Goal: Task Accomplishment & Management: Manage account settings

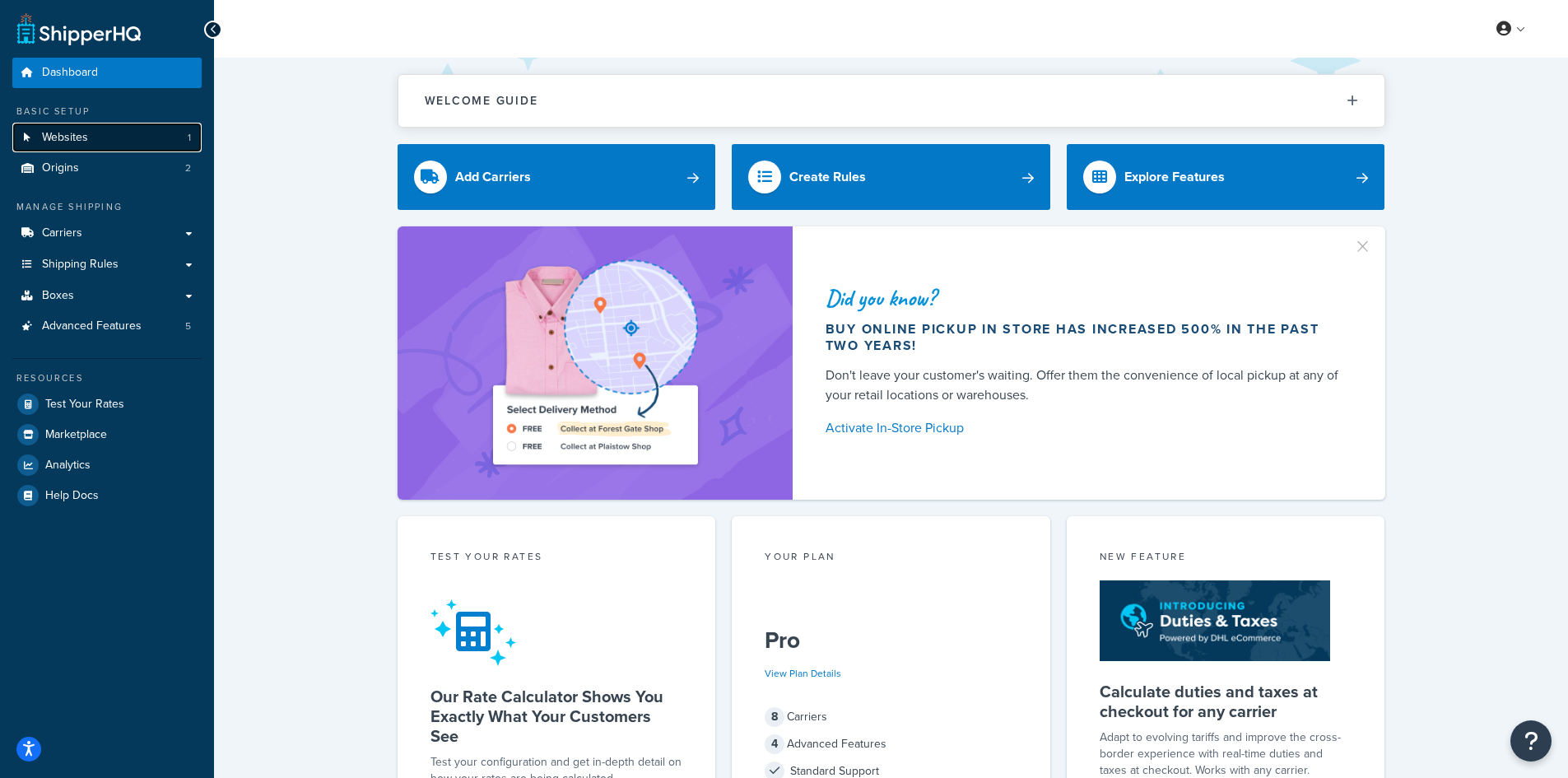
click at [69, 133] on span "Websites" at bounding box center [65, 138] width 47 height 14
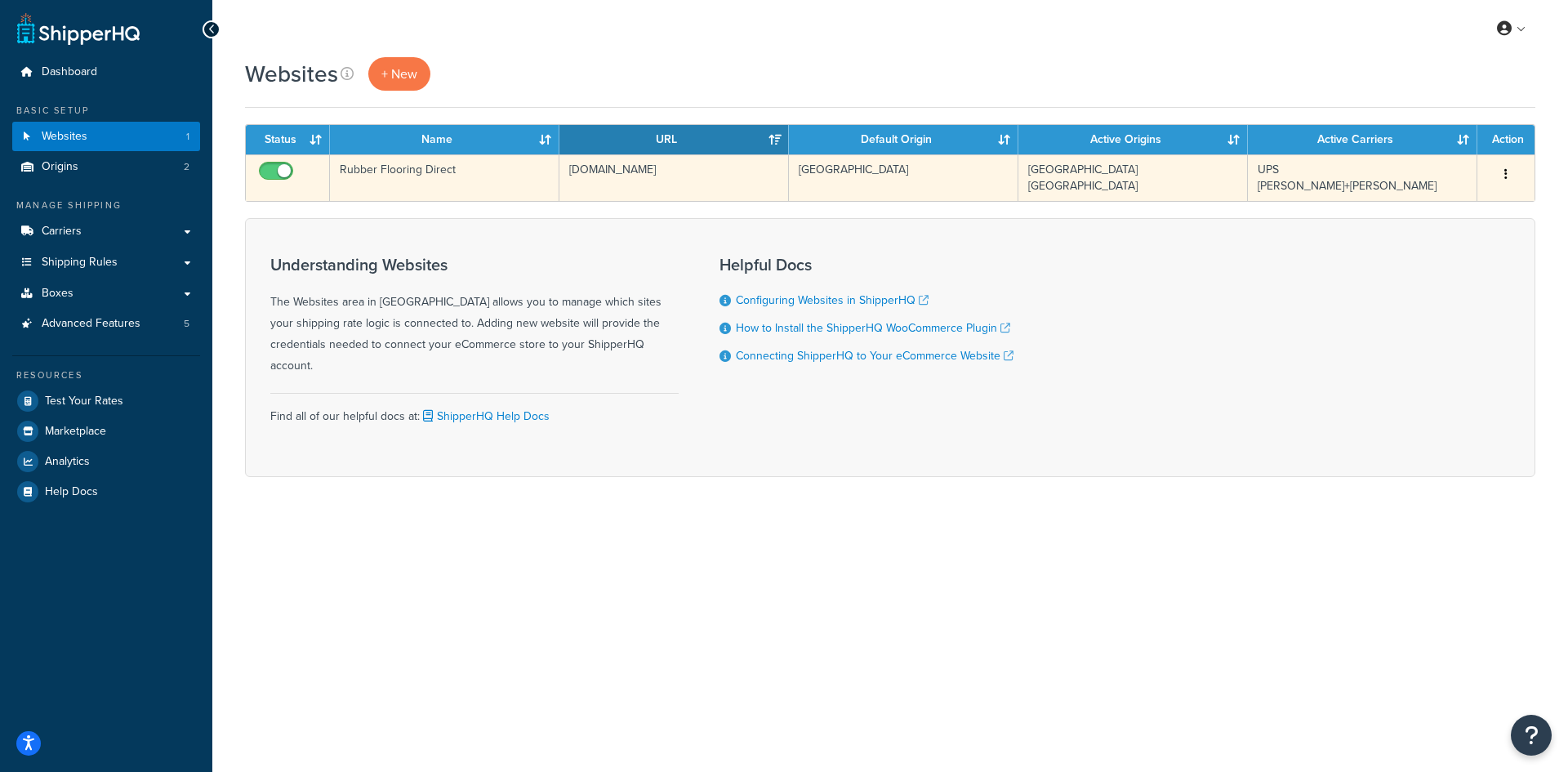
click at [466, 176] on td "Rubber Flooring Direct" at bounding box center [445, 177] width 229 height 46
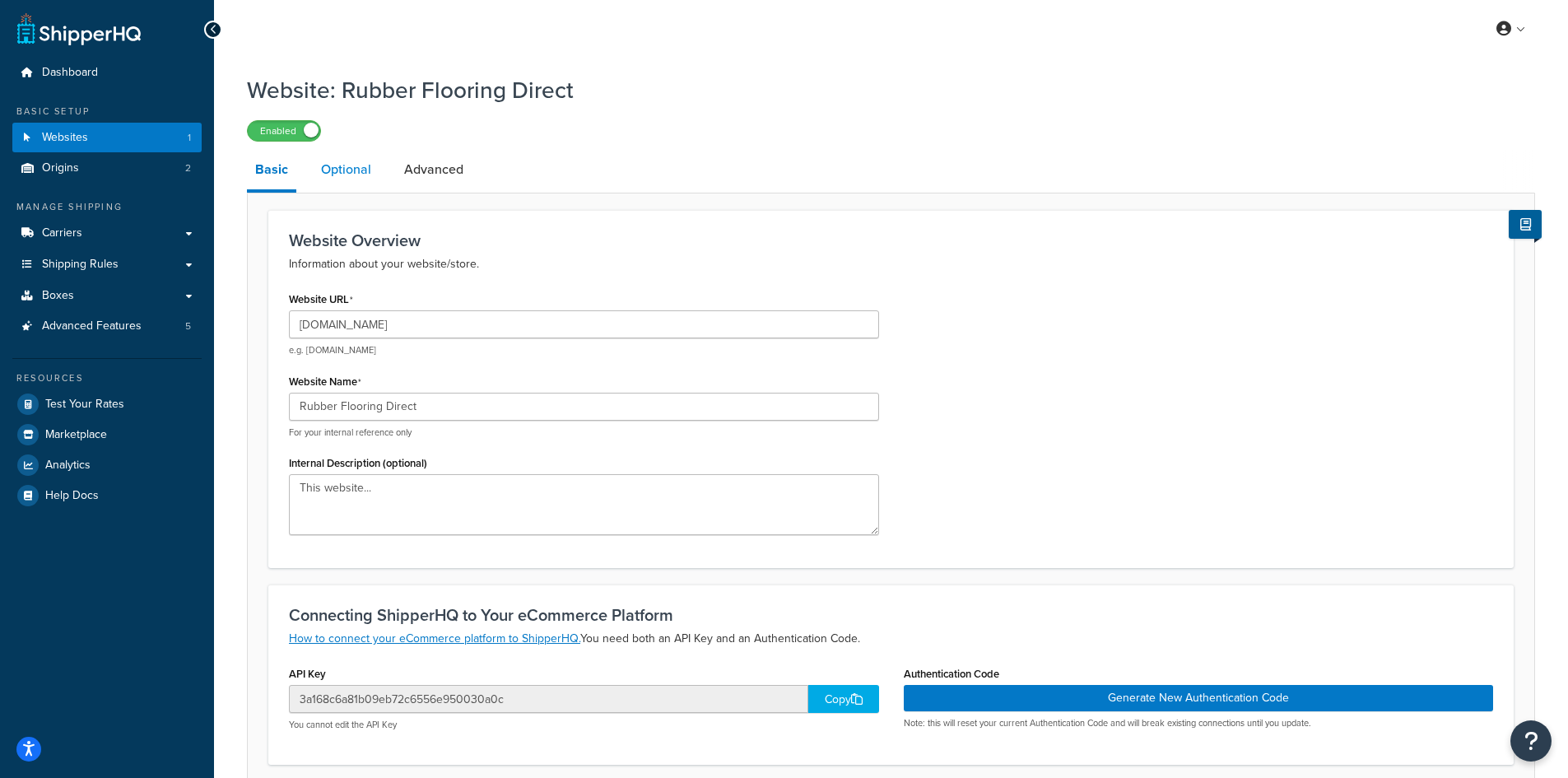
click at [350, 177] on link "Optional" at bounding box center [345, 169] width 67 height 40
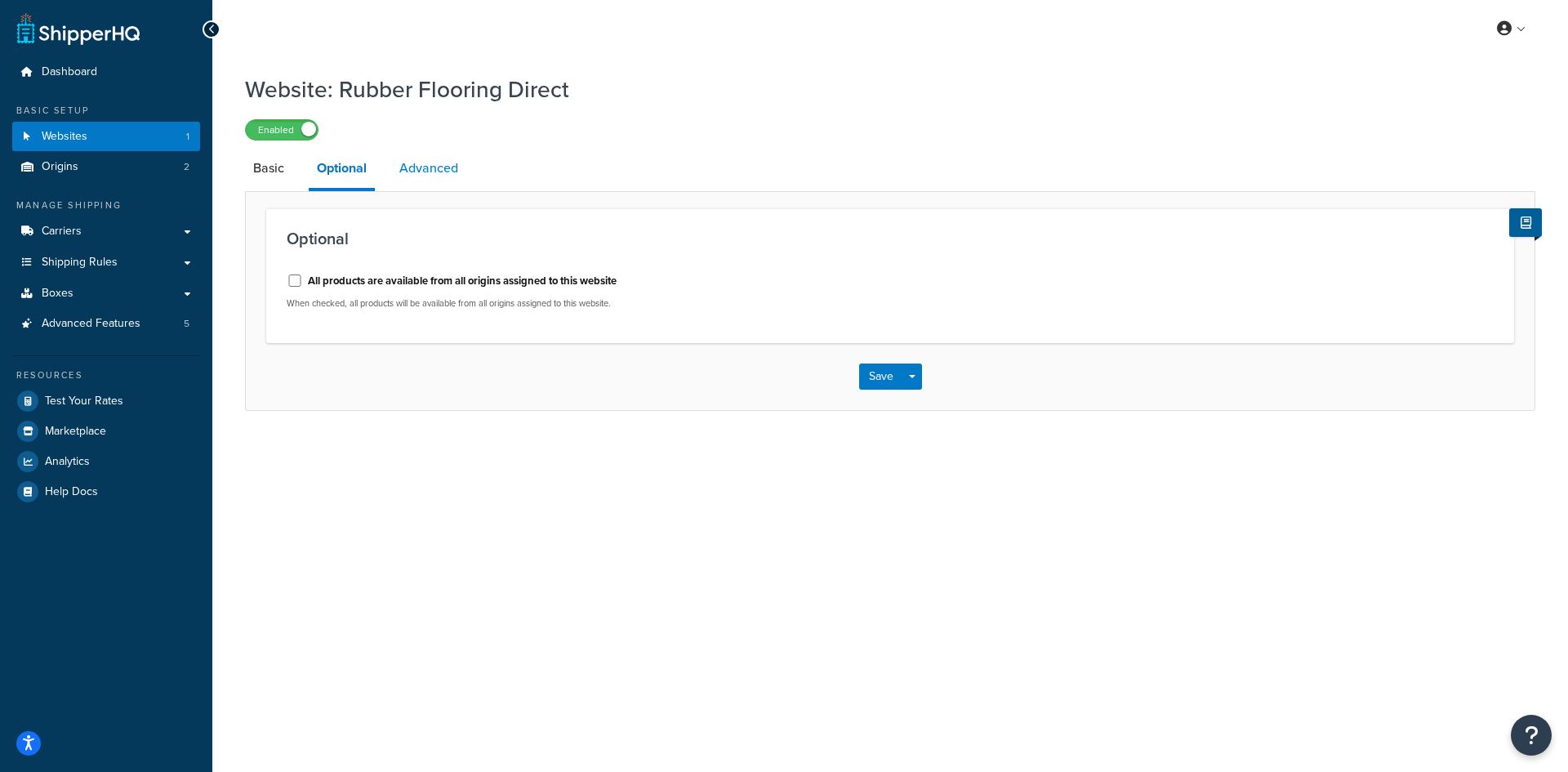
click at [443, 168] on link "Advanced" at bounding box center [428, 167] width 75 height 39
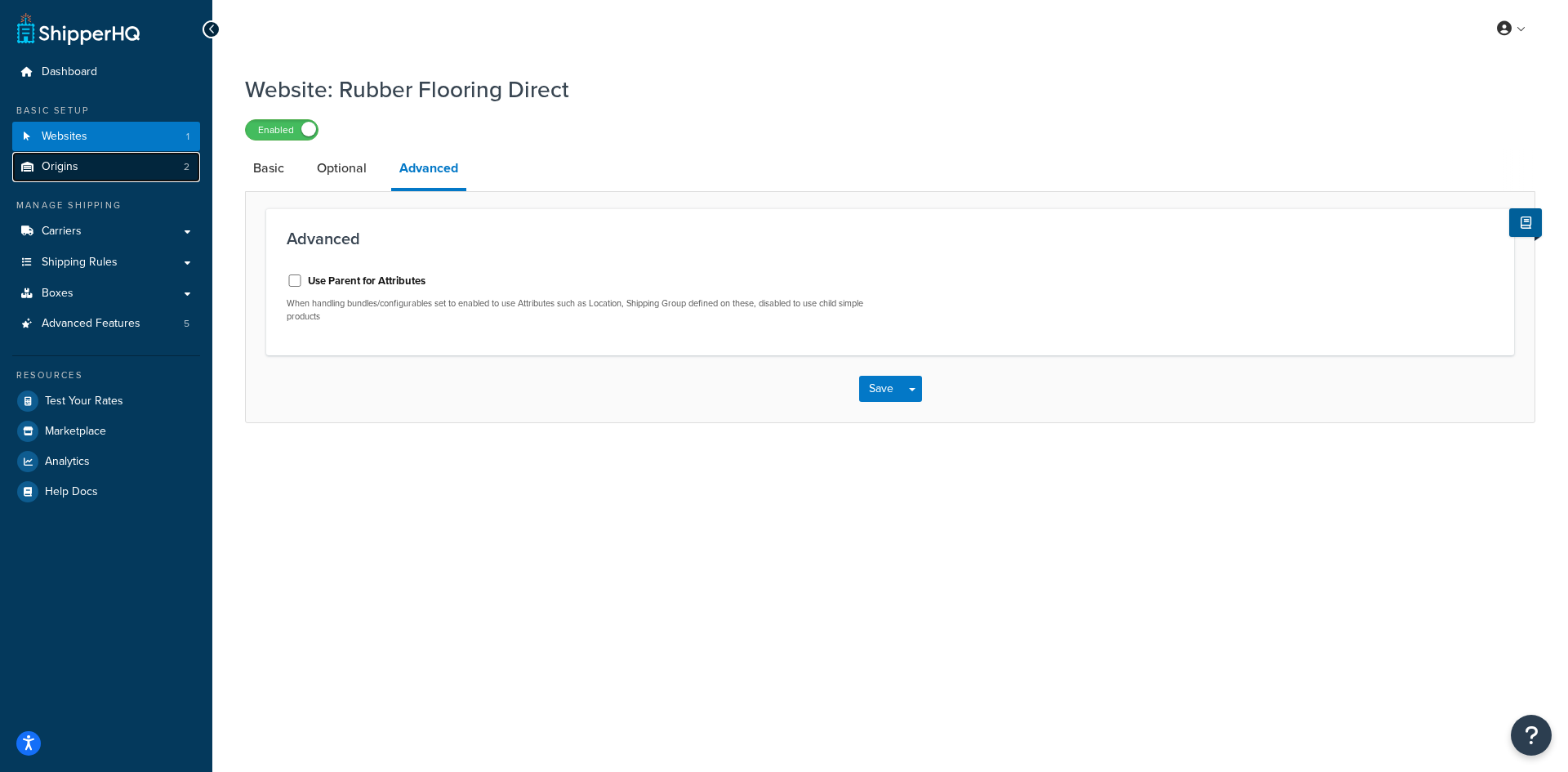
click at [91, 169] on link "Origins 2" at bounding box center [106, 167] width 188 height 30
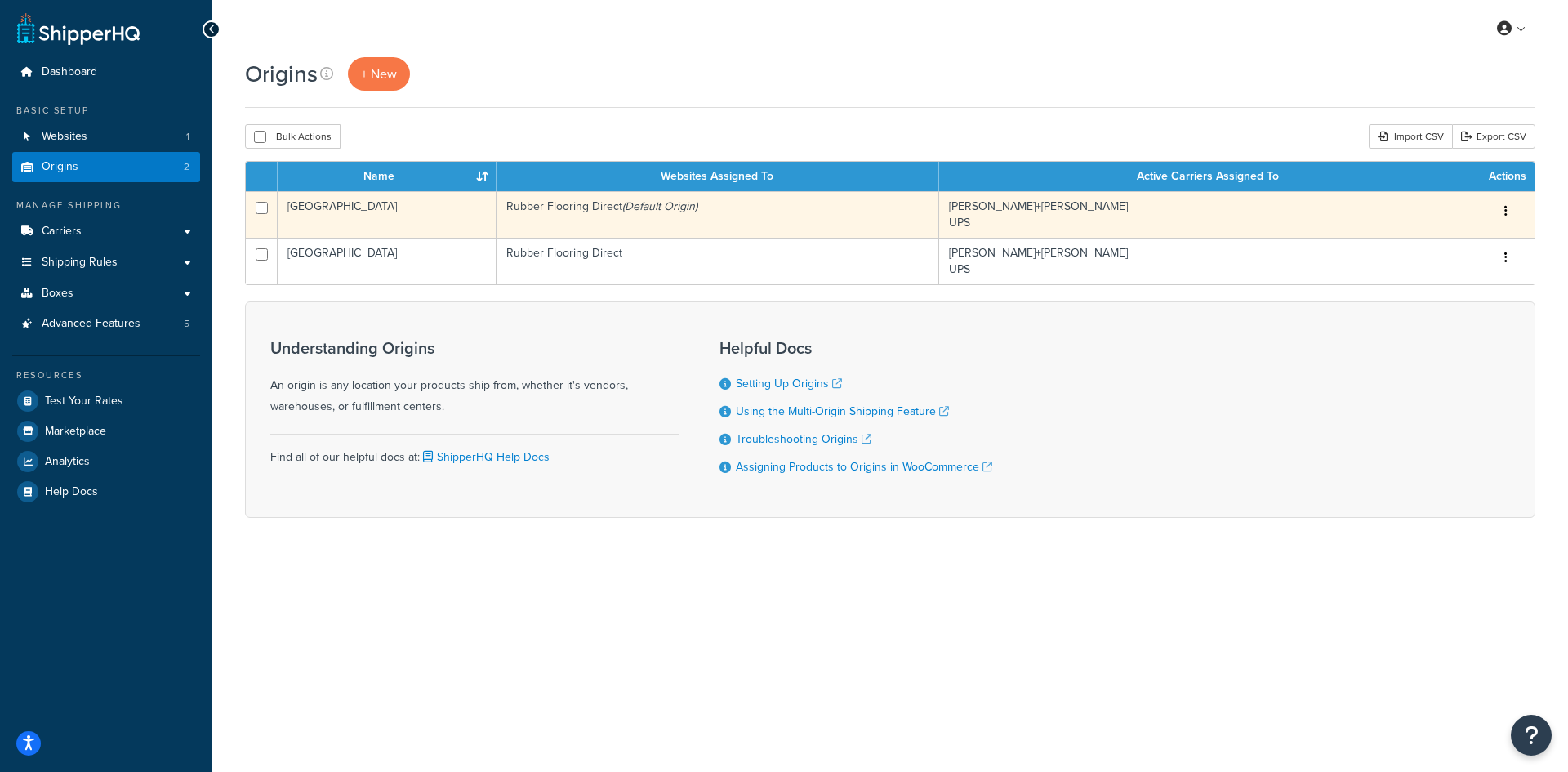
click at [447, 222] on td "[GEOGRAPHIC_DATA]" at bounding box center [386, 215] width 218 height 46
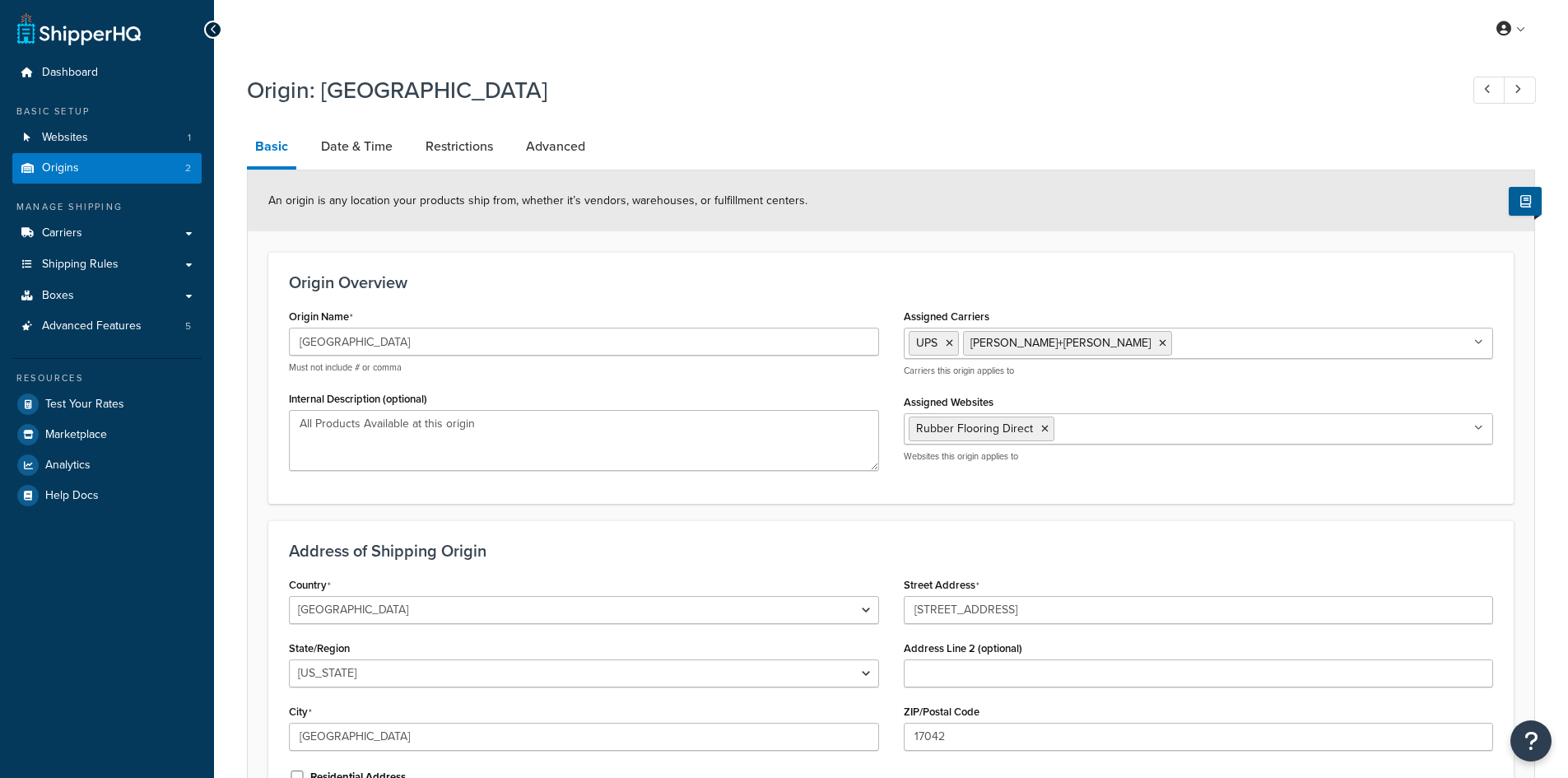
select select "38"
click at [380, 143] on link "Date & Time" at bounding box center [356, 146] width 88 height 40
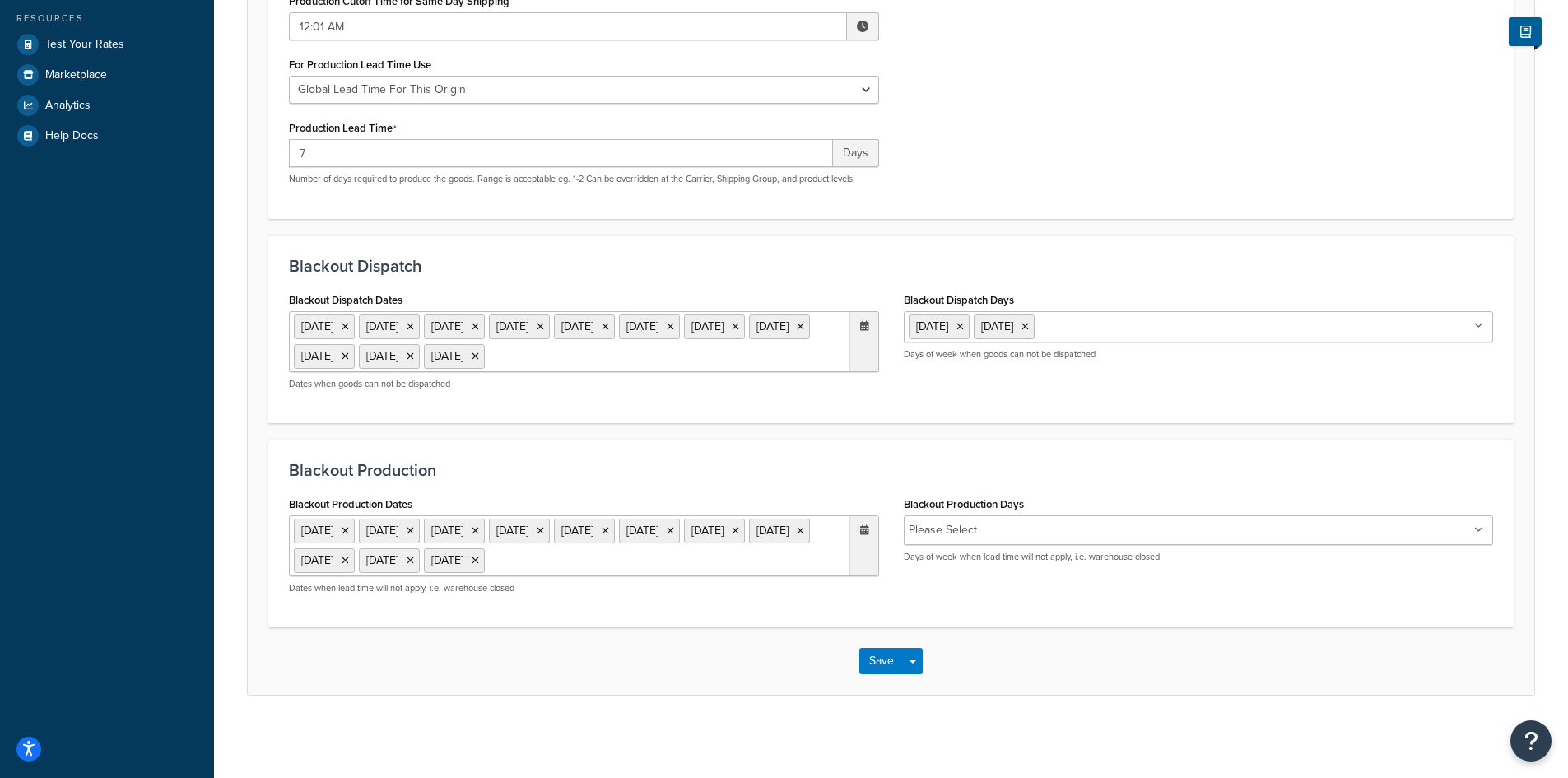
scroll to position [411, 0]
click at [432, 339] on ul "1 Sep 2025 27 Nov 2025 28 Nov 2025 24 Dec 2025 25 Dec 2025 26 Dec 2025 29 Dec 2…" at bounding box center [584, 341] width 590 height 61
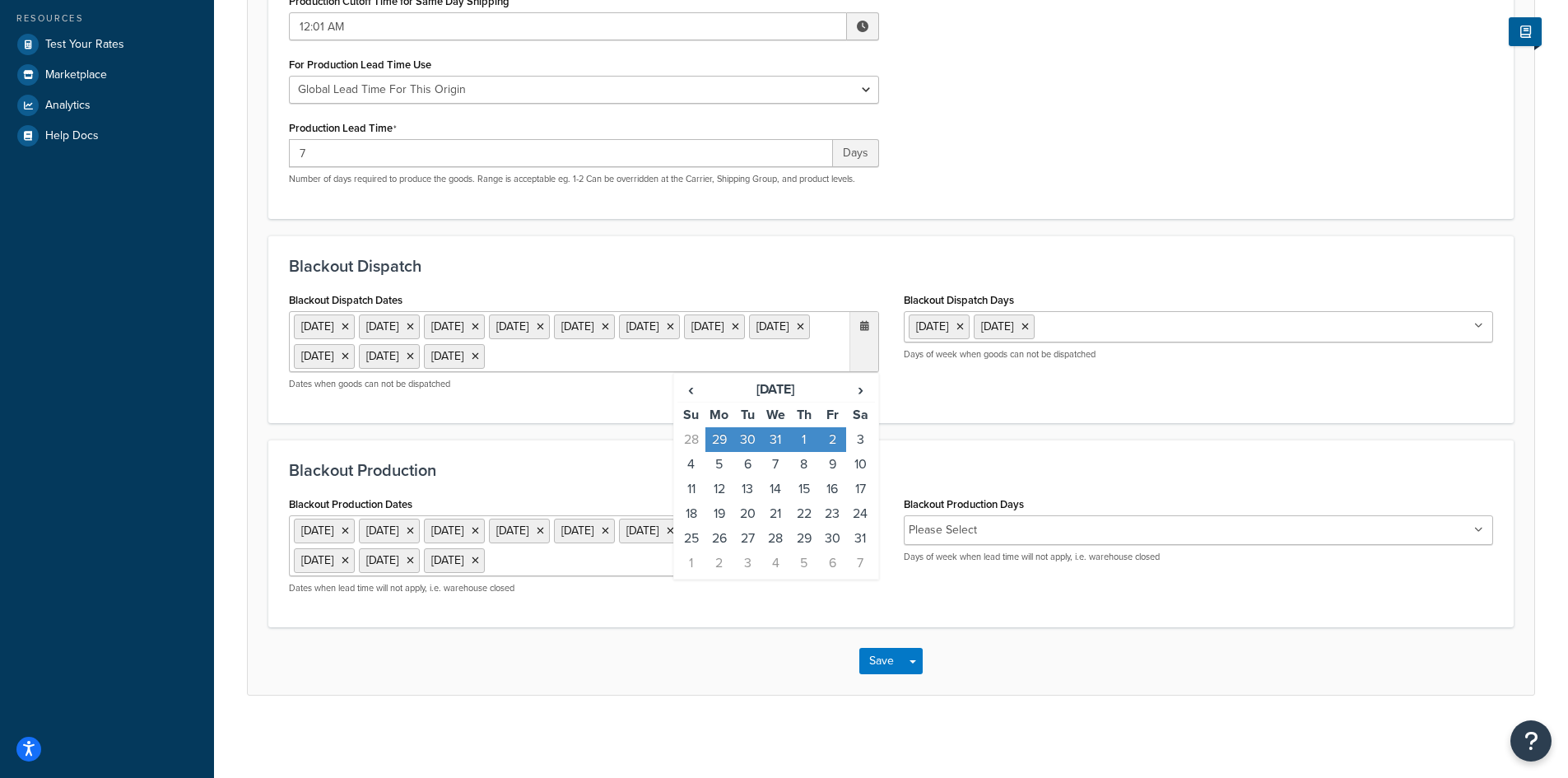
click at [833, 427] on td "2" at bounding box center [832, 438] width 28 height 24
click at [830, 427] on td "2" at bounding box center [832, 438] width 28 height 24
click at [546, 329] on ul "1 Sep 2025 27 Nov 2025 28 Nov 2025 24 Dec 2025 25 Dec 2025 26 Dec 2025 29 Dec 2…" at bounding box center [584, 341] width 590 height 61
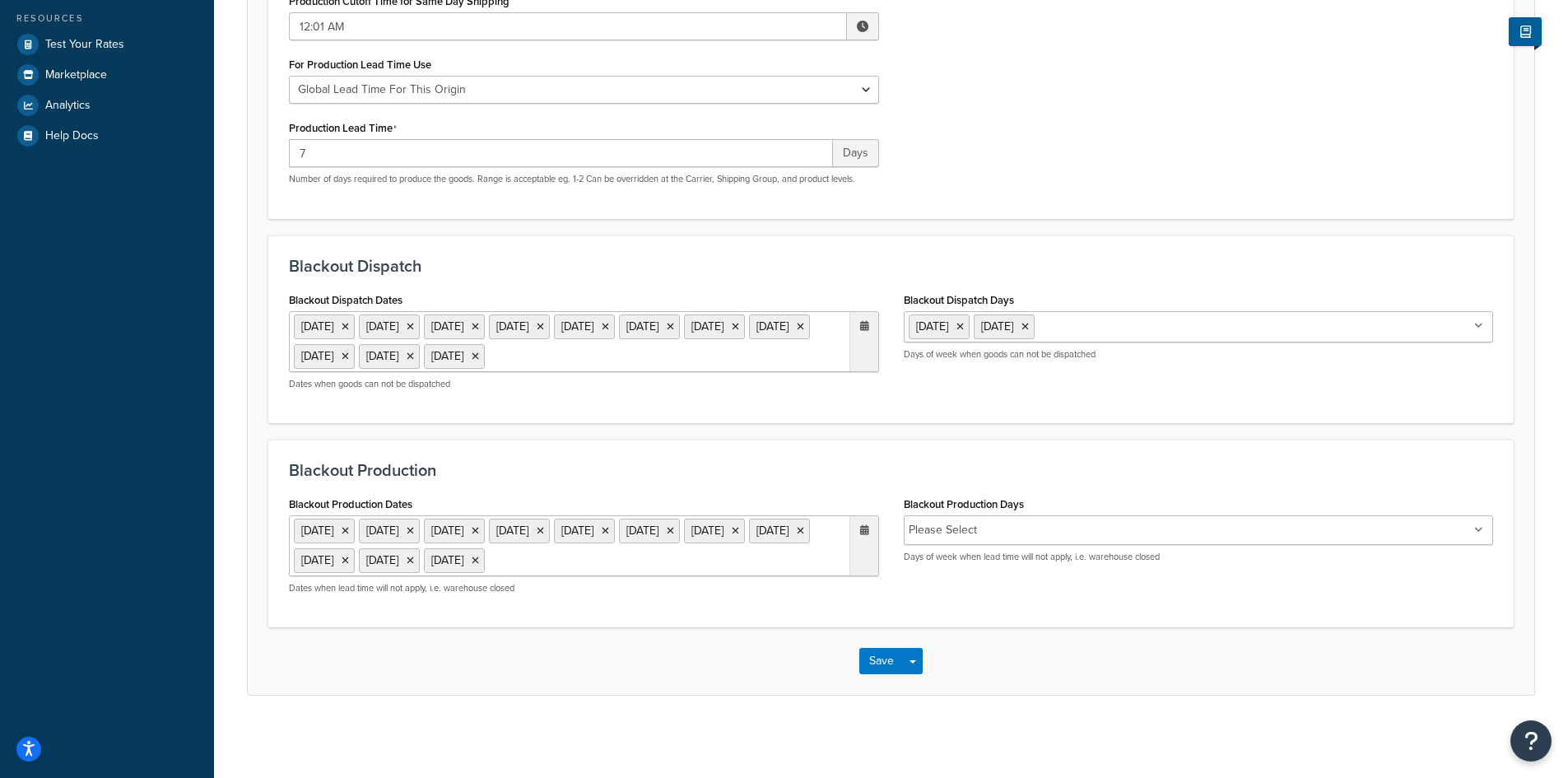
click at [861, 321] on icon at bounding box center [865, 326] width 9 height 10
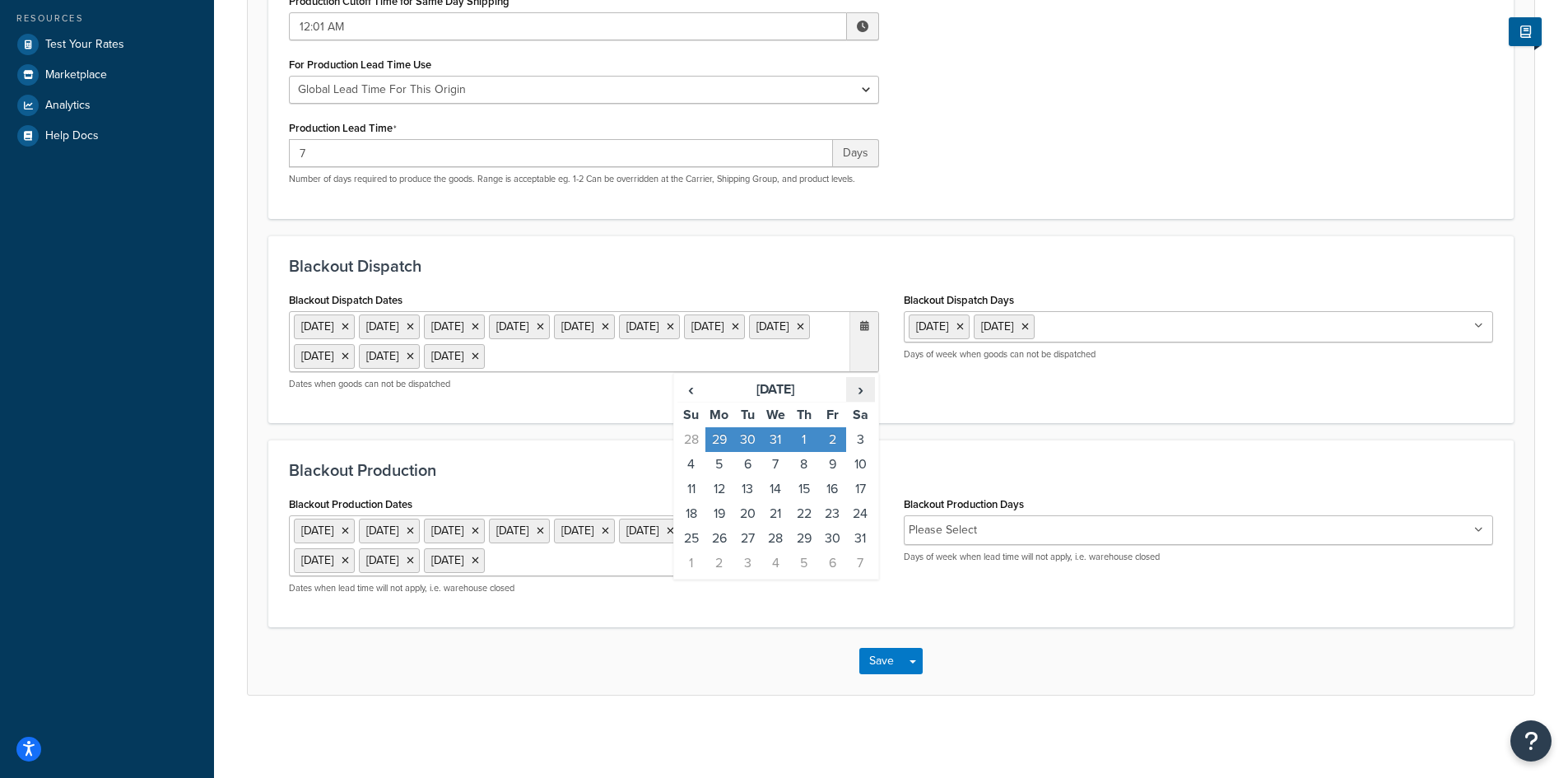
click at [859, 377] on span "›" at bounding box center [860, 389] width 26 height 23
click at [833, 427] on td "3" at bounding box center [832, 438] width 28 height 24
click at [859, 377] on span "›" at bounding box center [860, 389] width 26 height 23
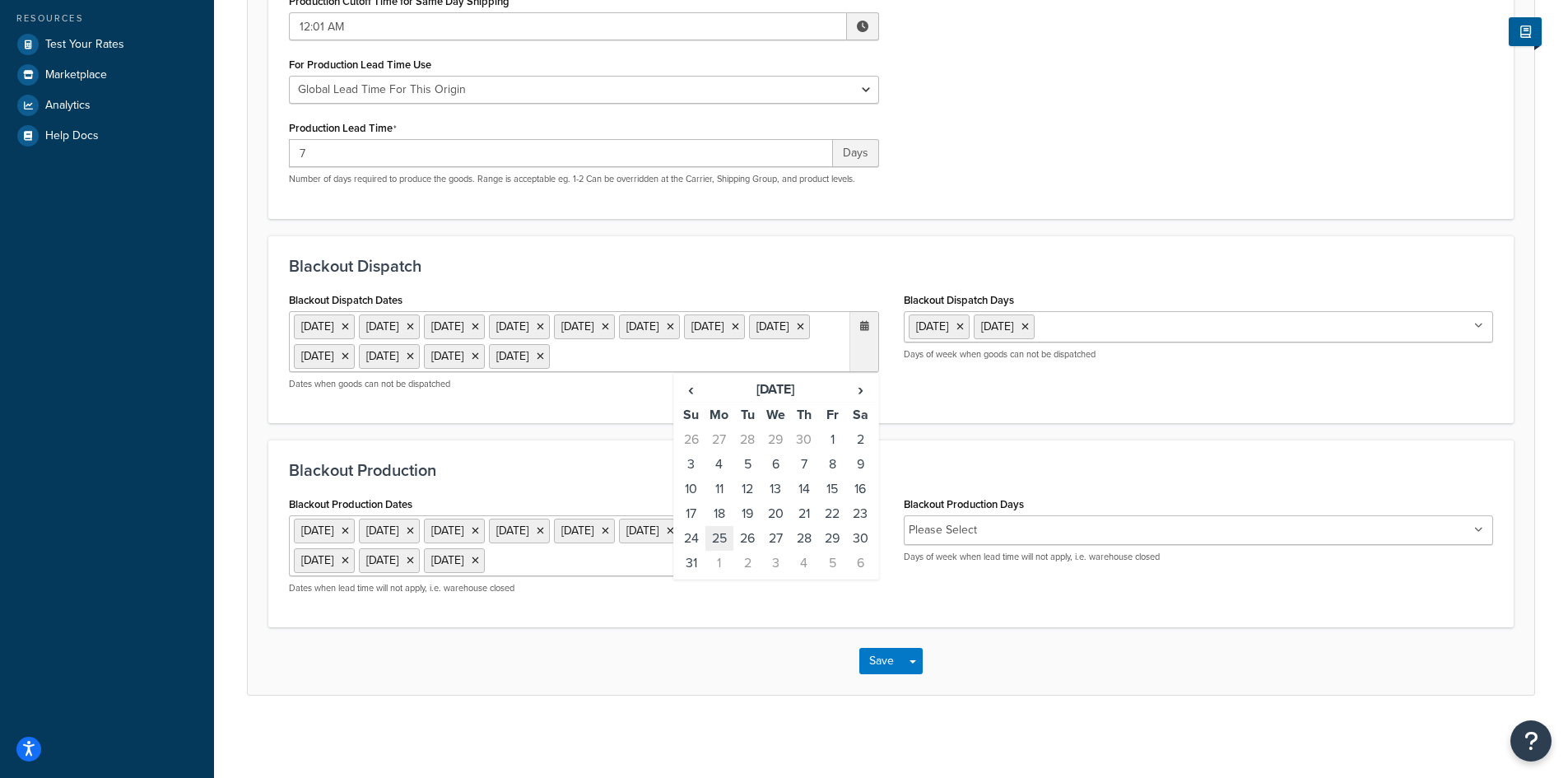
click at [717, 526] on td "25" at bounding box center [719, 537] width 28 height 24
click at [861, 377] on span "›" at bounding box center [860, 389] width 26 height 23
click at [863, 377] on span "›" at bounding box center [860, 389] width 26 height 23
click at [833, 427] on td "3" at bounding box center [832, 438] width 28 height 24
click at [856, 377] on span "›" at bounding box center [860, 389] width 26 height 23
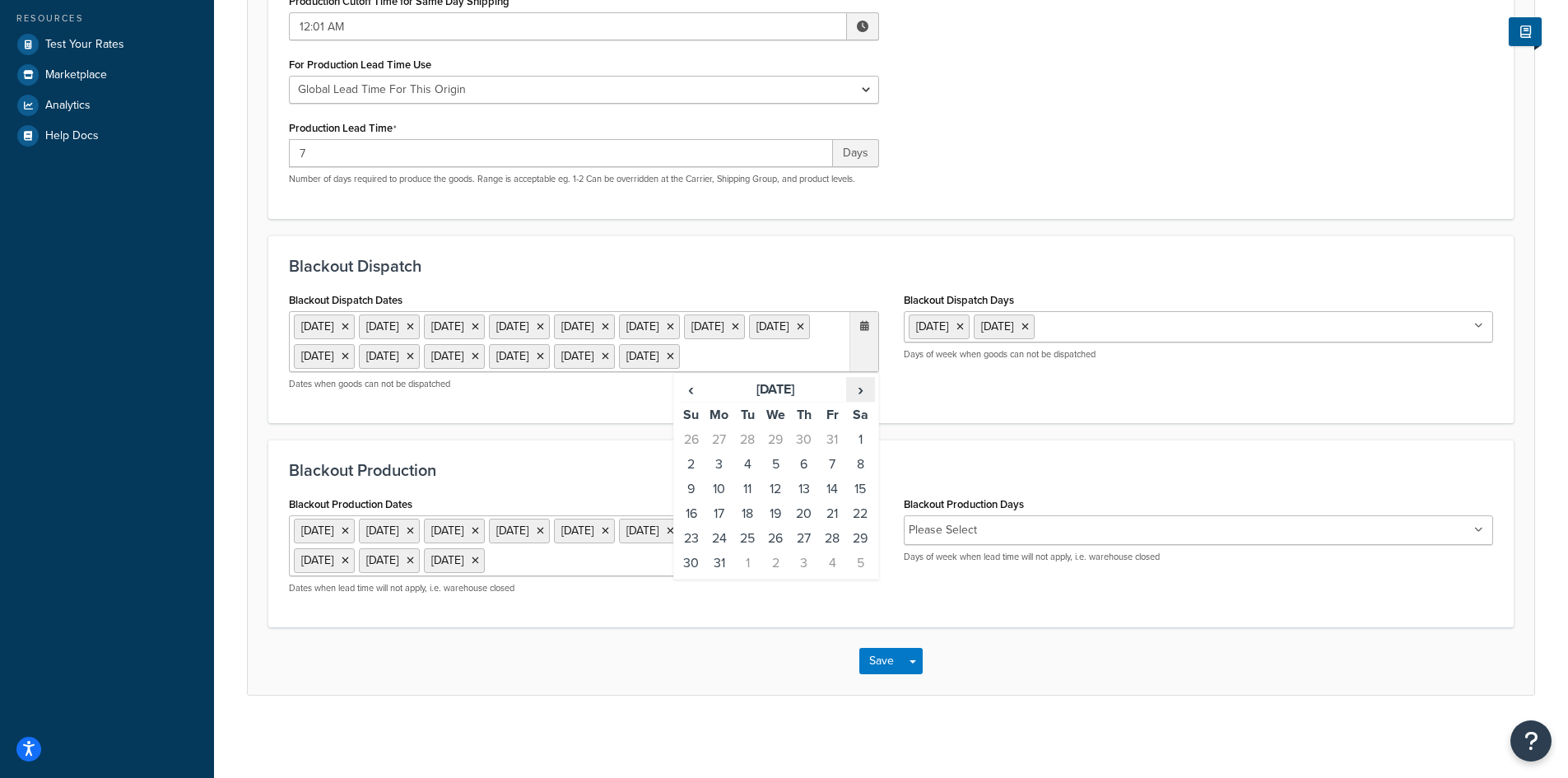
click at [856, 377] on span "›" at bounding box center [860, 389] width 26 height 23
click at [719, 452] on td "7" at bounding box center [719, 464] width 28 height 24
click at [861, 377] on span "›" at bounding box center [860, 389] width 26 height 23
click at [802, 526] on td "26" at bounding box center [803, 537] width 28 height 24
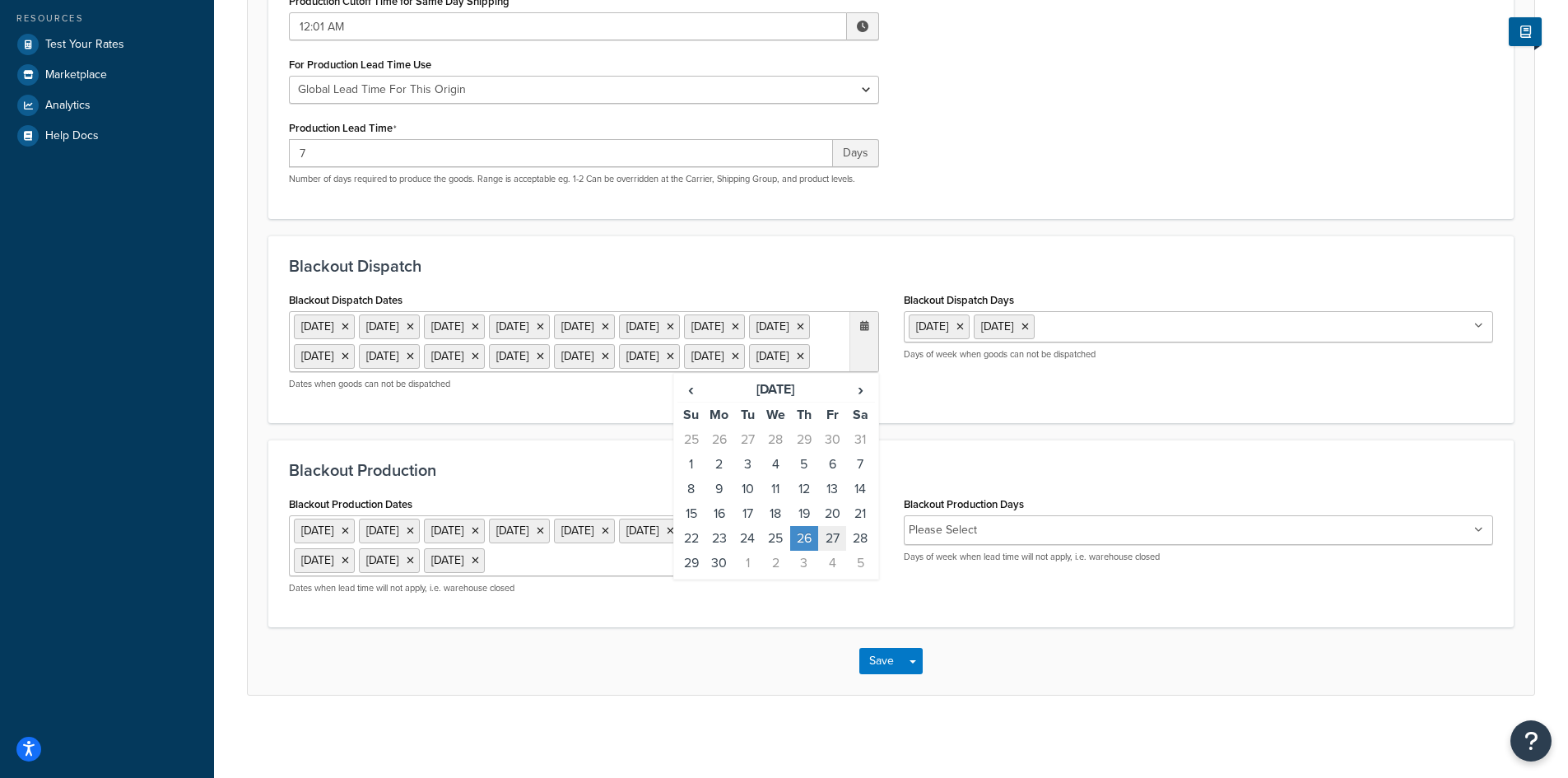
click at [833, 549] on td "27" at bounding box center [832, 537] width 28 height 24
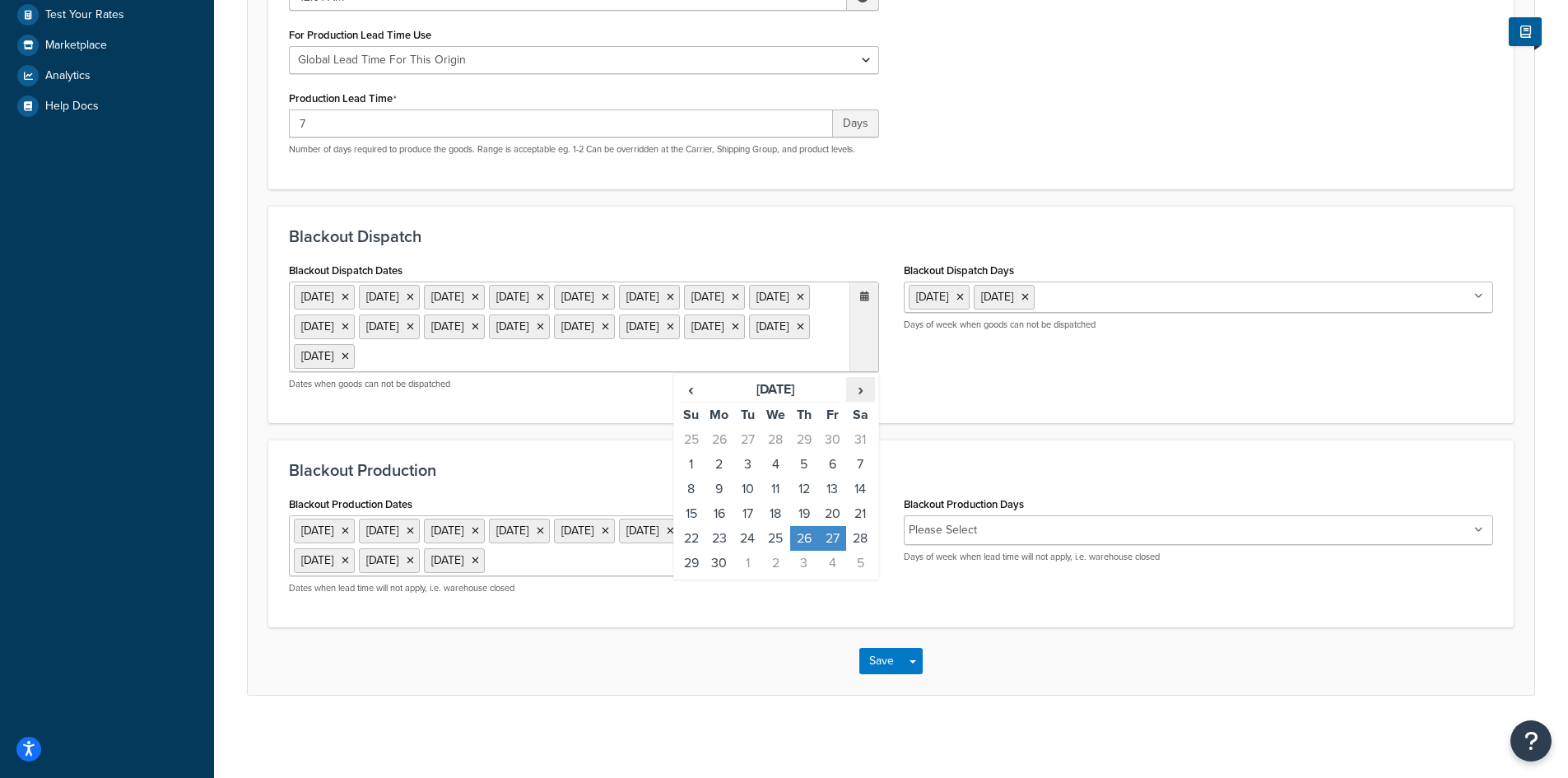
click at [858, 399] on span "›" at bounding box center [860, 389] width 26 height 23
click at [800, 524] on td "24" at bounding box center [803, 513] width 28 height 24
click at [826, 520] on td "25" at bounding box center [832, 513] width 28 height 24
click at [800, 545] on td "31" at bounding box center [803, 537] width 28 height 24
click at [827, 544] on td "1" at bounding box center [832, 537] width 28 height 24
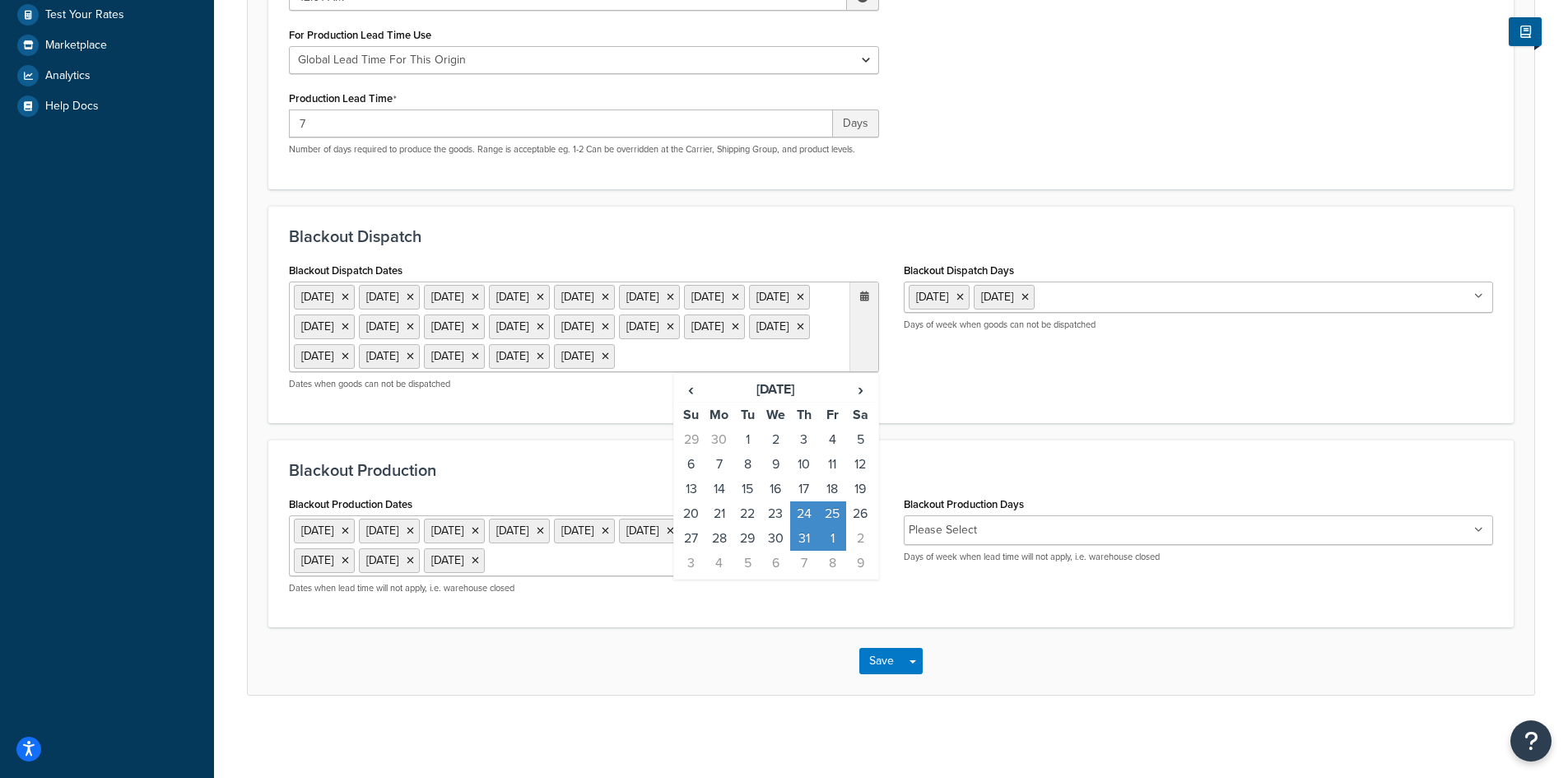
click at [237, 501] on div "Origin: Lebanon Basic Date & Time Restrictions Advanced Specify the criteria ar…" at bounding box center [892, 207] width 1355 height 1060
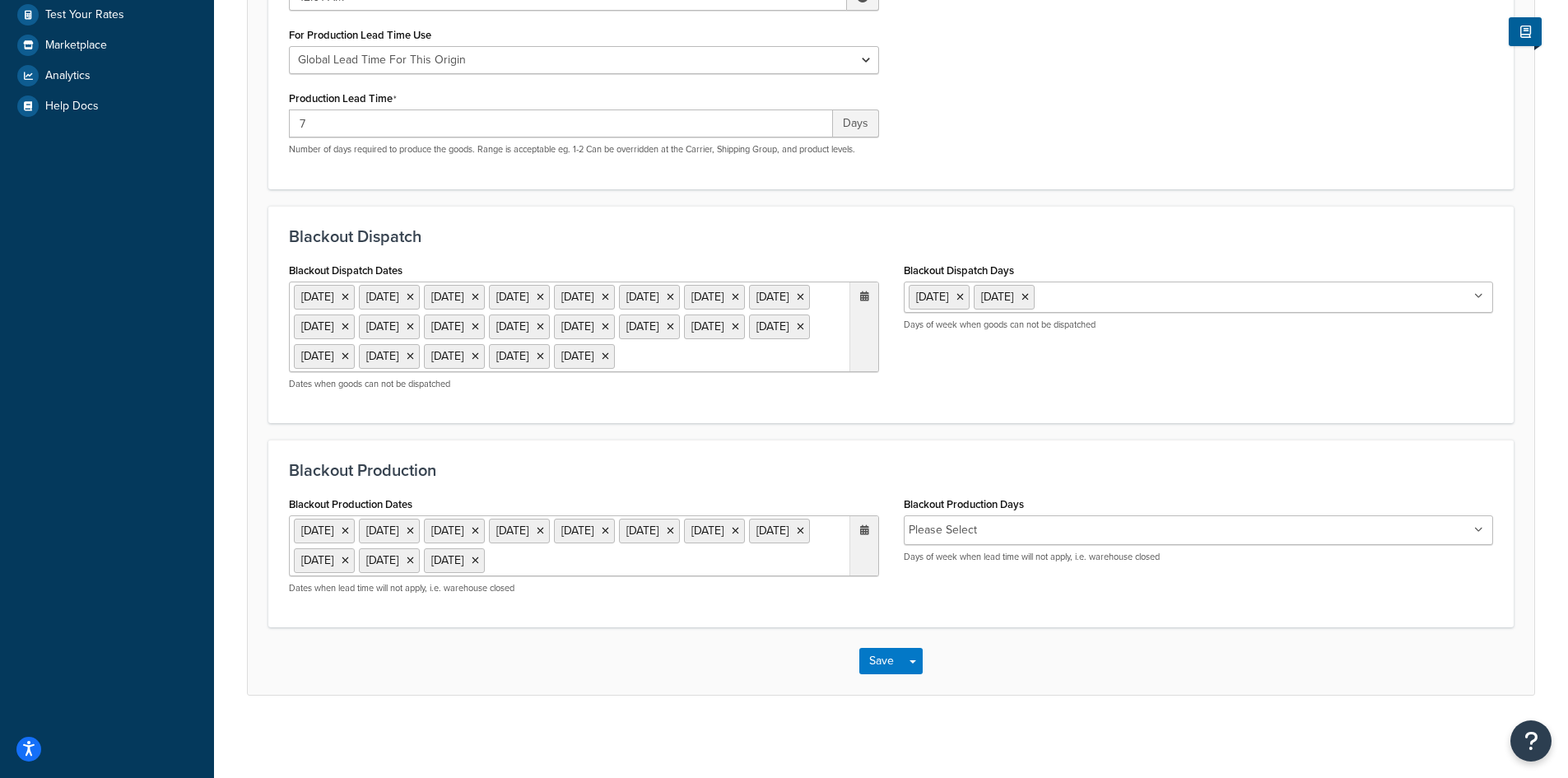
click at [412, 576] on ul "1 Sep 2025 27 Nov 2025 28 Nov 2025 24 Dec 2025 25 Dec 2025 26 Dec 2025 29 Dec 2…" at bounding box center [584, 545] width 590 height 61
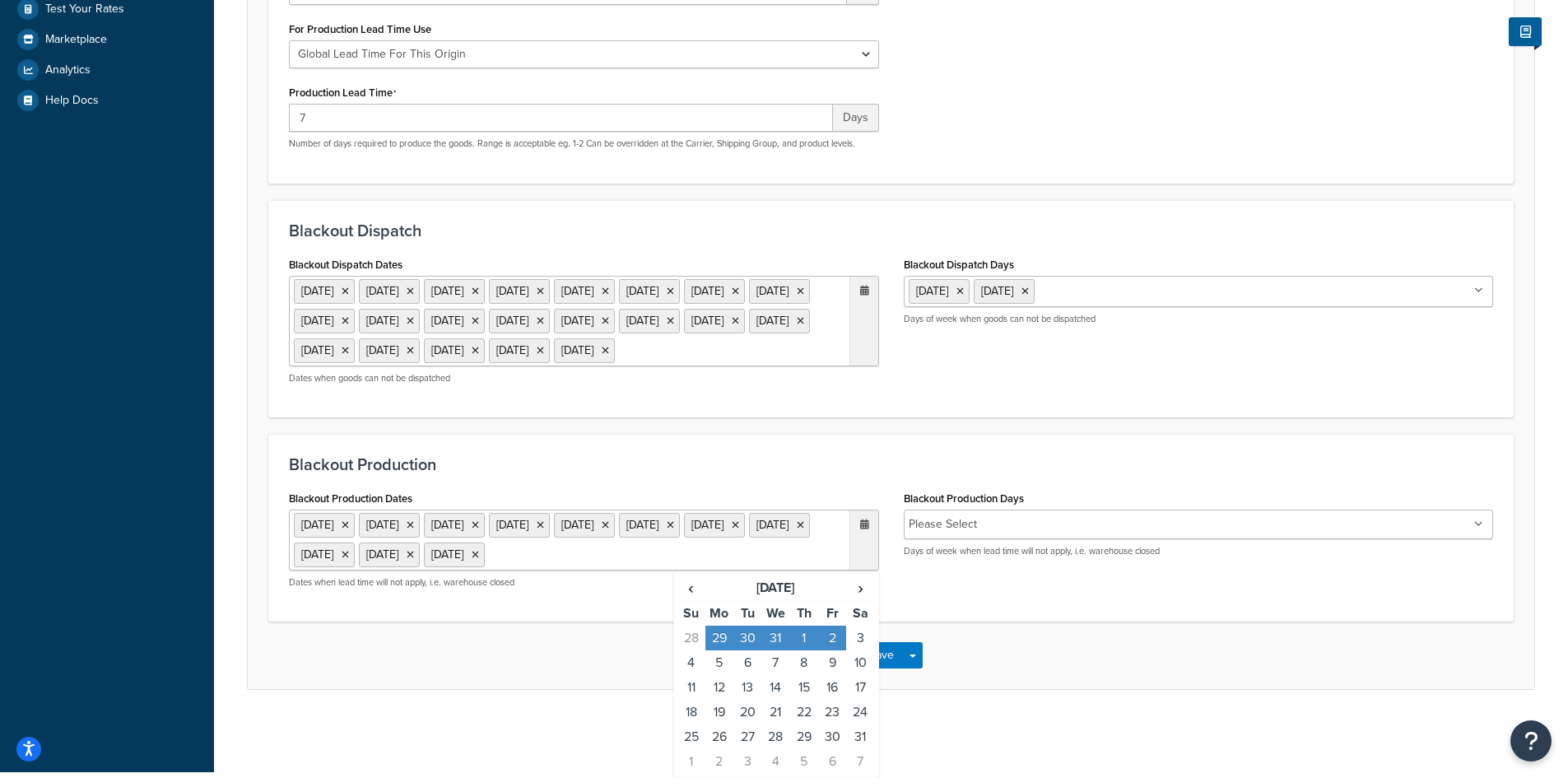
scroll to position [485, 0]
click at [861, 588] on span "›" at bounding box center [860, 588] width 26 height 23
click at [861, 587] on span "›" at bounding box center [860, 588] width 26 height 23
click at [831, 636] on td "3" at bounding box center [832, 637] width 28 height 24
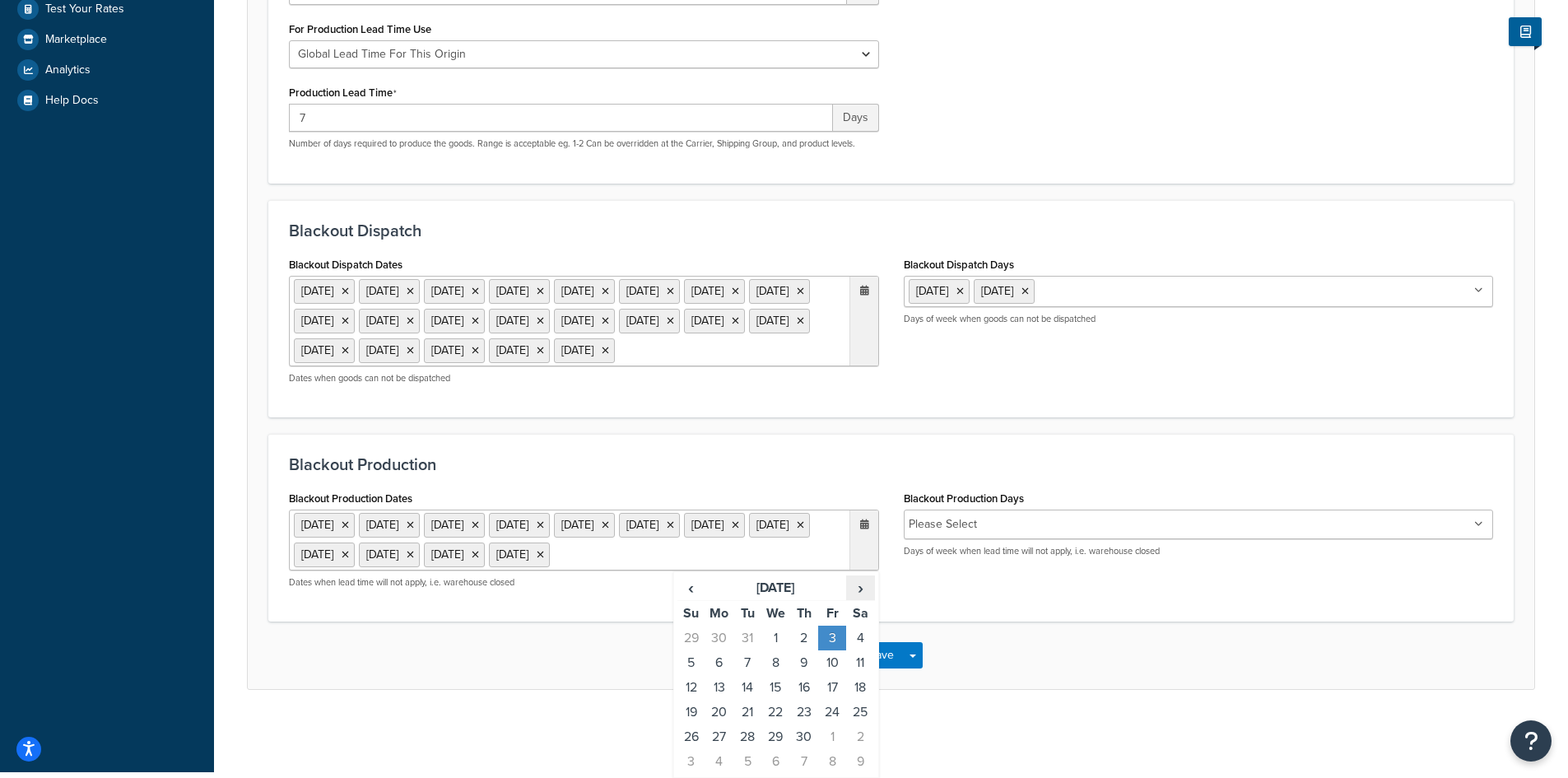
click at [858, 589] on span "›" at bounding box center [860, 588] width 26 height 23
click at [725, 735] on td "25" at bounding box center [719, 736] width 28 height 24
click at [863, 589] on span "›" at bounding box center [860, 588] width 26 height 23
click at [835, 640] on td "3" at bounding box center [832, 637] width 28 height 24
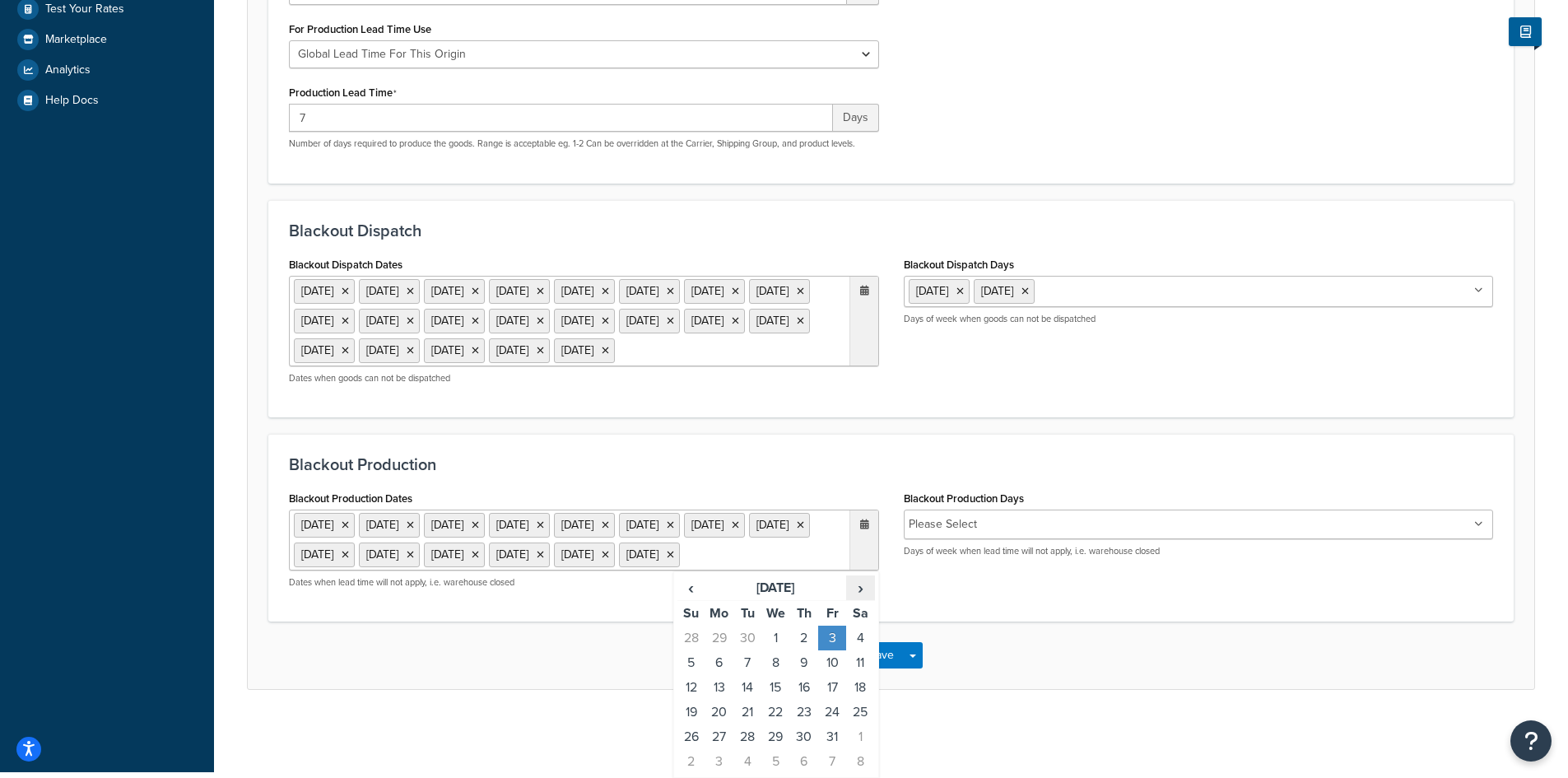
click at [862, 588] on span "›" at bounding box center [860, 588] width 26 height 23
click at [717, 661] on td "7" at bounding box center [719, 662] width 28 height 24
click at [866, 589] on span "›" at bounding box center [860, 588] width 26 height 23
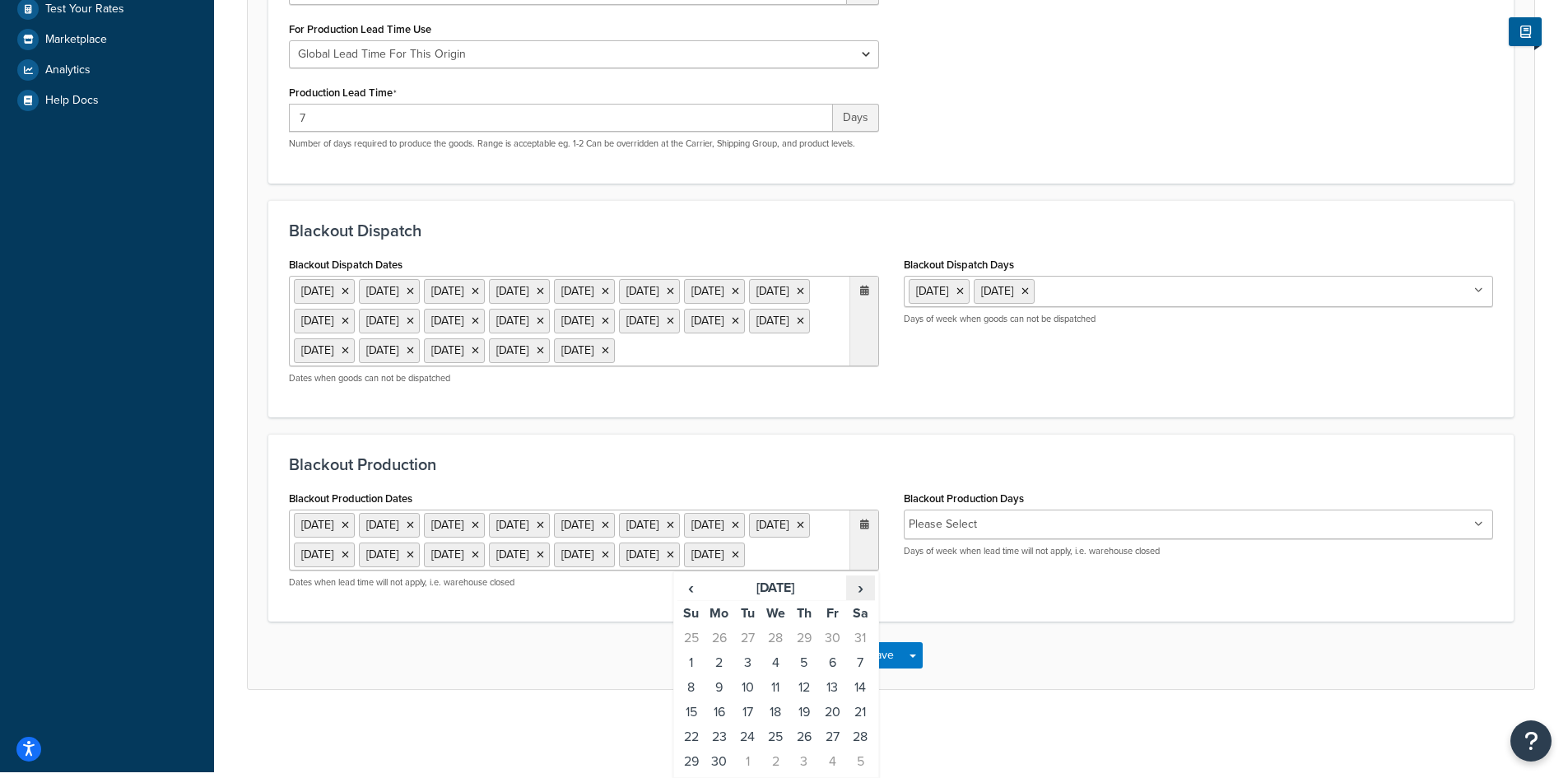
click at [866, 589] on span "›" at bounding box center [860, 588] width 26 height 23
click at [688, 588] on span "‹" at bounding box center [691, 588] width 26 height 23
click at [800, 733] on td "26" at bounding box center [803, 736] width 28 height 24
click at [833, 749] on td "27" at bounding box center [832, 736] width 28 height 24
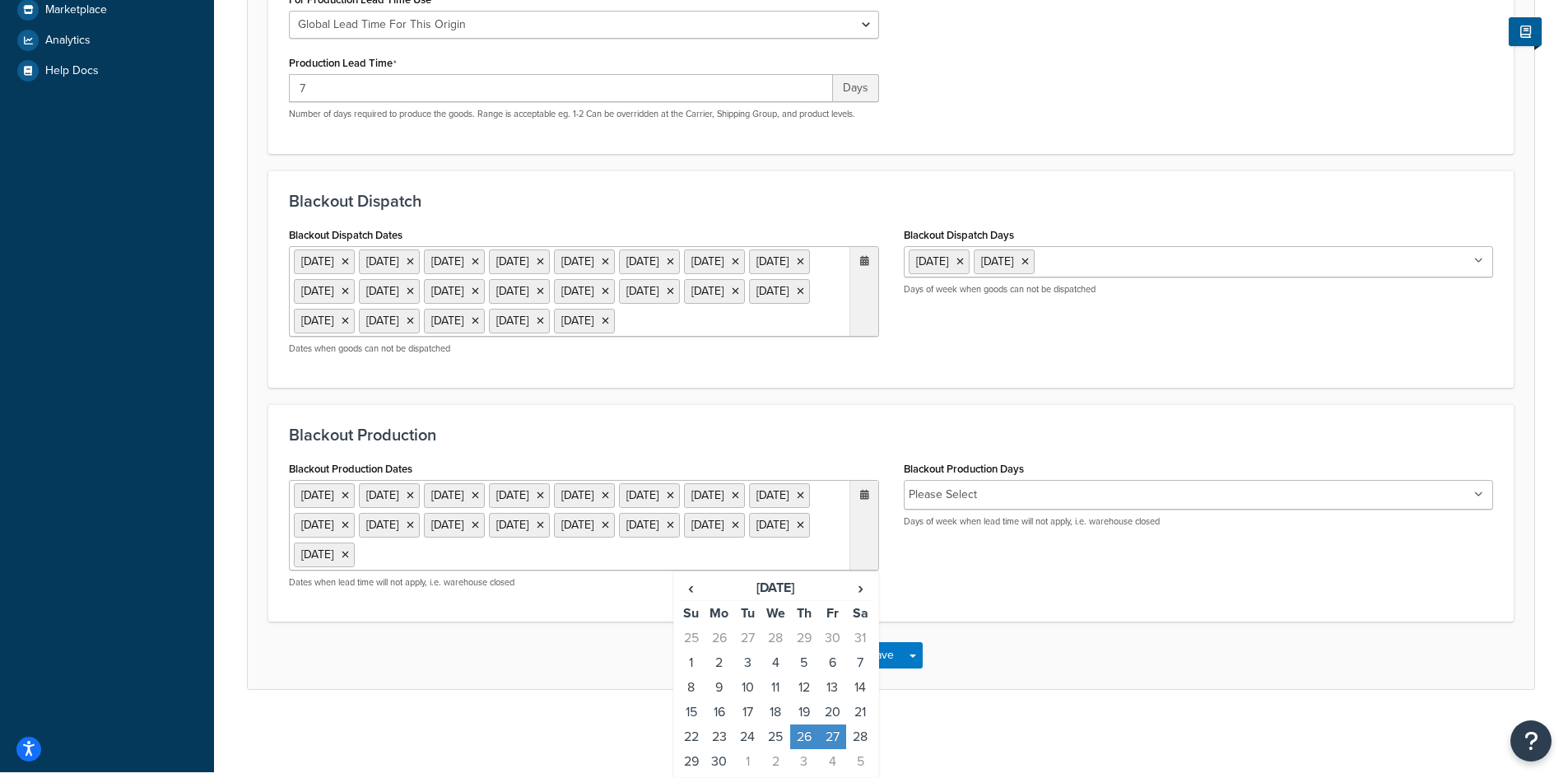
scroll to position [514, 0]
click at [865, 583] on span "›" at bounding box center [860, 588] width 26 height 23
click at [800, 714] on td "24" at bounding box center [803, 711] width 28 height 24
click at [826, 712] on td "25" at bounding box center [832, 711] width 28 height 24
click at [808, 729] on td "31" at bounding box center [803, 736] width 28 height 24
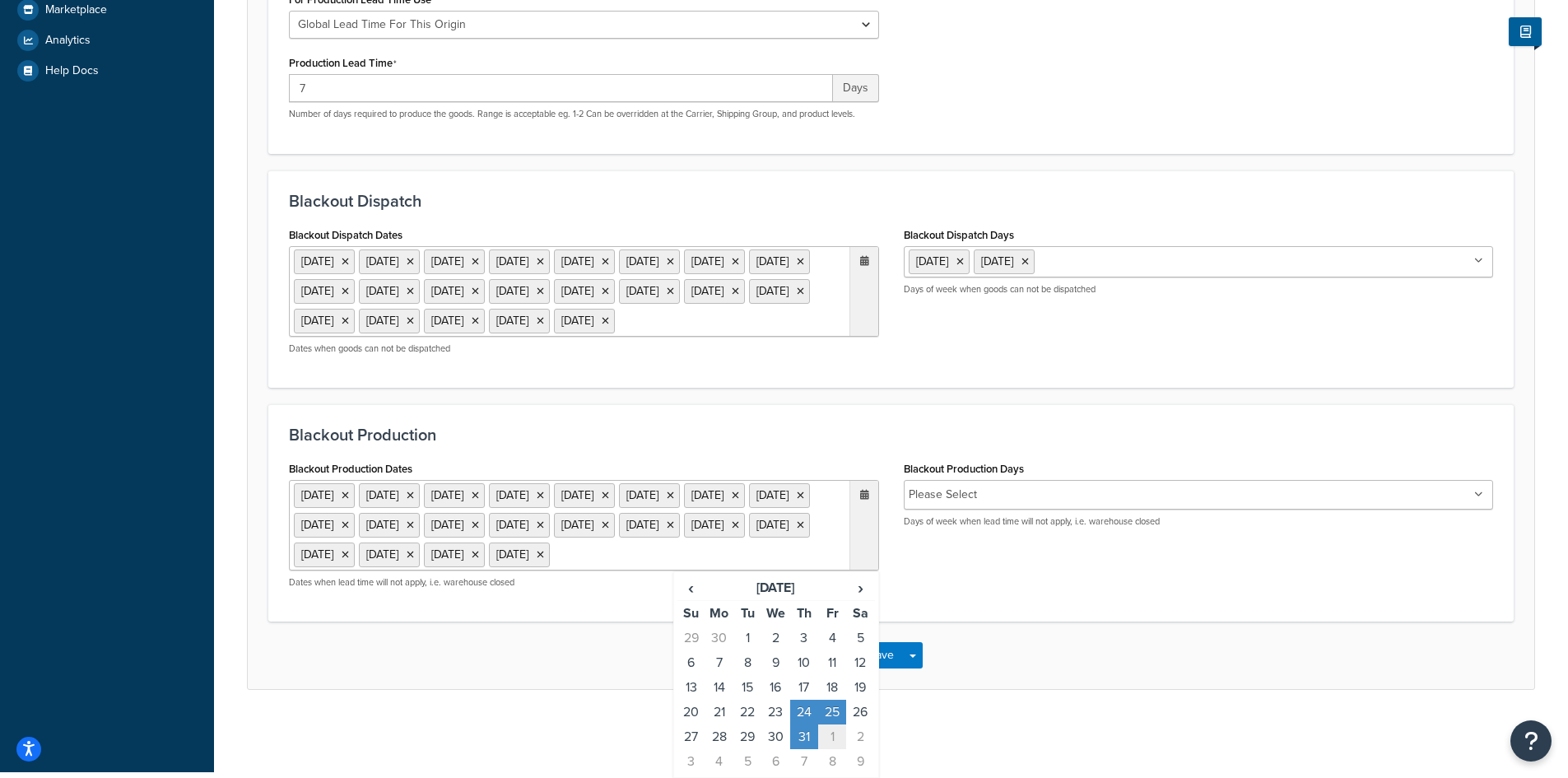
click at [831, 735] on td "1" at bounding box center [832, 736] width 28 height 24
click at [1050, 689] on div "Save Save Dropdown Save and Edit Save and Duplicate Save and Create New" at bounding box center [891, 656] width 1287 height 68
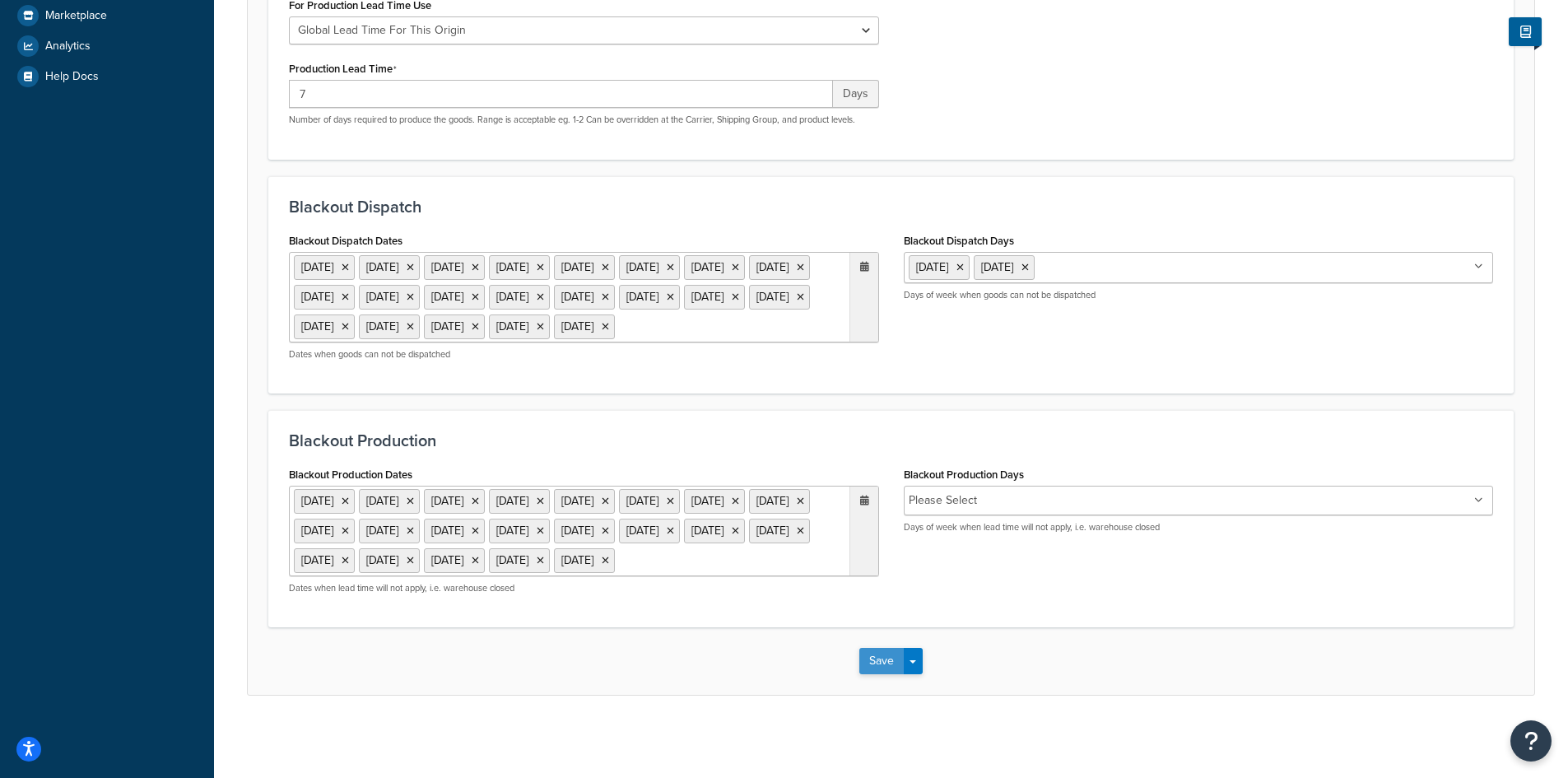
click at [882, 674] on button "Save" at bounding box center [882, 661] width 45 height 26
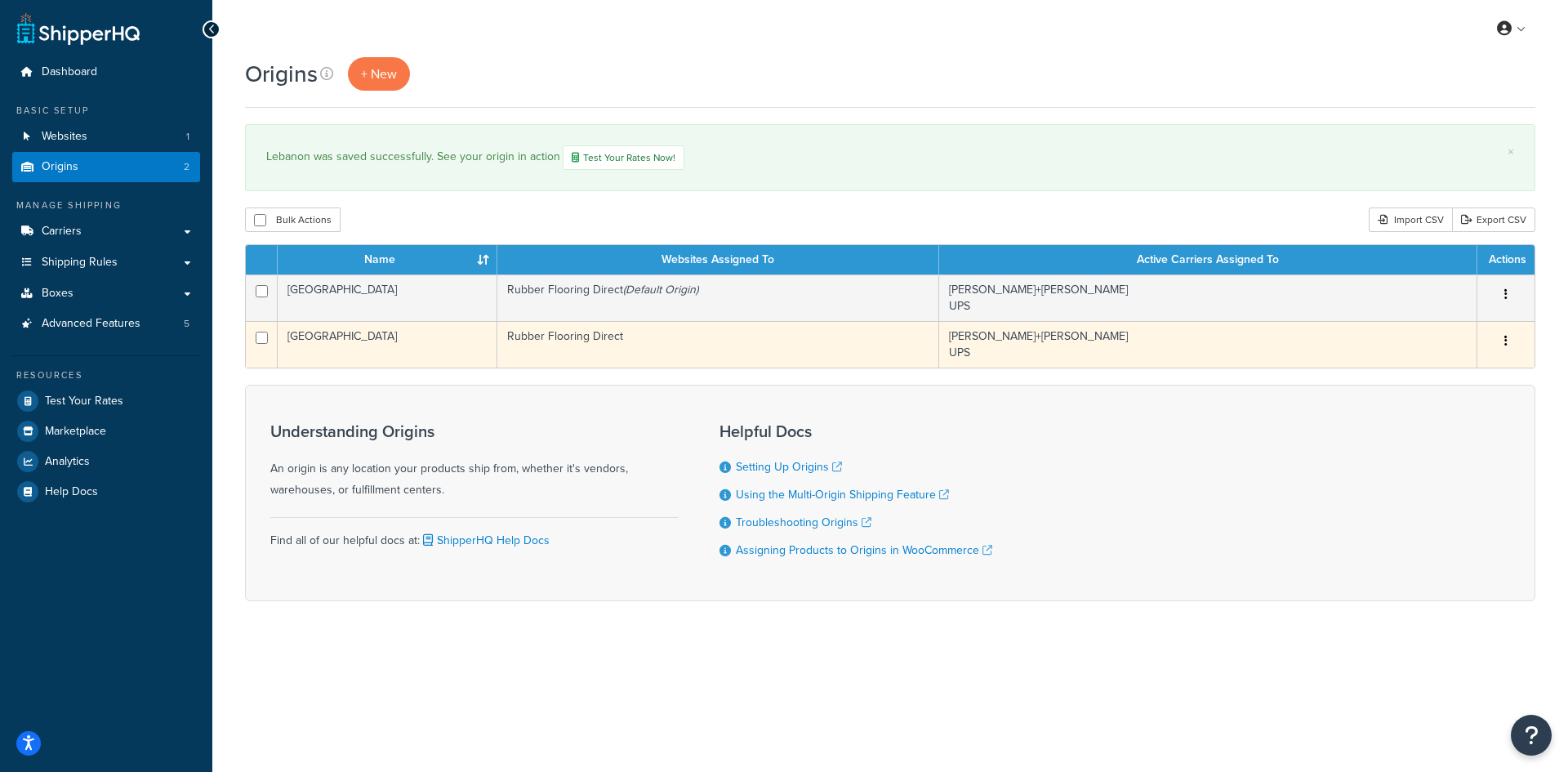
click at [428, 344] on td "[GEOGRAPHIC_DATA]" at bounding box center [387, 344] width 219 height 46
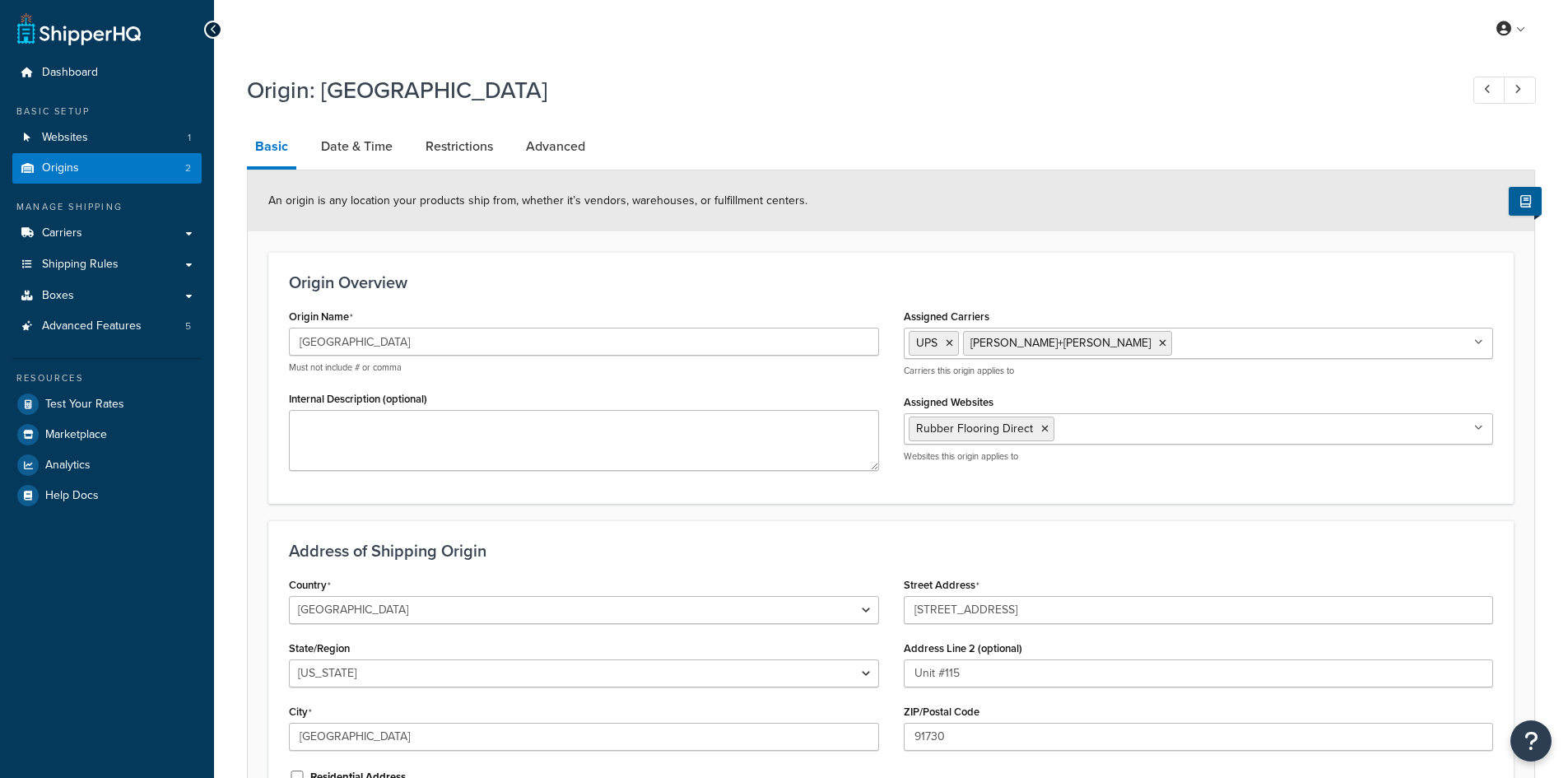
select select "5"
click at [364, 141] on link "Date & Time" at bounding box center [356, 146] width 88 height 40
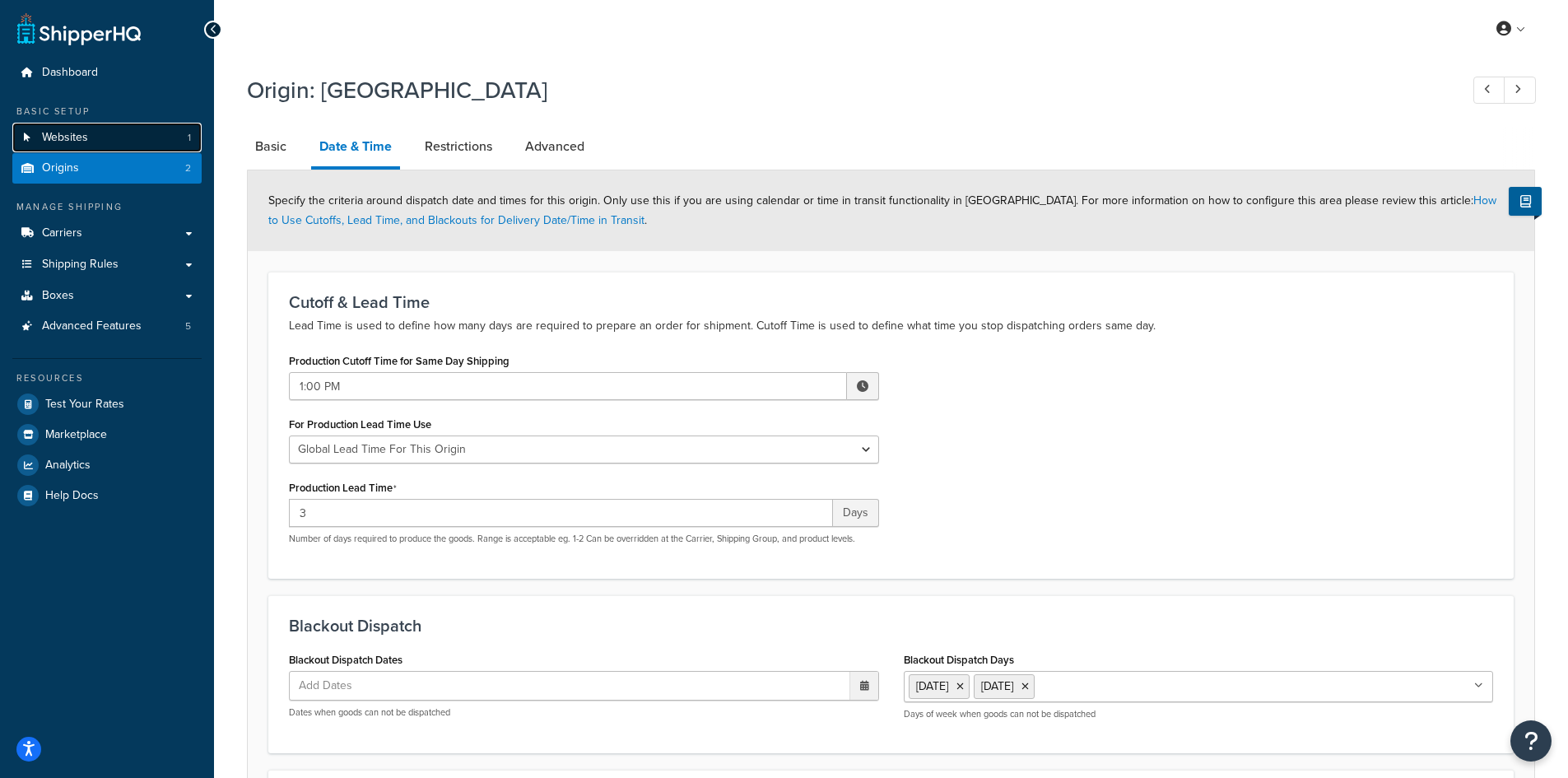
click at [74, 136] on span "Websites" at bounding box center [65, 138] width 47 height 14
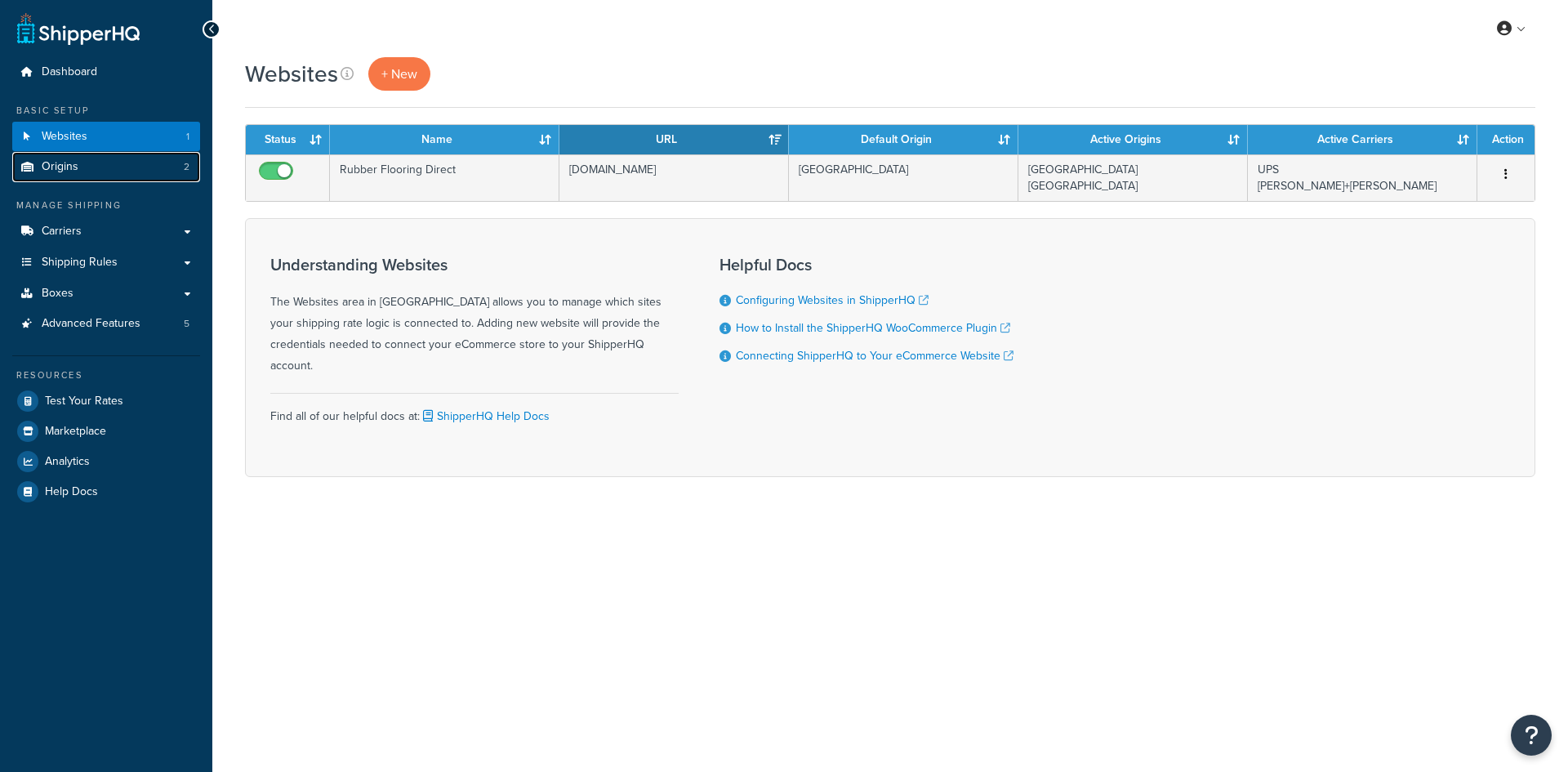
click at [78, 163] on link "Origins 2" at bounding box center [106, 167] width 188 height 30
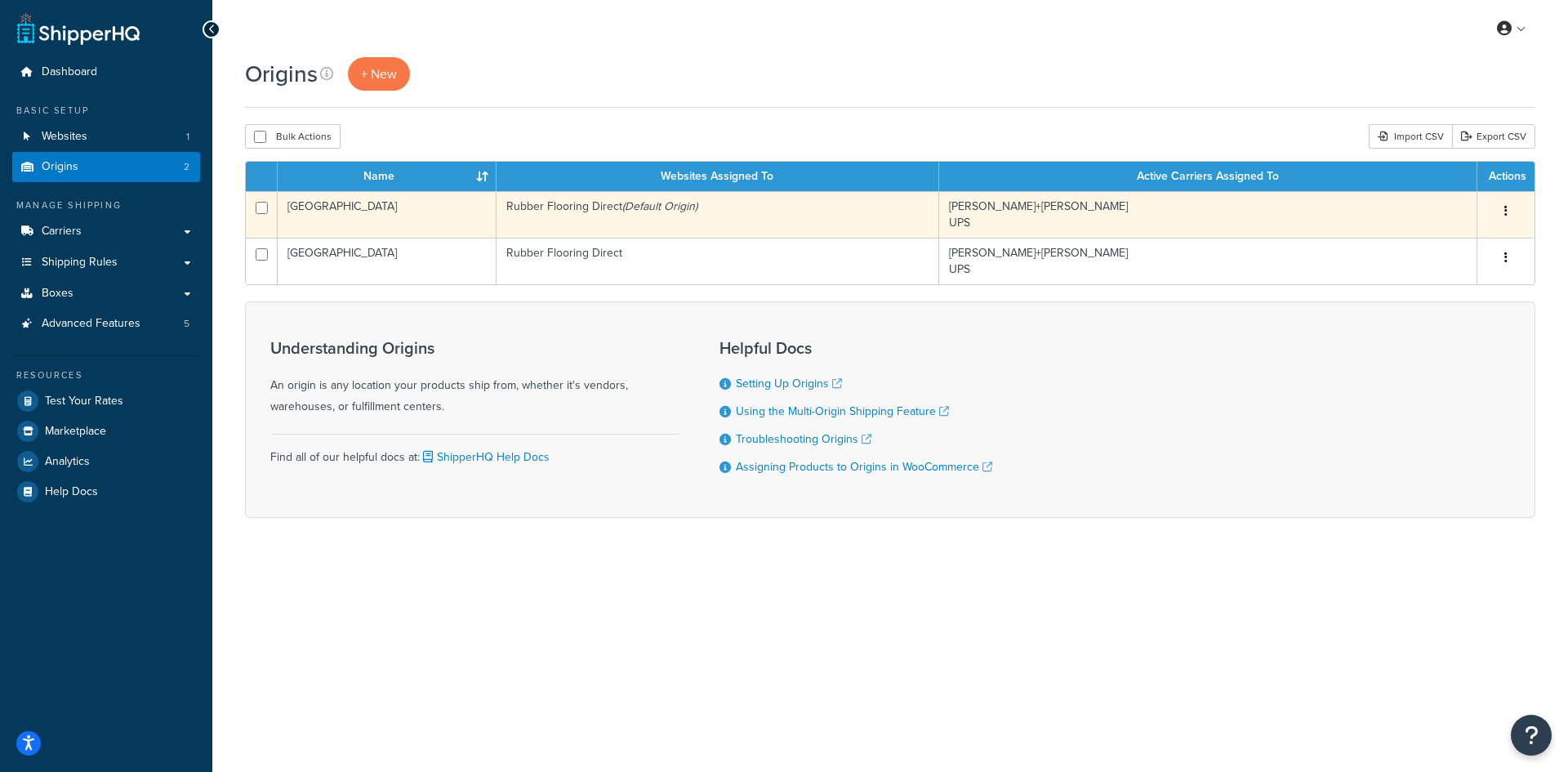
click at [580, 217] on td "Rubber Flooring Direct (Default Origin)" at bounding box center [718, 215] width 443 height 46
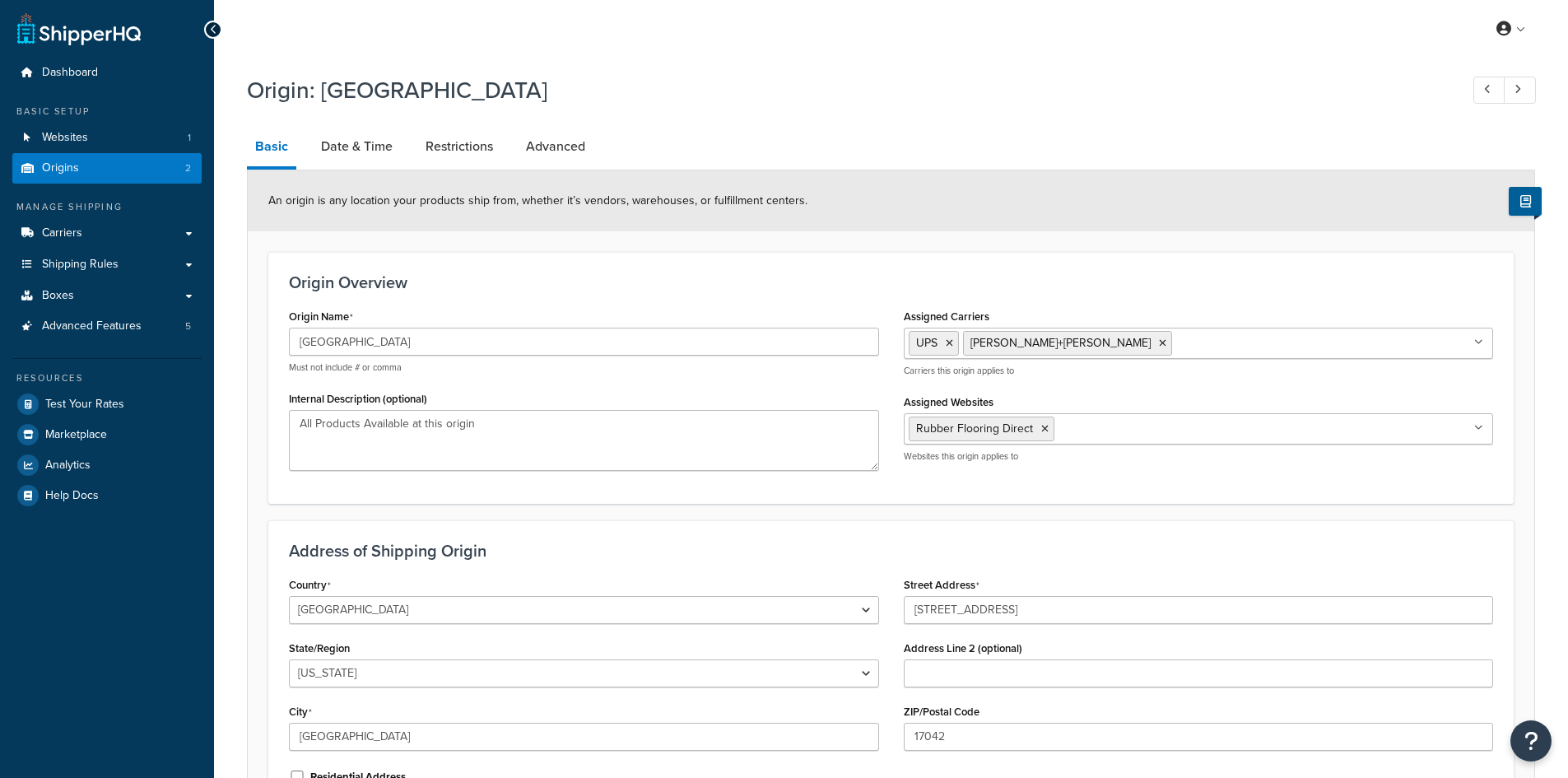
select select "38"
click at [367, 148] on link "Date & Time" at bounding box center [356, 146] width 88 height 40
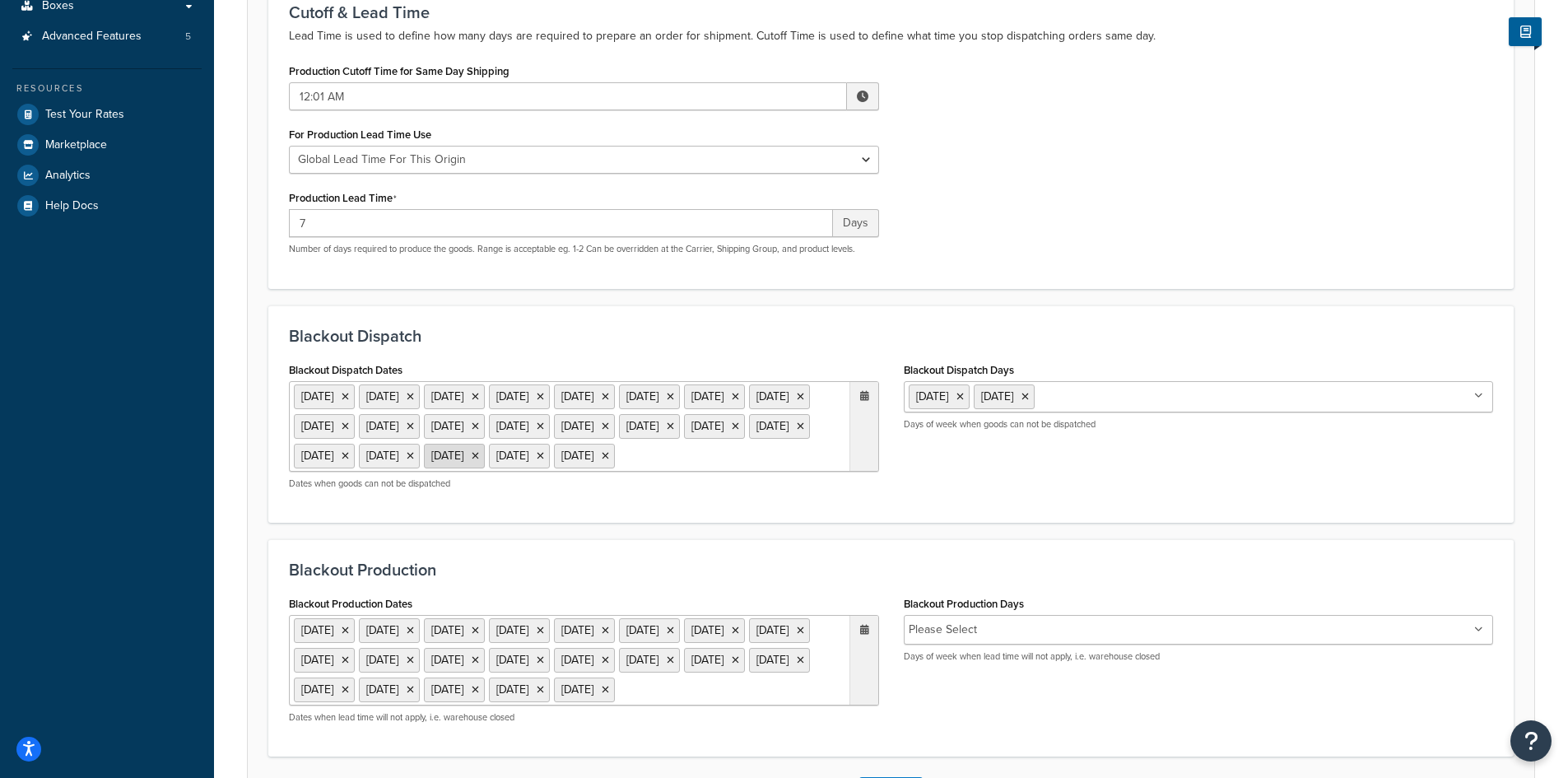
scroll to position [329, 0]
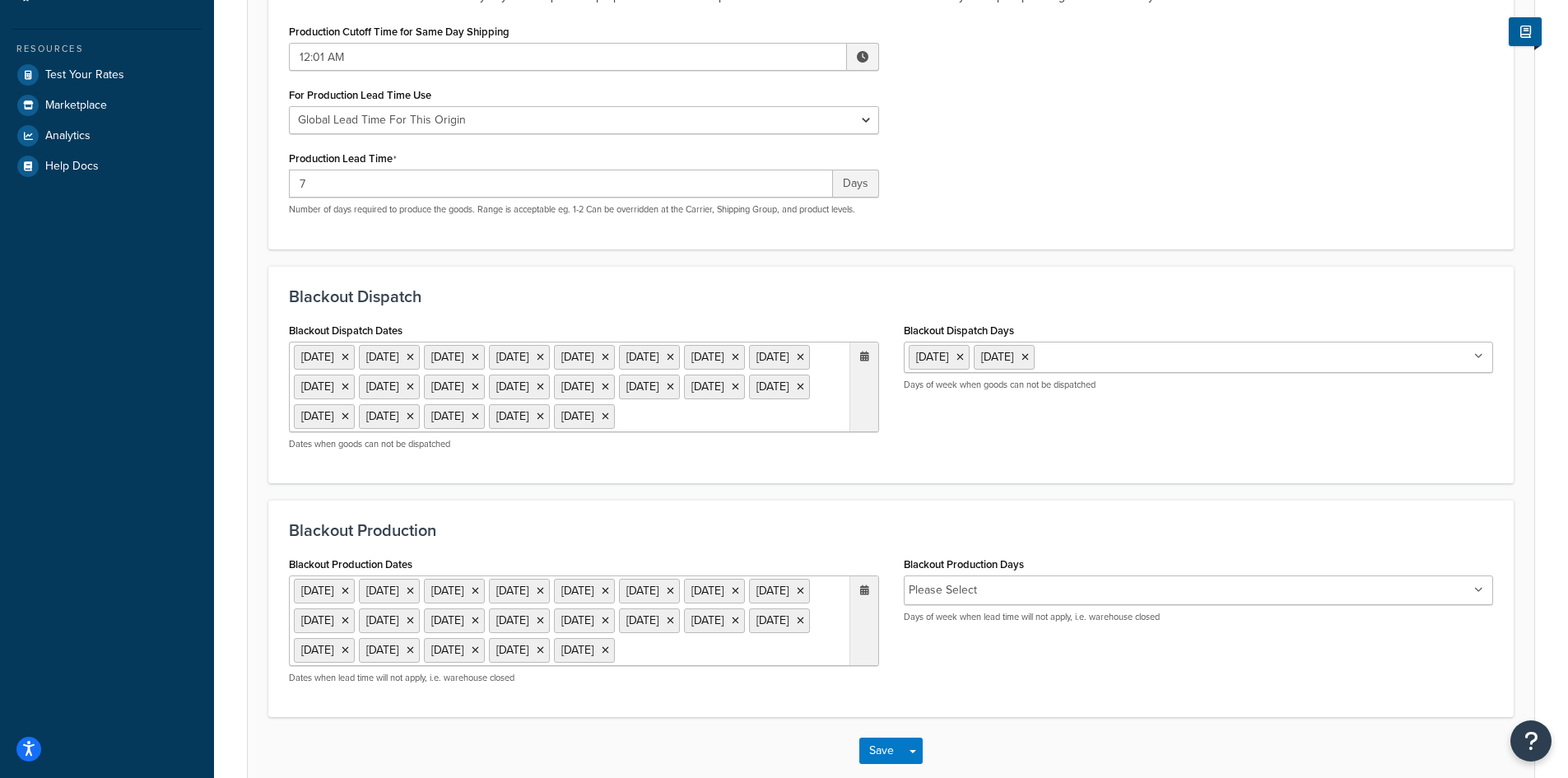
drag, startPoint x: 718, startPoint y: 475, endPoint x: 318, endPoint y: 342, distance: 421.5
click at [318, 342] on ul "1 Sep 2025 27 Nov 2025 28 Nov 2025 24 Dec 2025 25 Dec 2025 26 Dec 2025 29 Dec 2…" at bounding box center [584, 386] width 590 height 90
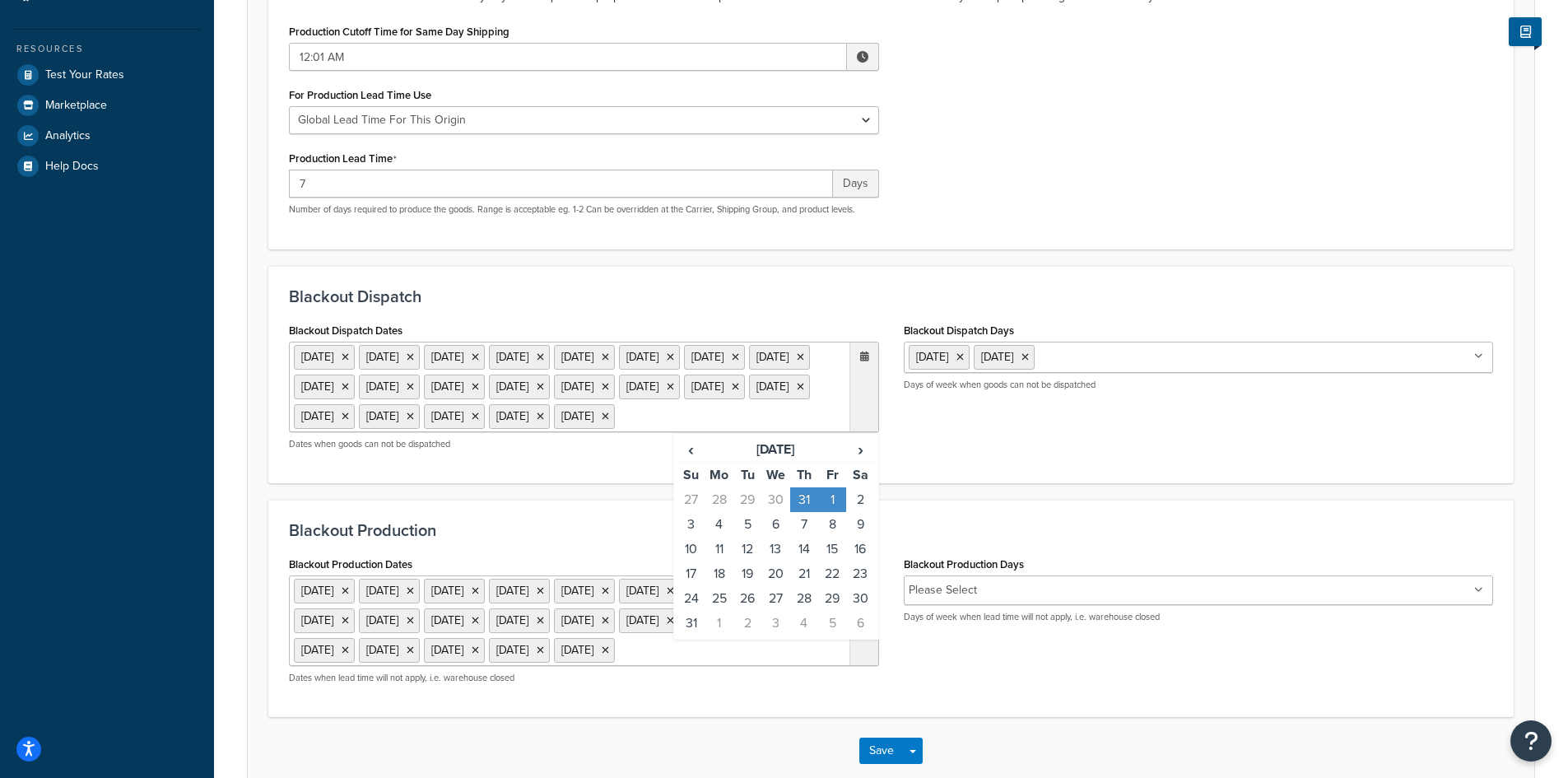
drag, startPoint x: 806, startPoint y: 400, endPoint x: 1083, endPoint y: 481, distance: 288.6
click at [1083, 463] on div "Blackout Dispatch Dates 1 Sep 2025 27 Nov 2025 28 Nov 2025 24 Dec 2025 25 Dec 2…" at bounding box center [891, 390] width 1229 height 144
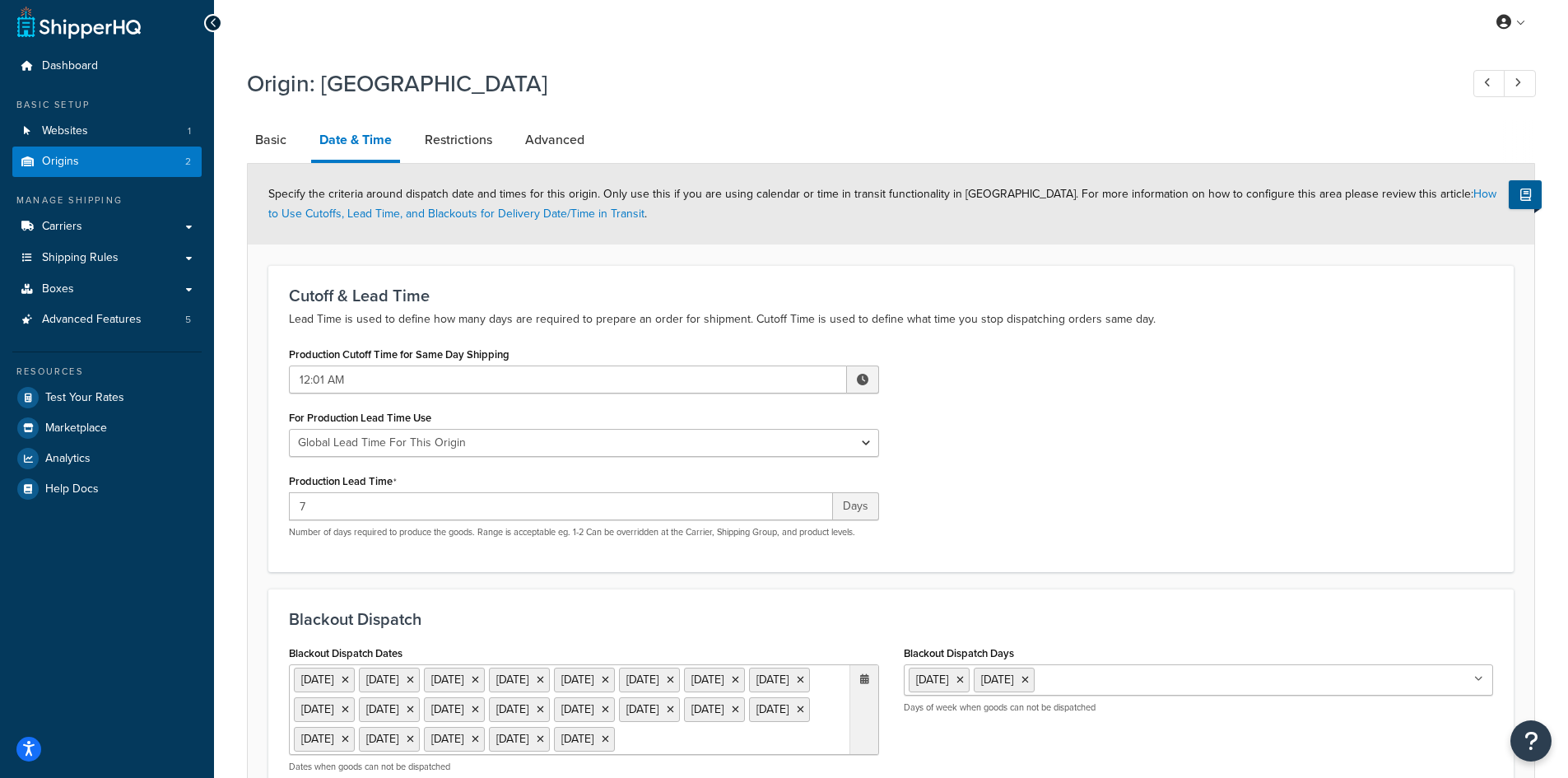
scroll to position [0, 0]
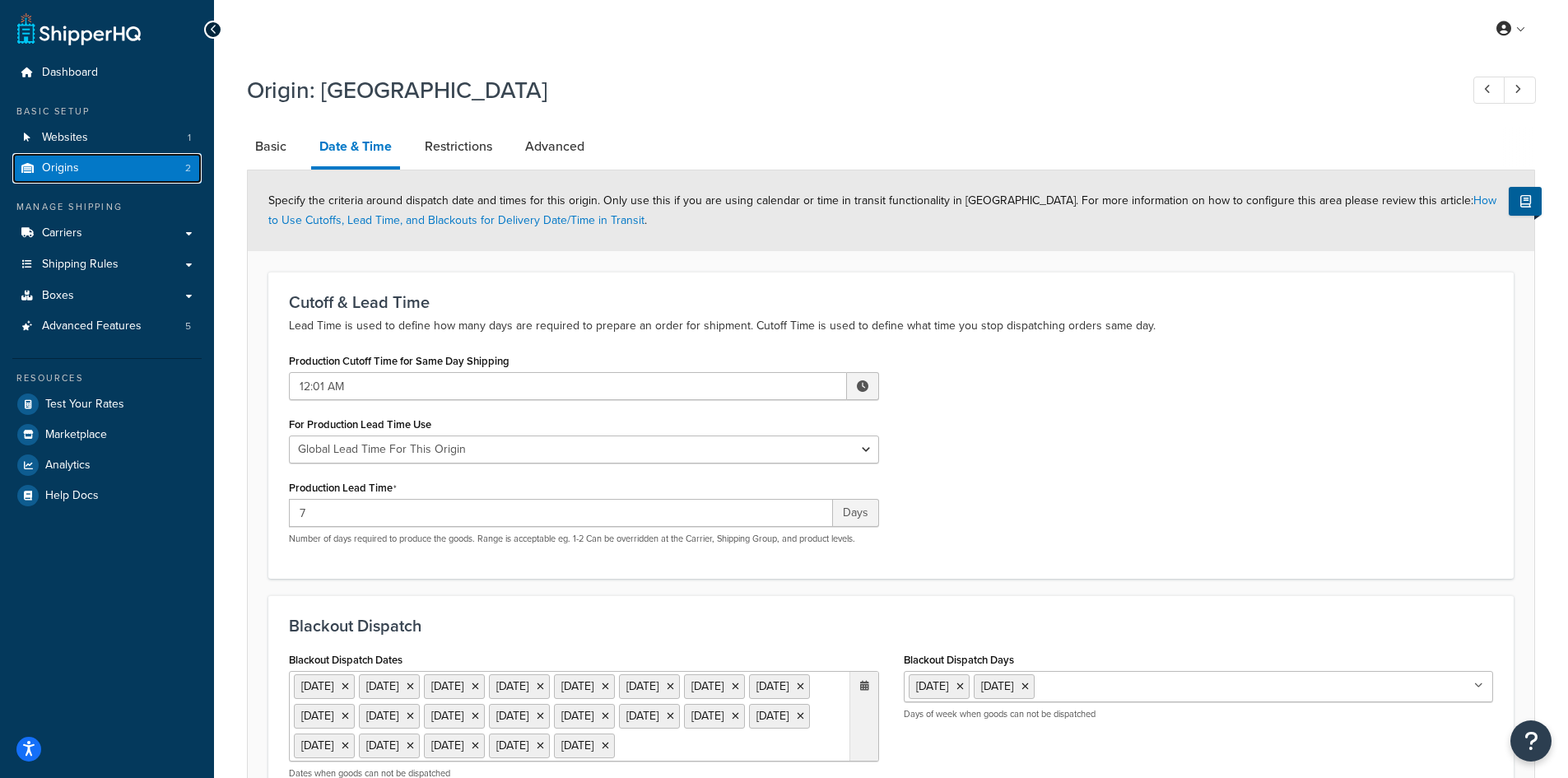
click at [61, 171] on span "Origins" at bounding box center [60, 168] width 37 height 14
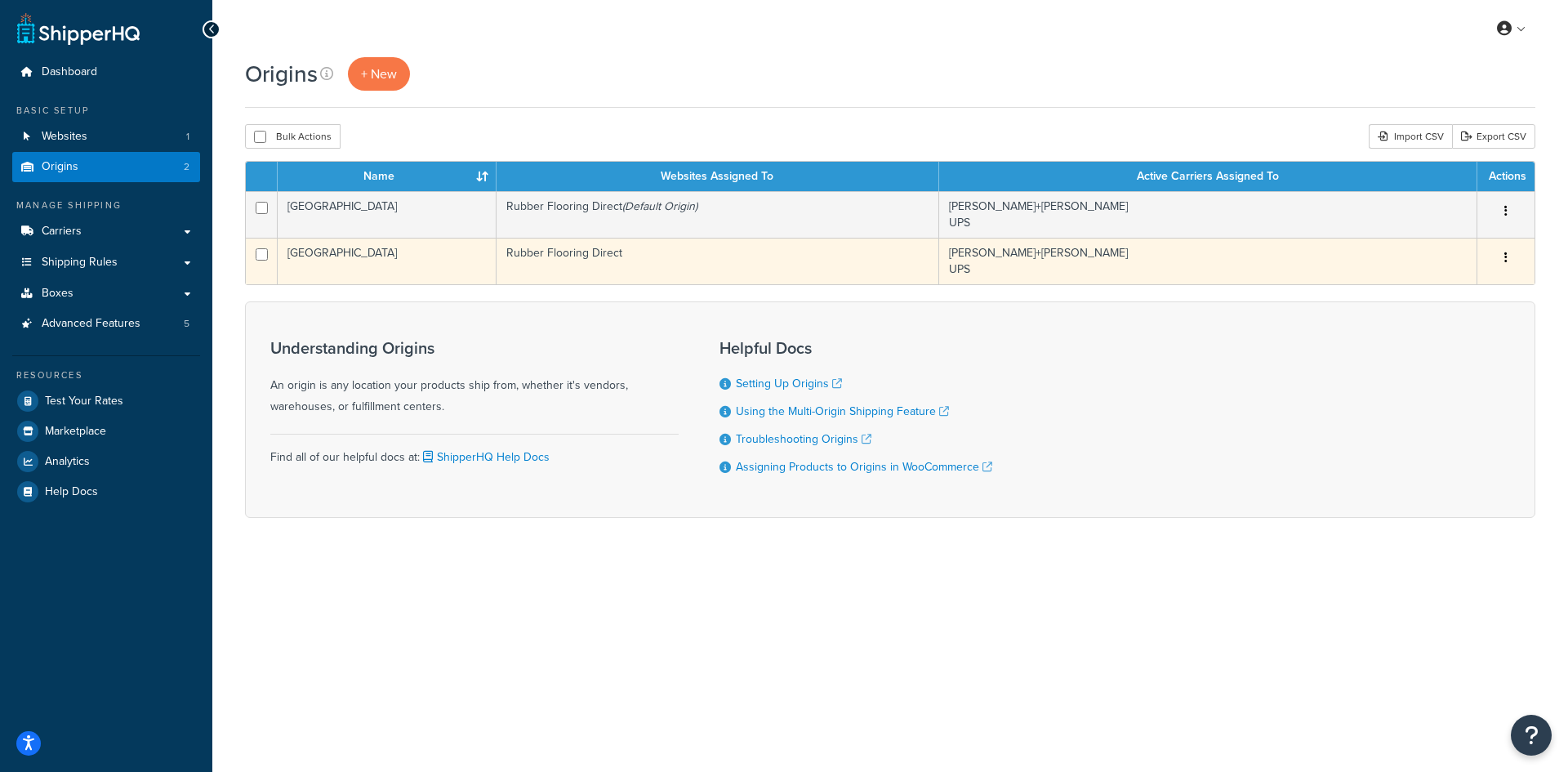
click at [390, 264] on td "Rancho Cucamonga" at bounding box center [386, 261] width 218 height 46
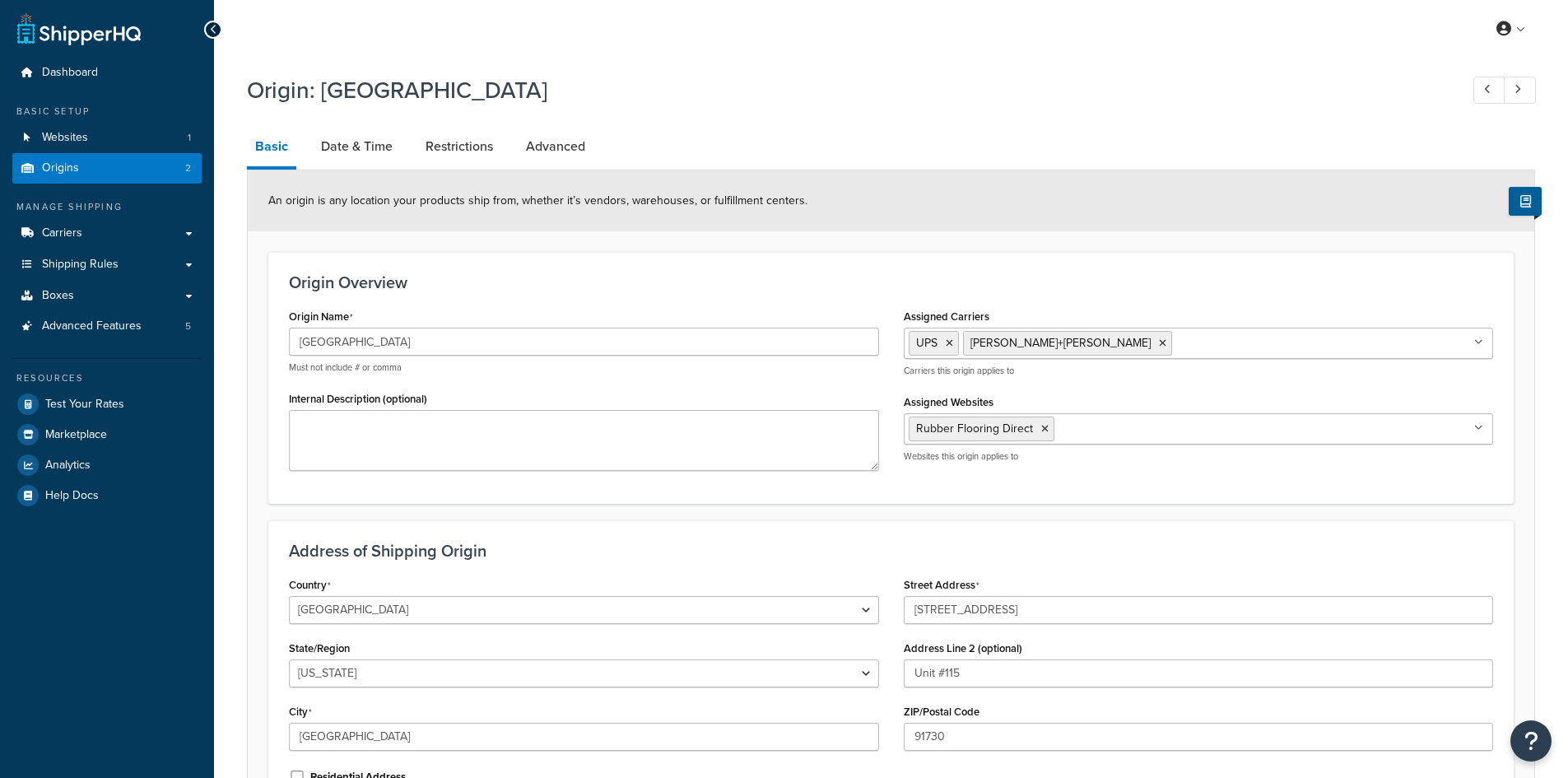
select select "5"
click at [375, 146] on link "Date & Time" at bounding box center [356, 146] width 88 height 40
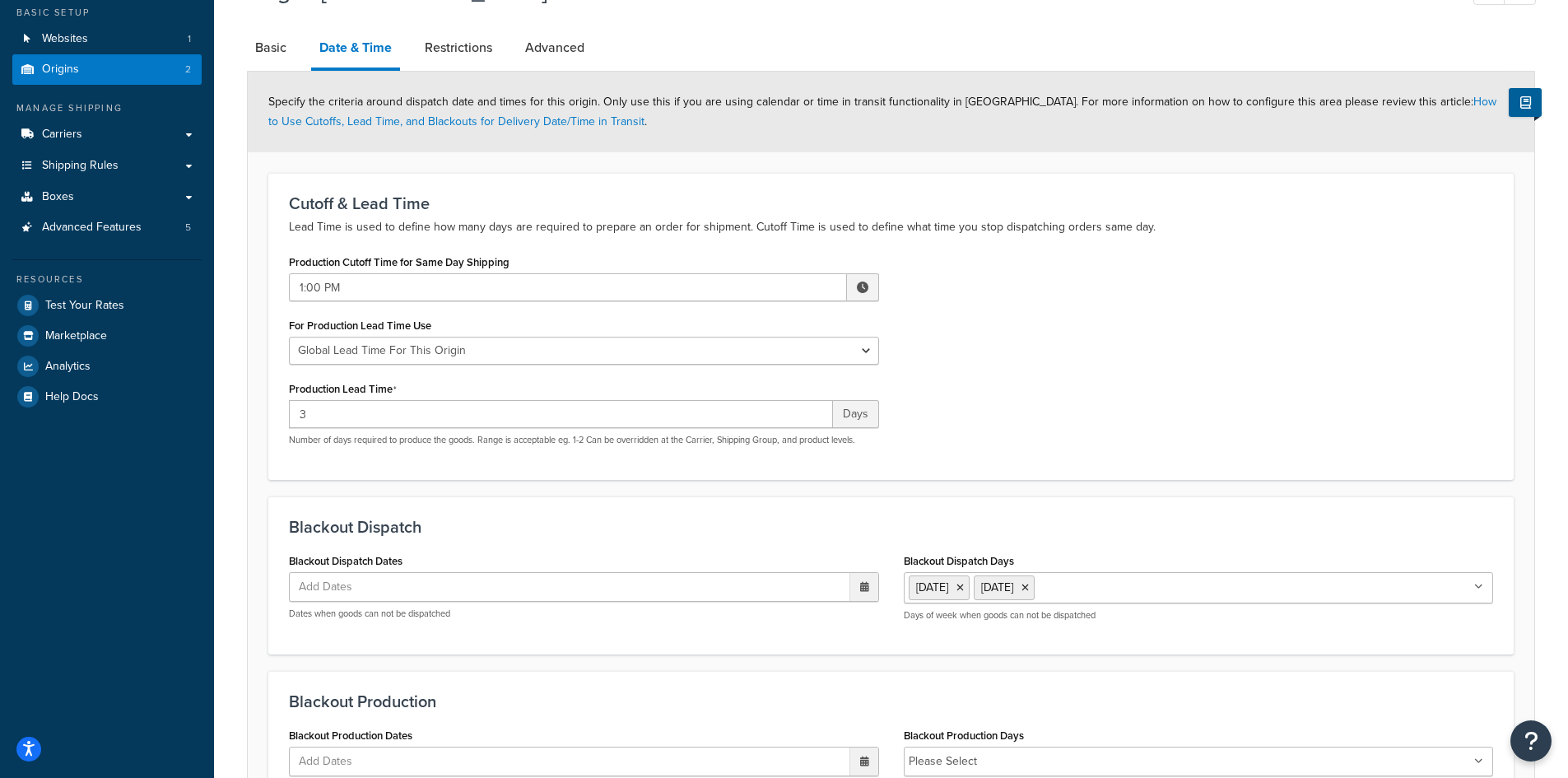
scroll to position [301, 0]
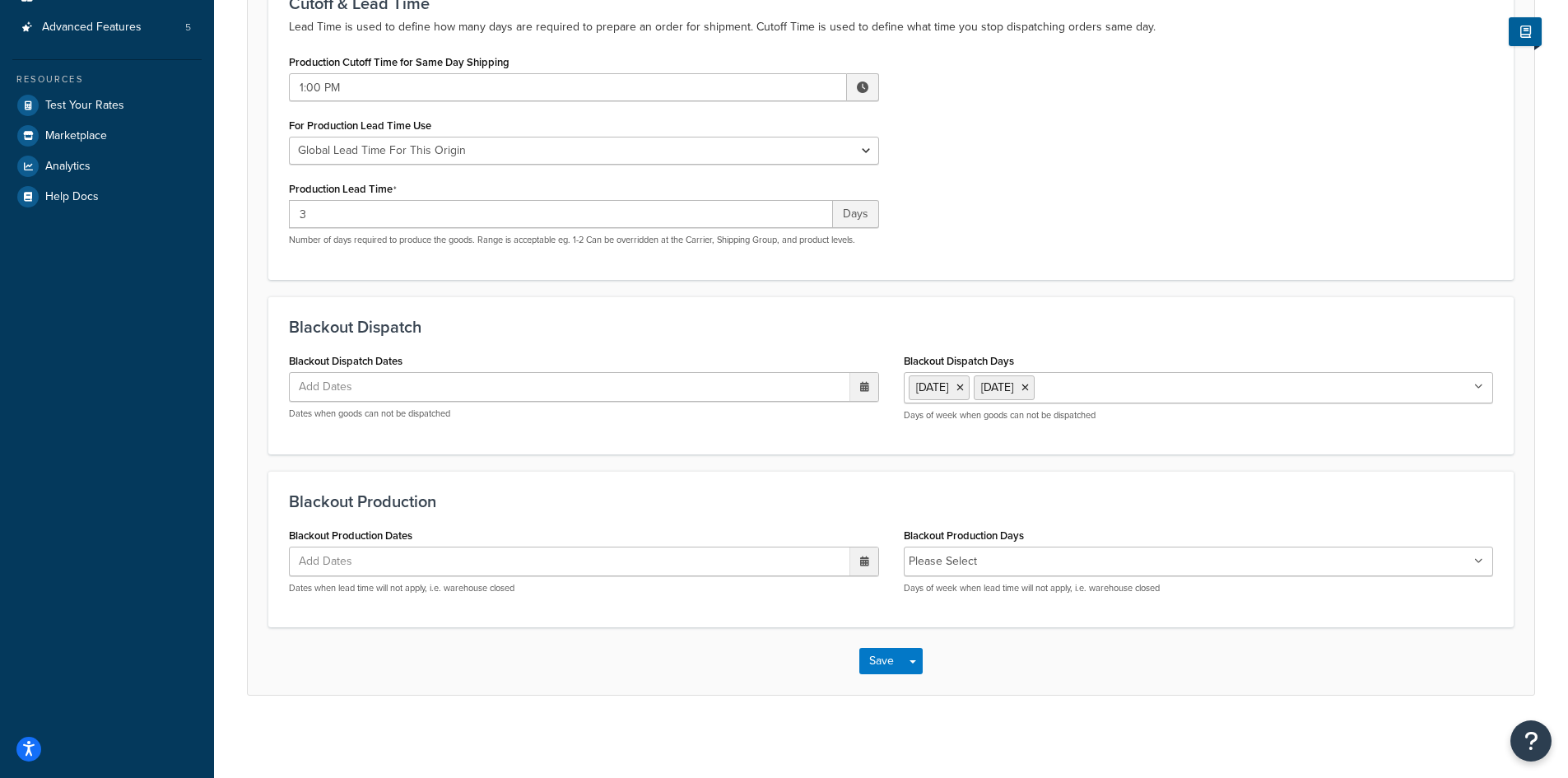
click at [863, 387] on icon at bounding box center [865, 387] width 9 height 10
click at [861, 420] on span "›" at bounding box center [860, 419] width 26 height 23
click at [693, 418] on span "‹" at bounding box center [691, 419] width 26 height 23
click at [866, 414] on span "›" at bounding box center [860, 419] width 26 height 23
click at [806, 566] on td "27" at bounding box center [803, 567] width 28 height 24
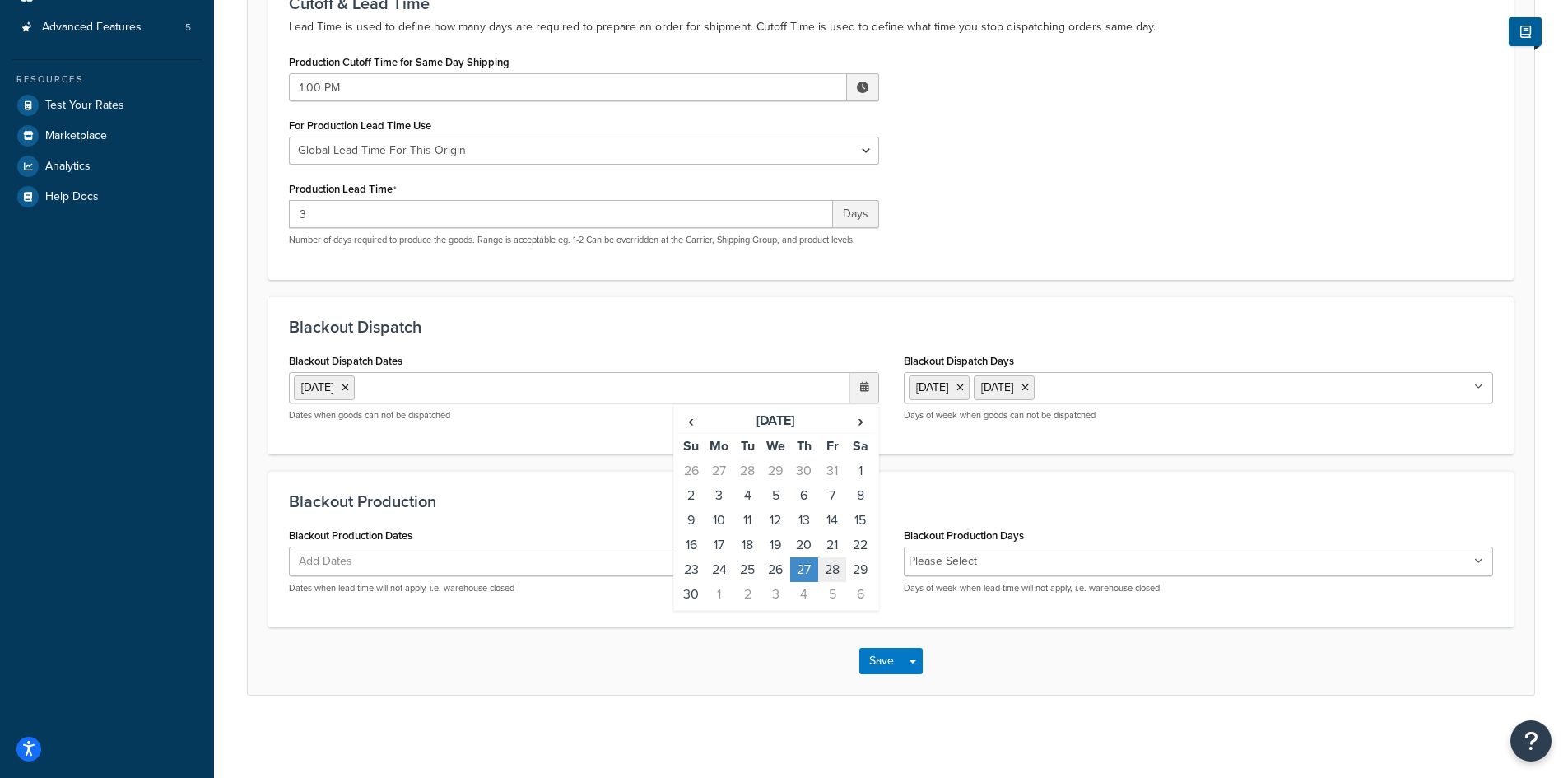
click at [833, 567] on td "28" at bounding box center [832, 568] width 28 height 24
click at [862, 421] on span "›" at bounding box center [860, 421] width 26 height 23
click at [781, 542] on td "24" at bounding box center [775, 544] width 28 height 24
click at [805, 542] on td "25" at bounding box center [803, 544] width 28 height 24
click at [833, 543] on td "26" at bounding box center [832, 544] width 28 height 24
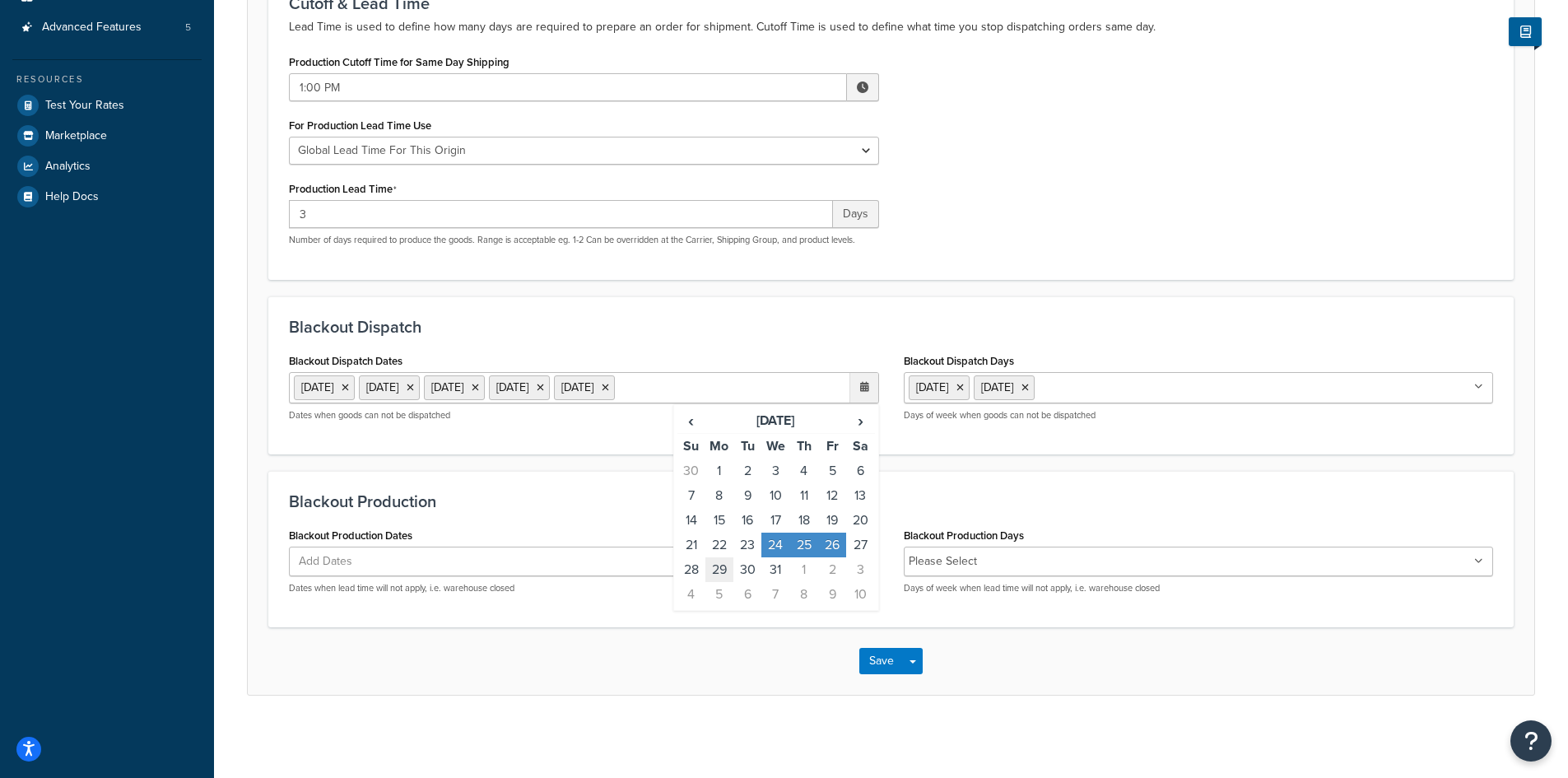
click at [719, 567] on td "29" at bounding box center [719, 568] width 28 height 24
click at [751, 582] on td "30" at bounding box center [747, 568] width 28 height 24
click at [769, 582] on td "31" at bounding box center [775, 568] width 28 height 24
click at [807, 582] on td "1" at bounding box center [803, 568] width 28 height 24
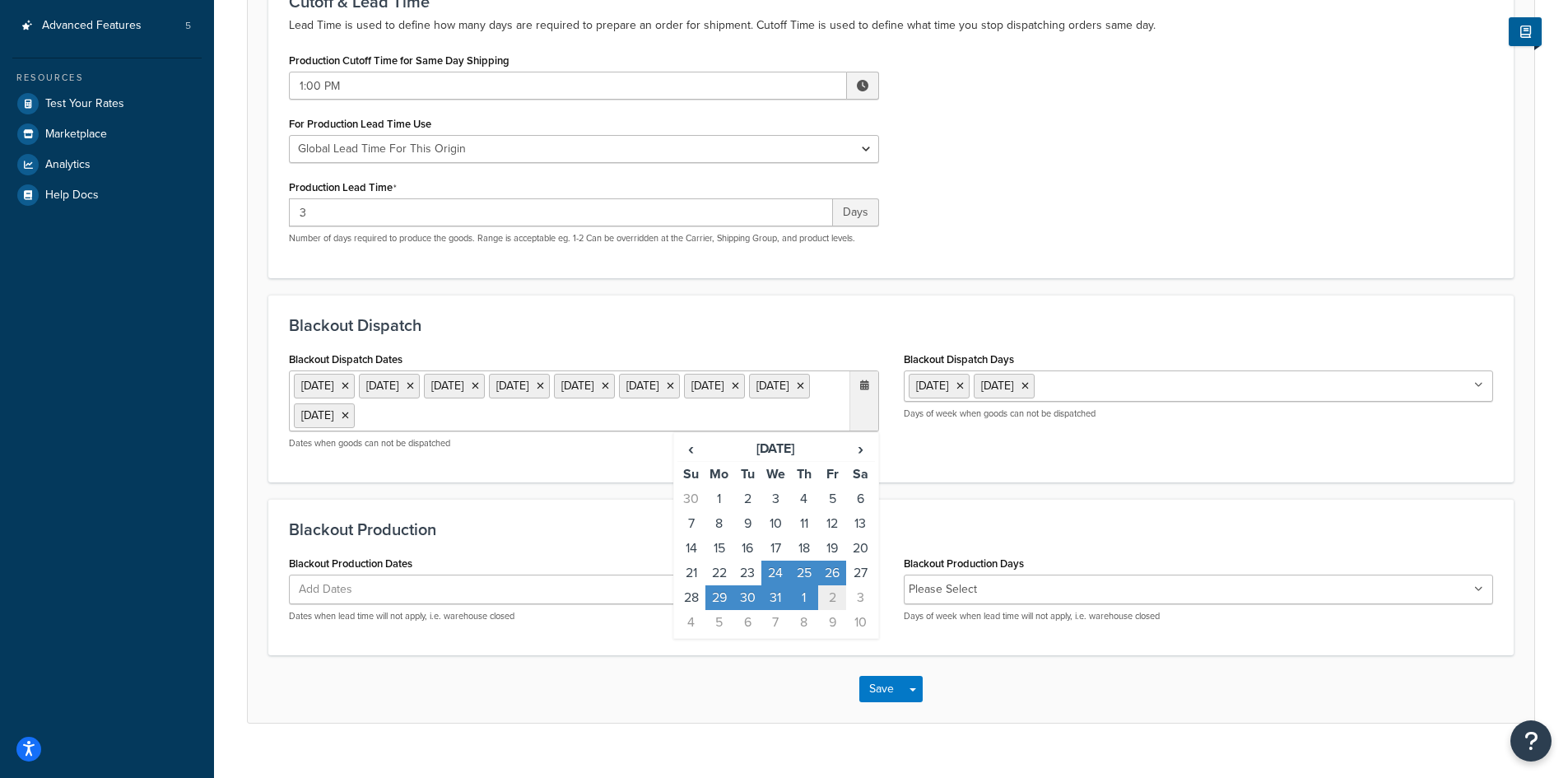
click at [837, 597] on td "2" at bounding box center [832, 597] width 28 height 24
click at [859, 455] on span "›" at bounding box center [860, 448] width 26 height 23
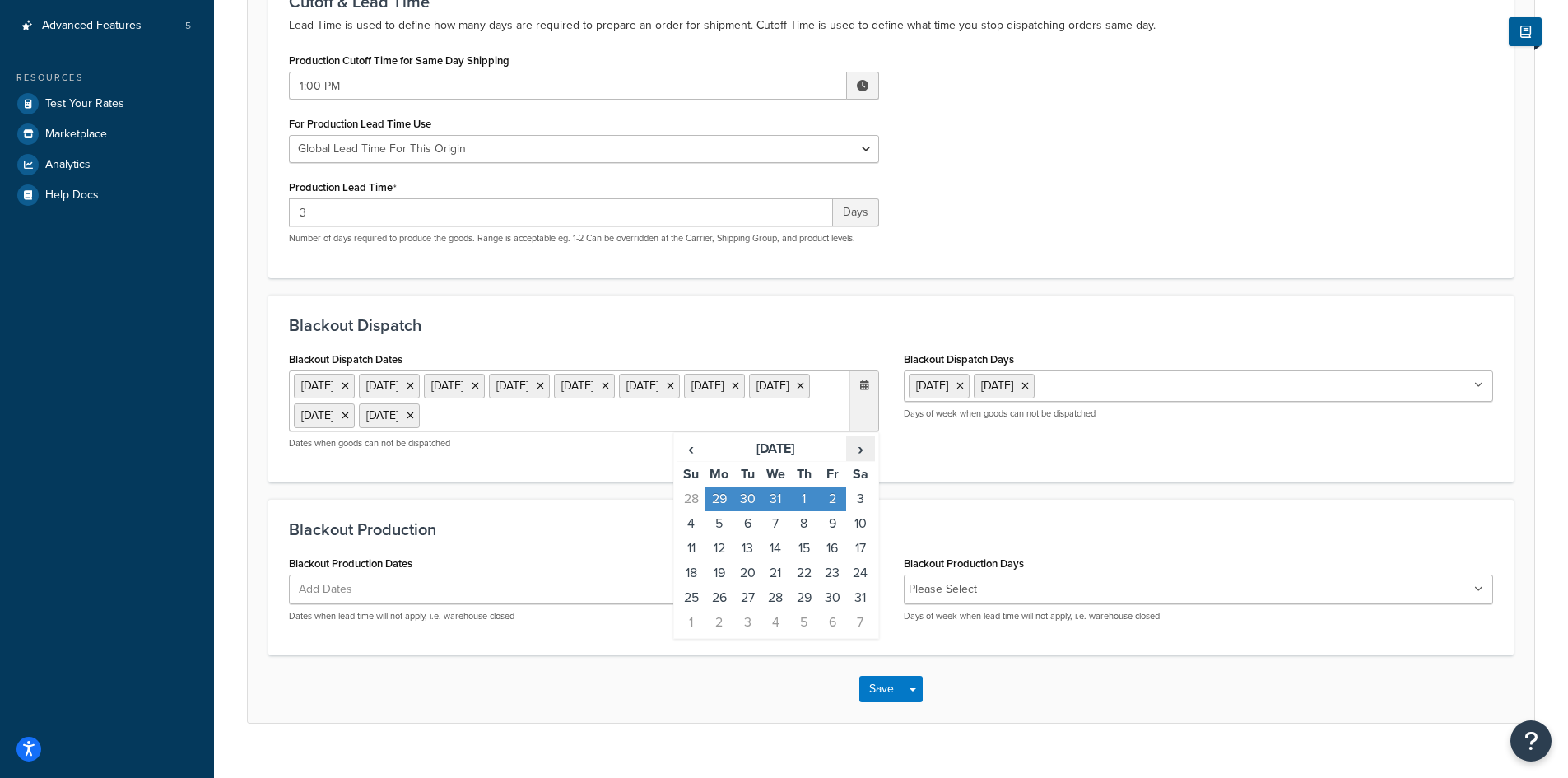
click at [858, 452] on span "›" at bounding box center [860, 448] width 26 height 23
click at [831, 496] on td "3" at bounding box center [832, 498] width 28 height 24
click at [859, 460] on span "›" at bounding box center [860, 448] width 26 height 23
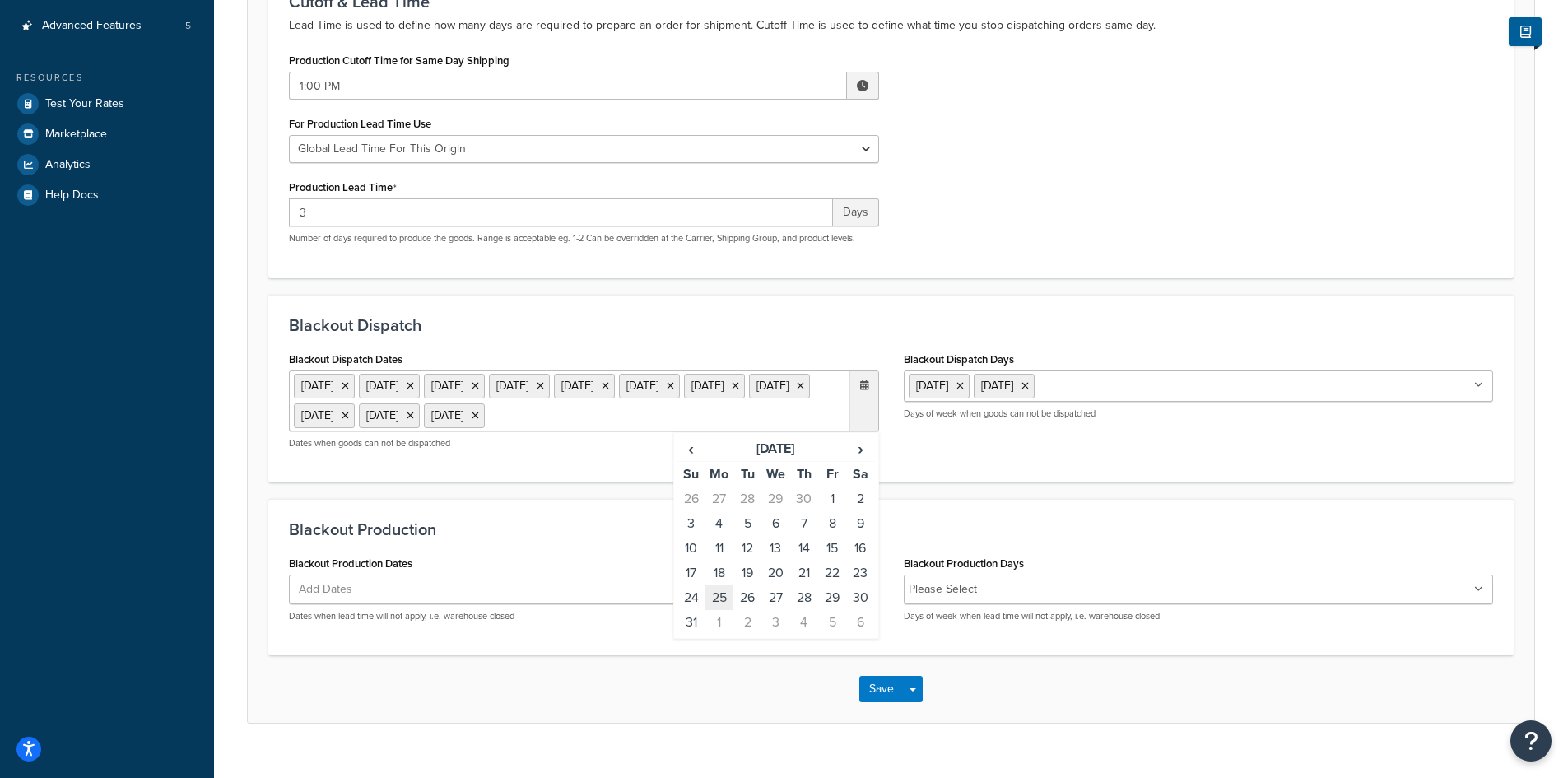
click at [722, 610] on td "25" at bounding box center [719, 597] width 28 height 24
click at [859, 460] on span "›" at bounding box center [860, 448] width 26 height 23
click at [832, 511] on td "3" at bounding box center [832, 498] width 28 height 24
click at [863, 460] on span "›" at bounding box center [860, 448] width 26 height 23
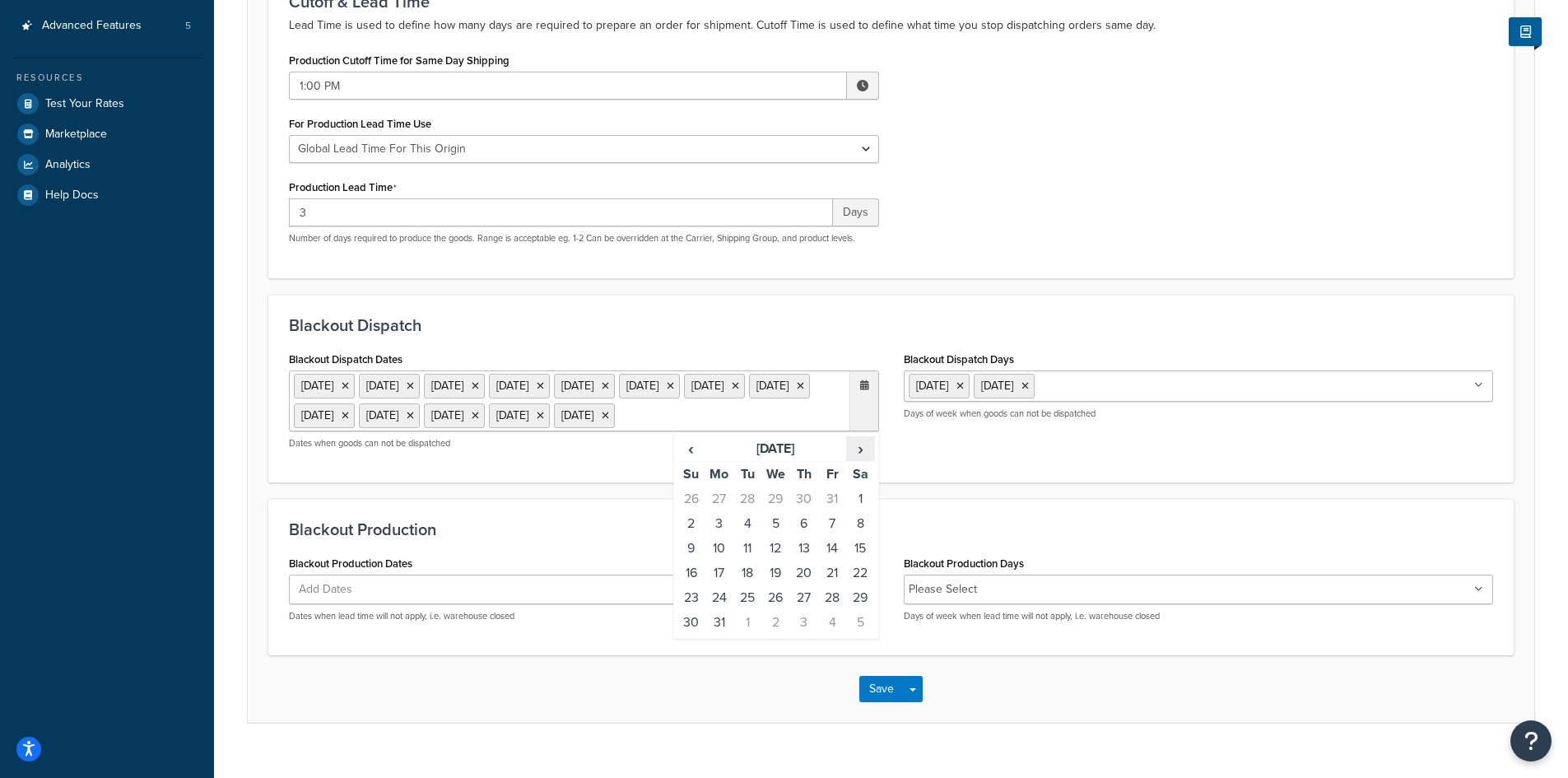
click at [863, 460] on span "›" at bounding box center [860, 448] width 26 height 23
click at [695, 460] on span "‹" at bounding box center [691, 448] width 26 height 23
click at [719, 535] on td "7" at bounding box center [719, 523] width 28 height 24
click at [860, 460] on span "›" at bounding box center [860, 448] width 26 height 23
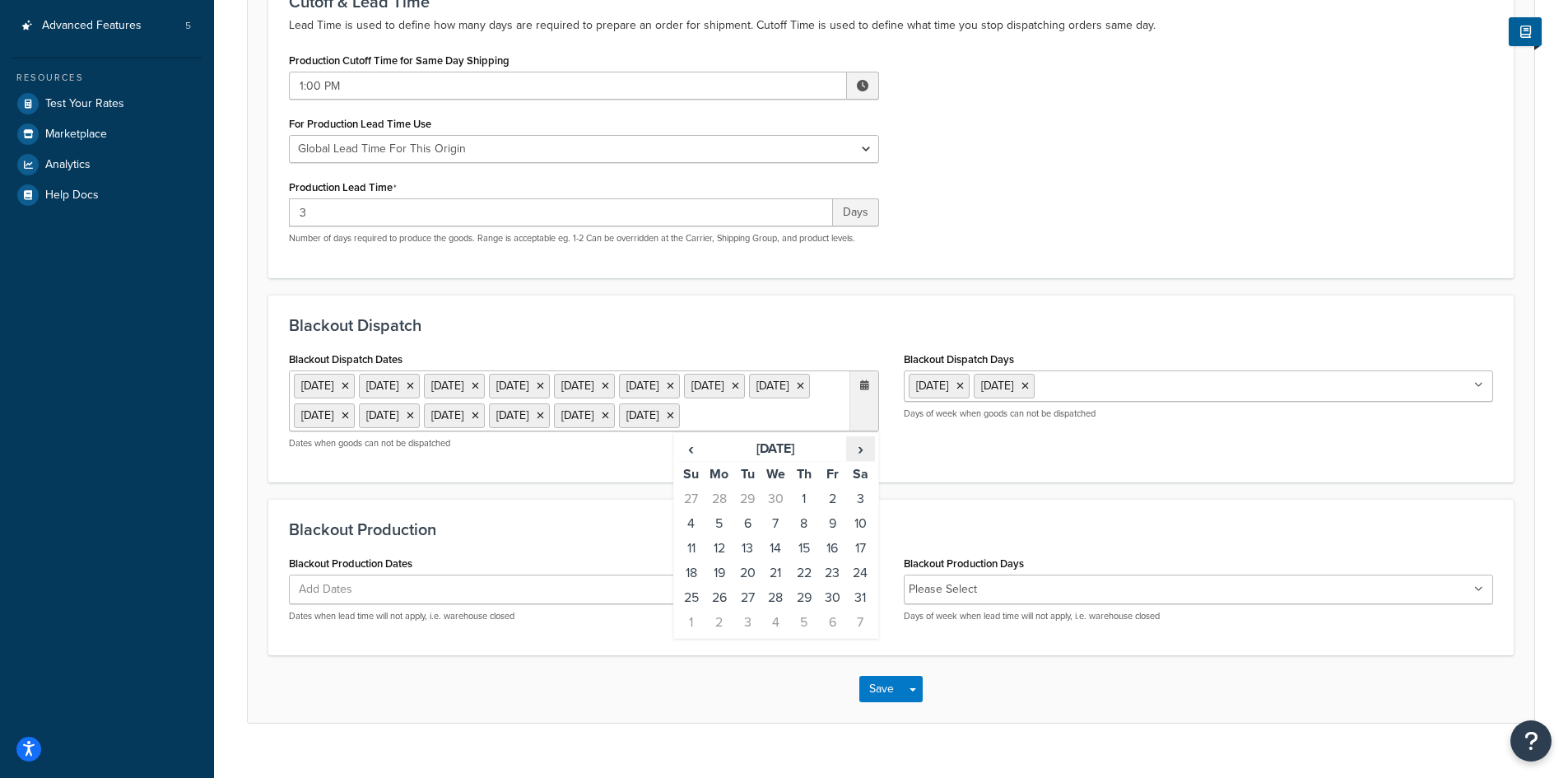
click at [860, 460] on span "›" at bounding box center [860, 448] width 26 height 23
click at [809, 610] on td "26" at bounding box center [803, 597] width 28 height 24
click at [831, 610] on td "27" at bounding box center [832, 597] width 28 height 24
click at [861, 460] on span "›" at bounding box center [860, 448] width 26 height 23
click at [800, 585] on td "24" at bounding box center [803, 572] width 28 height 24
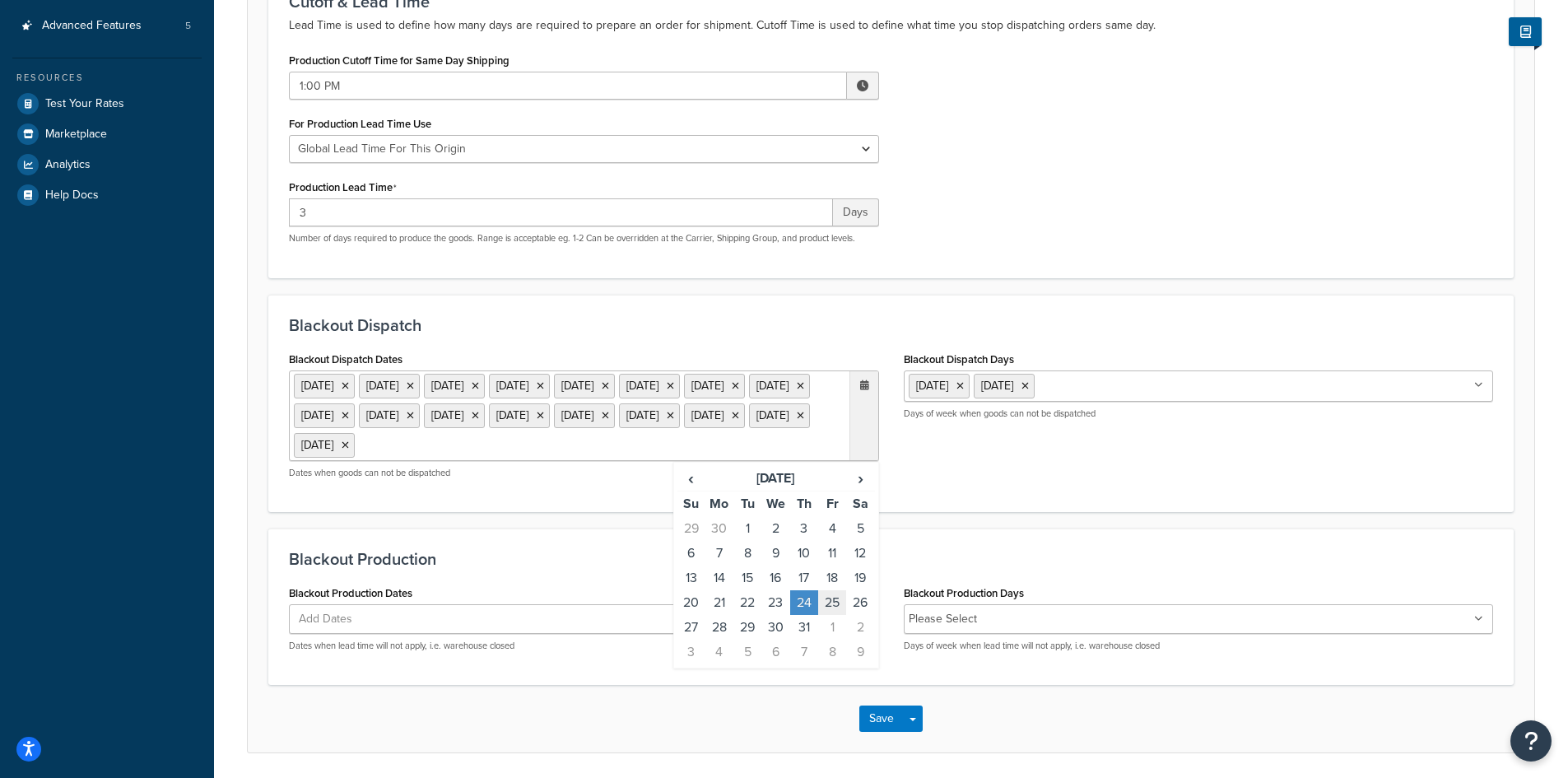
click at [833, 615] on td "25" at bounding box center [832, 601] width 28 height 24
click at [803, 639] on td "31" at bounding box center [803, 627] width 28 height 24
click at [833, 639] on td "1" at bounding box center [832, 627] width 28 height 24
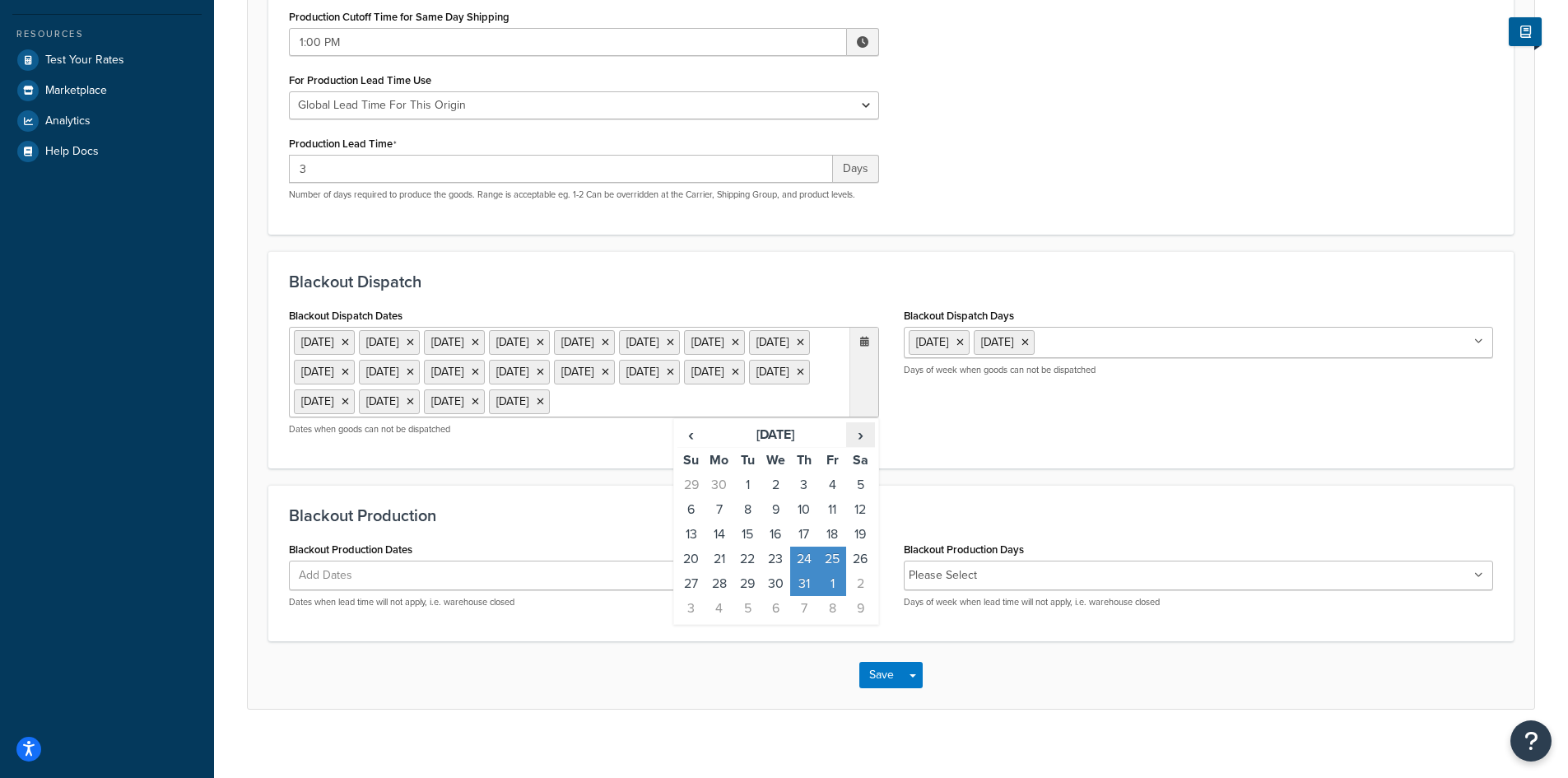
scroll to position [389, 0]
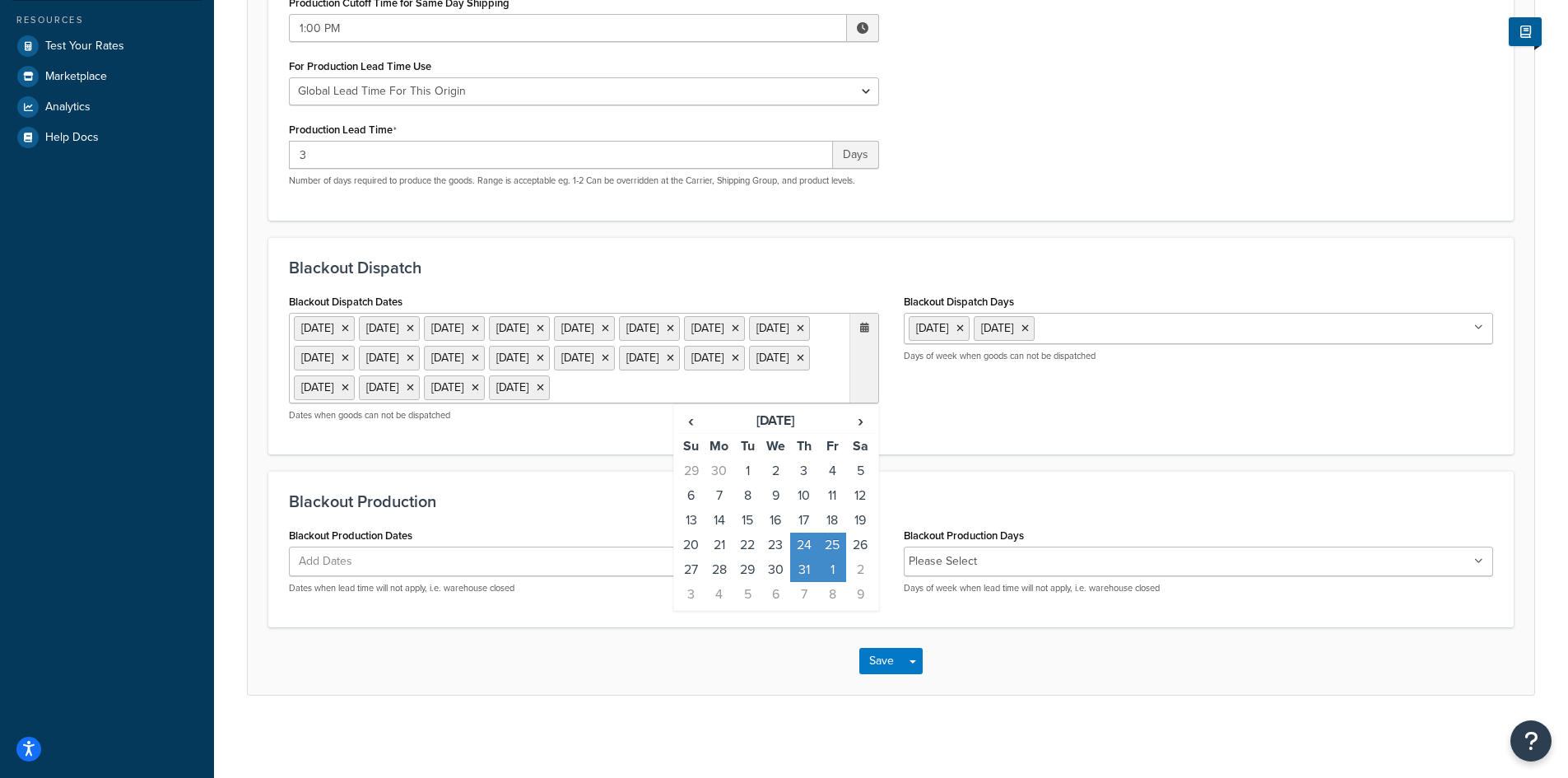
click at [535, 465] on form "Specify the criteria around dispatch date and times for this origin. Only use t…" at bounding box center [891, 253] width 1287 height 882
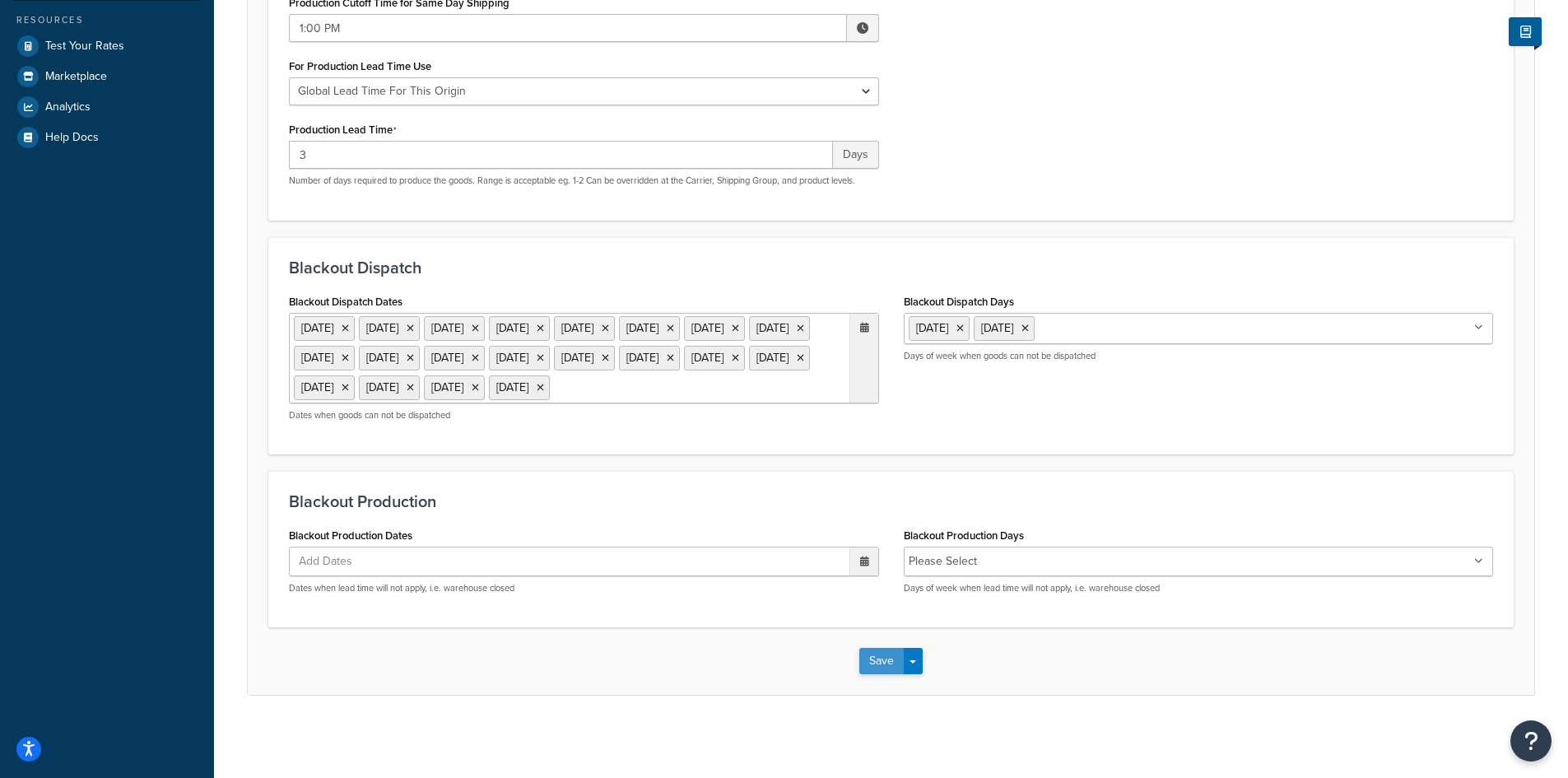
click at [881, 663] on button "Save" at bounding box center [882, 661] width 45 height 26
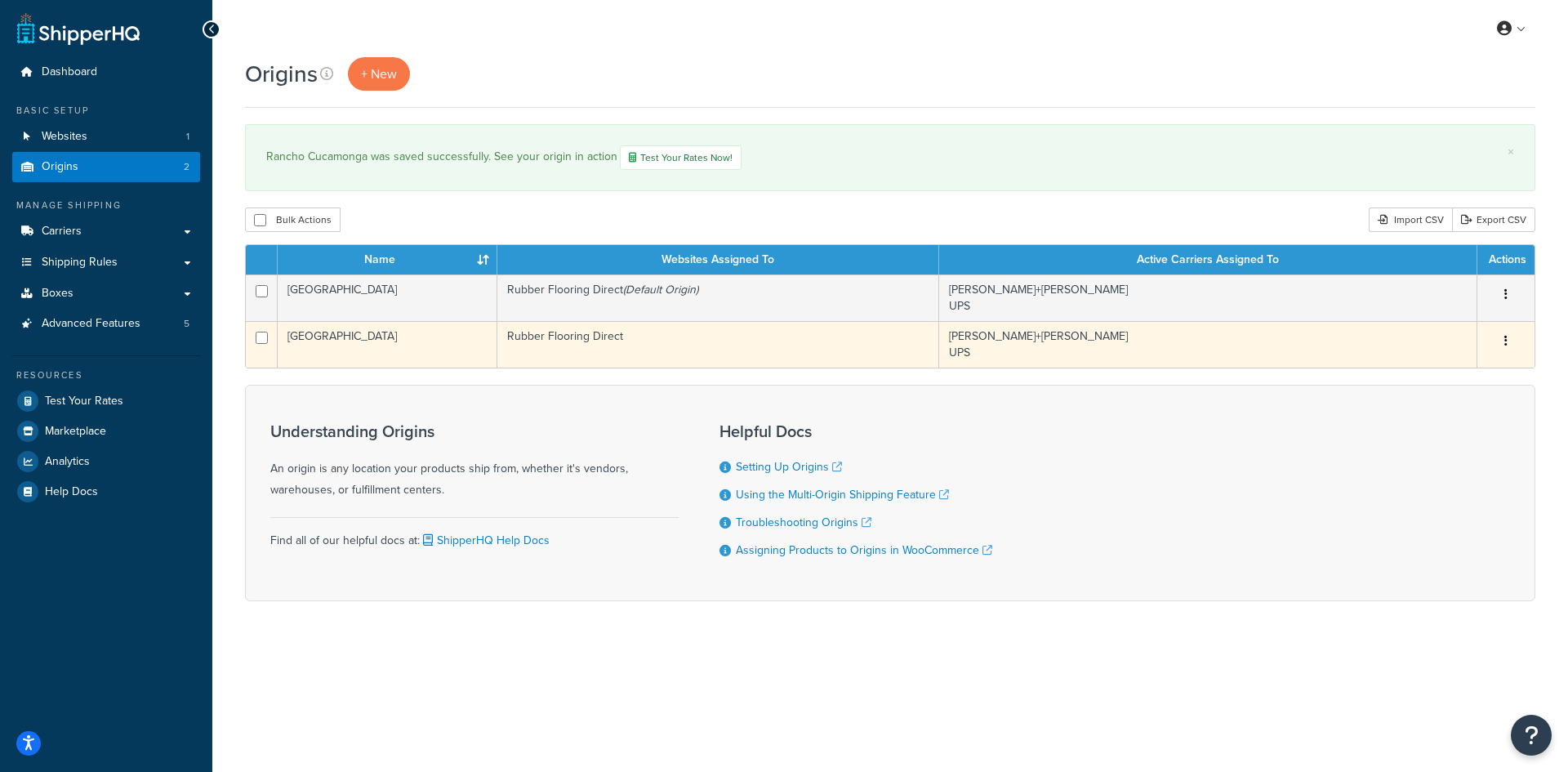
click at [707, 347] on td "Rubber Flooring Direct" at bounding box center [718, 344] width 442 height 46
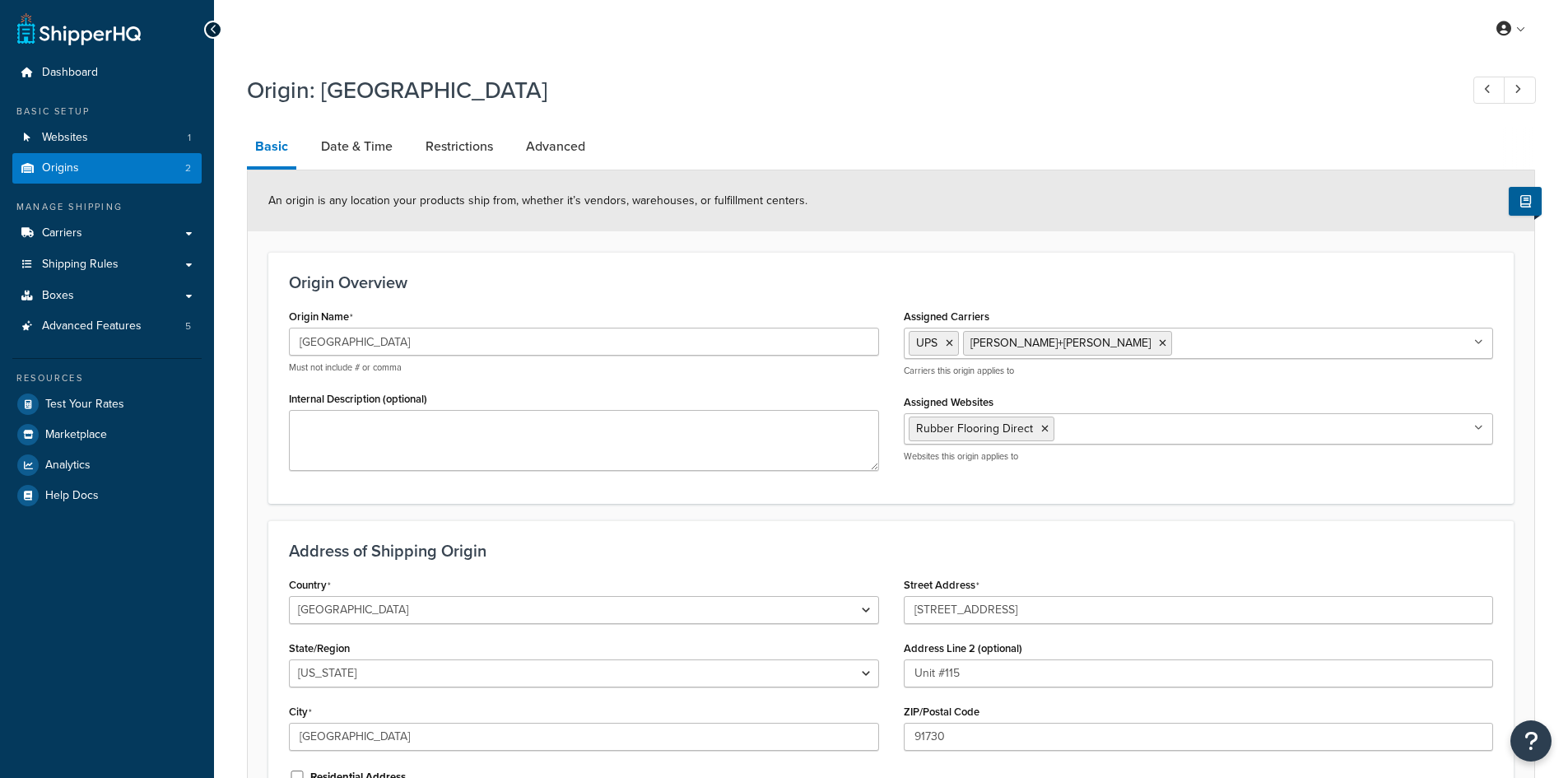
select select "5"
click at [345, 150] on link "Date & Time" at bounding box center [356, 146] width 88 height 40
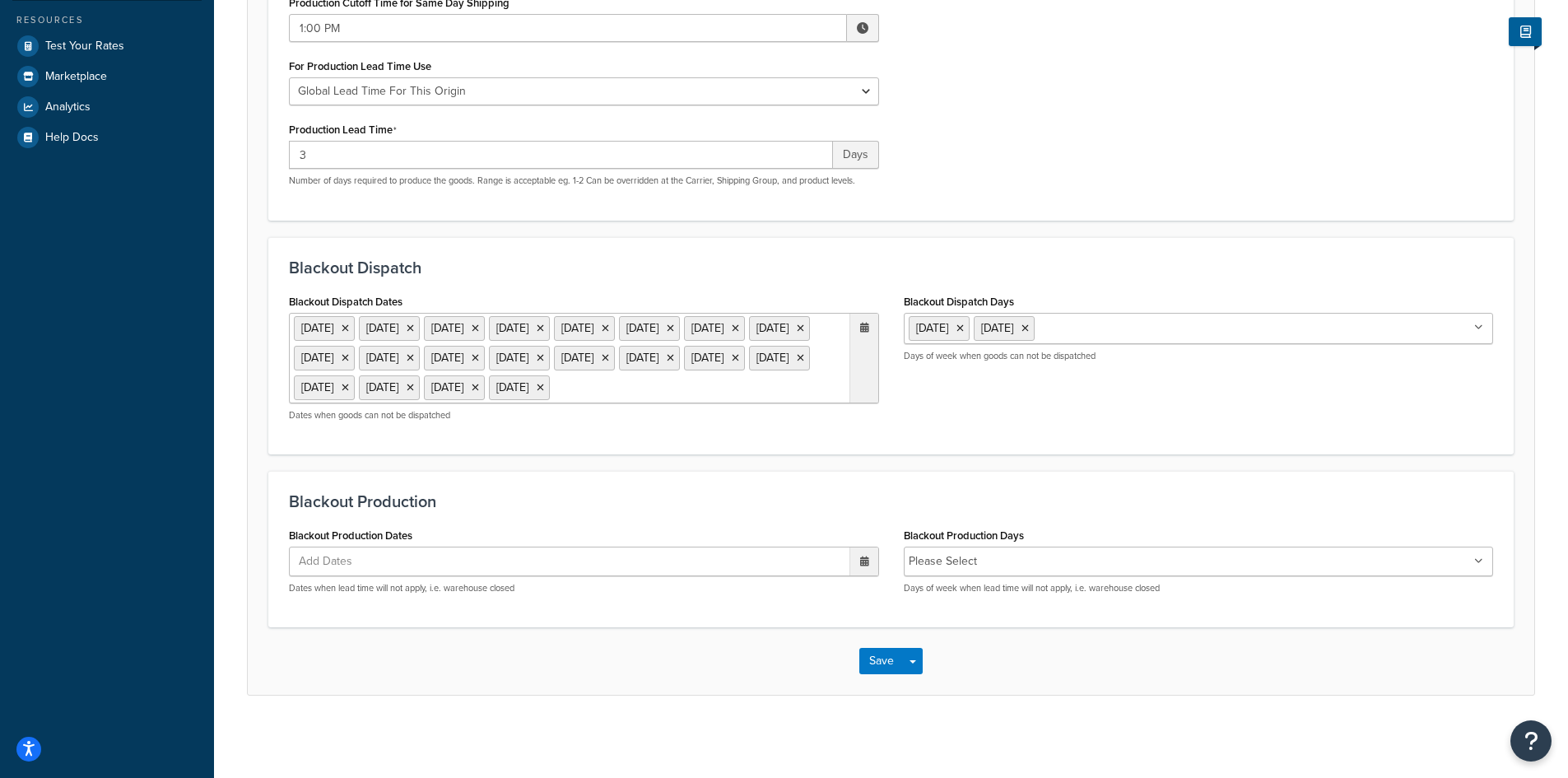
scroll to position [389, 0]
click at [411, 565] on ul "Add Dates" at bounding box center [584, 561] width 590 height 30
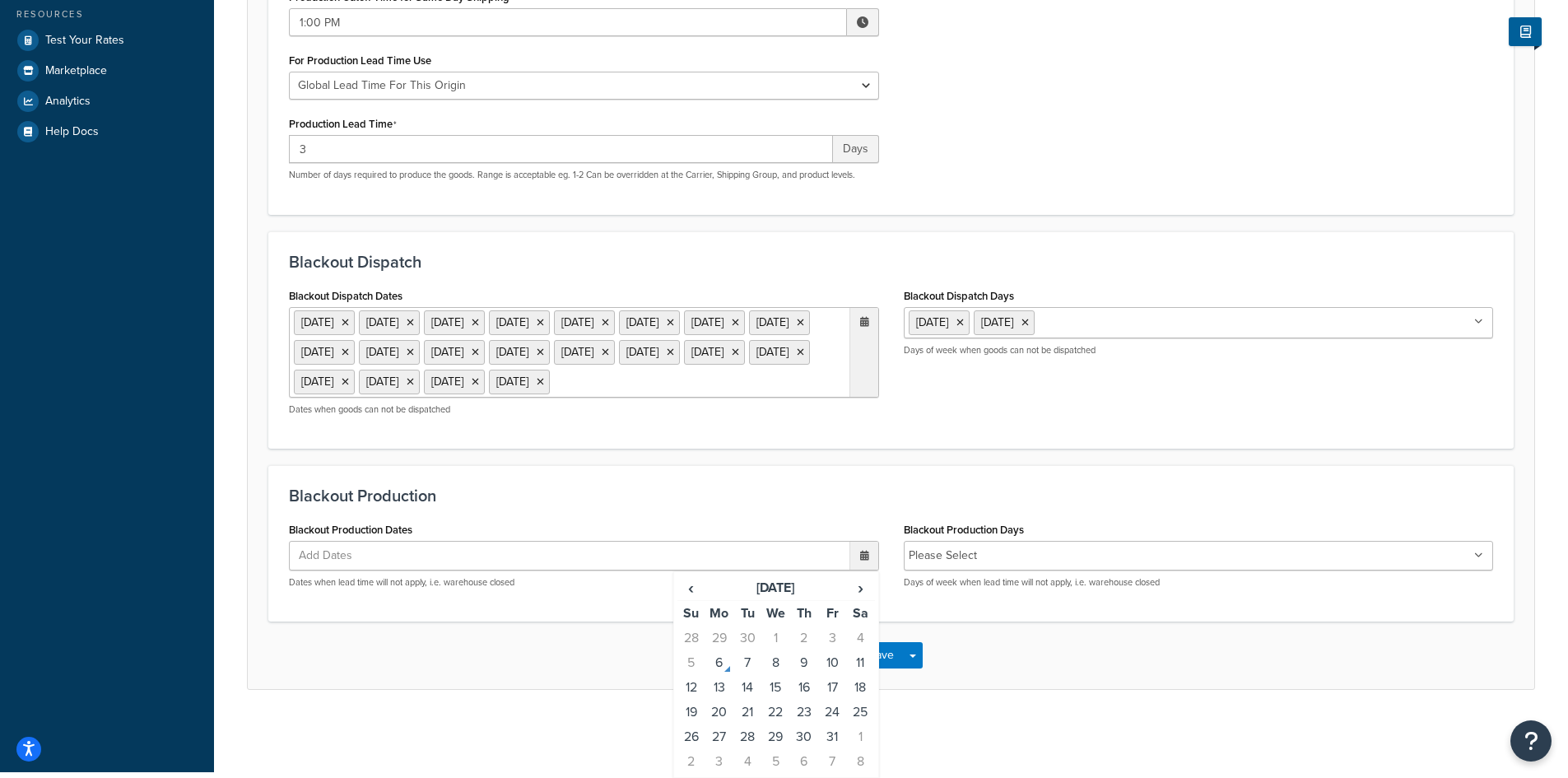
scroll to position [394, 0]
click at [858, 589] on span "›" at bounding box center [860, 588] width 26 height 23
click at [802, 737] on td "27" at bounding box center [803, 736] width 28 height 24
click at [832, 737] on td "28" at bounding box center [832, 736] width 28 height 24
click at [859, 584] on span "›" at bounding box center [860, 588] width 26 height 23
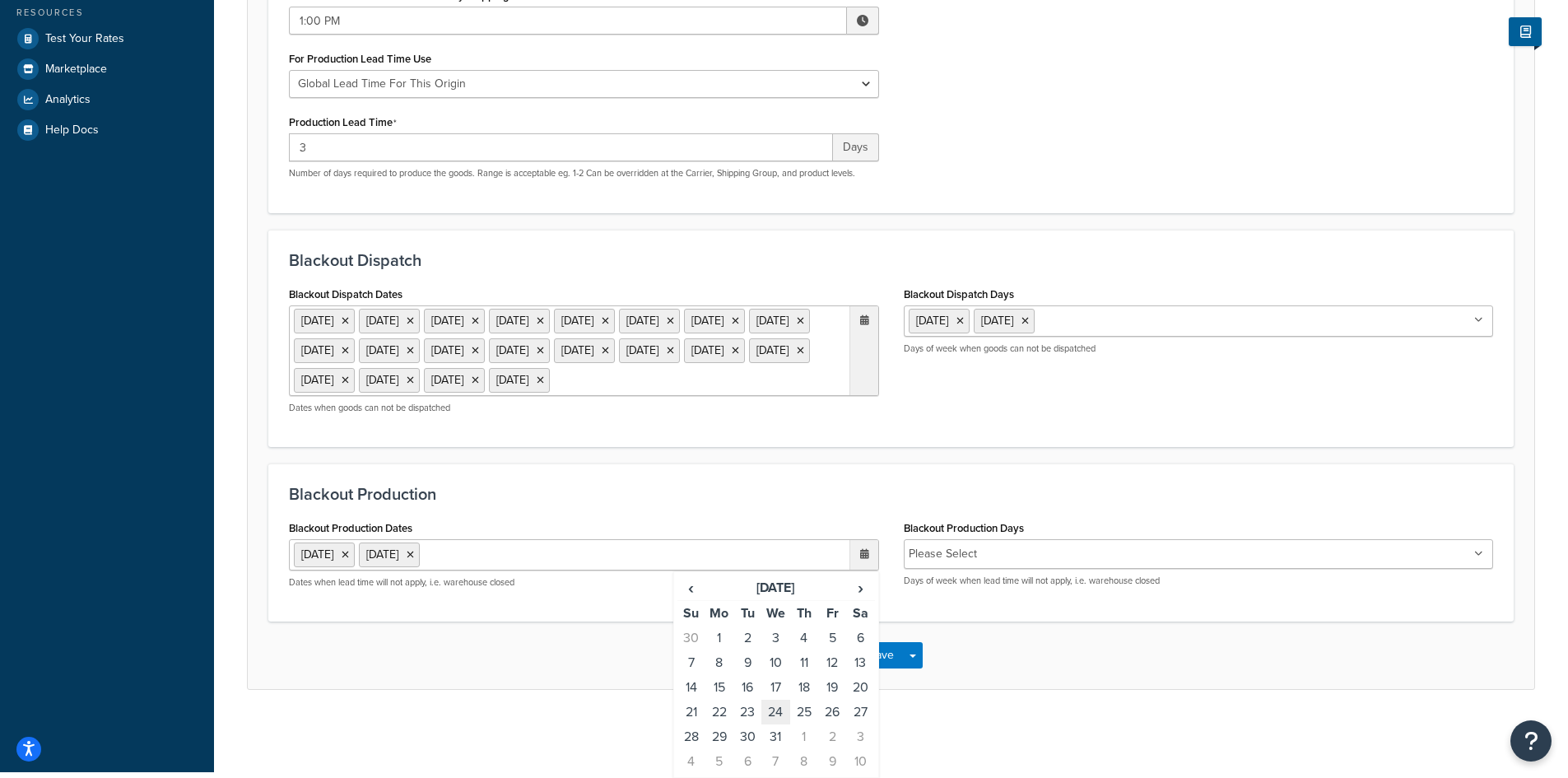
click at [768, 710] on td "24" at bounding box center [775, 711] width 28 height 24
click at [798, 708] on td "25" at bounding box center [803, 711] width 28 height 24
click at [833, 707] on td "26" at bounding box center [832, 711] width 28 height 24
click at [718, 737] on td "29" at bounding box center [719, 736] width 28 height 24
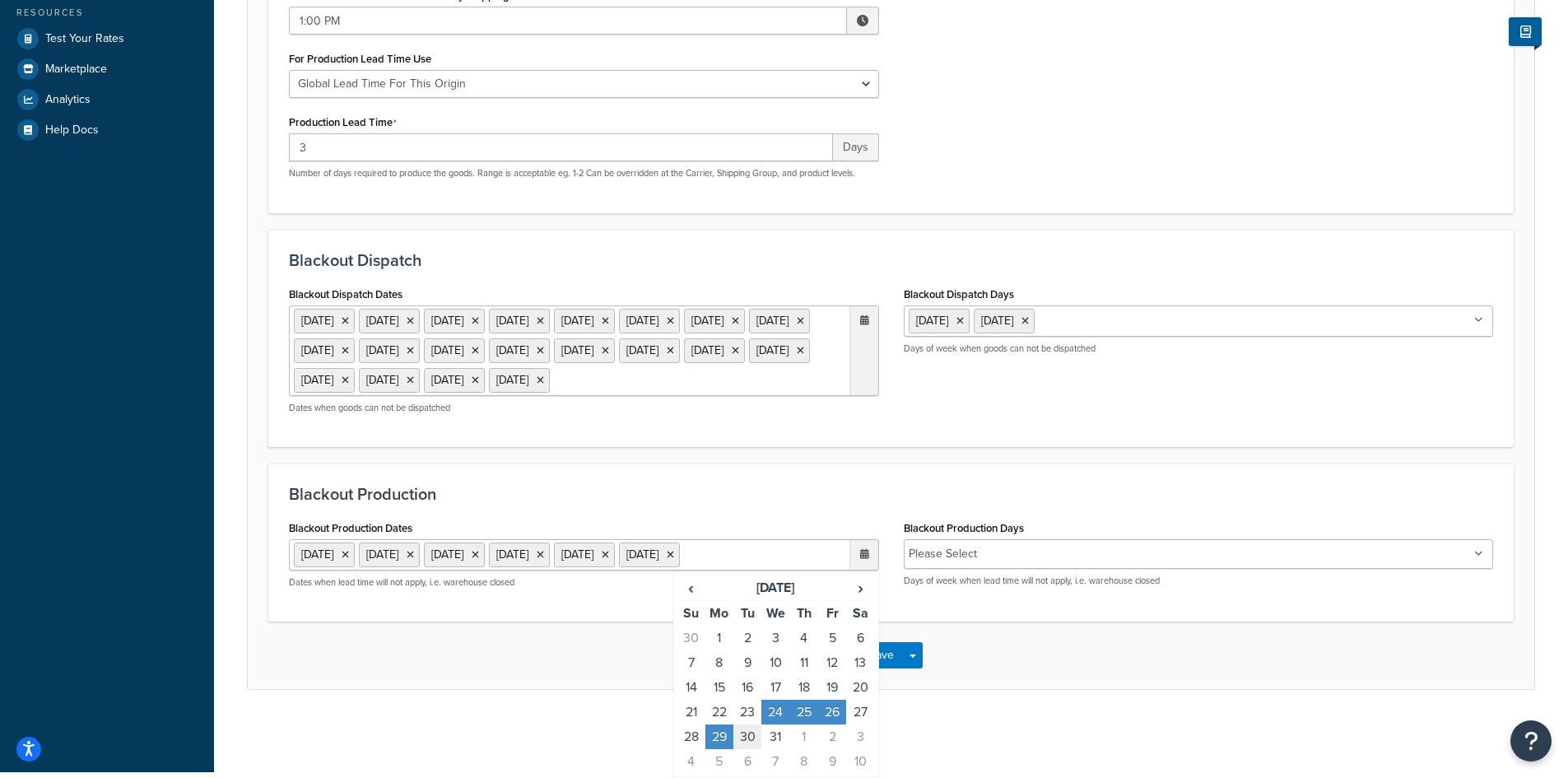
click at [743, 741] on td "30" at bounding box center [747, 736] width 28 height 24
click at [771, 739] on td "31" at bounding box center [775, 736] width 28 height 24
click at [800, 735] on td "1" at bounding box center [803, 736] width 28 height 24
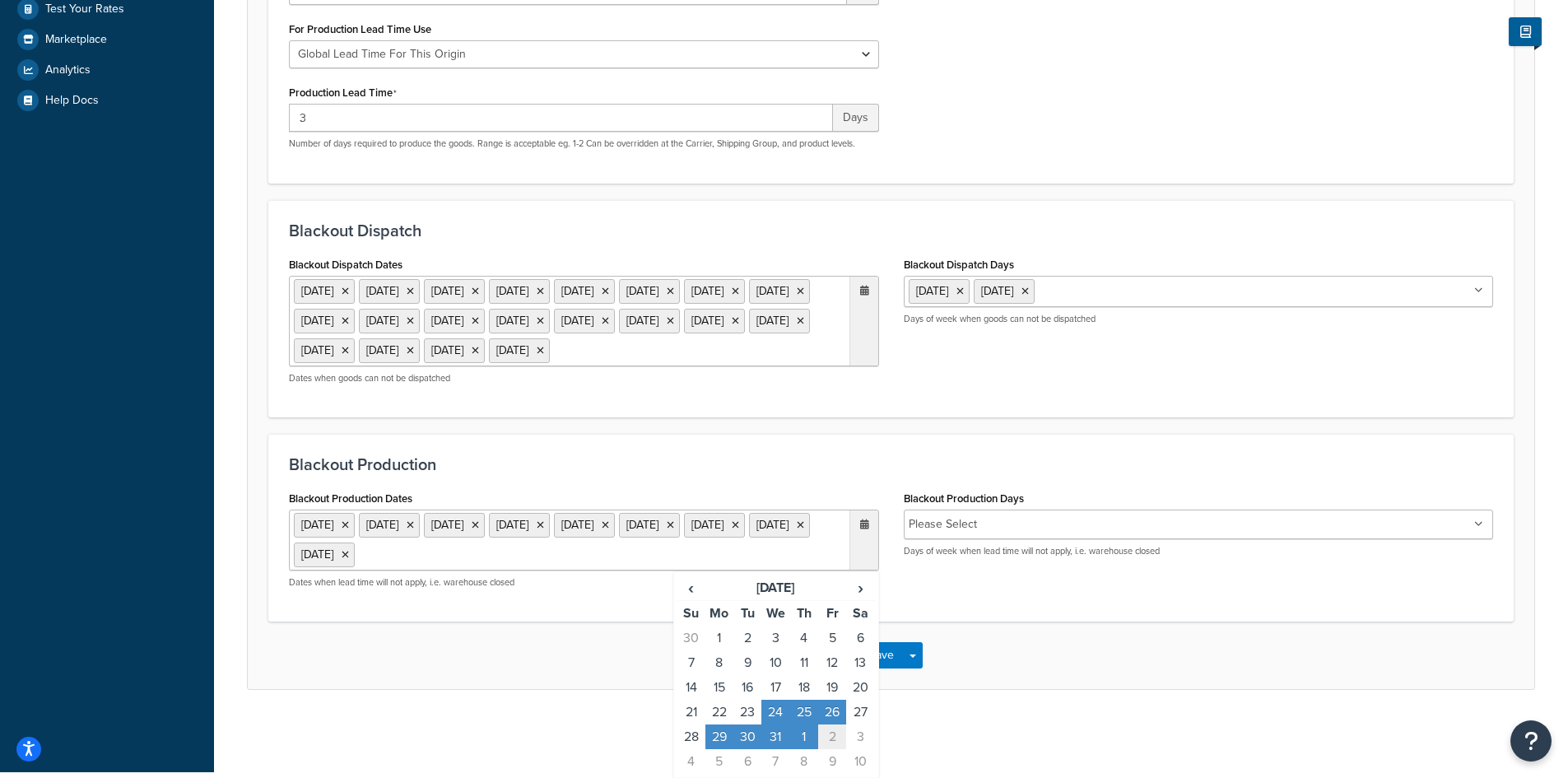
click at [833, 738] on td "2" at bounding box center [832, 736] width 28 height 24
click at [861, 589] on span "›" at bounding box center [860, 588] width 26 height 23
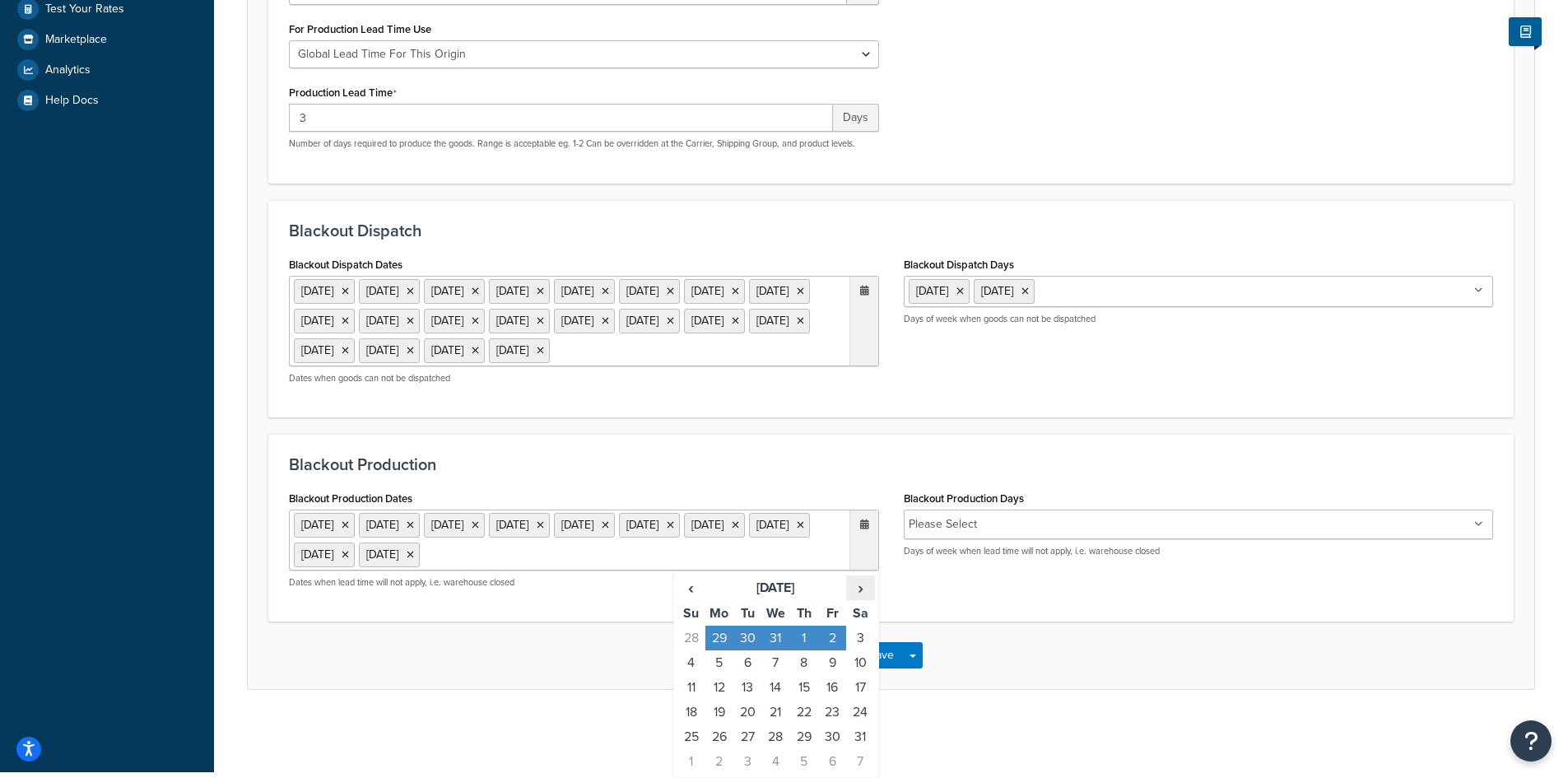
click at [861, 589] on span "›" at bounding box center [860, 588] width 26 height 23
click at [833, 637] on td "3" at bounding box center [832, 637] width 28 height 24
click at [864, 600] on span "›" at bounding box center [860, 588] width 26 height 23
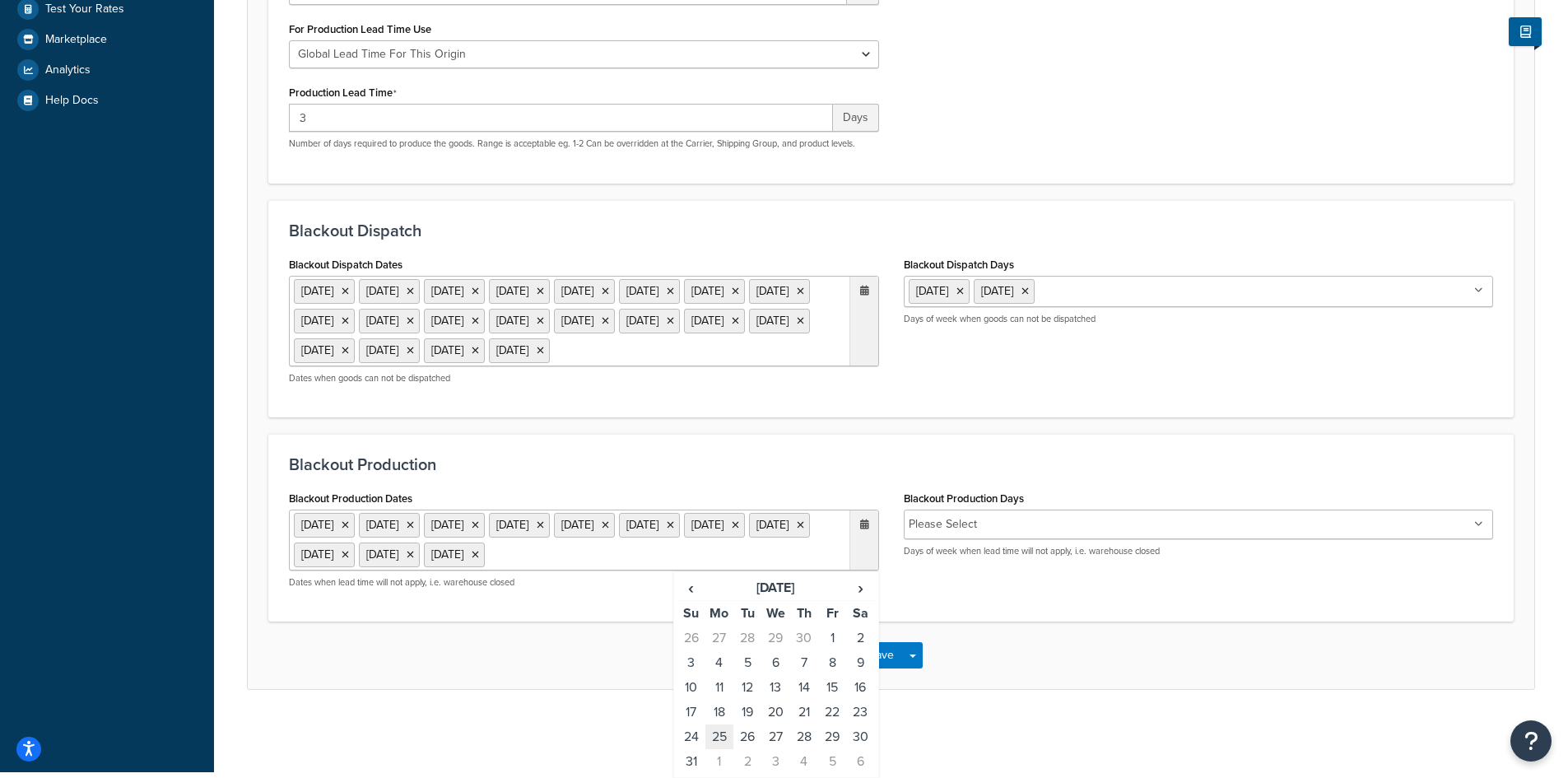
click at [717, 749] on td "25" at bounding box center [719, 736] width 28 height 24
click at [862, 600] on span "›" at bounding box center [860, 588] width 26 height 23
click at [857, 591] on span "›" at bounding box center [860, 588] width 26 height 23
click at [833, 637] on td "3" at bounding box center [832, 637] width 28 height 24
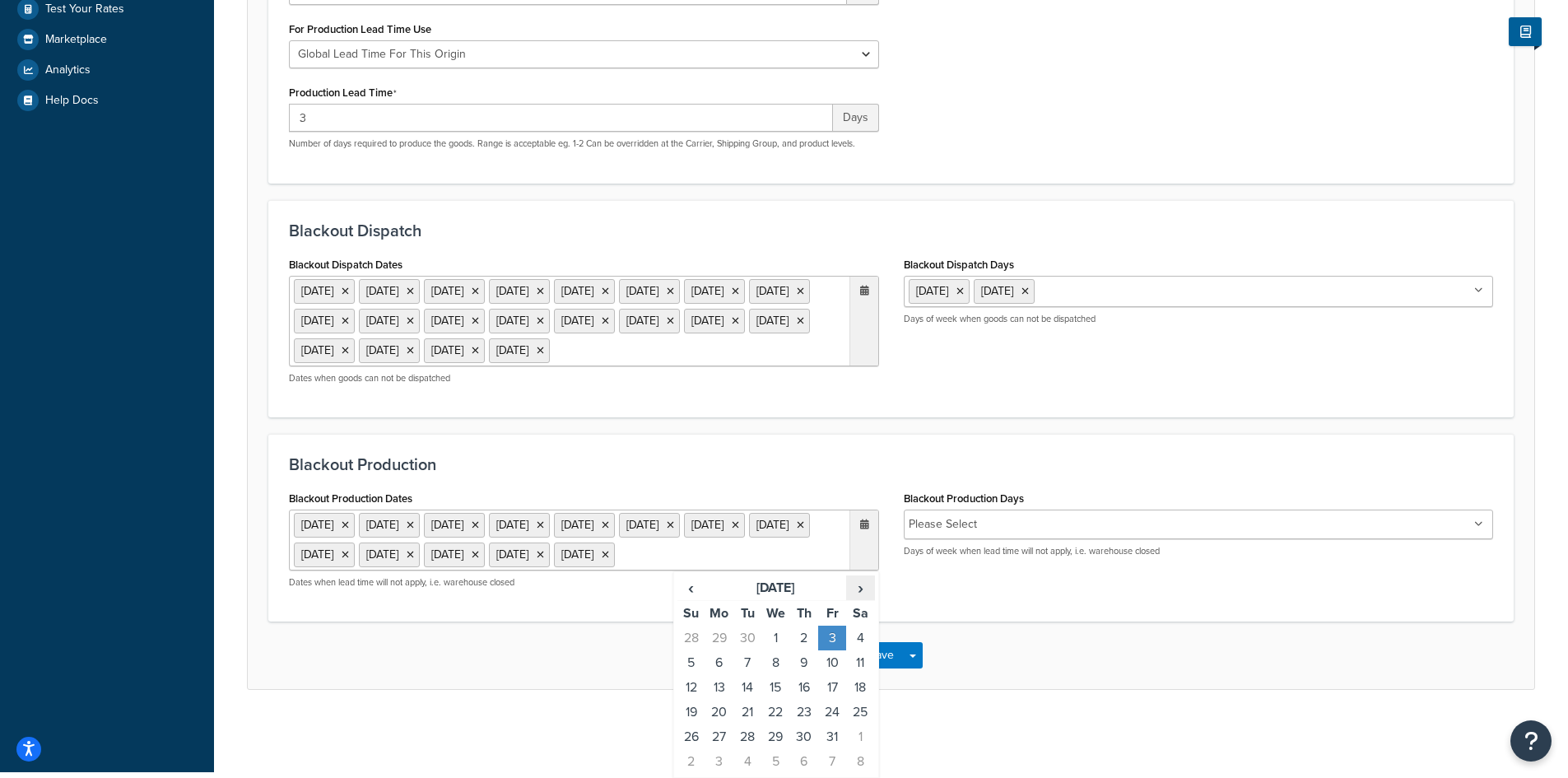
click at [865, 589] on span "›" at bounding box center [860, 588] width 26 height 23
click at [721, 662] on td "7" at bounding box center [719, 662] width 28 height 24
click at [859, 585] on span "›" at bounding box center [860, 588] width 26 height 23
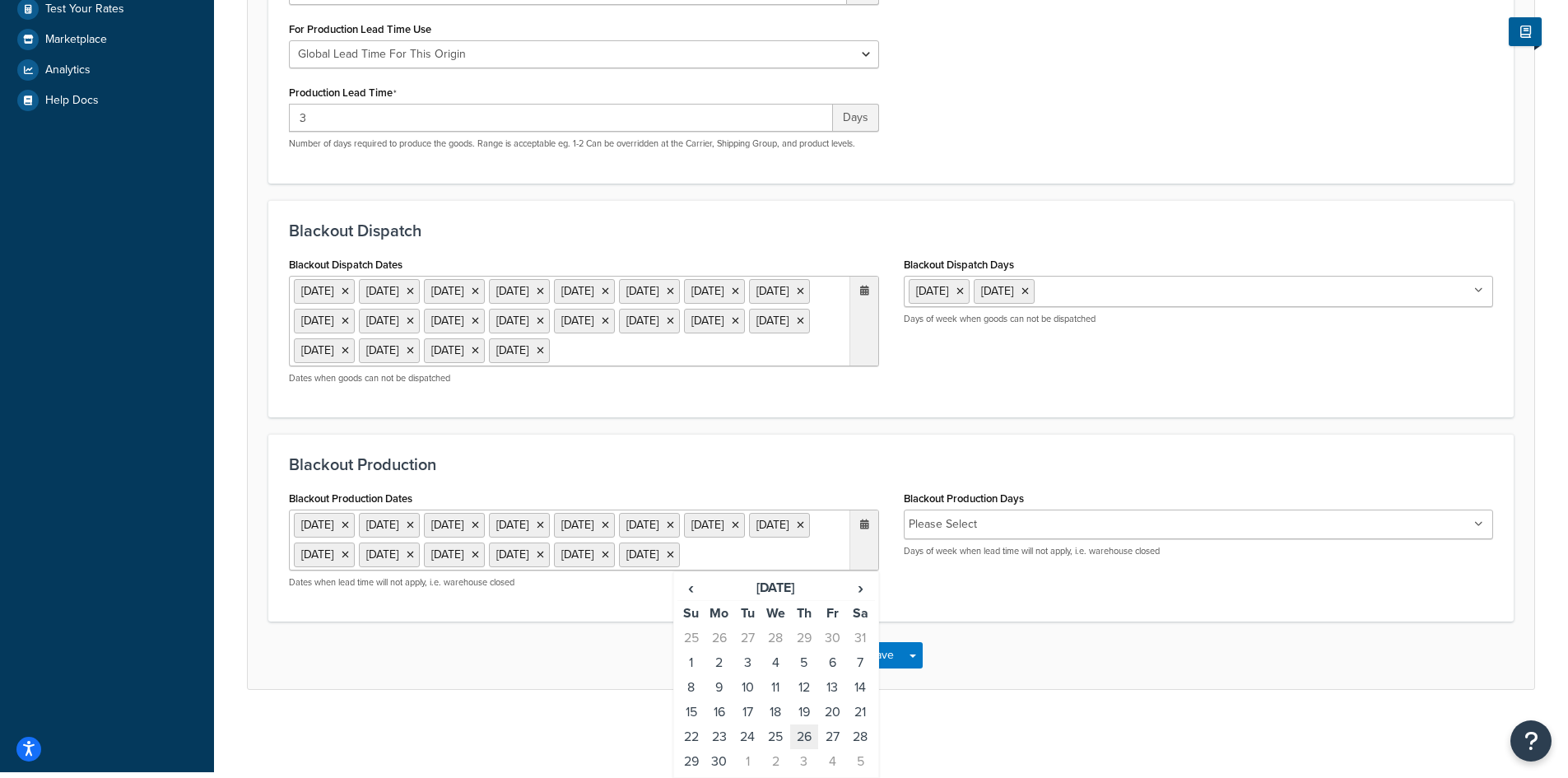
click at [805, 739] on td "26" at bounding box center [803, 736] width 28 height 24
click at [833, 733] on td "27" at bounding box center [832, 736] width 28 height 24
click at [864, 600] on span "›" at bounding box center [860, 588] width 26 height 23
click at [803, 725] on td "24" at bounding box center [803, 711] width 28 height 24
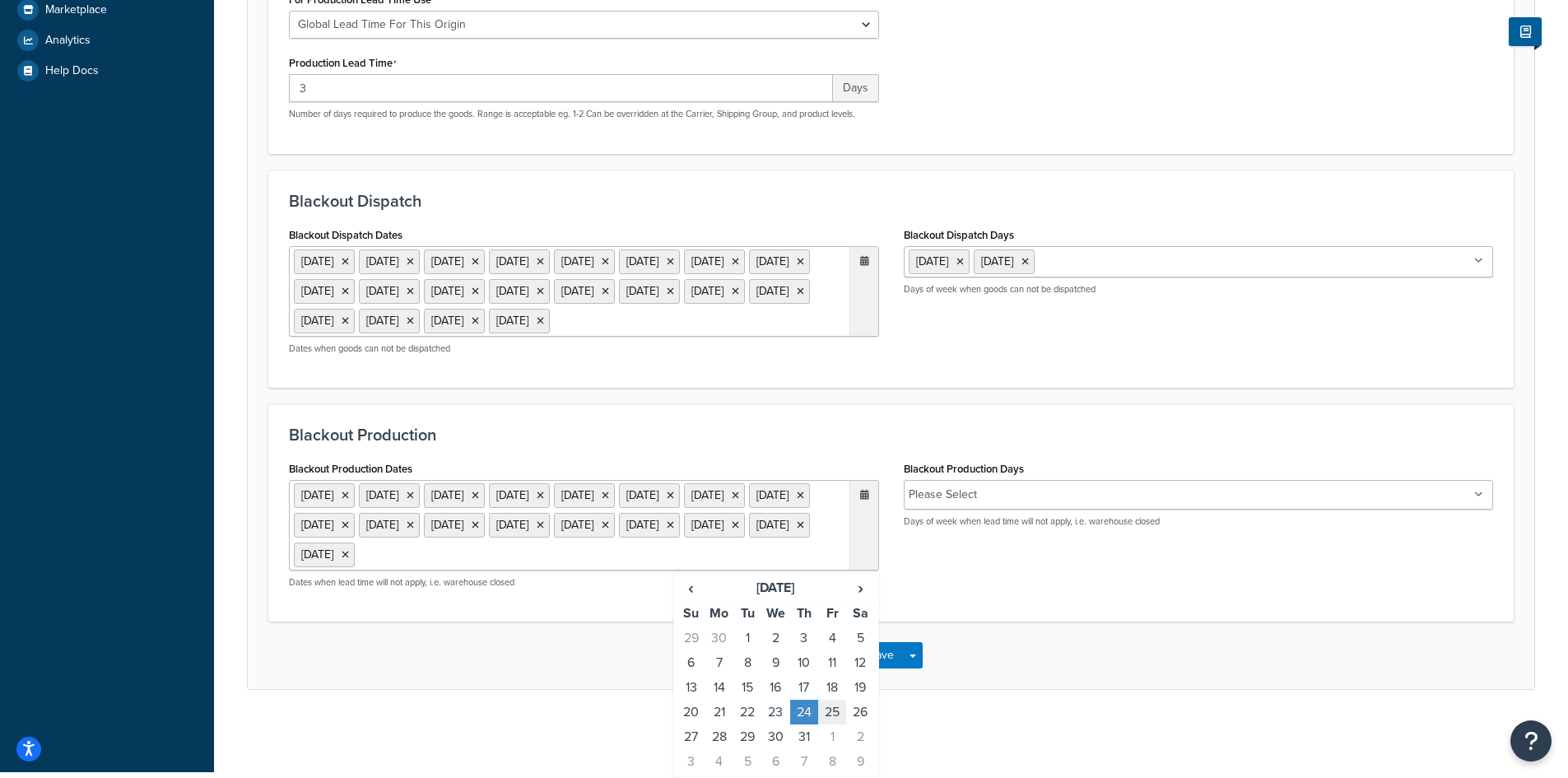
click at [827, 725] on td "25" at bounding box center [832, 711] width 28 height 24
click at [802, 749] on td "31" at bounding box center [803, 736] width 28 height 24
click at [833, 749] on td "1" at bounding box center [832, 736] width 28 height 24
click at [1046, 683] on div "Save Save Dropdown Save and Edit Save and Duplicate Save and Create New" at bounding box center [891, 656] width 1287 height 68
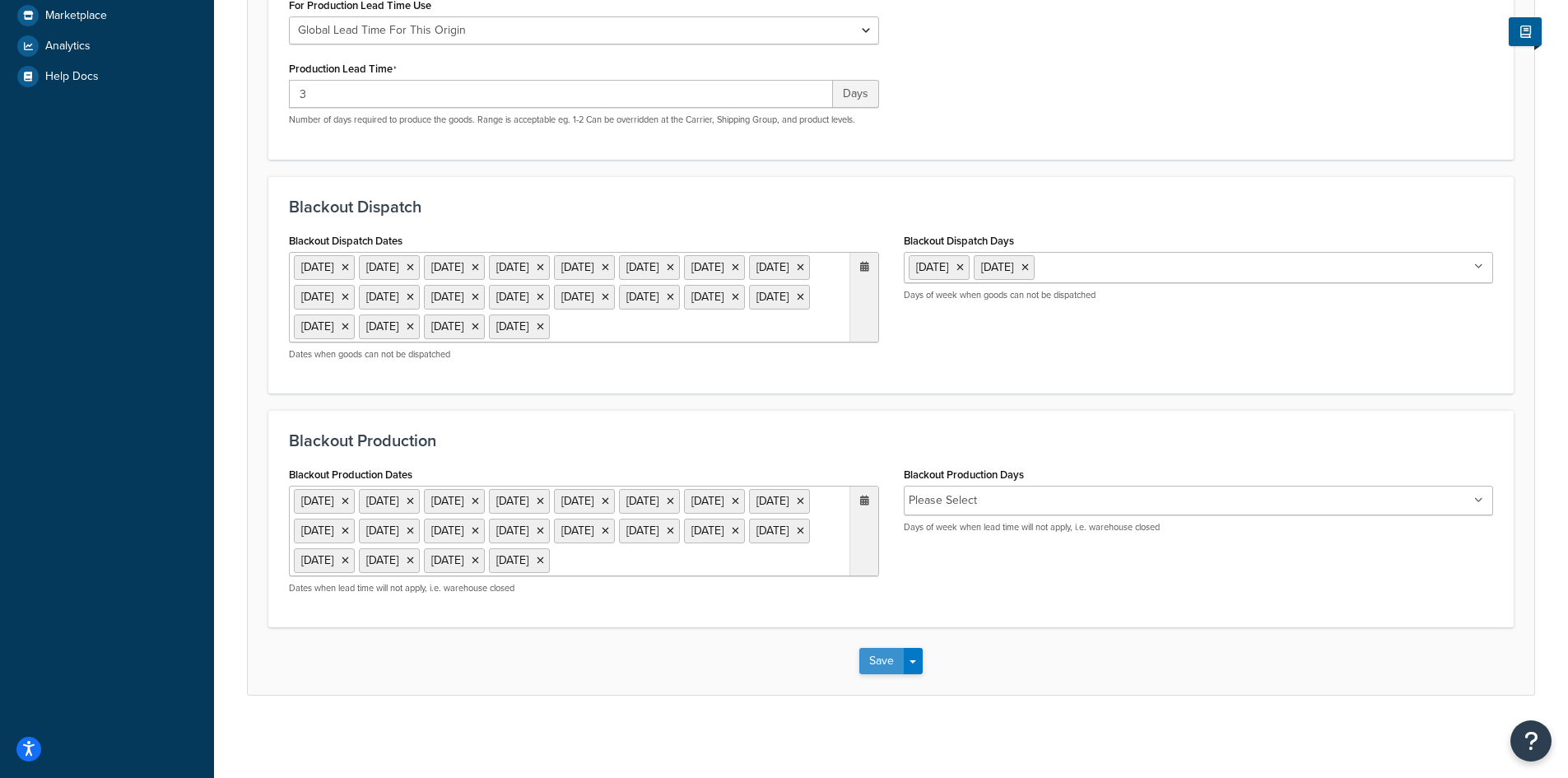
click at [888, 665] on button "Save" at bounding box center [882, 661] width 45 height 26
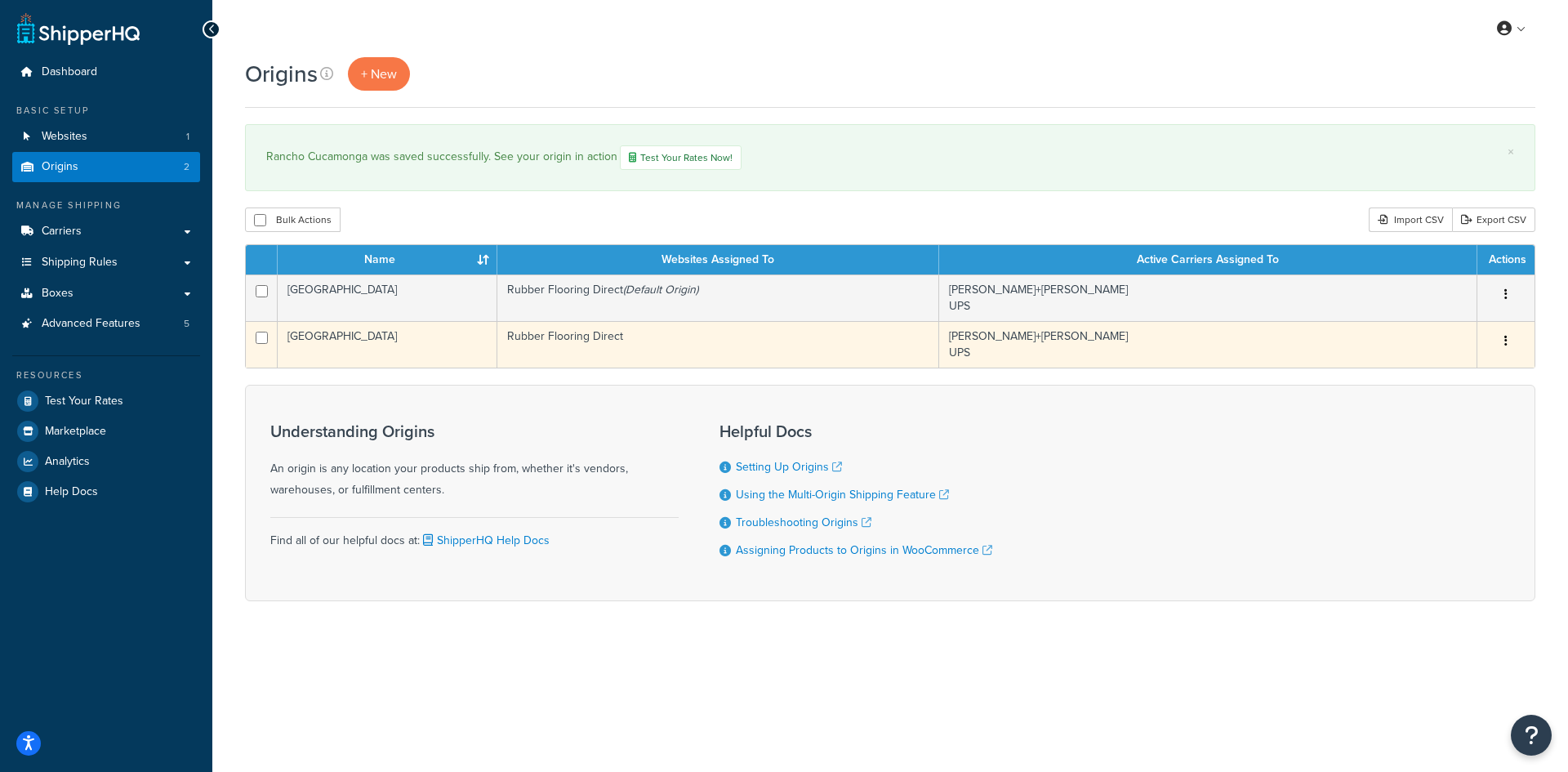
click at [770, 347] on td "Rubber Flooring Direct" at bounding box center [718, 344] width 442 height 46
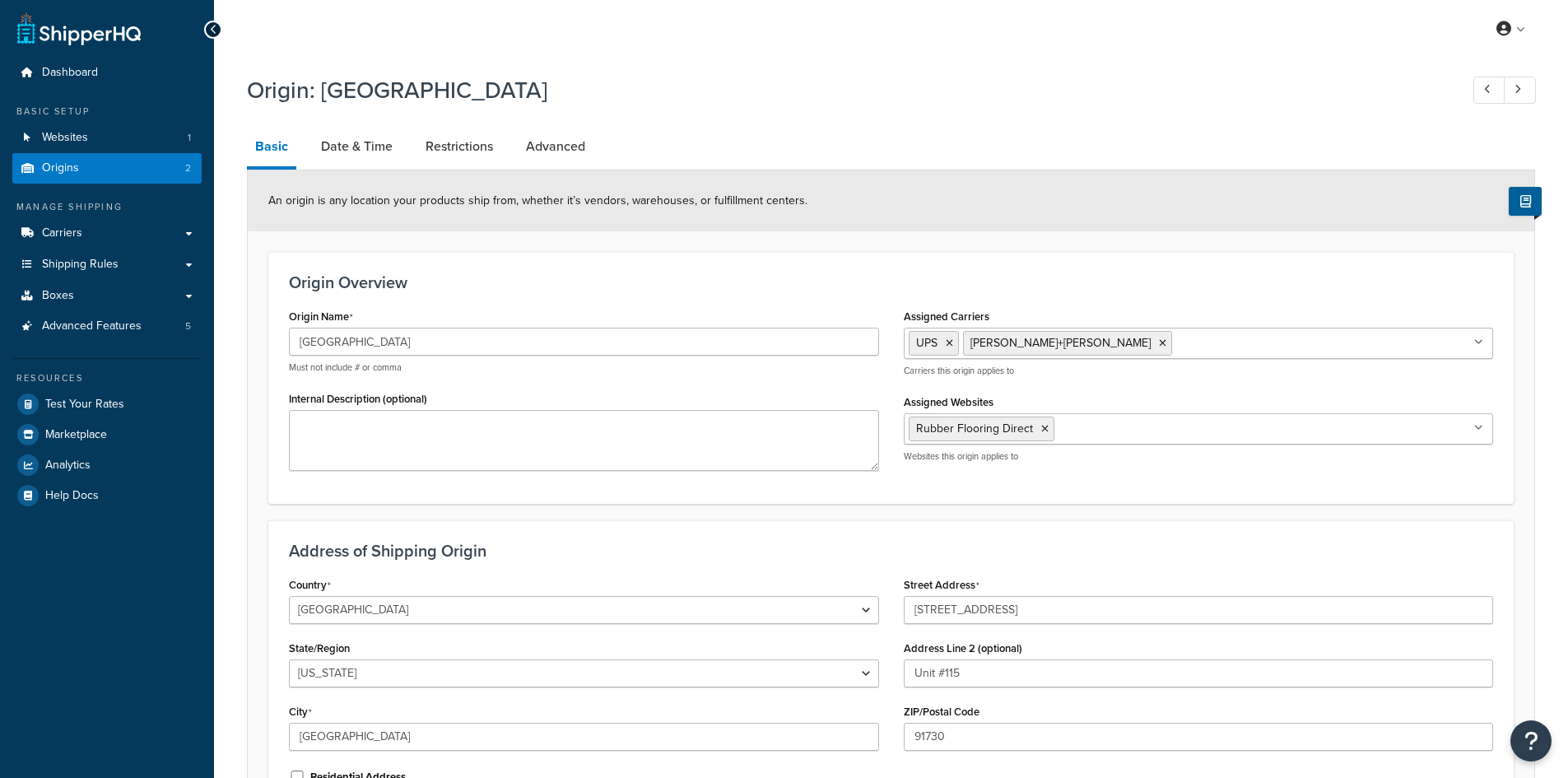
select select "5"
click at [370, 140] on link "Date & Time" at bounding box center [356, 146] width 88 height 40
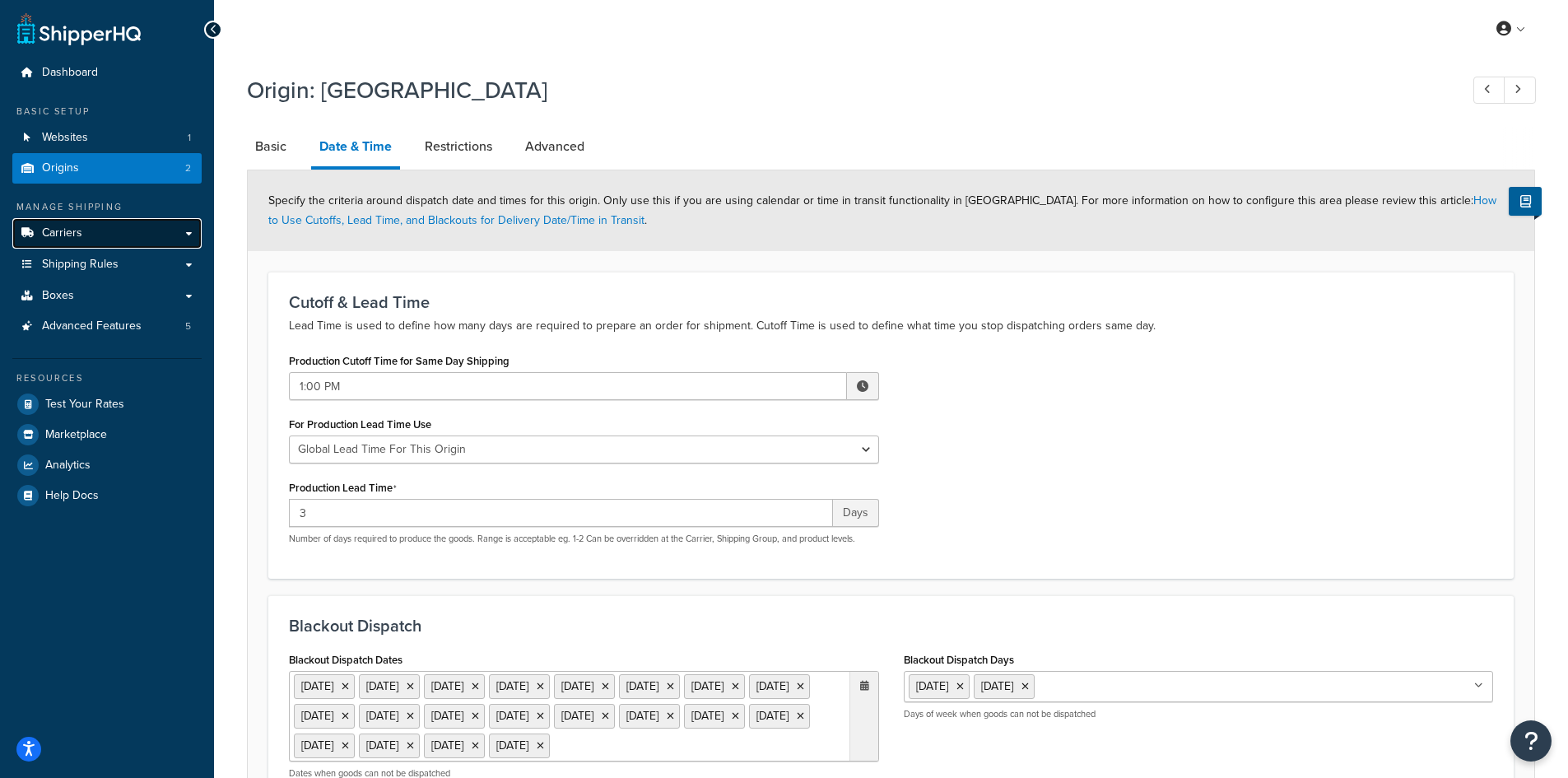
click at [97, 235] on link "Carriers" at bounding box center [107, 233] width 189 height 30
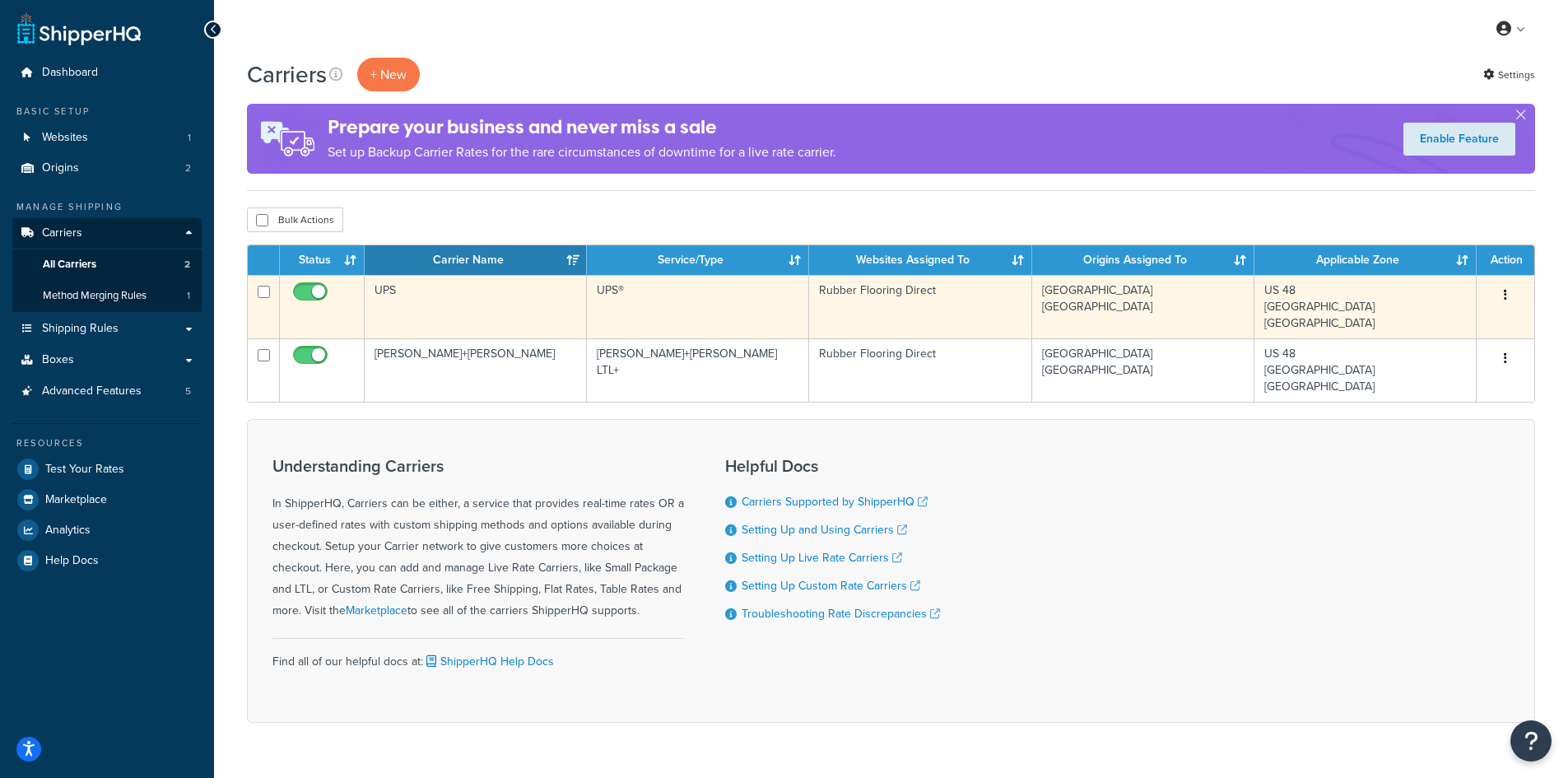
click at [523, 299] on td "UPS" at bounding box center [475, 306] width 222 height 63
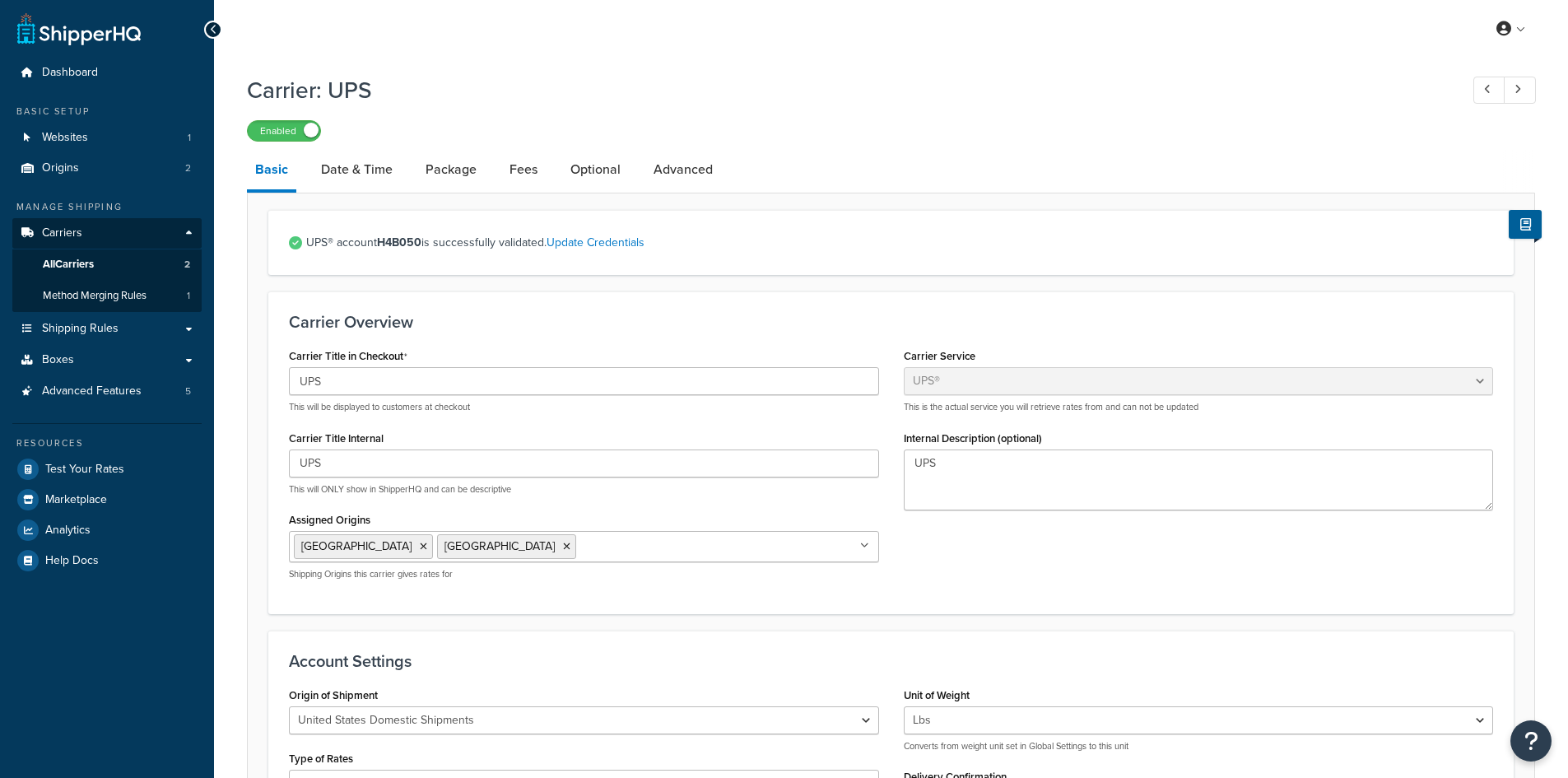
select select "ups"
click at [367, 171] on link "Date & Time" at bounding box center [356, 169] width 88 height 40
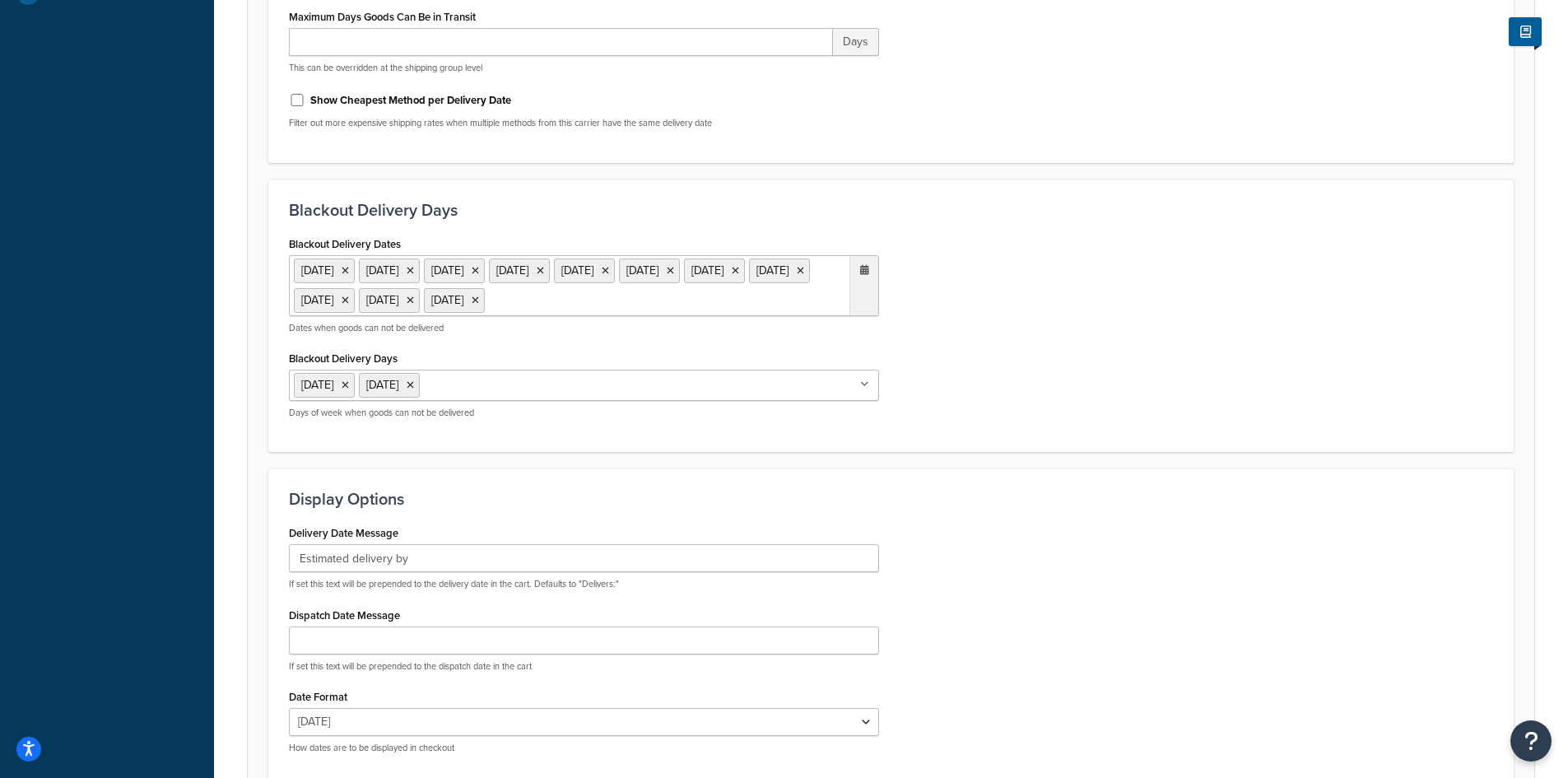
scroll to position [576, 0]
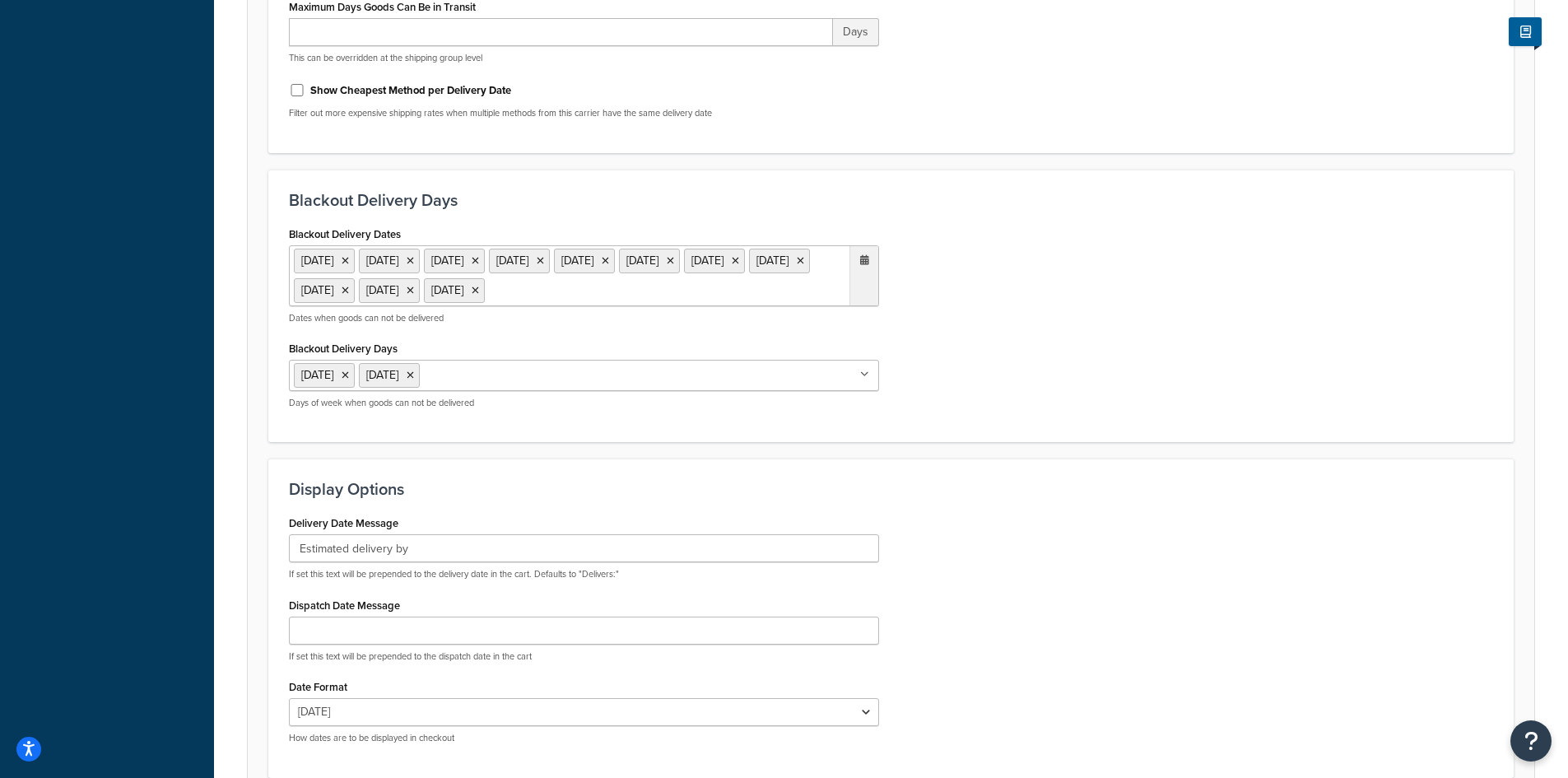
click at [409, 307] on ul "1 Sep 2025 27 Nov 2025 28 Nov 2025 24 Dec 2025 25 Dec 2025 26 Dec 2025 29 Dec 2…" at bounding box center [584, 276] width 590 height 61
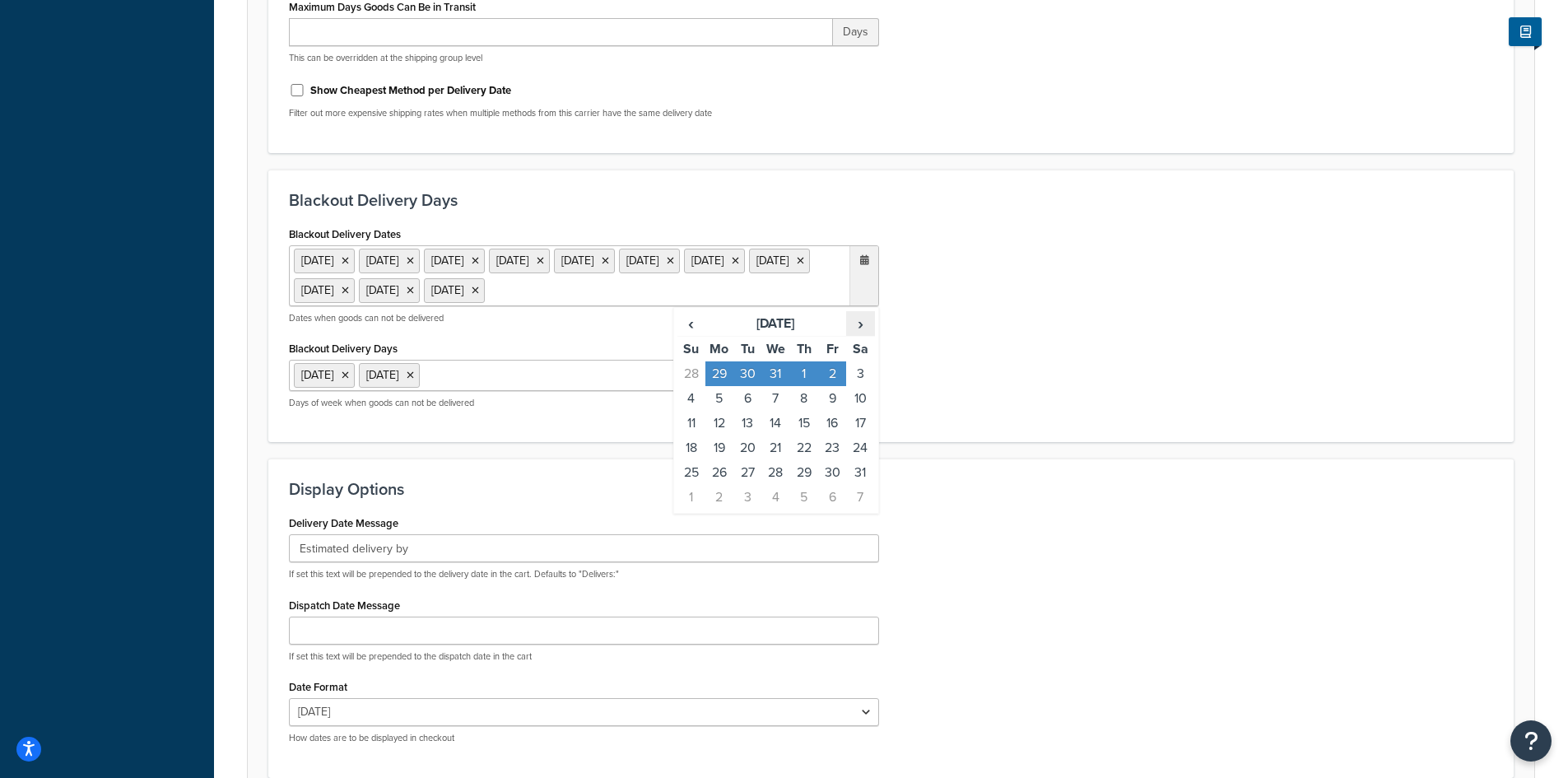
click at [863, 335] on span "›" at bounding box center [860, 324] width 26 height 23
click at [828, 386] on td "3" at bounding box center [832, 373] width 28 height 24
click at [861, 335] on span "›" at bounding box center [860, 324] width 26 height 23
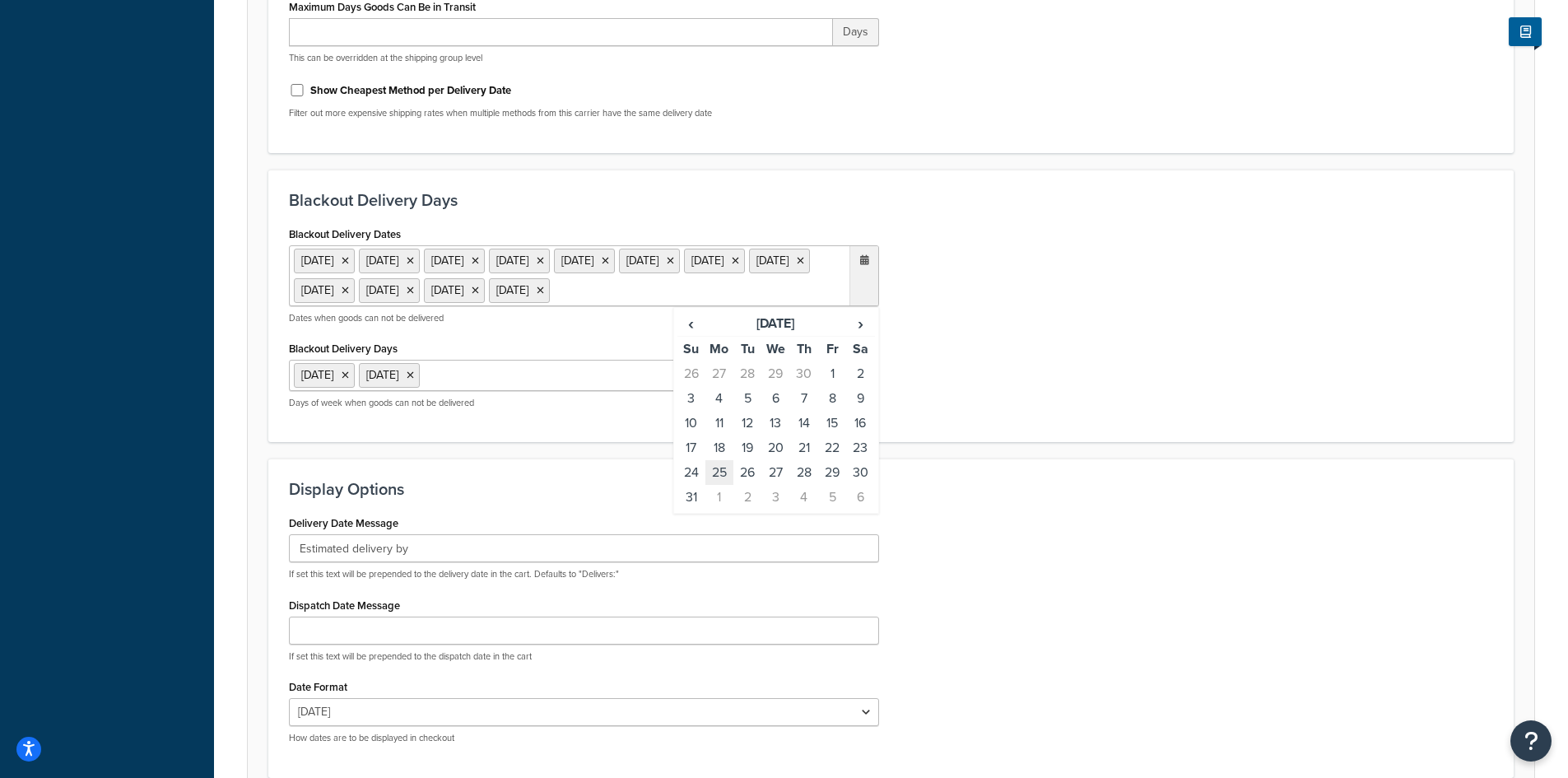
click at [719, 485] on td "25" at bounding box center [719, 471] width 28 height 24
click at [866, 335] on span "›" at bounding box center [860, 324] width 26 height 23
click at [863, 335] on span "›" at bounding box center [860, 324] width 26 height 23
click at [833, 386] on td "3" at bounding box center [832, 373] width 28 height 24
click at [866, 335] on span "›" at bounding box center [860, 324] width 26 height 23
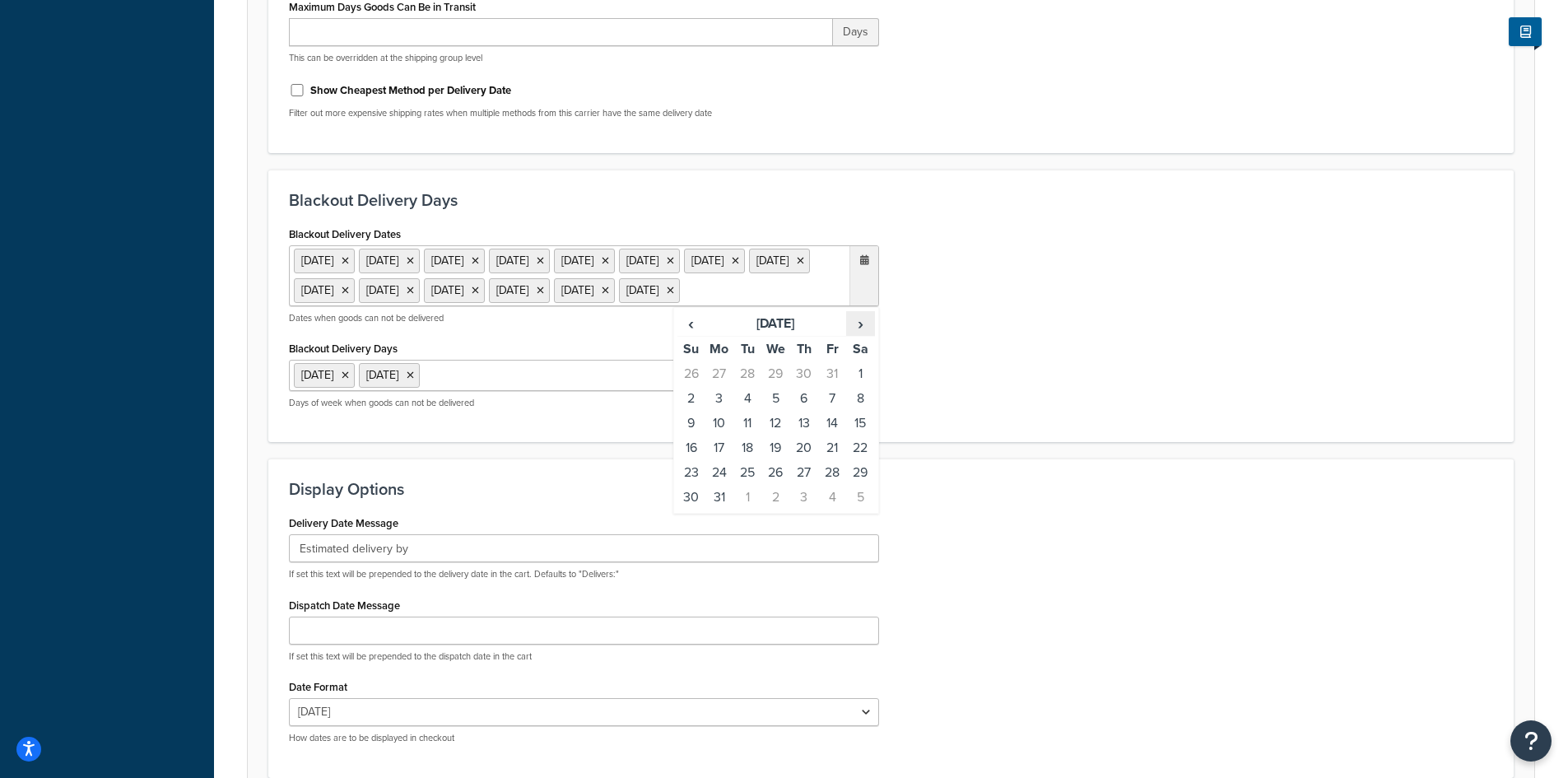
click at [866, 335] on span "›" at bounding box center [860, 324] width 26 height 23
click at [722, 410] on td "7" at bounding box center [719, 398] width 28 height 24
click at [861, 335] on span "›" at bounding box center [860, 324] width 26 height 23
click at [799, 485] on td "26" at bounding box center [803, 471] width 28 height 24
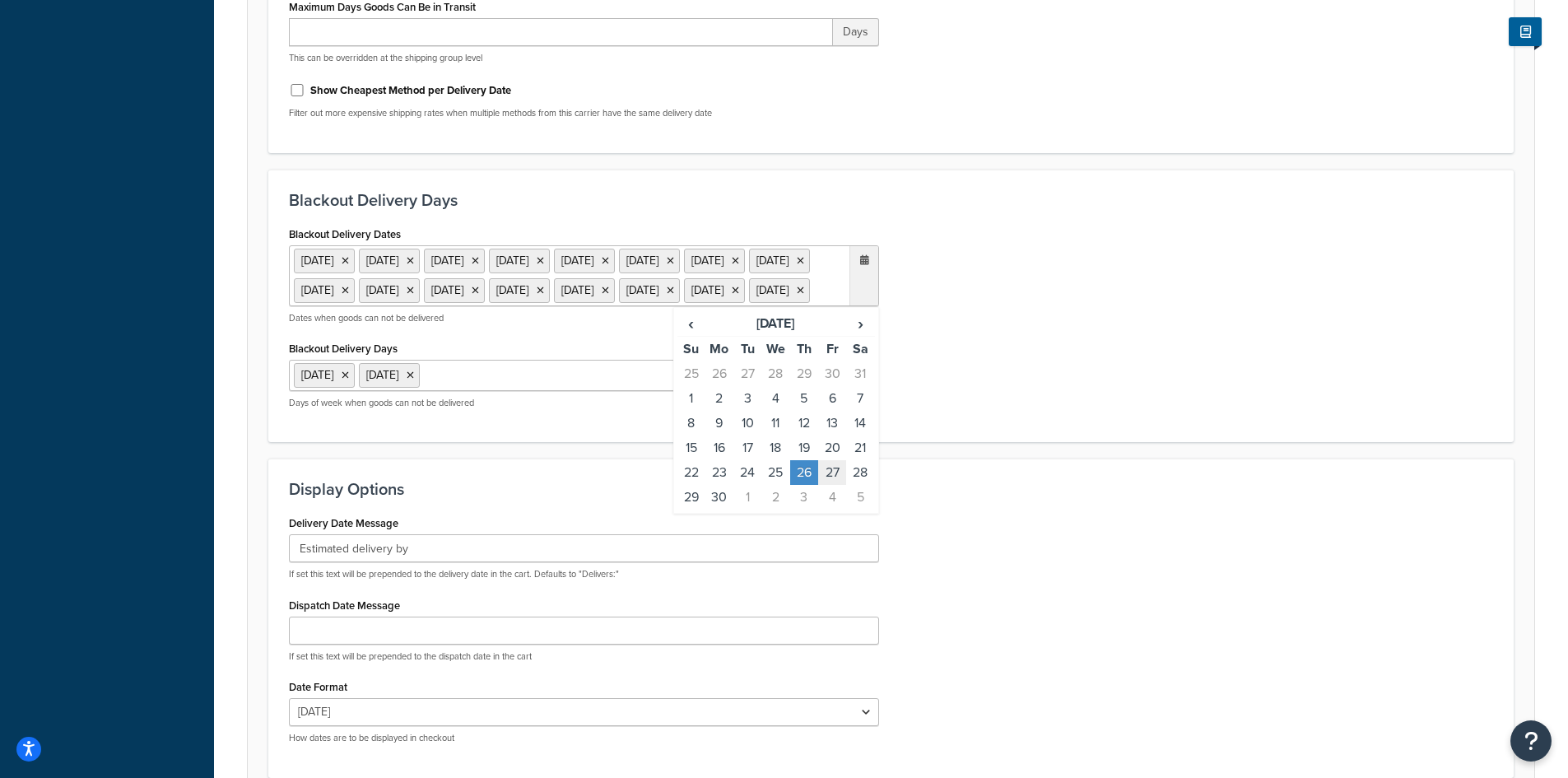
click at [831, 485] on td "27" at bounding box center [832, 471] width 28 height 24
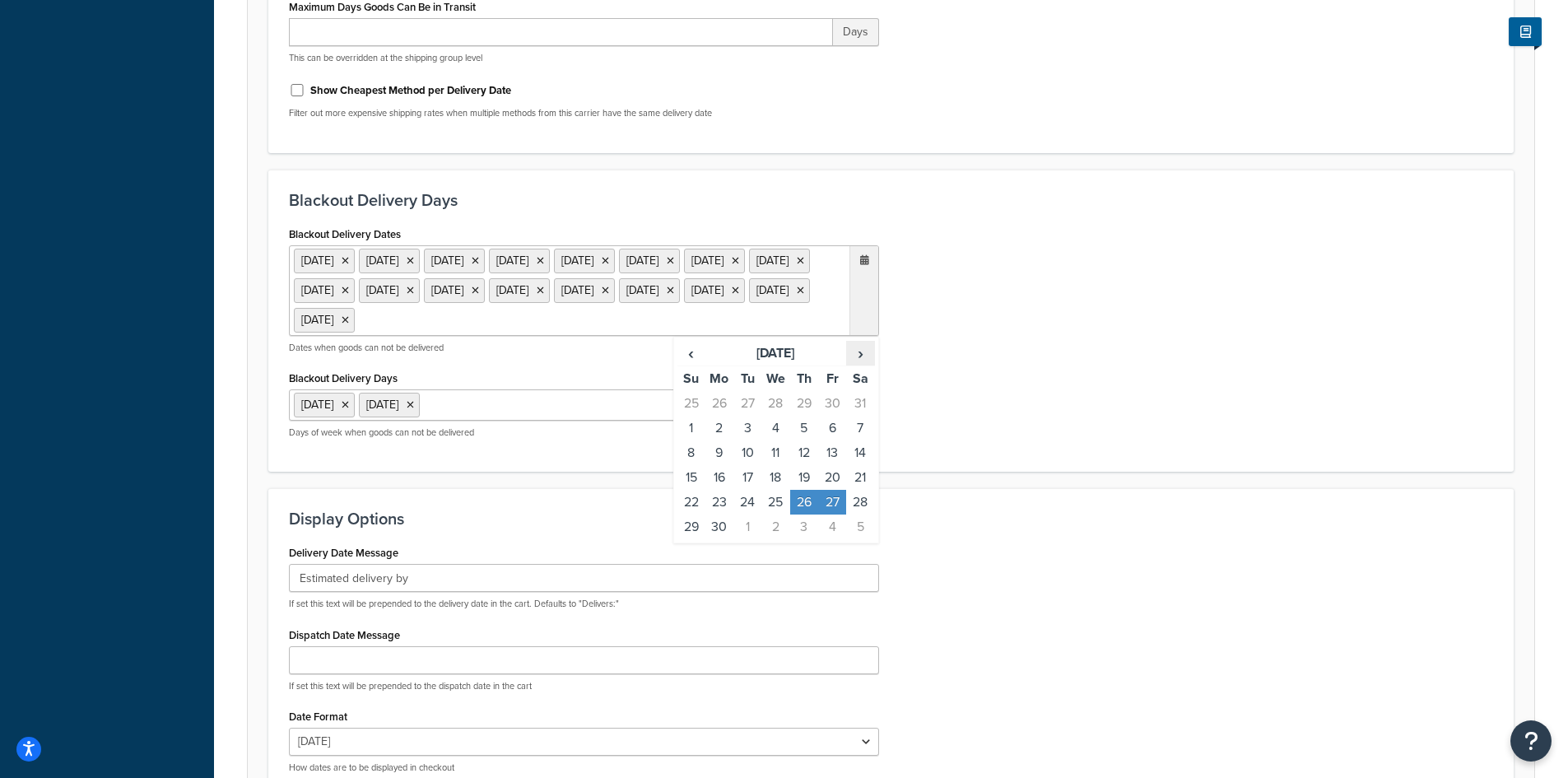
click at [857, 365] on span "›" at bounding box center [860, 353] width 26 height 23
click at [802, 514] on td "31" at bounding box center [803, 502] width 28 height 24
click at [833, 514] on td "1" at bounding box center [832, 502] width 28 height 24
click at [806, 490] on td "24" at bounding box center [803, 476] width 28 height 24
click at [830, 490] on td "25" at bounding box center [832, 476] width 28 height 24
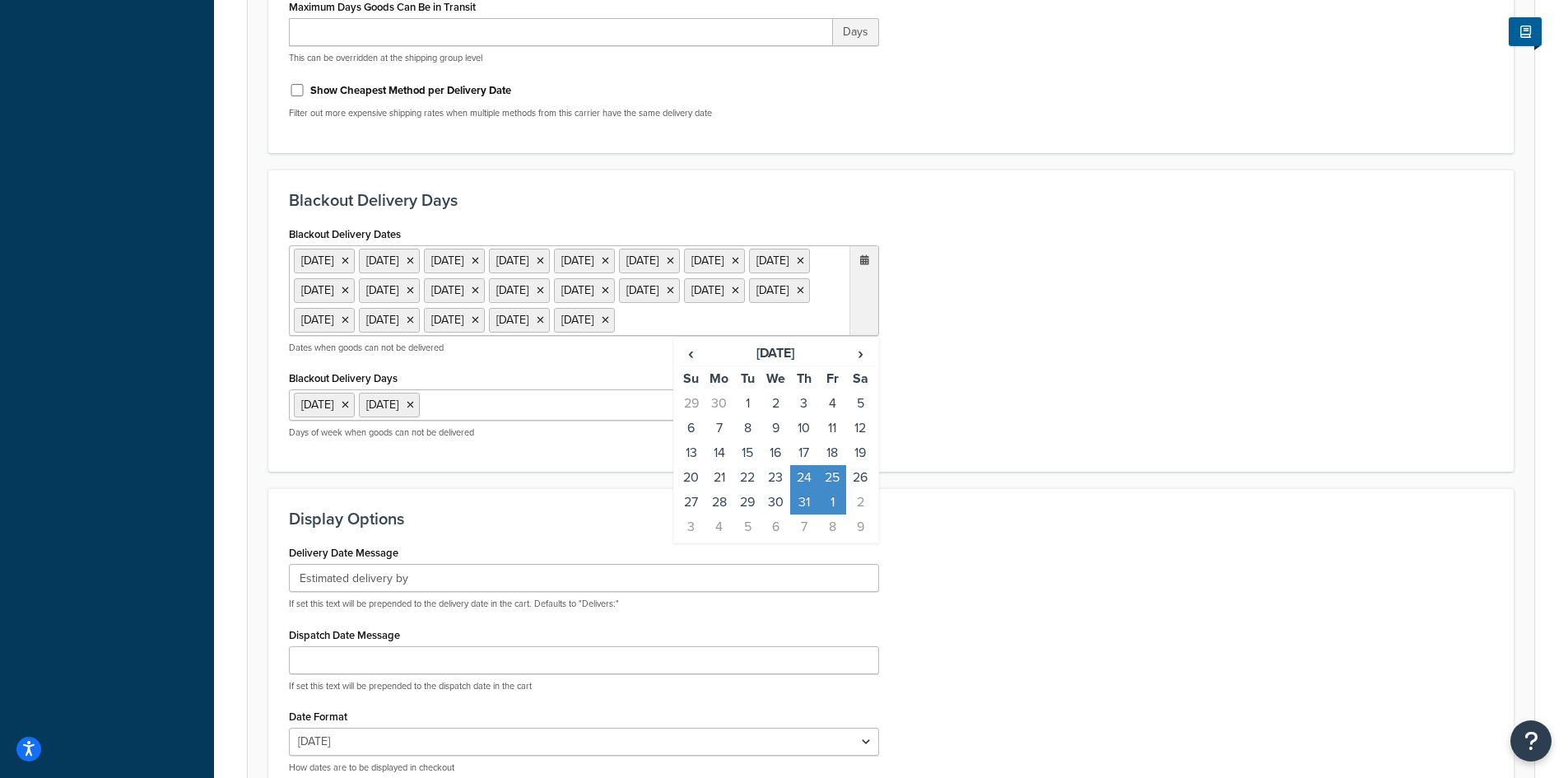
click at [993, 389] on div "Blackout Delivery Dates 1 Sep 2025 27 Nov 2025 28 Nov 2025 24 Dec 2025 25 Dec 2…" at bounding box center [891, 337] width 1229 height 230
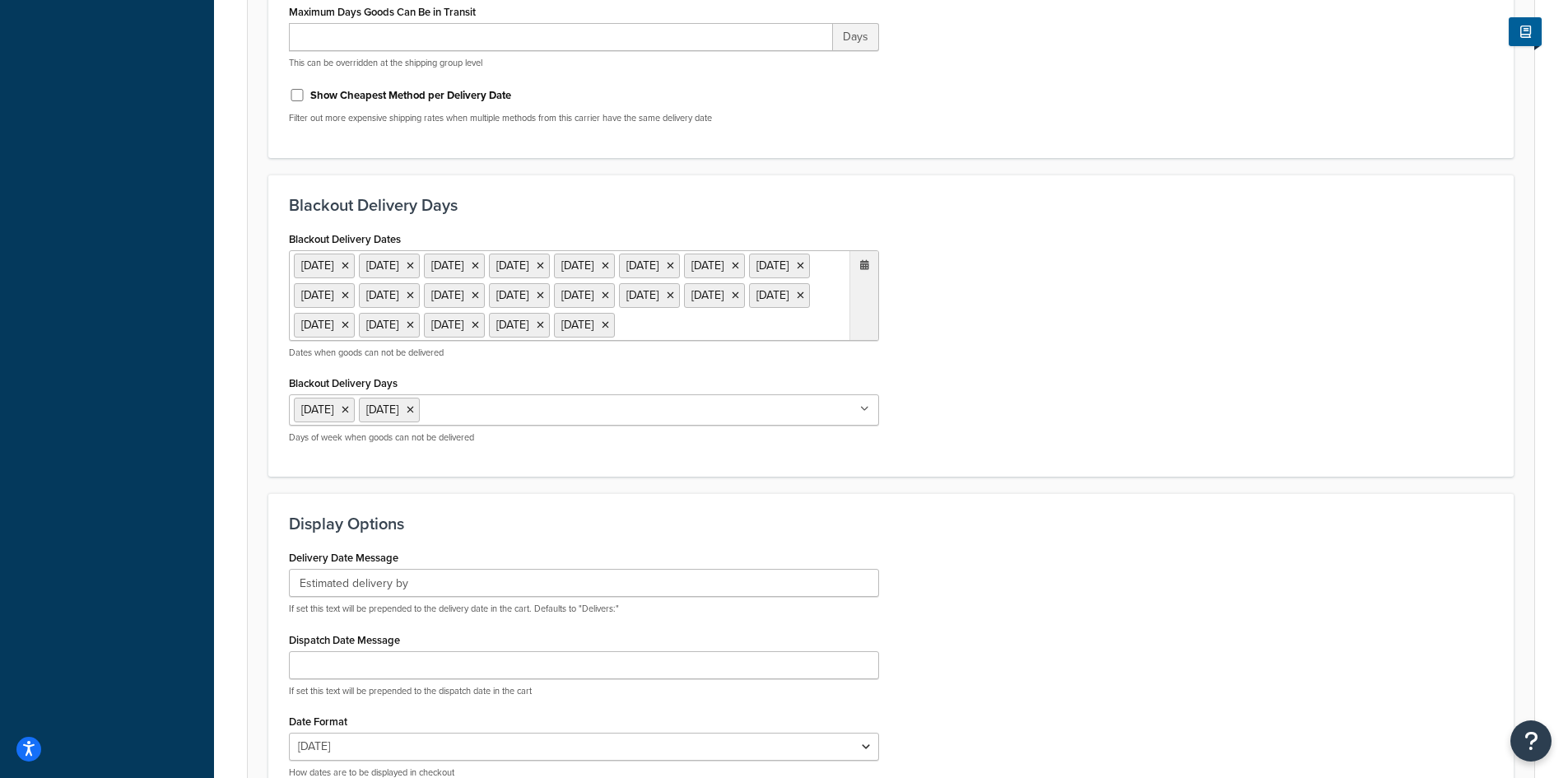
scroll to position [489, 0]
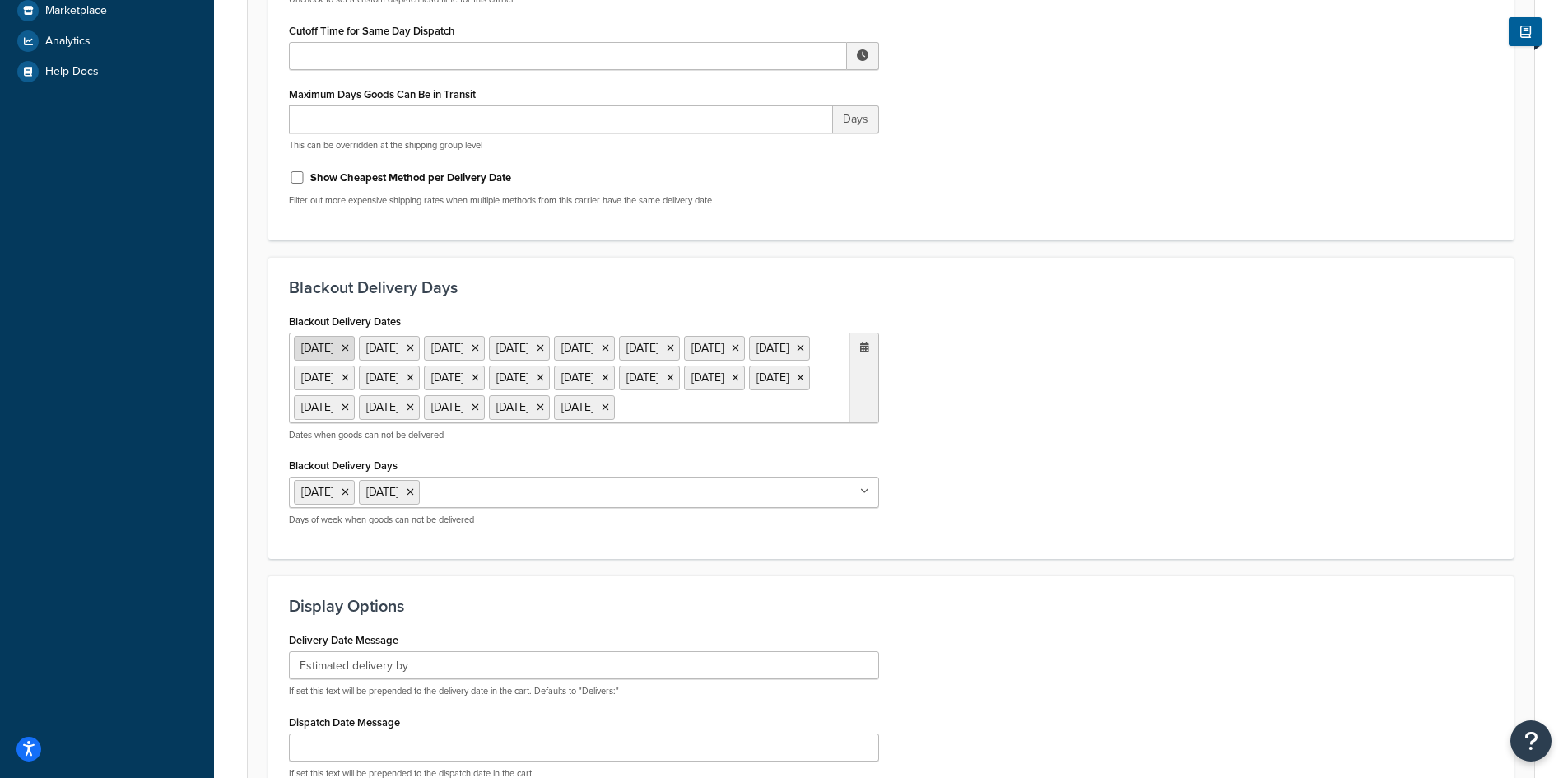
click at [349, 348] on icon at bounding box center [345, 348] width 8 height 10
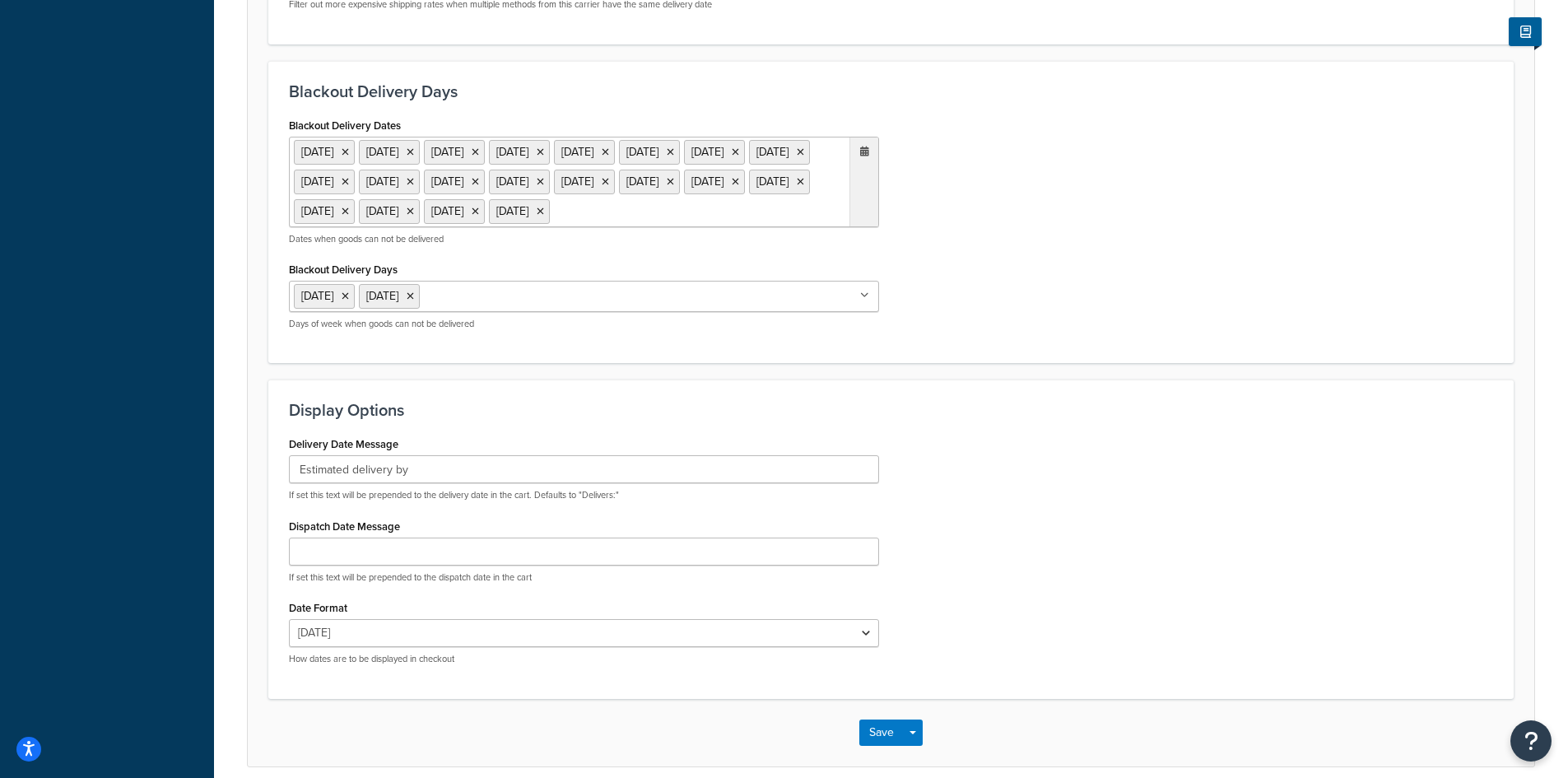
scroll to position [789, 0]
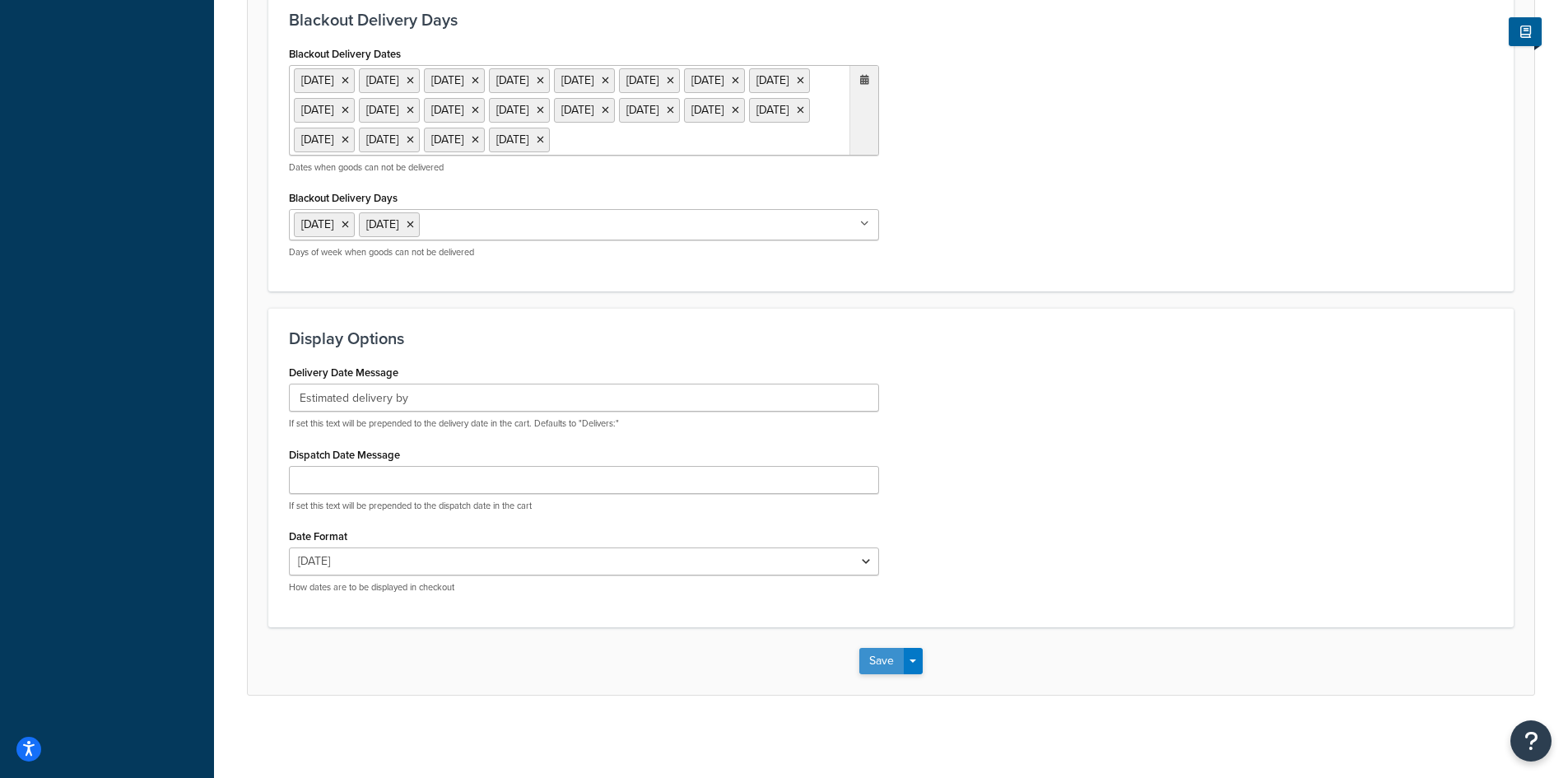
click at [877, 662] on button "Save" at bounding box center [882, 661] width 45 height 26
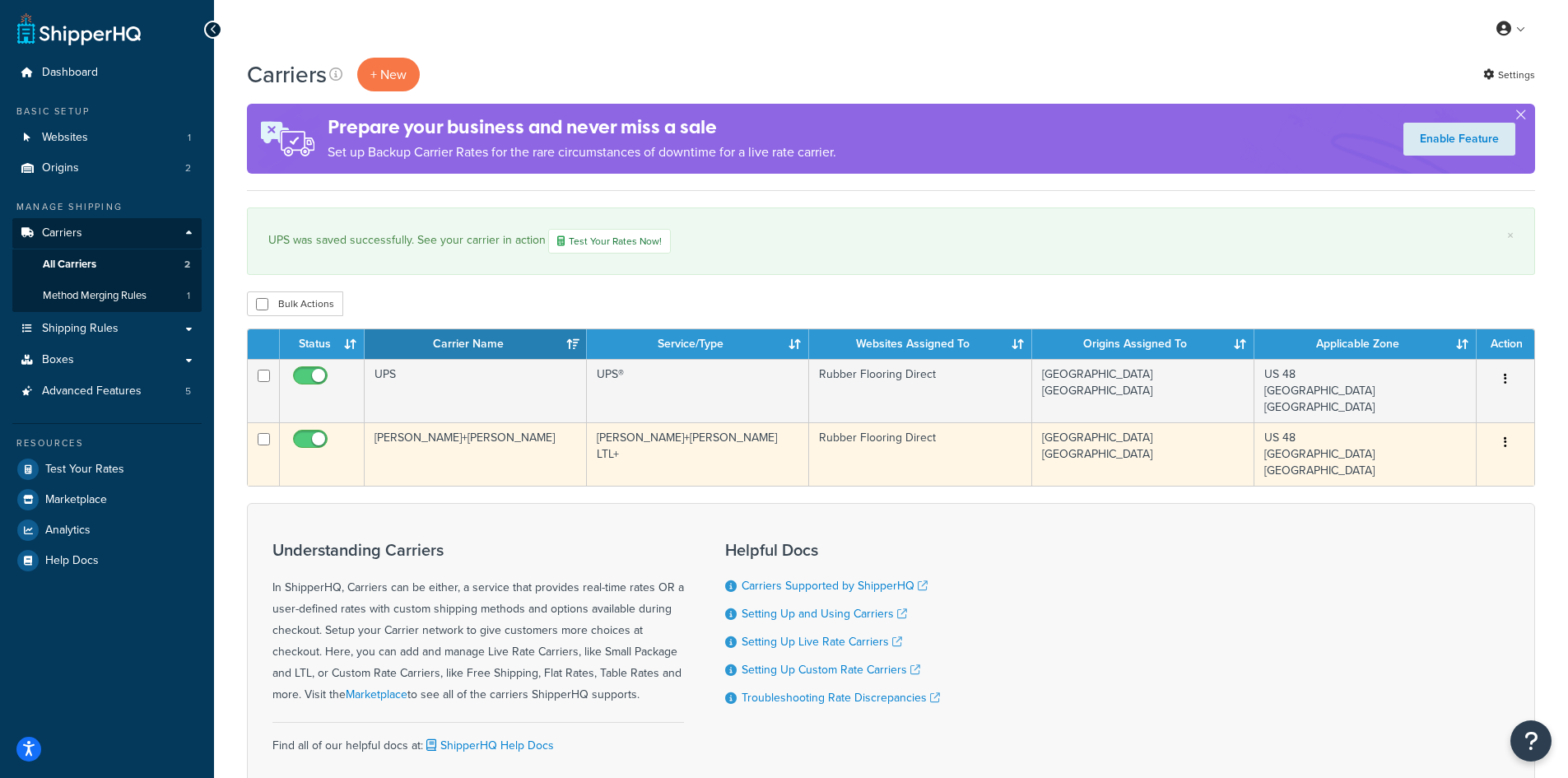
click at [518, 444] on td "[PERSON_NAME]+[PERSON_NAME]" at bounding box center [475, 453] width 222 height 63
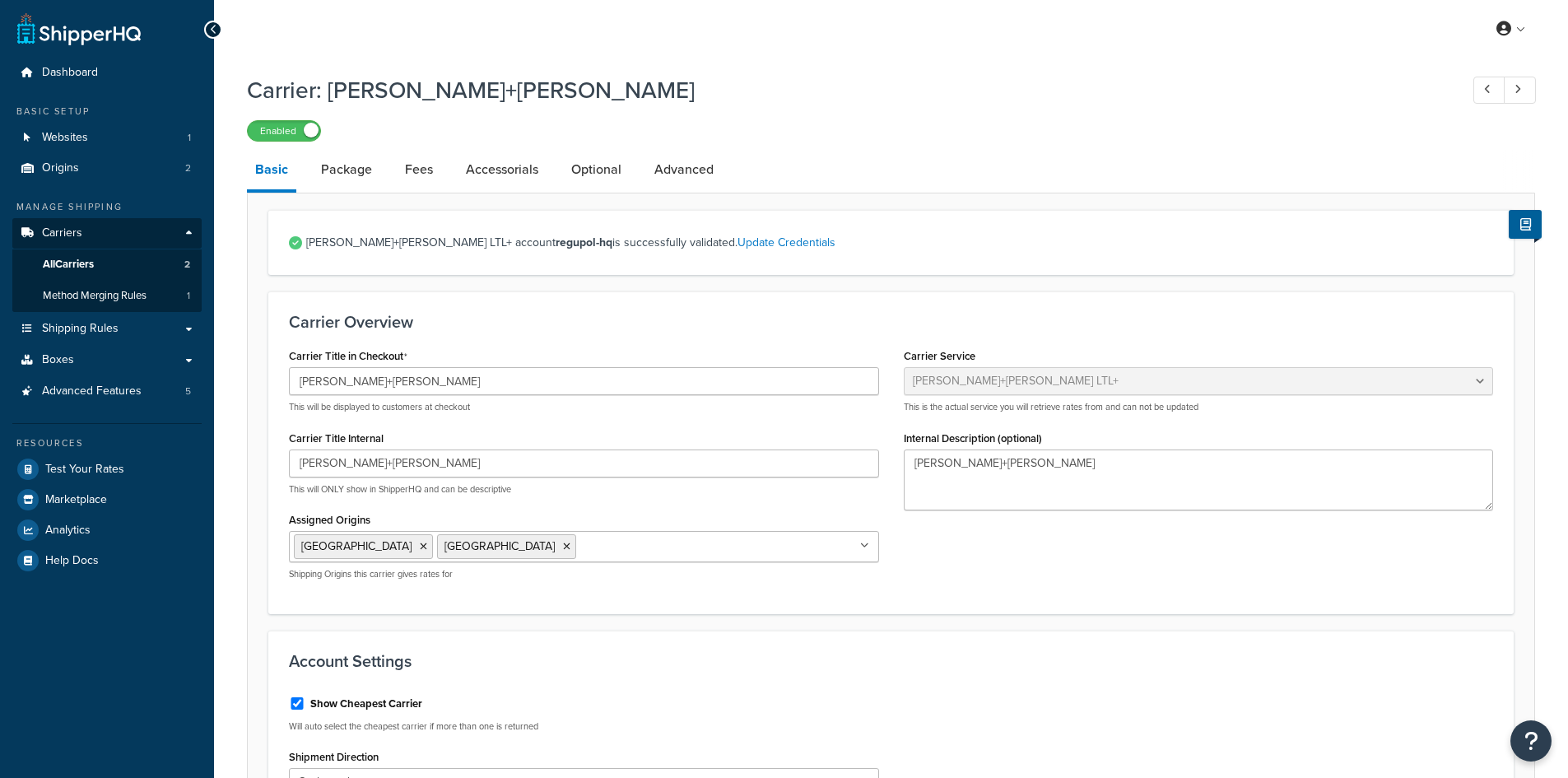
select select "reTransFreight"
click at [86, 265] on span "All Carriers" at bounding box center [68, 265] width 51 height 14
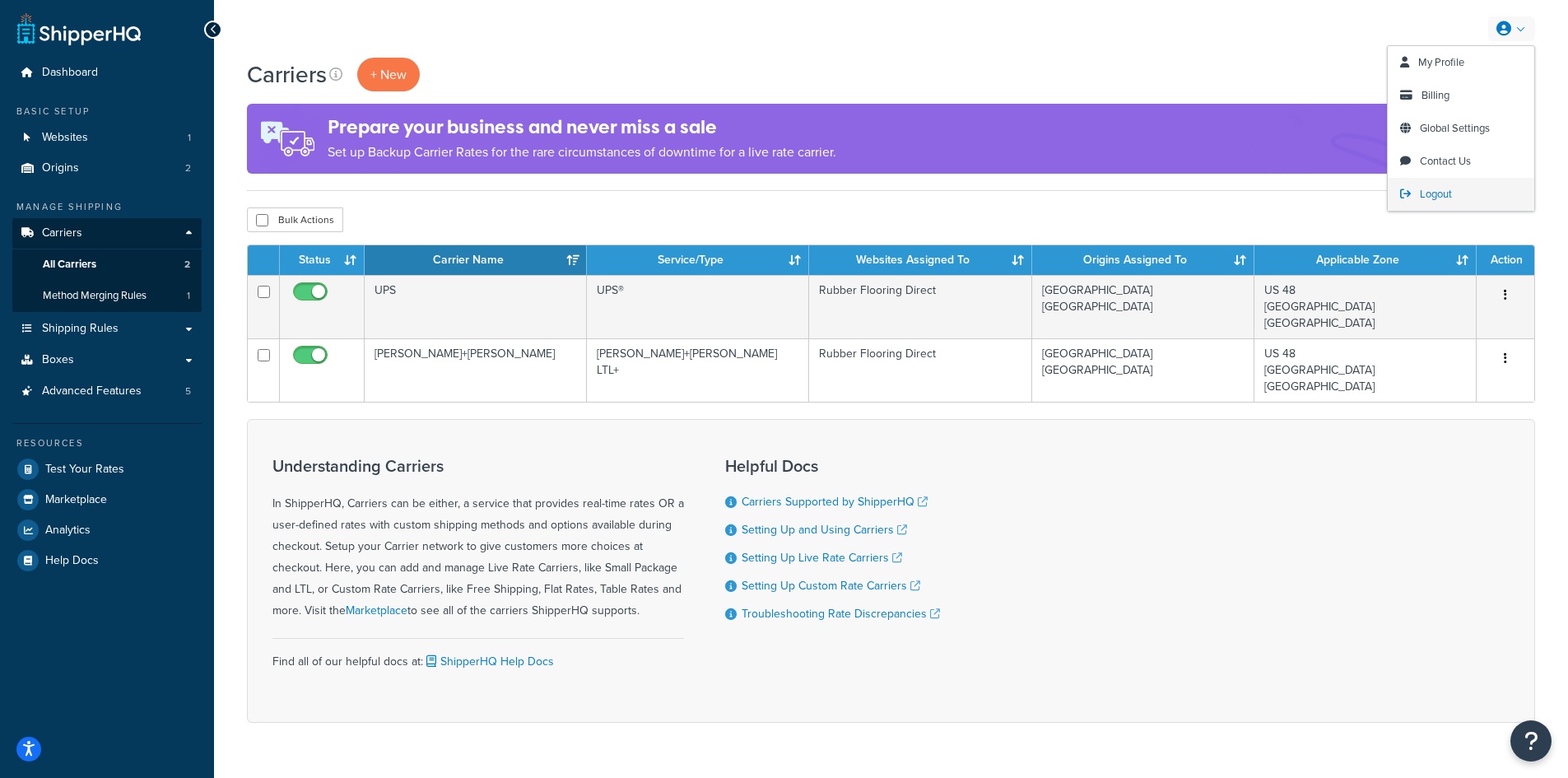
click at [1440, 196] on span "Logout" at bounding box center [1435, 194] width 32 height 16
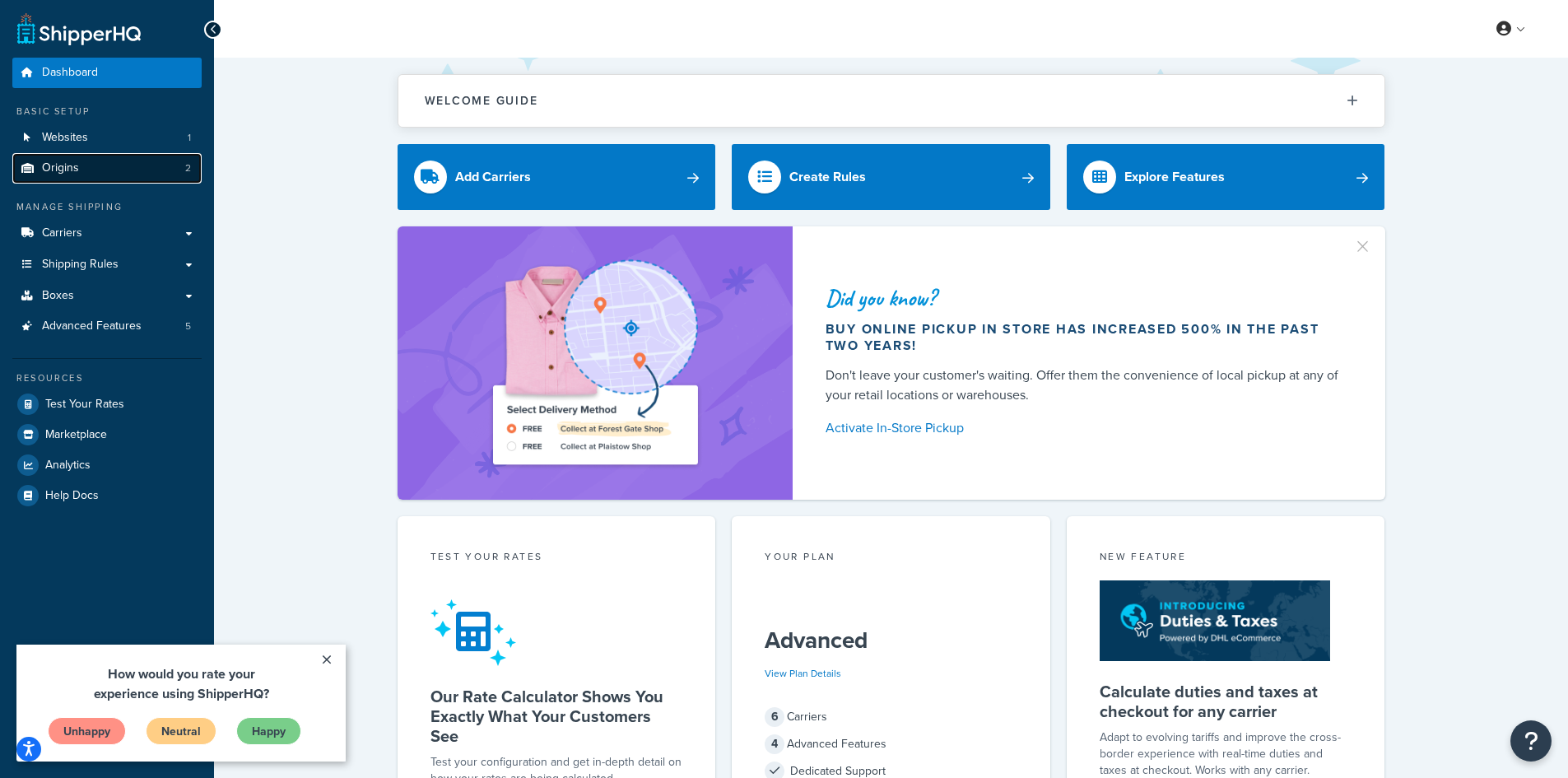
click at [70, 163] on span "Origins" at bounding box center [60, 168] width 37 height 14
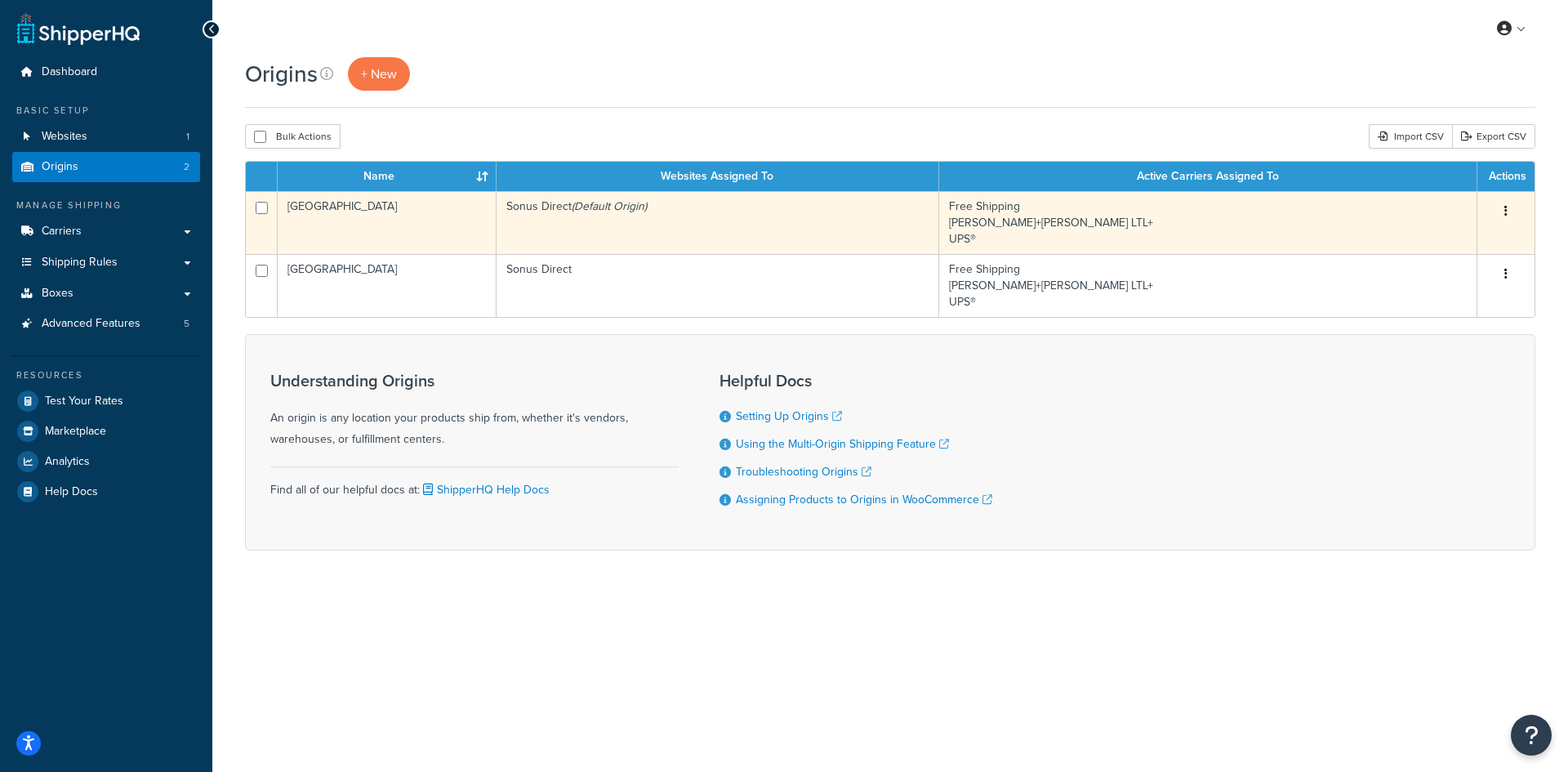
click at [434, 222] on td "[GEOGRAPHIC_DATA]" at bounding box center [386, 222] width 218 height 63
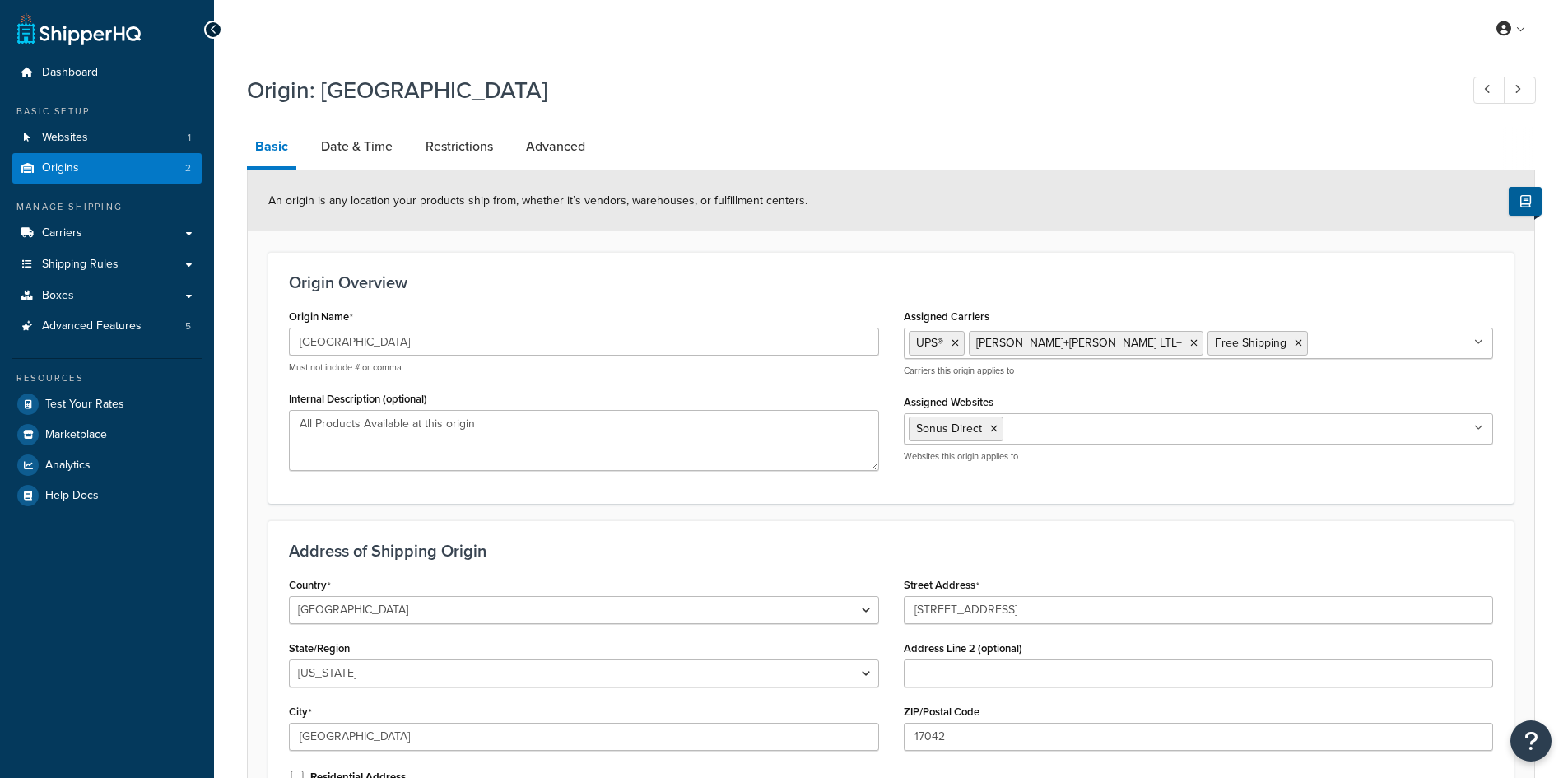
select select "38"
click at [376, 144] on link "Date & Time" at bounding box center [356, 146] width 88 height 40
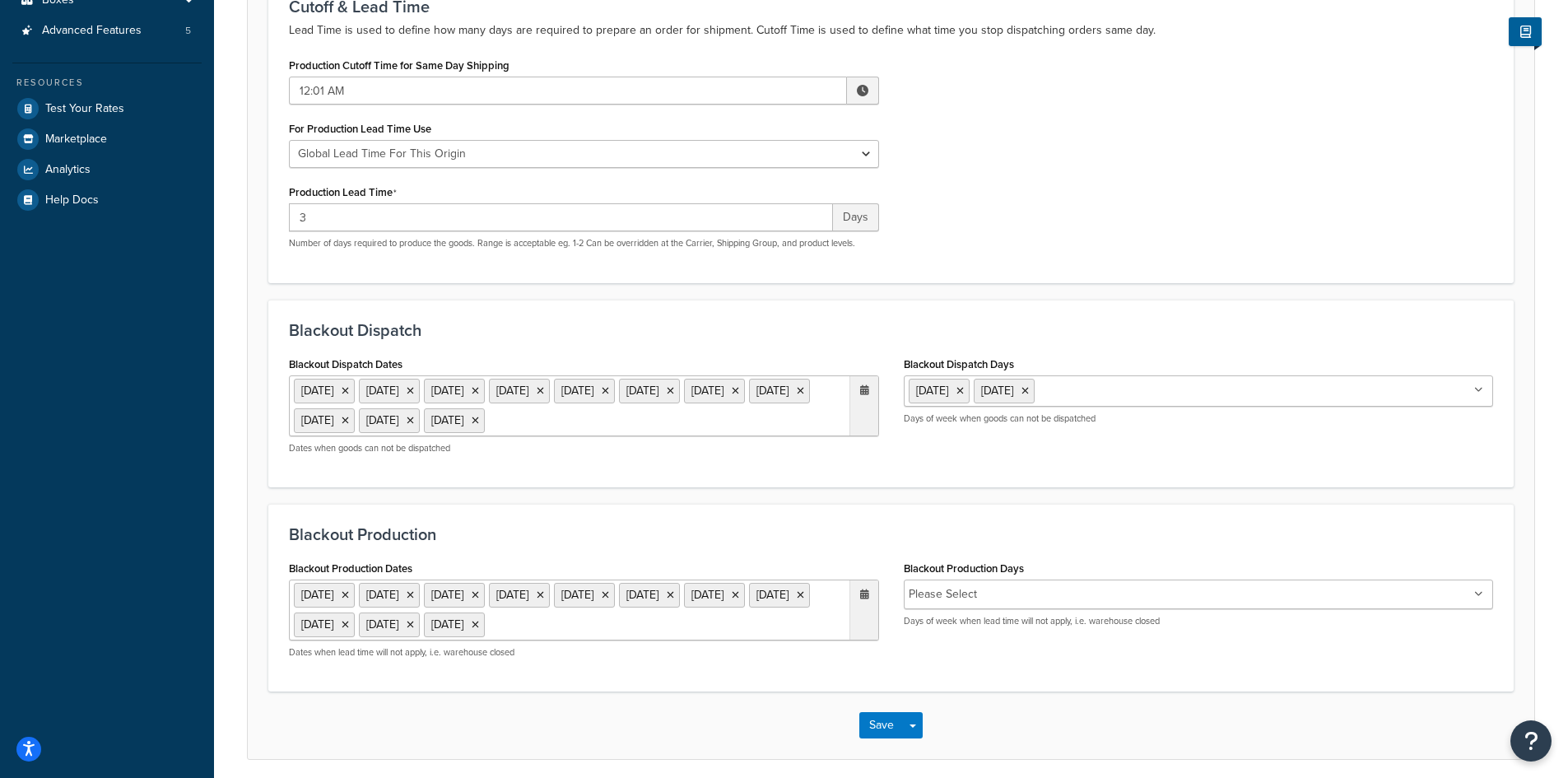
scroll to position [329, 0]
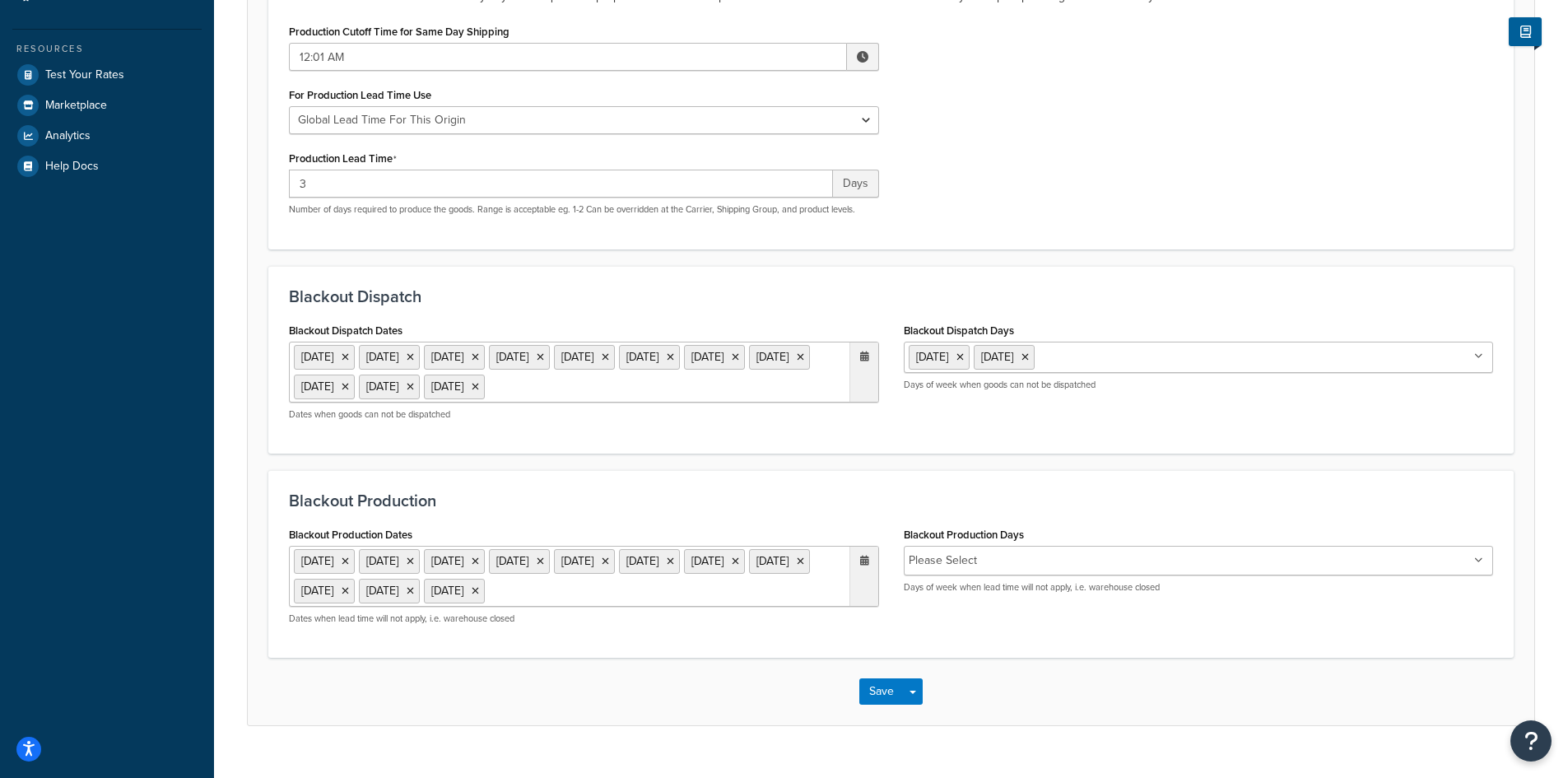
click at [415, 403] on ul "1 Sep 2025 27 Nov 2025 28 Nov 2025 24 Dec 2025 25 Dec 2025 26 Dec 2025 29 Dec 2…" at bounding box center [584, 372] width 590 height 61
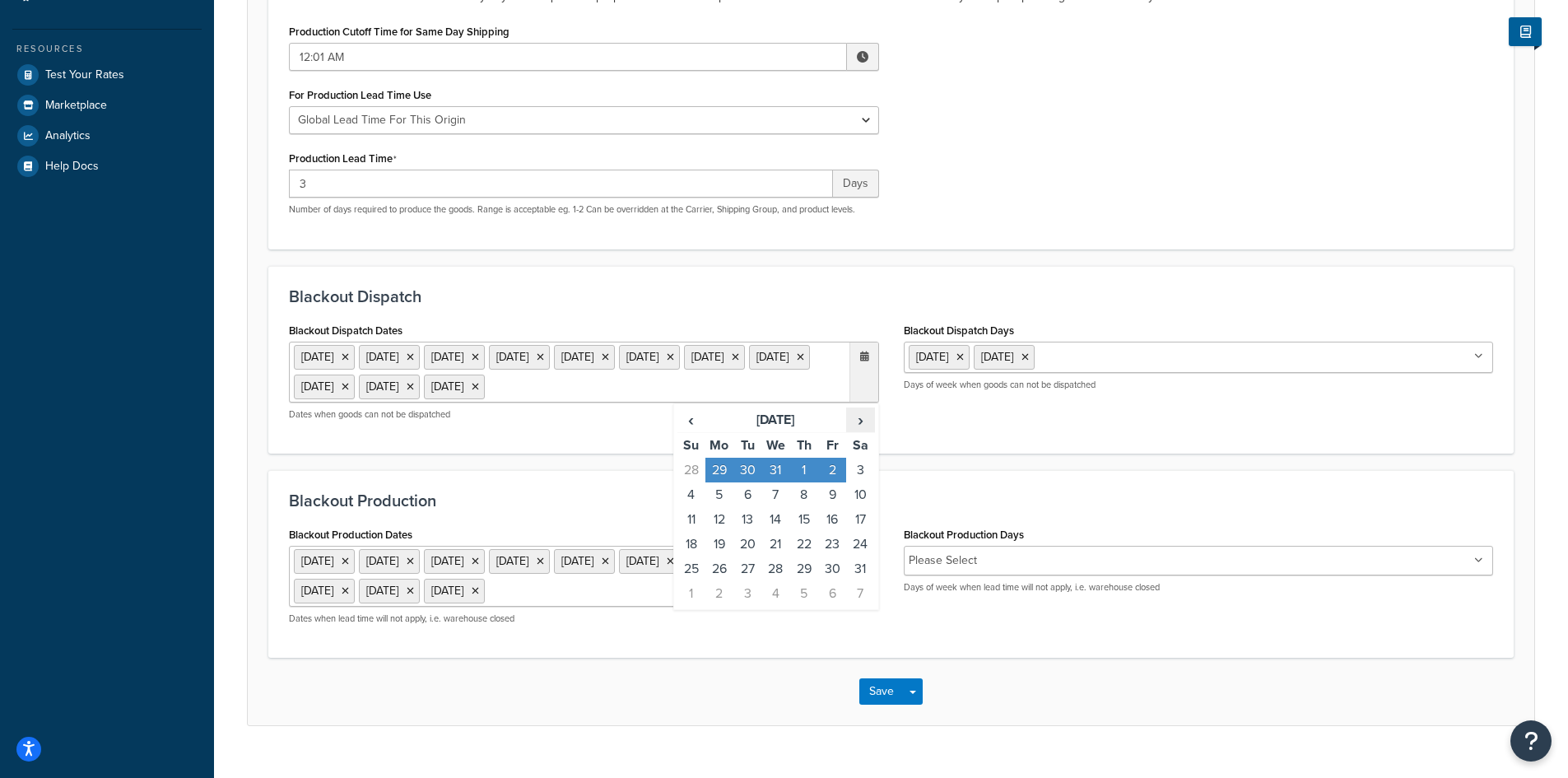
click at [864, 432] on span "›" at bounding box center [860, 420] width 26 height 23
click at [833, 482] on td "3" at bounding box center [832, 470] width 28 height 24
click at [860, 432] on span "›" at bounding box center [860, 420] width 26 height 23
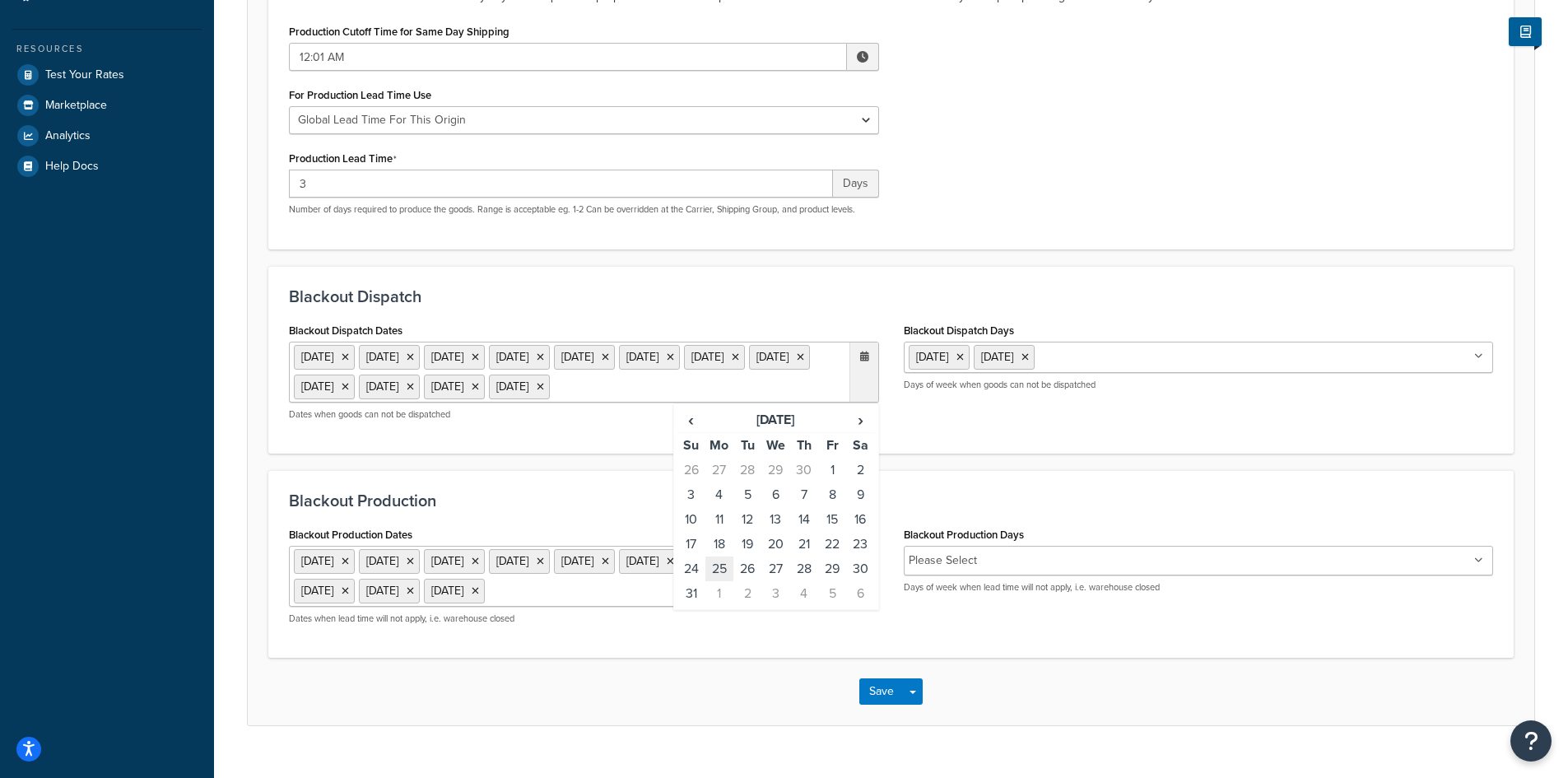
click at [722, 581] on td "25" at bounding box center [719, 568] width 28 height 24
click at [860, 432] on span "›" at bounding box center [860, 420] width 26 height 23
click at [829, 482] on td "3" at bounding box center [832, 470] width 28 height 24
click at [858, 432] on span "›" at bounding box center [860, 420] width 26 height 23
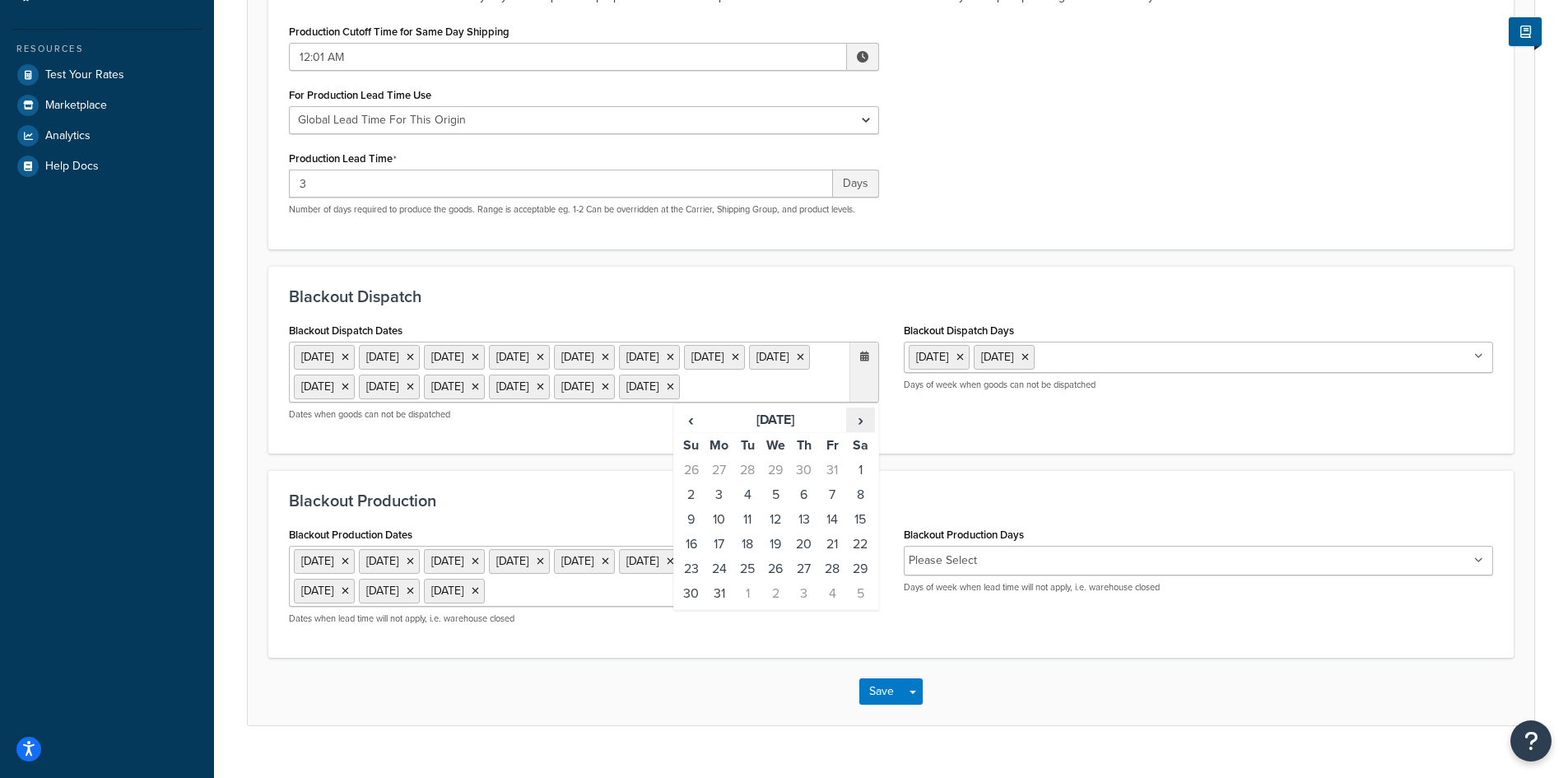
click at [858, 432] on span "›" at bounding box center [860, 420] width 26 height 23
click at [720, 507] on td "7" at bounding box center [719, 494] width 28 height 24
click at [860, 432] on span "›" at bounding box center [860, 420] width 26 height 23
click at [805, 581] on td "26" at bounding box center [803, 568] width 28 height 24
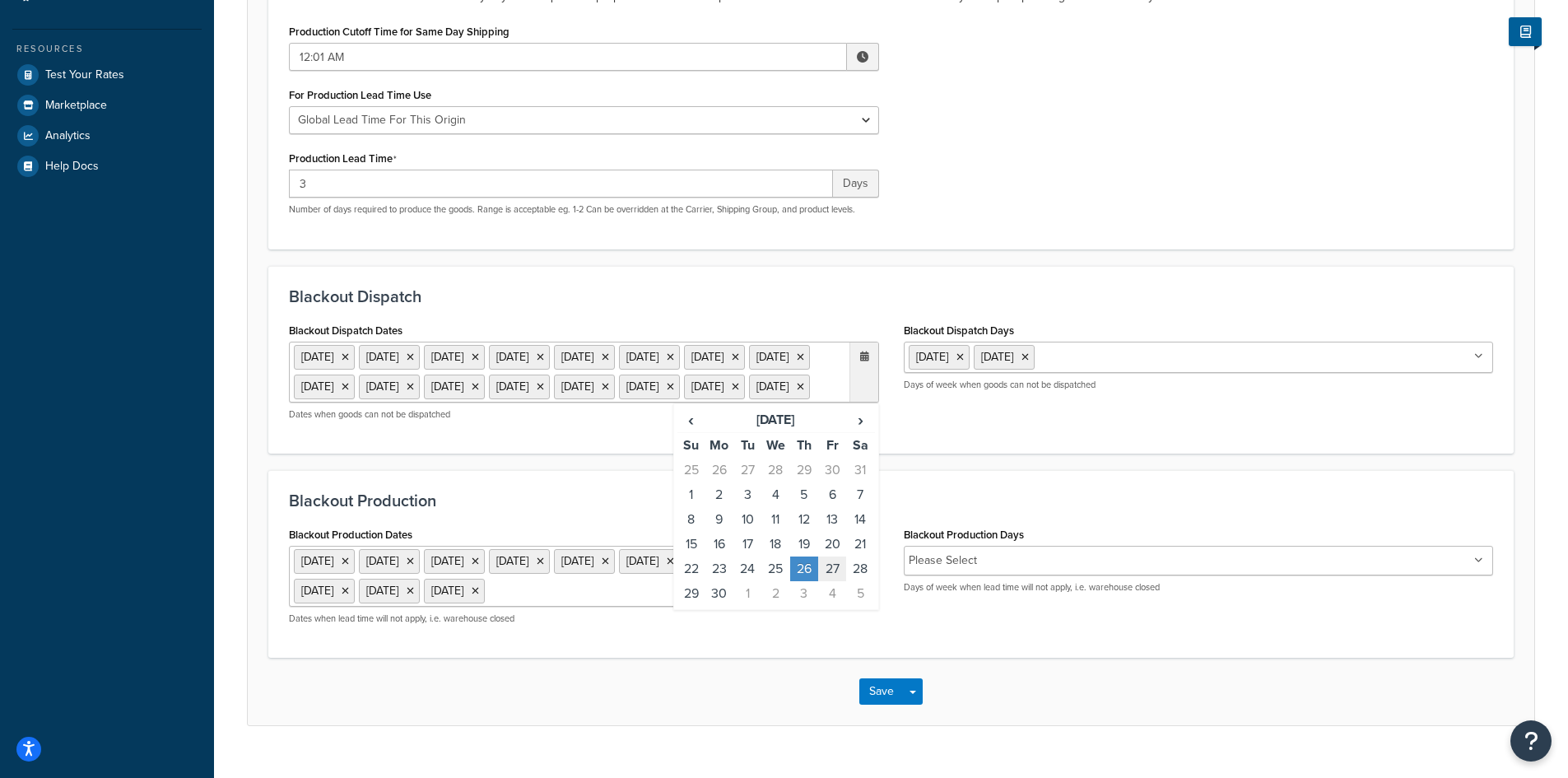
click at [837, 581] on td "27" at bounding box center [832, 568] width 28 height 24
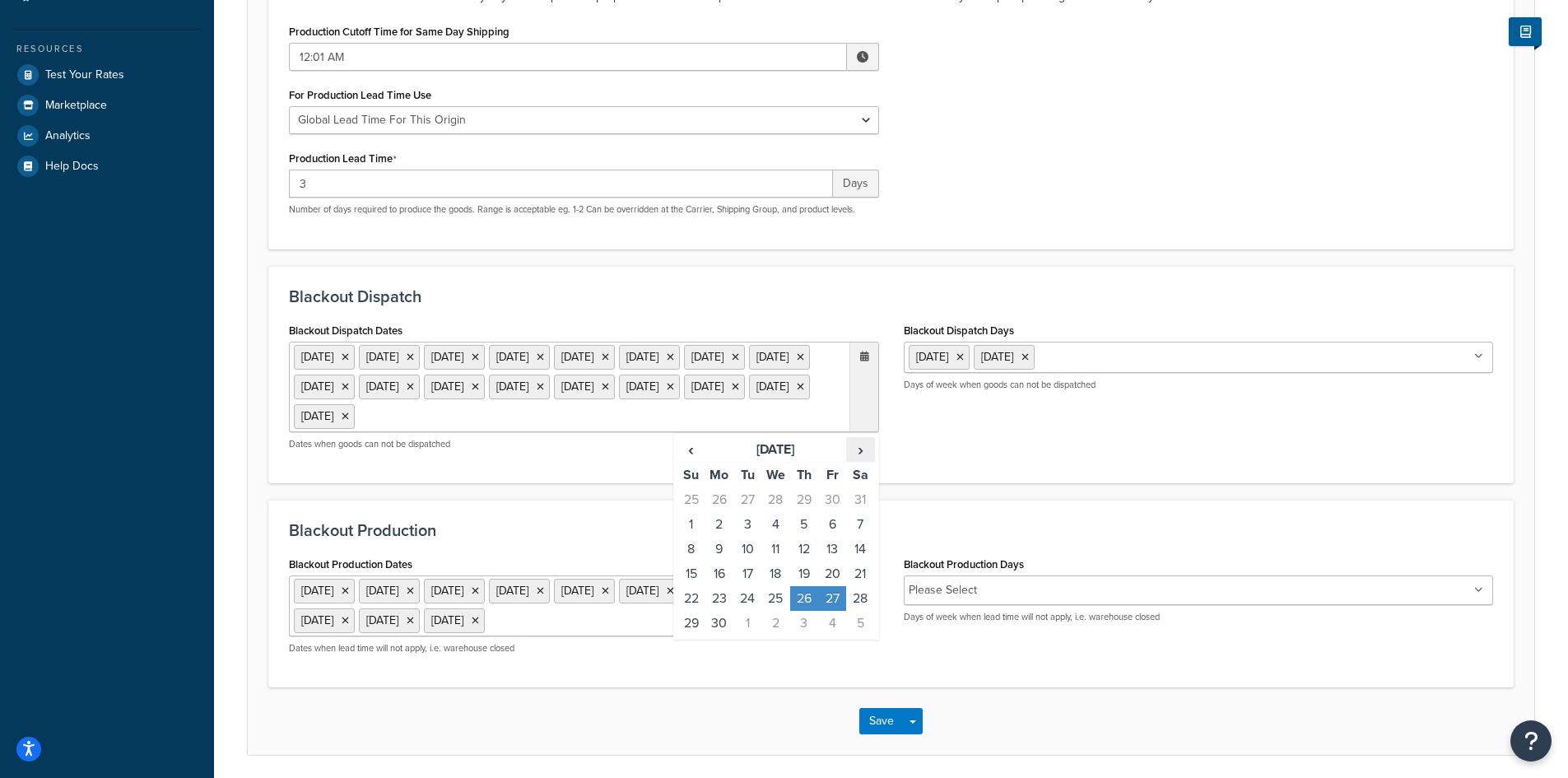
click at [861, 461] on span "›" at bounding box center [860, 449] width 26 height 23
click at [809, 586] on td "24" at bounding box center [803, 573] width 28 height 24
click at [838, 586] on td "25" at bounding box center [832, 573] width 28 height 24
click at [807, 610] on td "31" at bounding box center [803, 598] width 28 height 24
click at [833, 610] on td "1" at bounding box center [832, 598] width 28 height 24
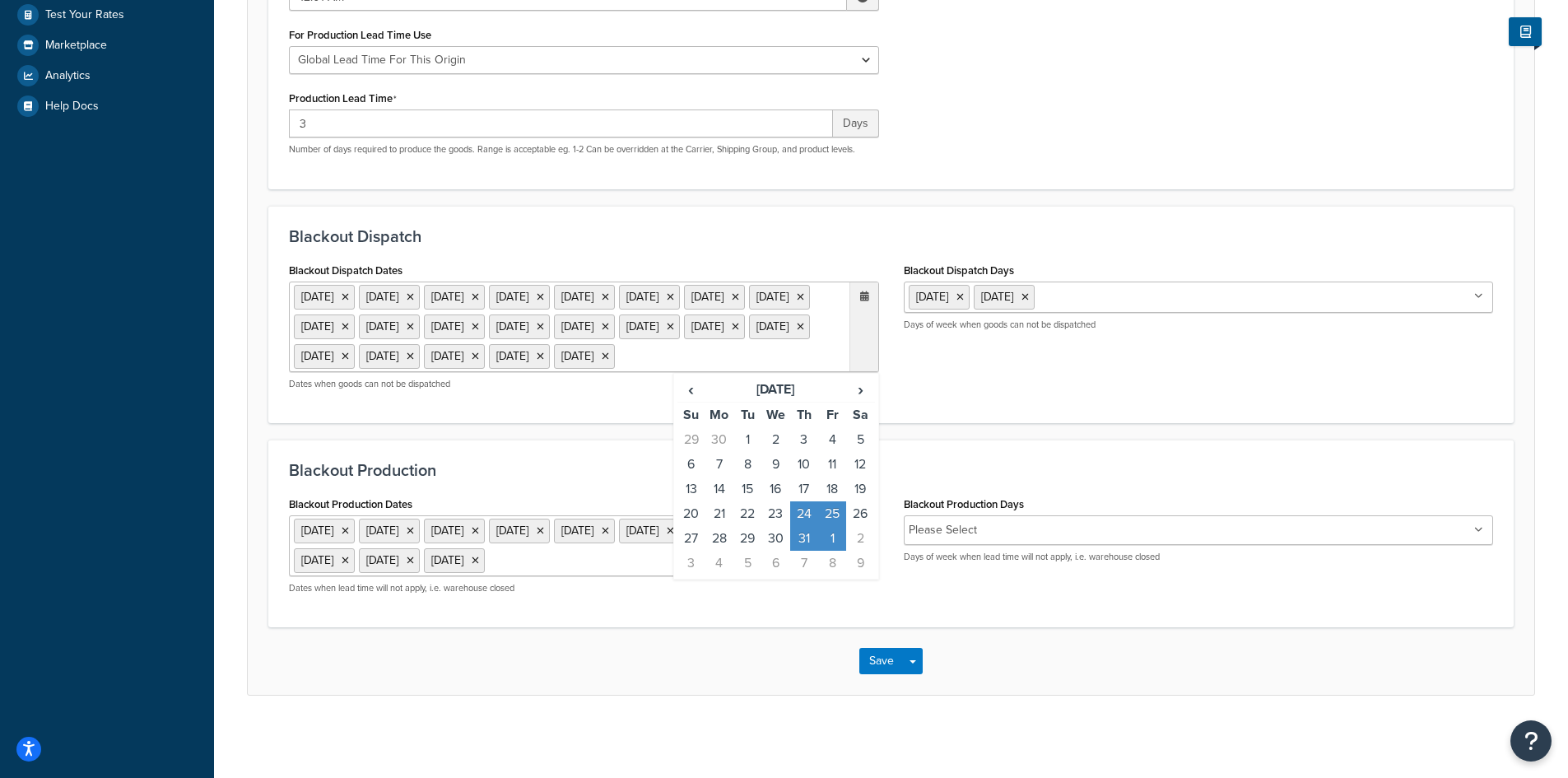
scroll to position [480, 0]
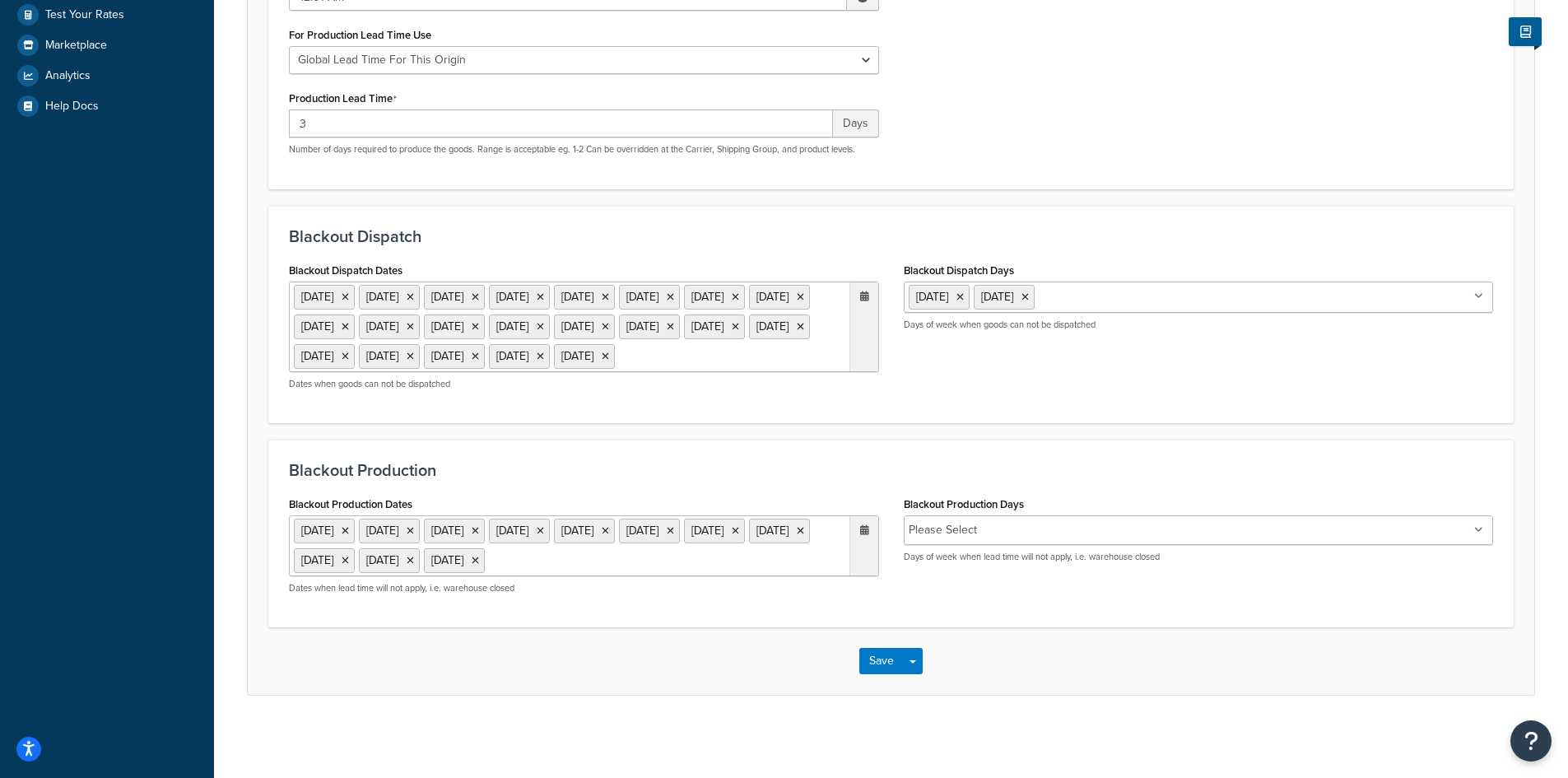
click at [616, 557] on ul "1 Sep 2025 27 Nov 2025 28 Nov 2025 24 Dec 2025 25 Dec 2025 26 Dec 2025 29 Dec 2…" at bounding box center [584, 545] width 590 height 61
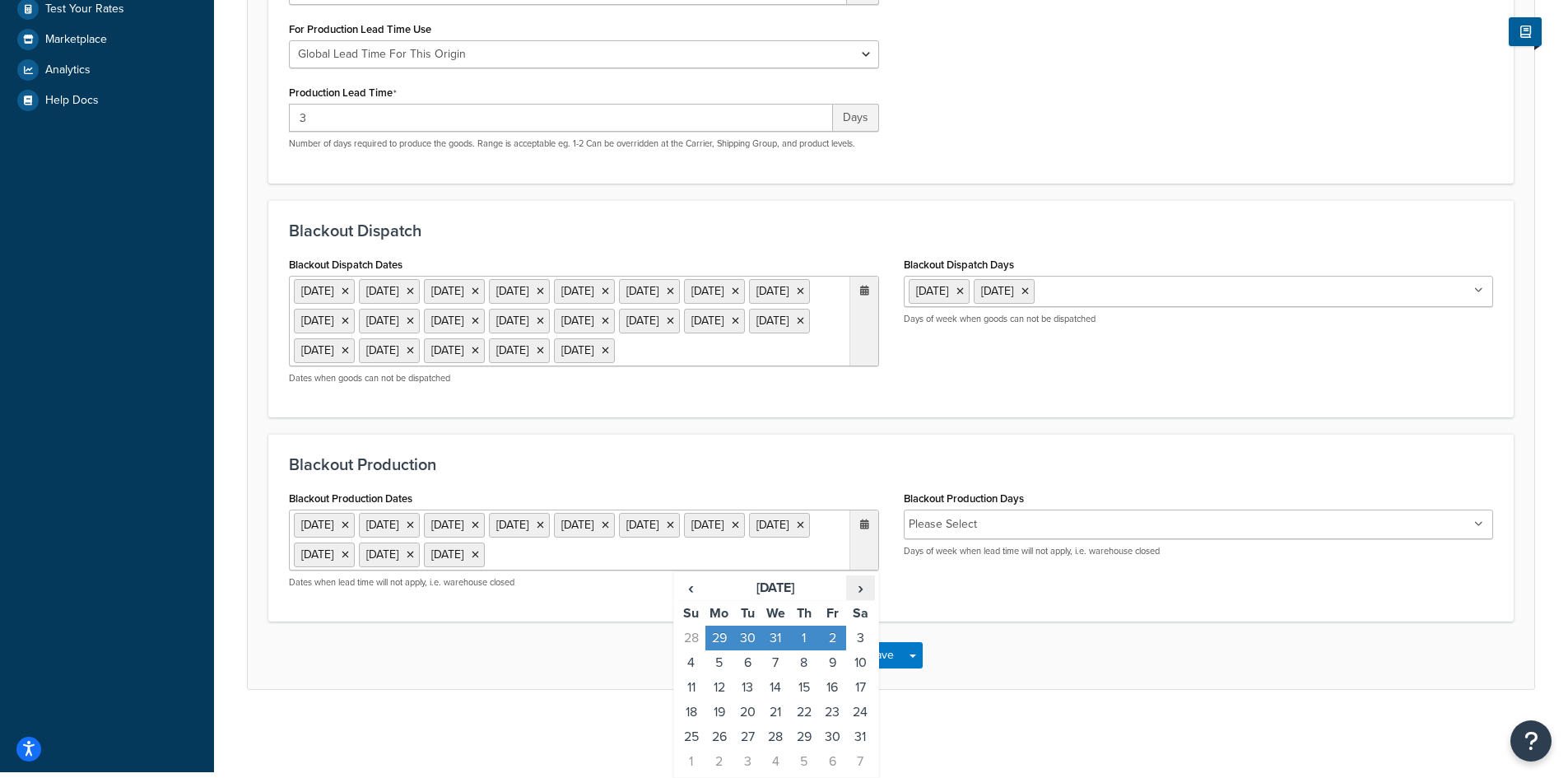
click at [860, 588] on span "›" at bounding box center [860, 588] width 26 height 23
click at [833, 641] on td "3" at bounding box center [832, 637] width 28 height 24
click at [860, 594] on span "›" at bounding box center [860, 588] width 26 height 23
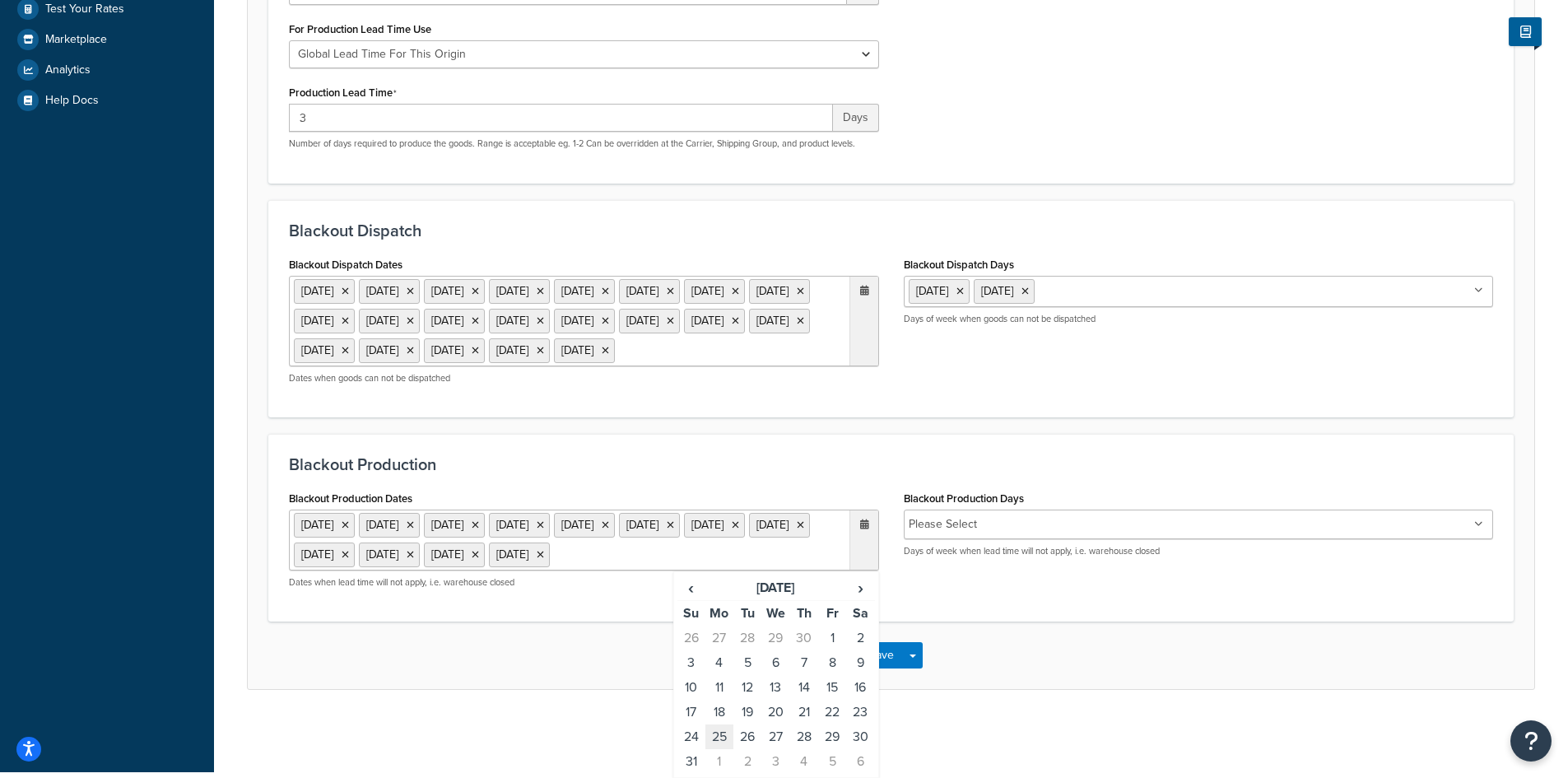
click at [714, 737] on td "25" at bounding box center [719, 736] width 28 height 24
click at [860, 588] on span "›" at bounding box center [860, 588] width 26 height 23
click at [863, 593] on span "›" at bounding box center [860, 588] width 26 height 23
click at [825, 641] on td "3" at bounding box center [832, 637] width 28 height 24
click at [859, 593] on span "›" at bounding box center [860, 588] width 26 height 23
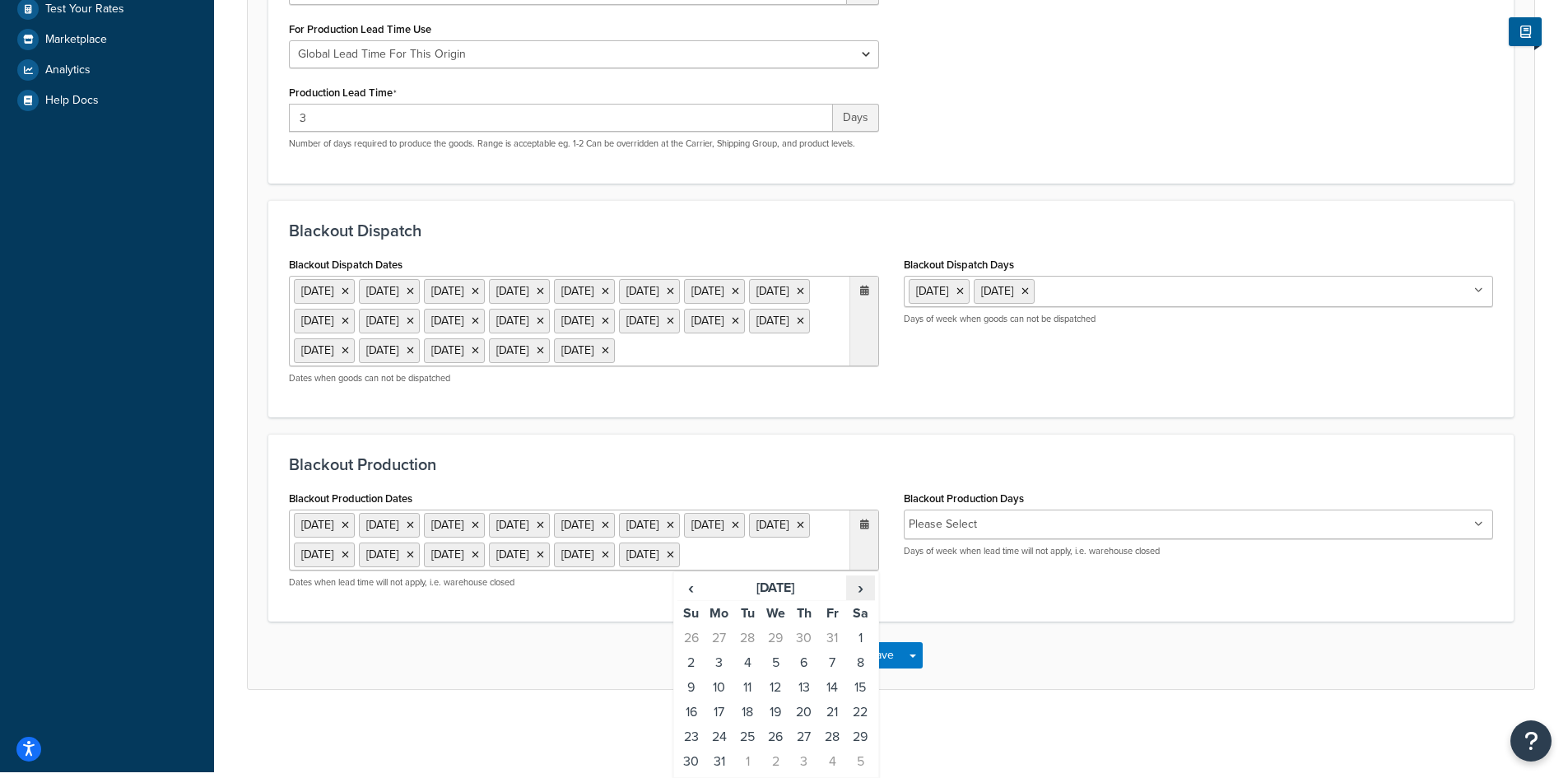
click at [859, 593] on span "›" at bounding box center [860, 588] width 26 height 23
click at [719, 665] on td "7" at bounding box center [719, 662] width 28 height 24
click at [862, 597] on span "›" at bounding box center [860, 588] width 26 height 23
click at [803, 741] on td "26" at bounding box center [803, 736] width 28 height 24
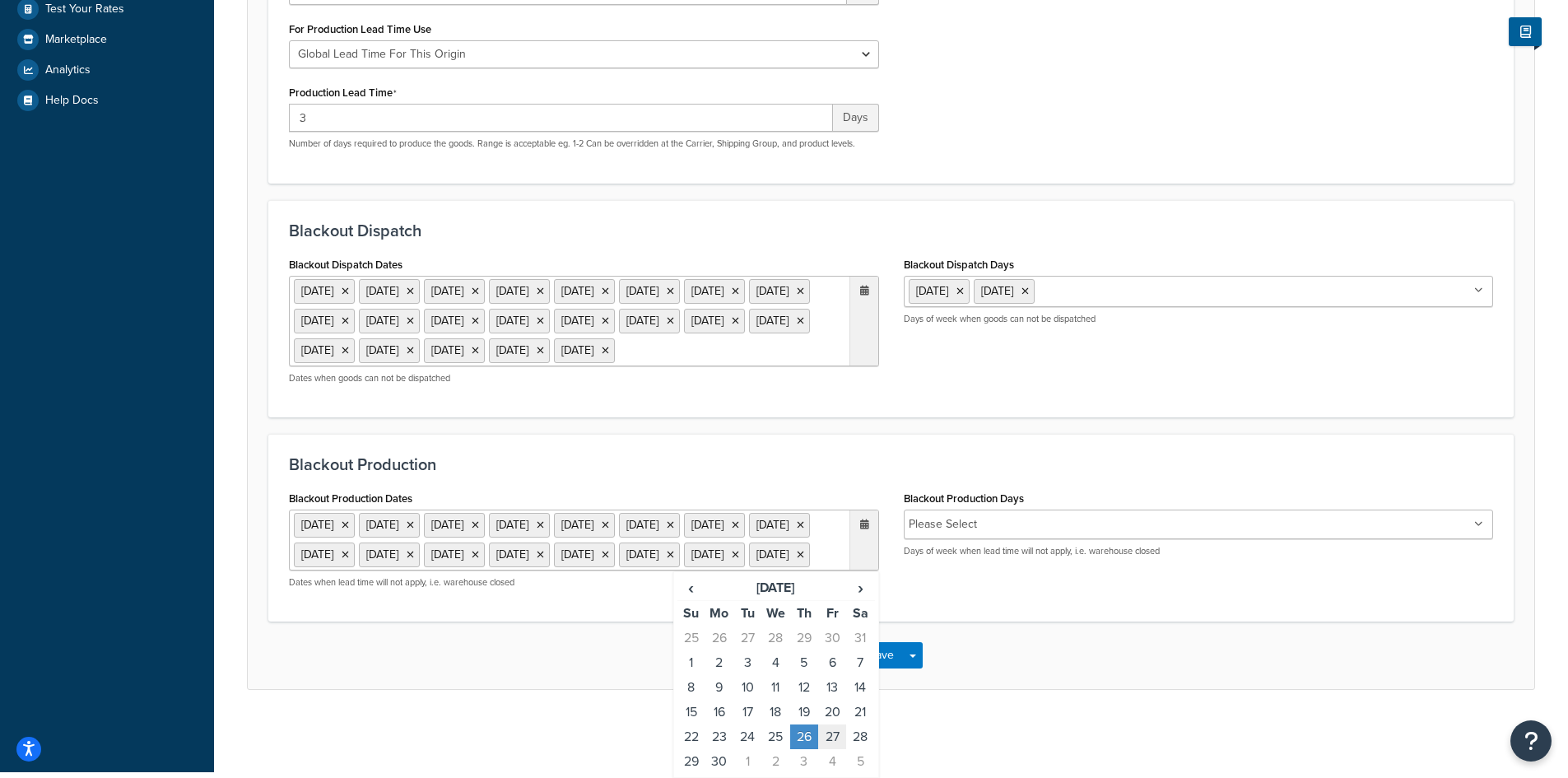
click at [832, 749] on td "27" at bounding box center [832, 736] width 28 height 24
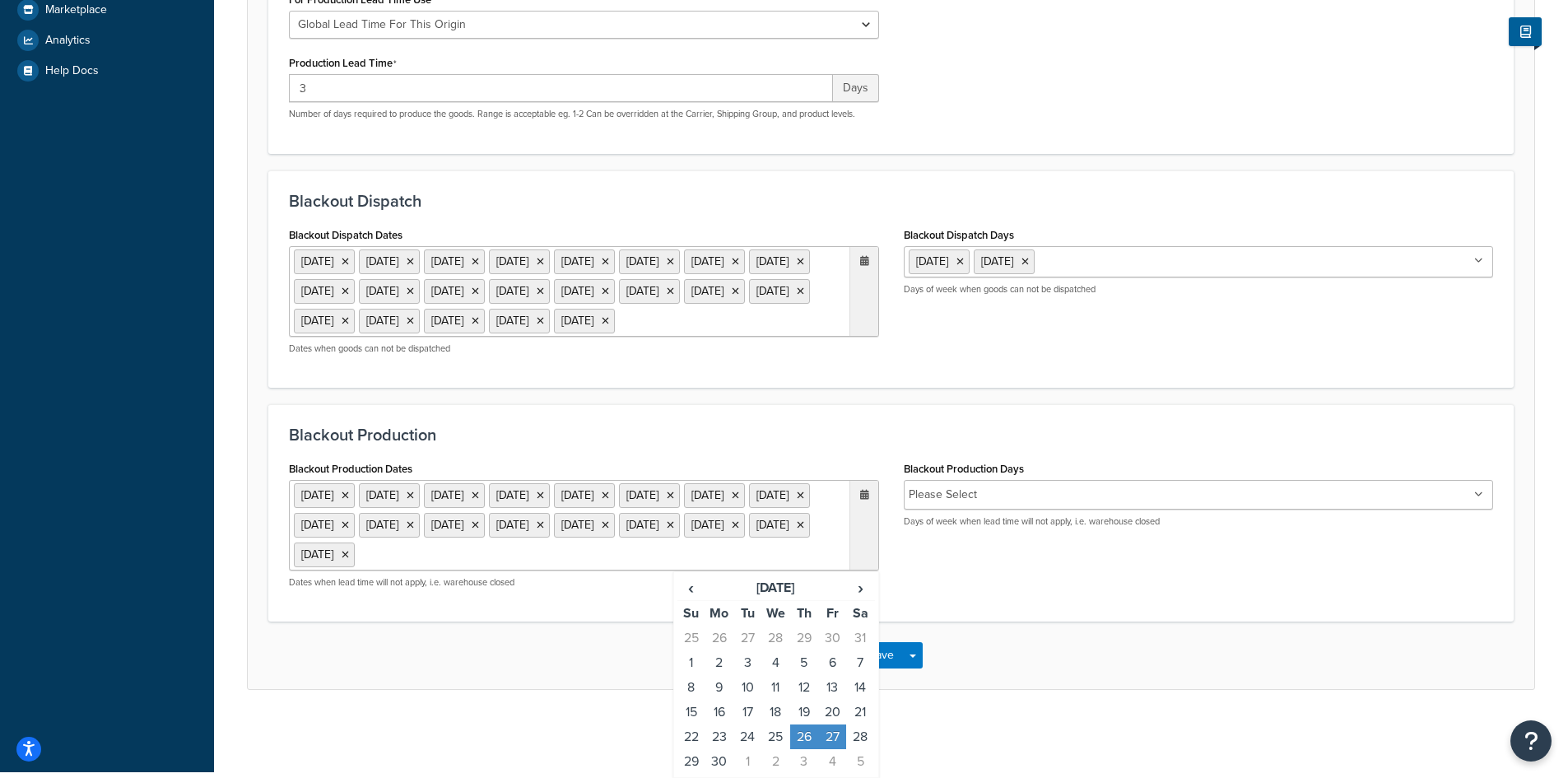
scroll to position [514, 0]
click at [861, 586] on span "›" at bounding box center [860, 588] width 26 height 23
click at [833, 708] on td "25" at bounding box center [832, 711] width 28 height 24
click at [856, 708] on td "26" at bounding box center [860, 711] width 28 height 24
click at [833, 735] on td "1" at bounding box center [832, 736] width 28 height 24
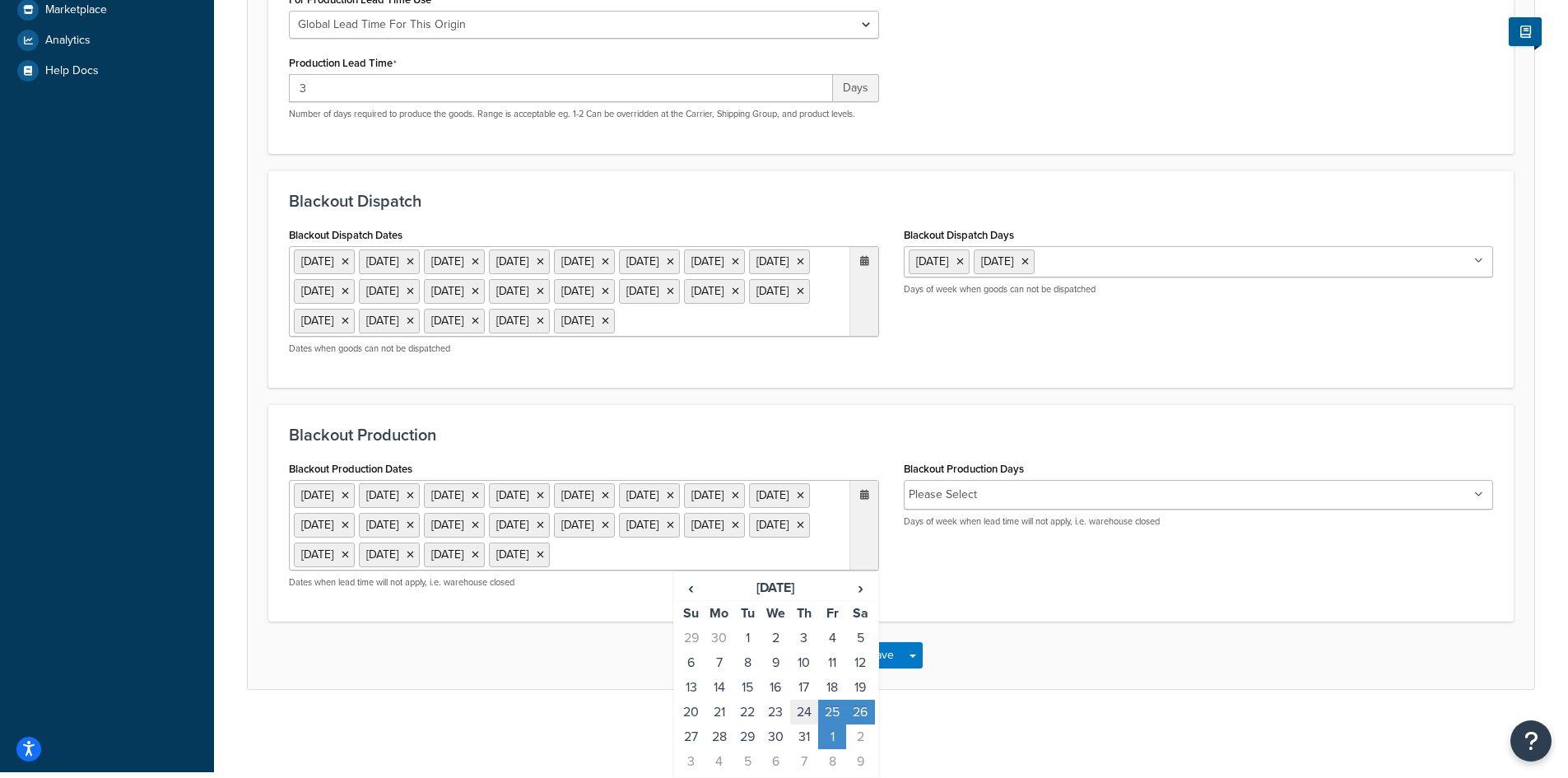
click at [800, 711] on td "24" at bounding box center [803, 711] width 28 height 24
click at [858, 725] on td "26" at bounding box center [860, 711] width 28 height 24
click at [801, 736] on td "31" at bounding box center [803, 736] width 28 height 24
click at [1024, 676] on div "Save Save Dropdown Save and Edit Save and Duplicate Save and Create New" at bounding box center [891, 656] width 1287 height 68
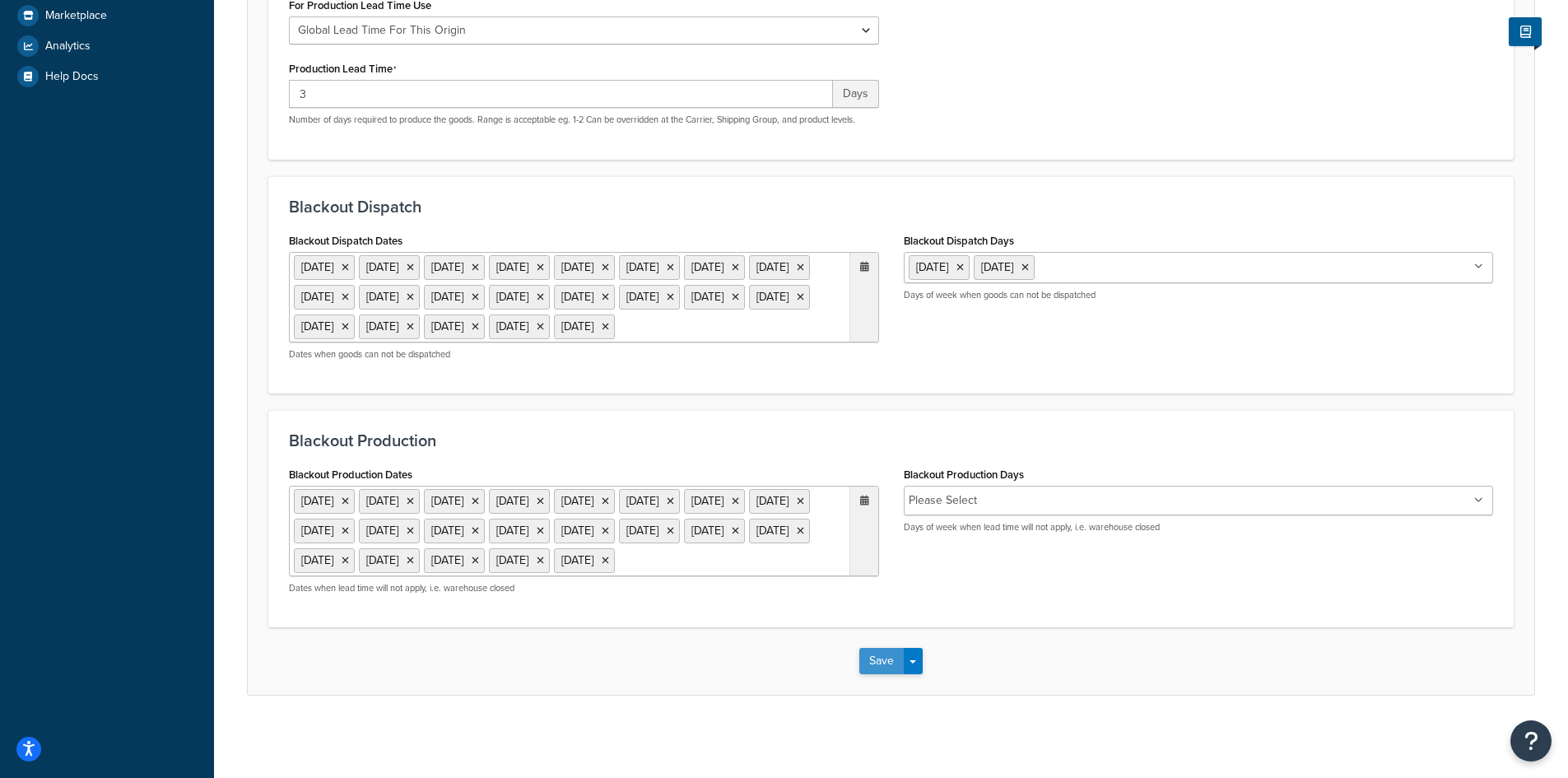
click at [873, 657] on button "Save" at bounding box center [882, 661] width 45 height 26
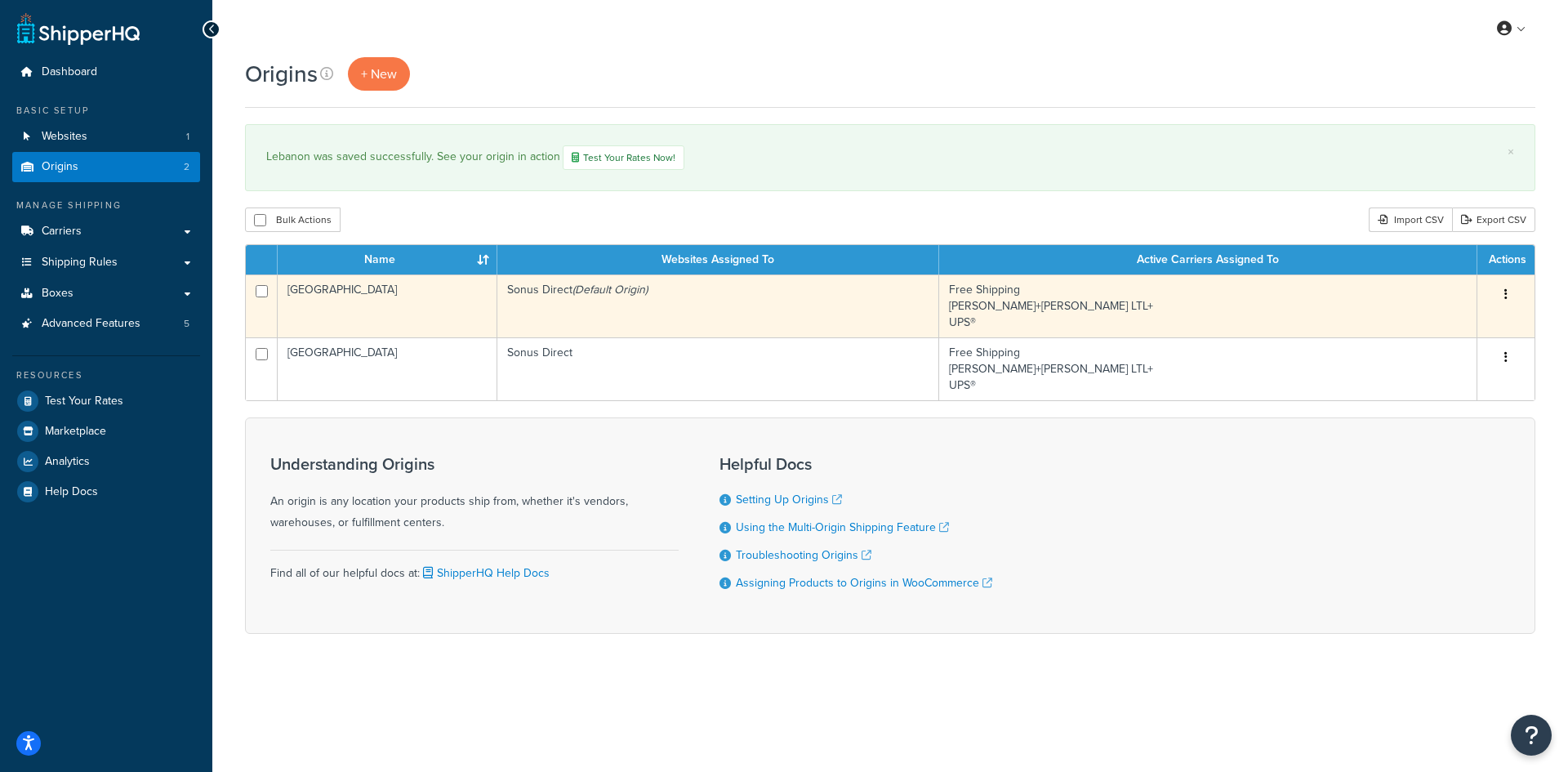
click at [676, 299] on td "Sonus Direct (Default Origin)" at bounding box center [718, 305] width 442 height 63
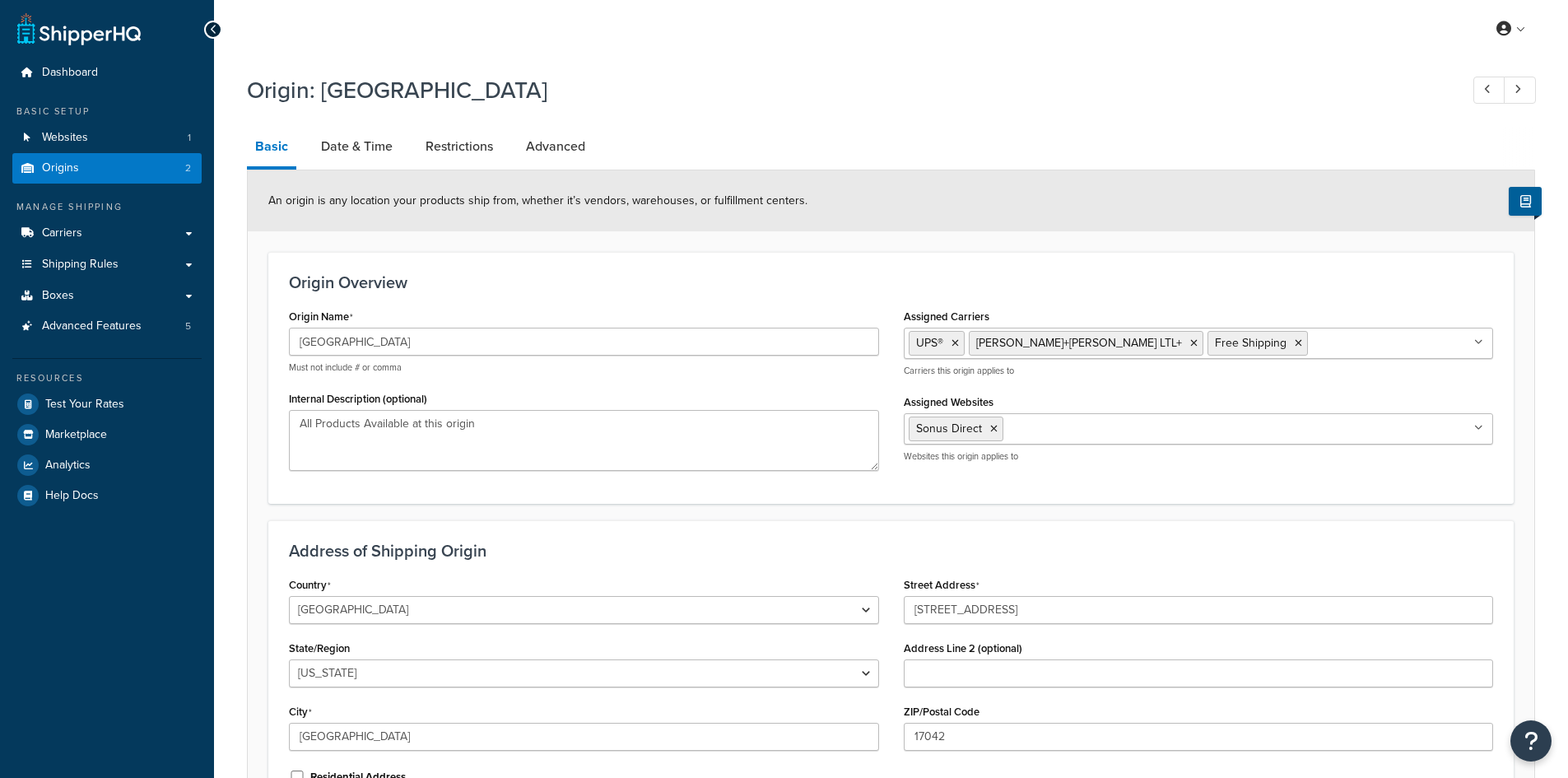
select select "38"
click at [374, 146] on link "Date & Time" at bounding box center [356, 146] width 88 height 40
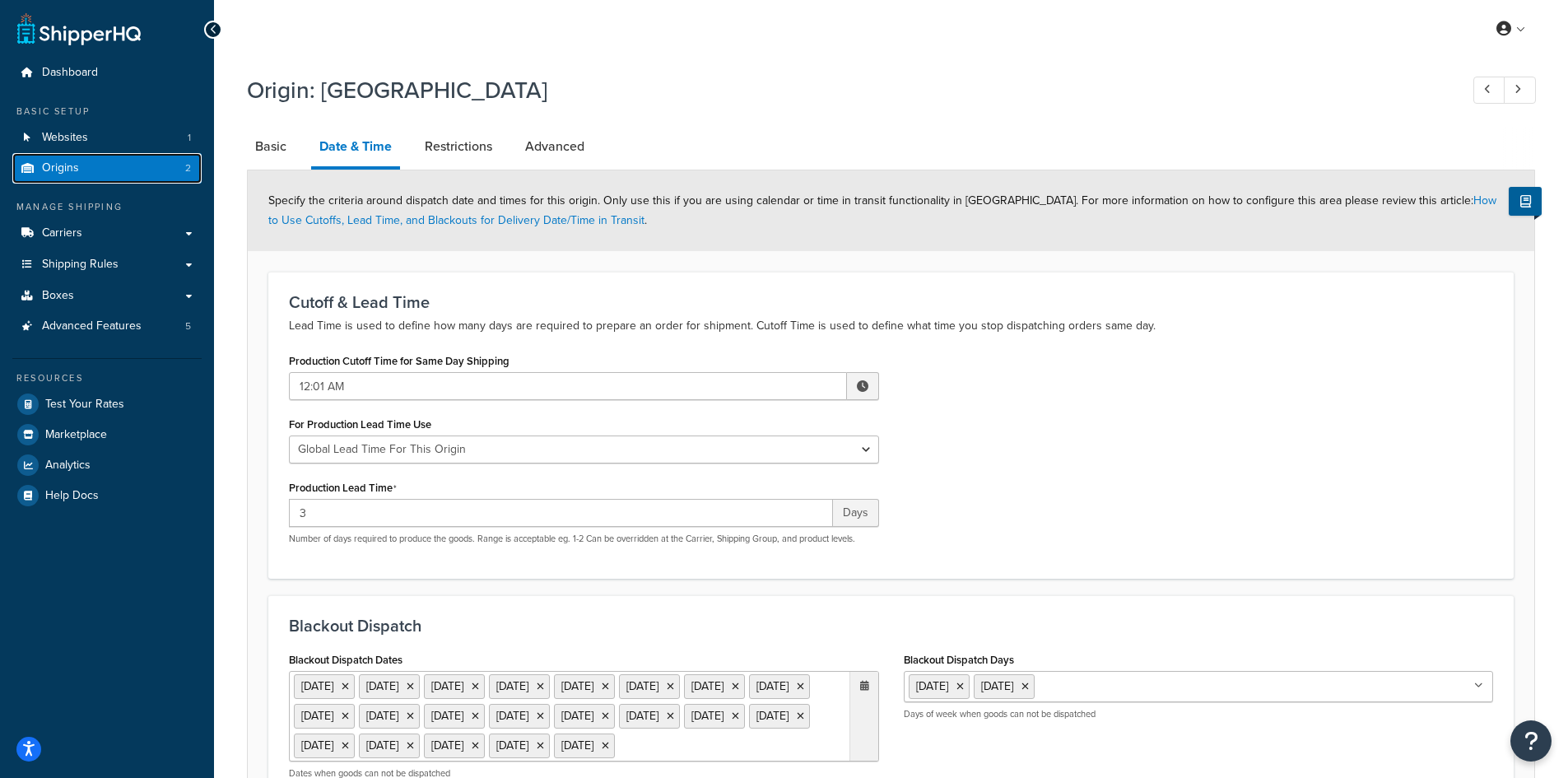
click at [82, 166] on link "Origins 2" at bounding box center [107, 168] width 189 height 30
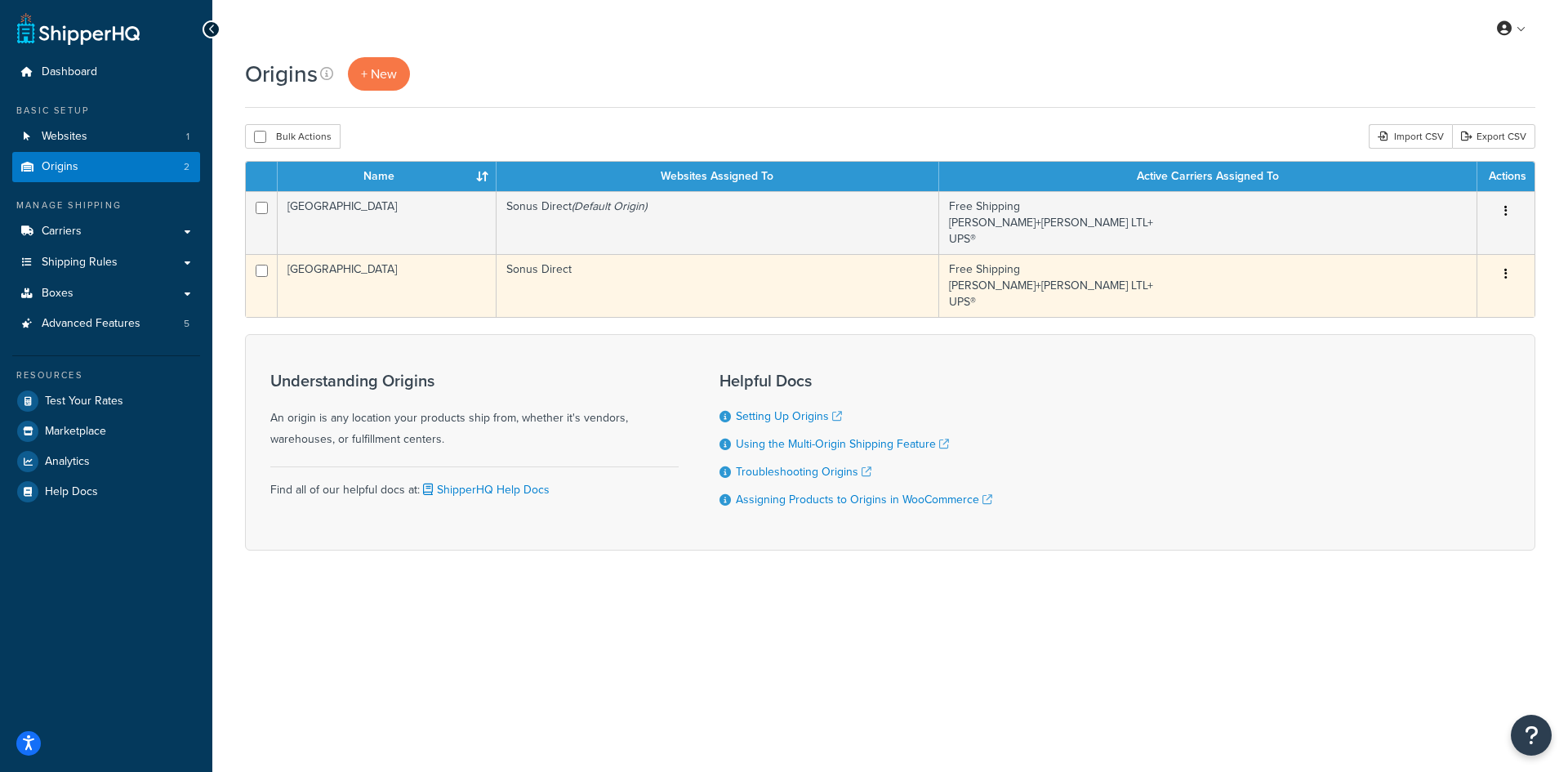
click at [605, 288] on td "Sonus Direct" at bounding box center [718, 285] width 443 height 63
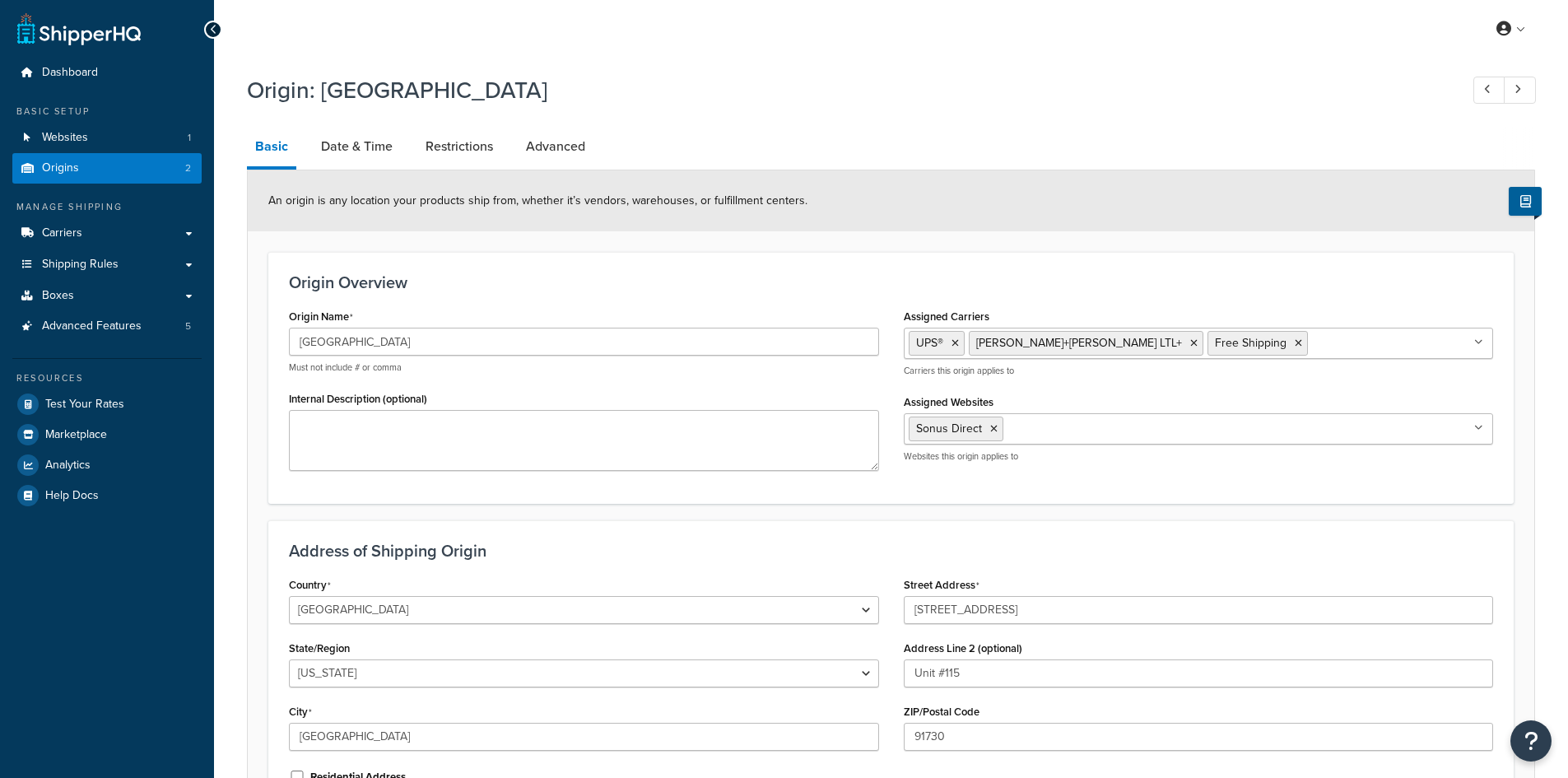
select select "5"
click at [331, 143] on link "Date & Time" at bounding box center [356, 146] width 88 height 40
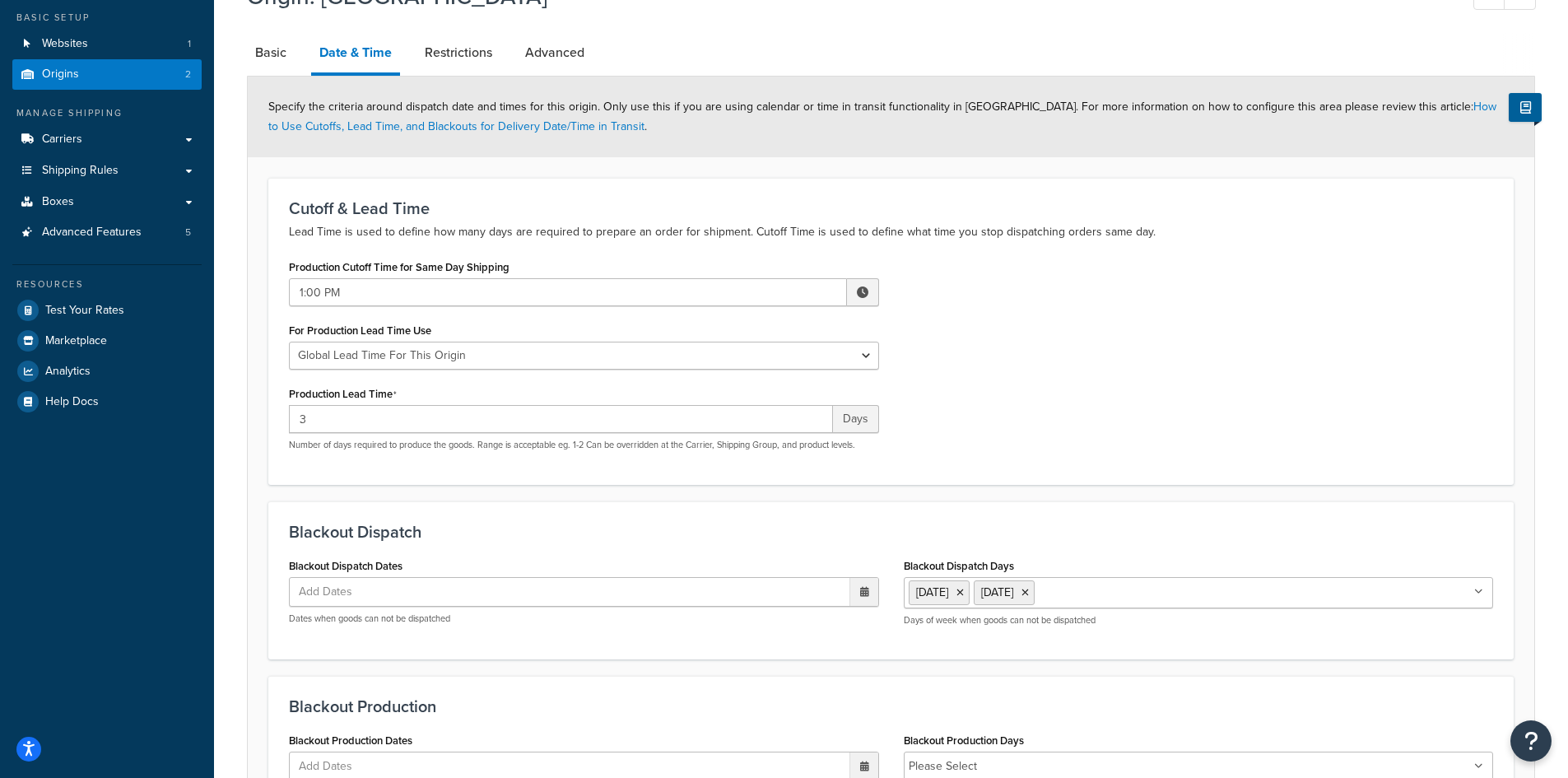
scroll to position [301, 0]
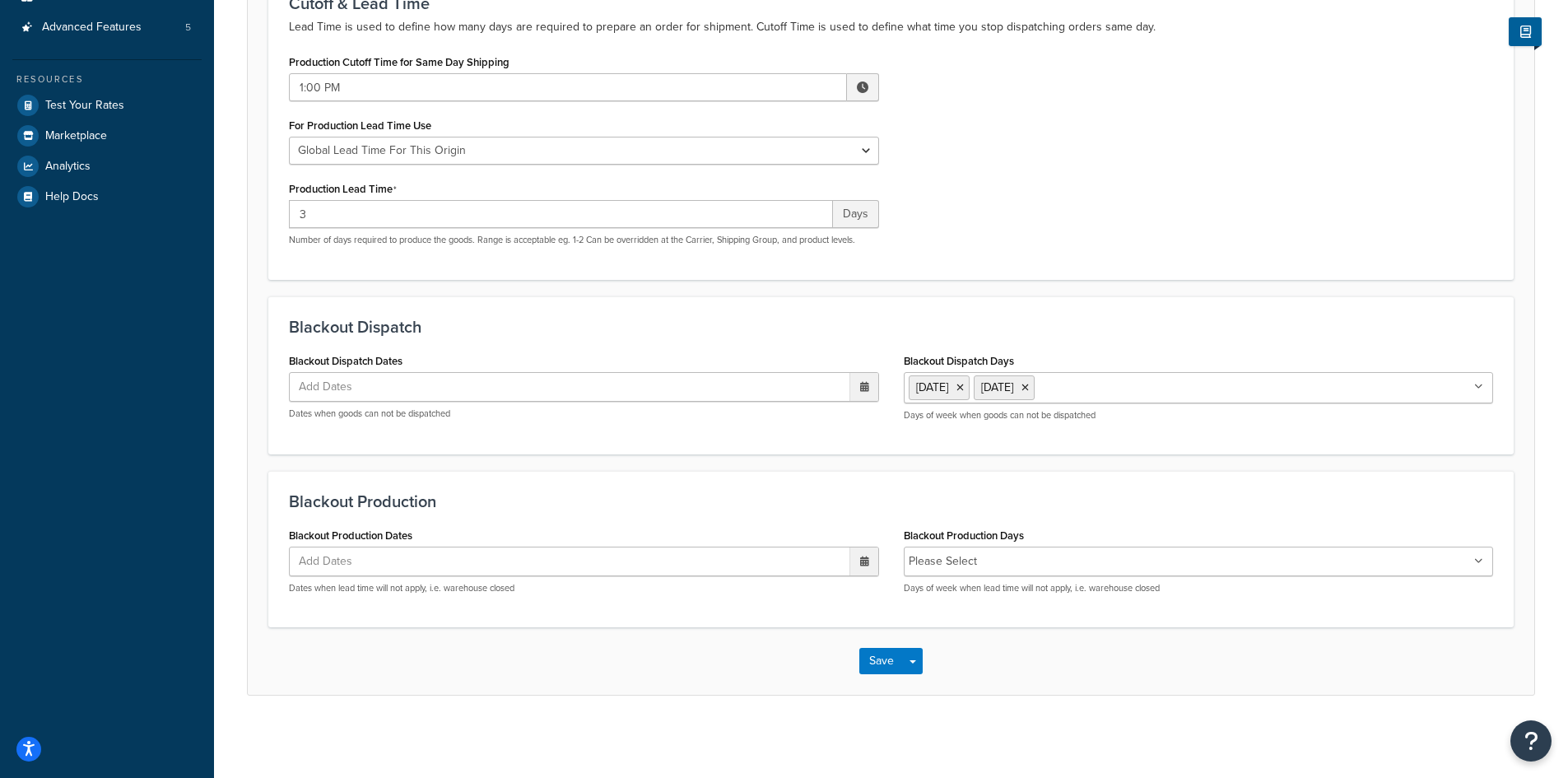
click at [508, 382] on ul "Add Dates" at bounding box center [584, 386] width 590 height 30
click at [858, 416] on span "›" at bounding box center [860, 419] width 26 height 23
click at [805, 565] on td "27" at bounding box center [803, 567] width 28 height 24
click at [828, 563] on td "28" at bounding box center [832, 568] width 28 height 24
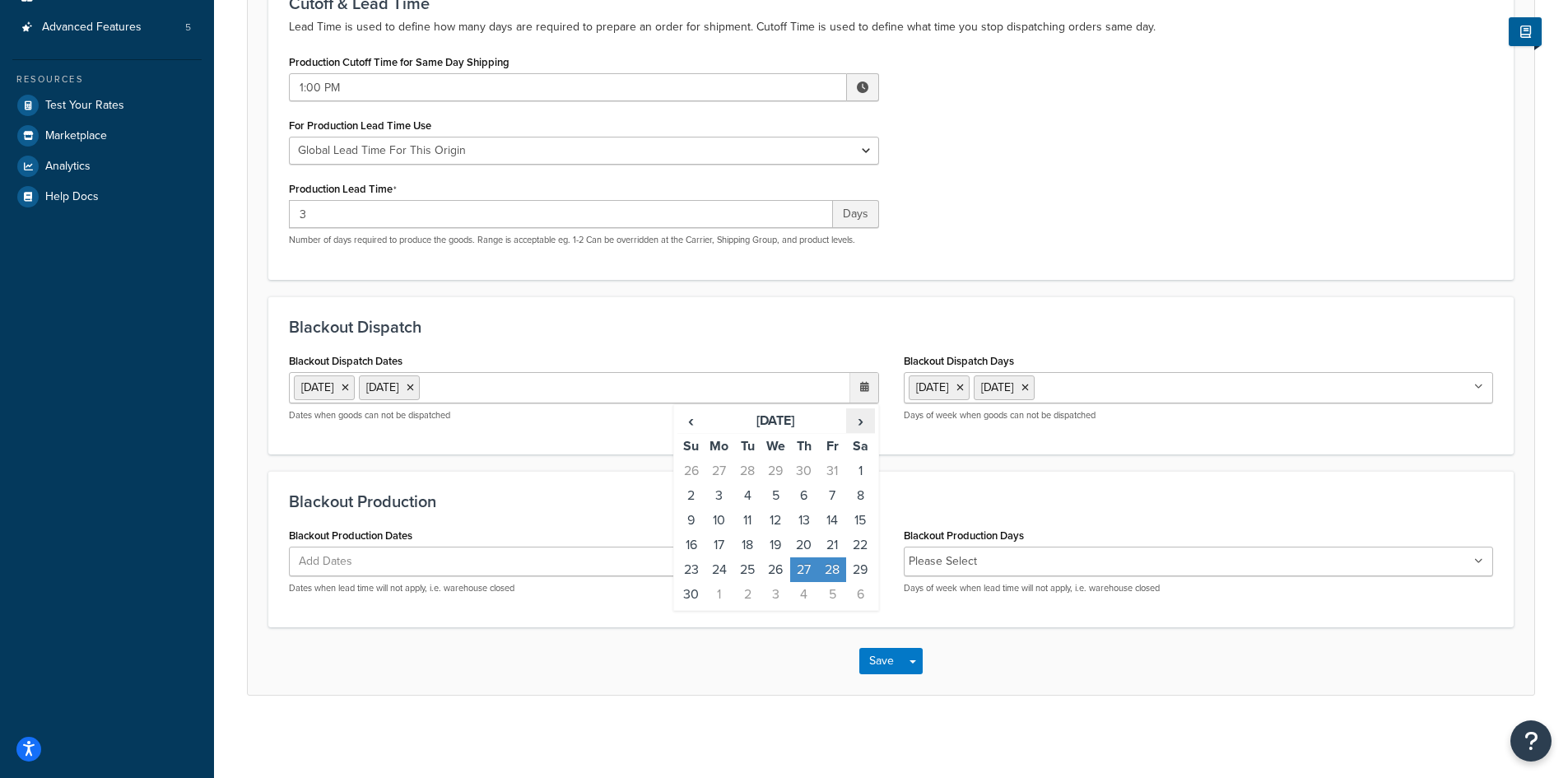
click at [863, 421] on span "›" at bounding box center [860, 421] width 26 height 23
click at [779, 536] on td "24" at bounding box center [775, 544] width 28 height 24
click at [800, 539] on td "25" at bounding box center [803, 544] width 28 height 24
click at [823, 543] on td "26" at bounding box center [832, 544] width 28 height 24
click at [718, 568] on td "29" at bounding box center [719, 568] width 28 height 24
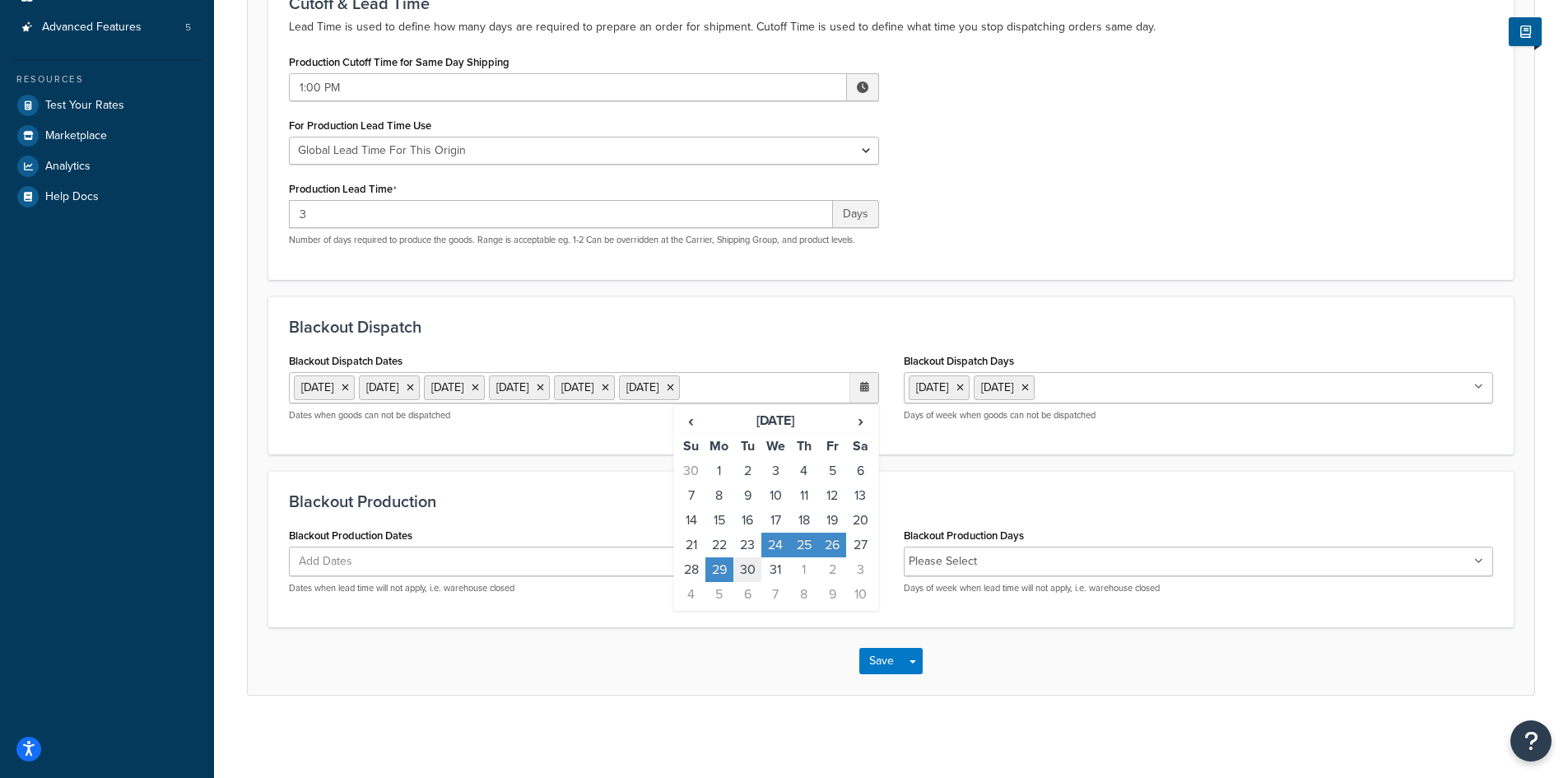
click at [748, 582] on td "30" at bounding box center [747, 568] width 28 height 24
click at [766, 582] on td "31" at bounding box center [775, 568] width 28 height 24
click at [806, 582] on td "1" at bounding box center [803, 568] width 28 height 24
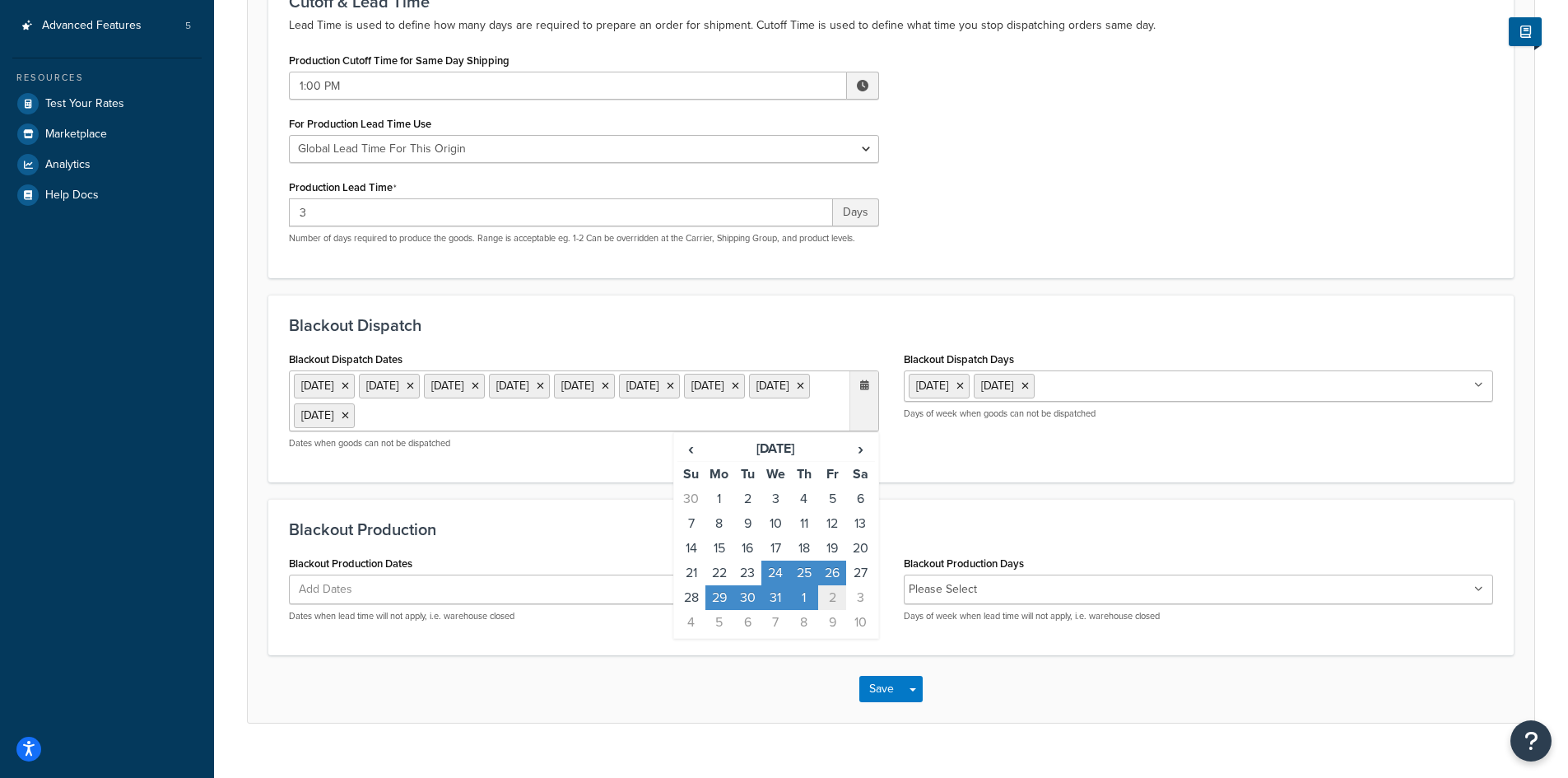
click at [827, 598] on td "2" at bounding box center [832, 597] width 28 height 24
click at [861, 448] on span "›" at bounding box center [860, 448] width 26 height 23
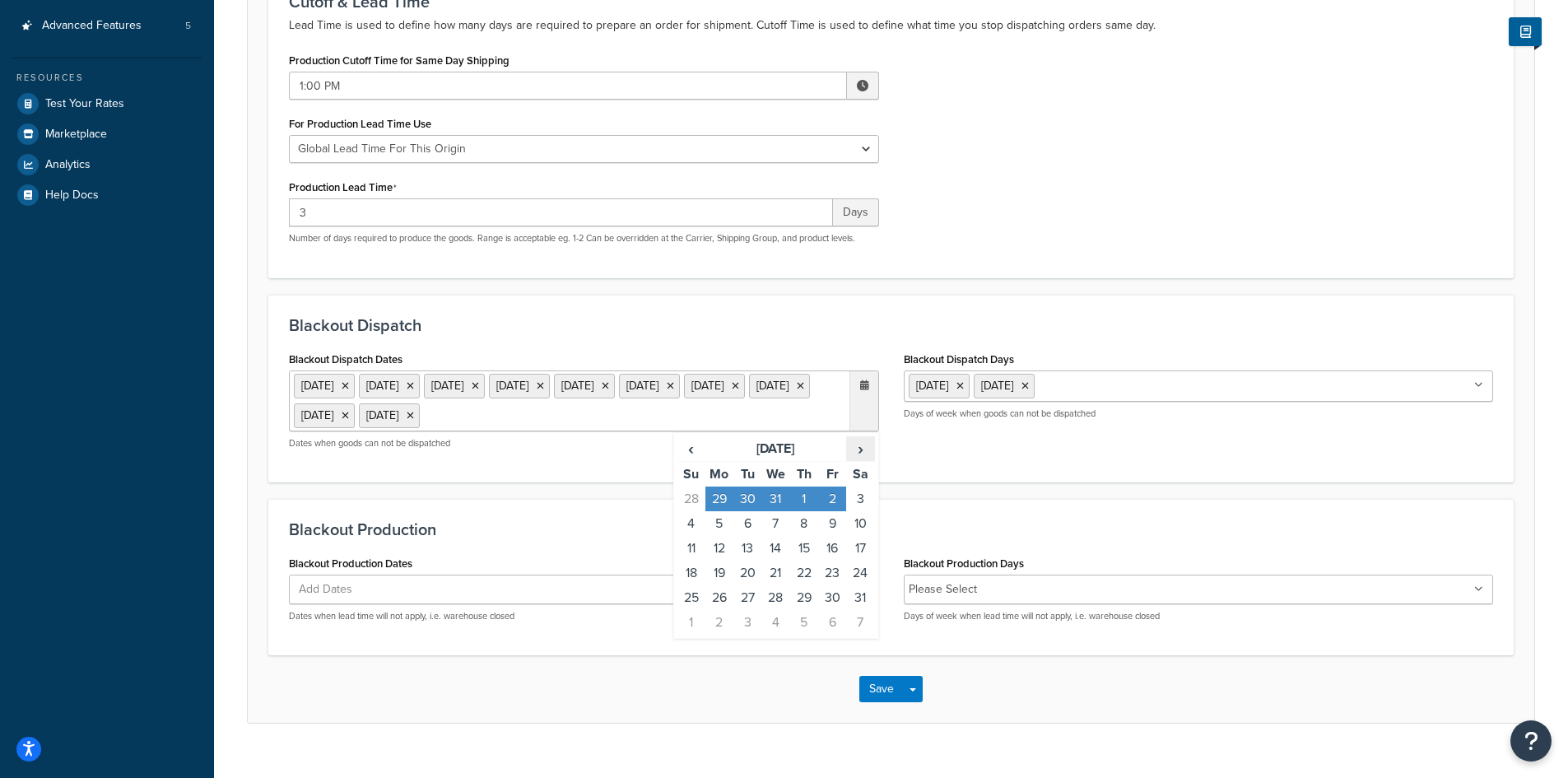
click at [861, 448] on span "›" at bounding box center [860, 448] width 26 height 23
click at [831, 496] on td "3" at bounding box center [832, 498] width 28 height 24
click at [860, 460] on span "›" at bounding box center [860, 448] width 26 height 23
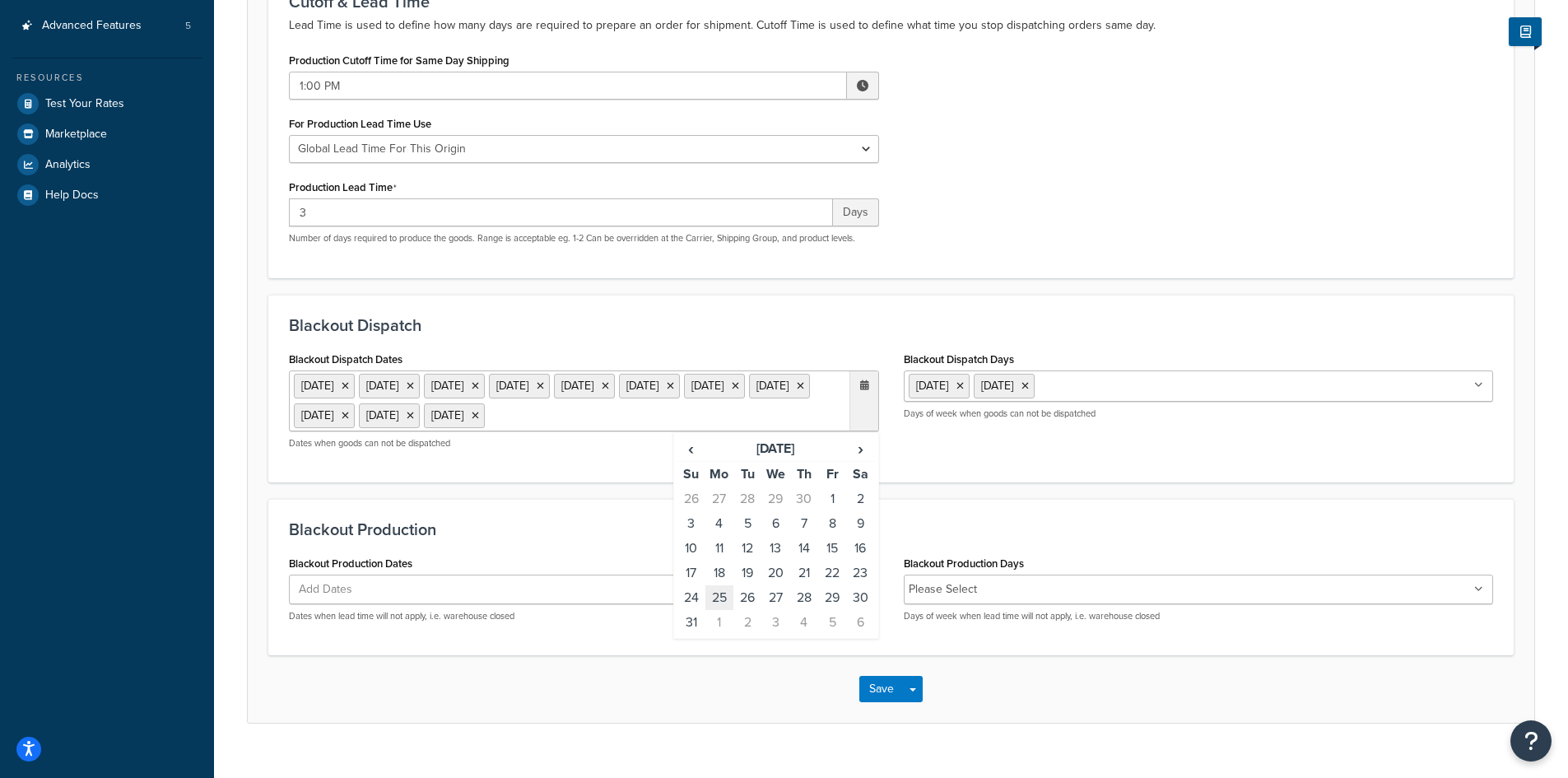
click at [723, 610] on td "25" at bounding box center [719, 597] width 28 height 24
click at [858, 460] on span "›" at bounding box center [860, 448] width 26 height 23
click at [861, 460] on span "›" at bounding box center [860, 448] width 26 height 23
click at [833, 511] on td "3" at bounding box center [832, 498] width 28 height 24
click at [856, 460] on span "›" at bounding box center [860, 448] width 26 height 23
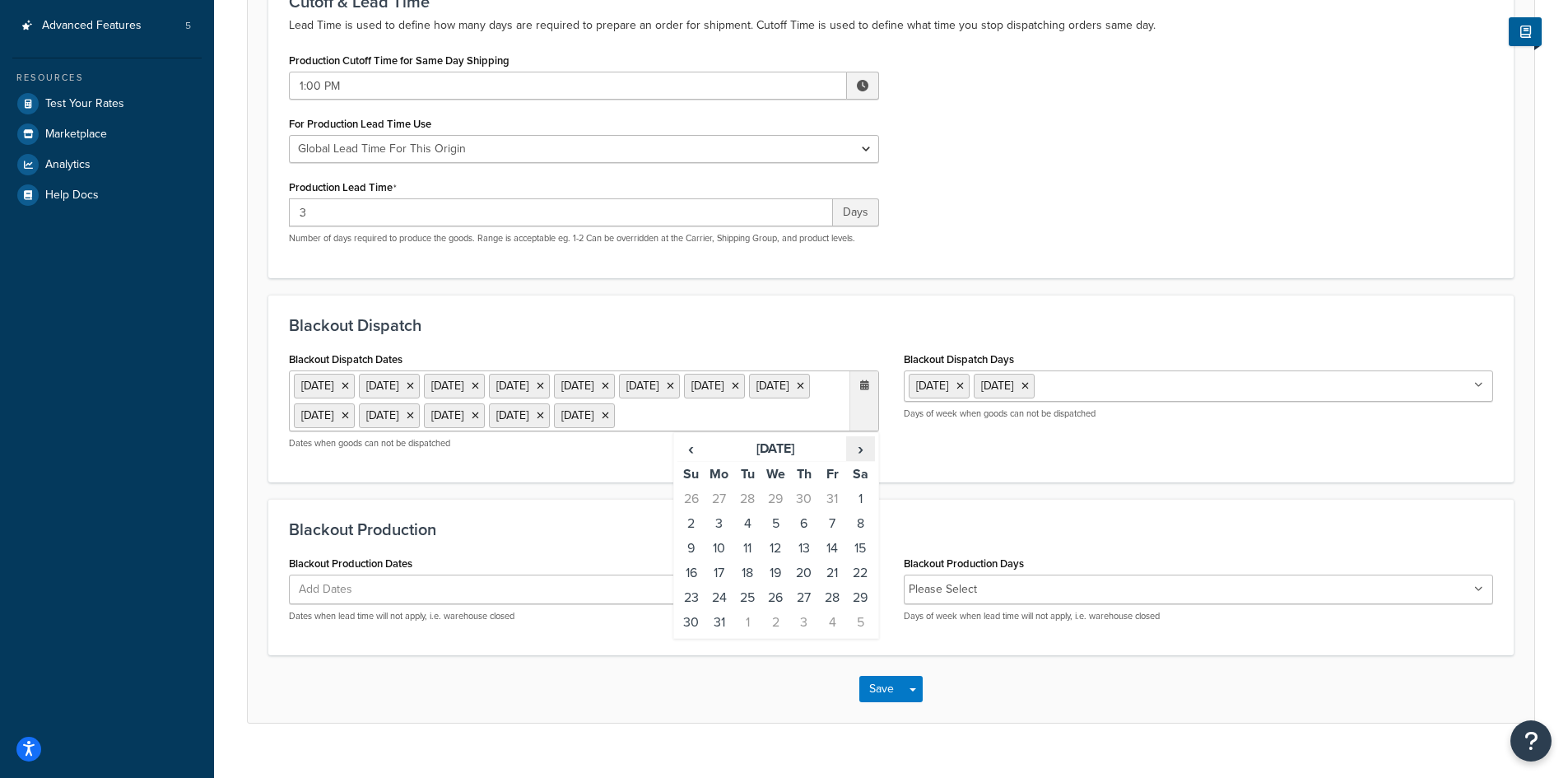
click at [856, 460] on span "›" at bounding box center [860, 448] width 26 height 23
click at [720, 535] on td "7" at bounding box center [719, 523] width 28 height 24
click at [862, 460] on span "›" at bounding box center [860, 448] width 26 height 23
click at [807, 610] on td "26" at bounding box center [803, 597] width 28 height 24
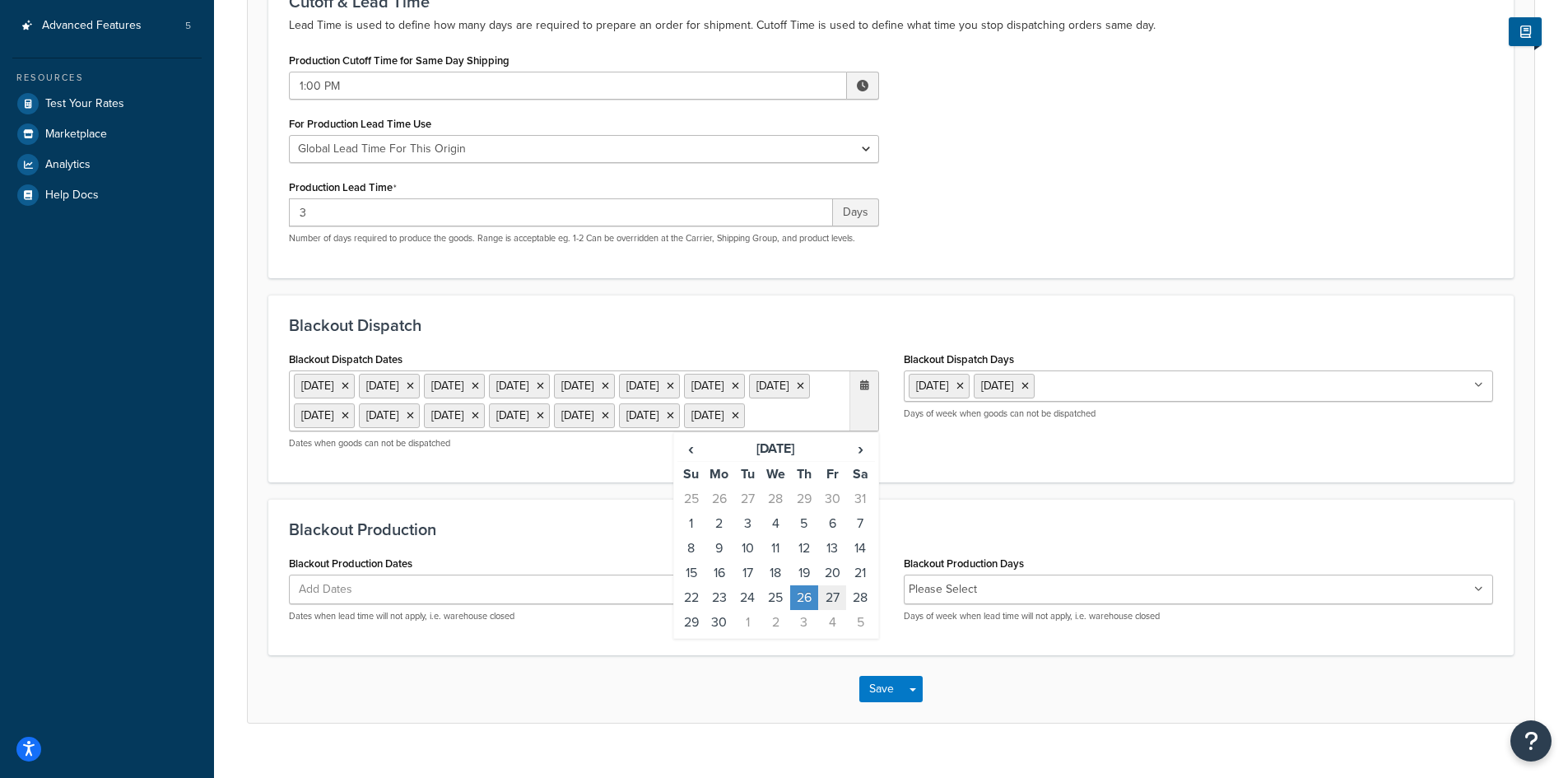
click at [829, 610] on td "27" at bounding box center [832, 597] width 28 height 24
click at [857, 460] on span "›" at bounding box center [860, 448] width 26 height 23
click at [806, 585] on td "24" at bounding box center [803, 572] width 28 height 24
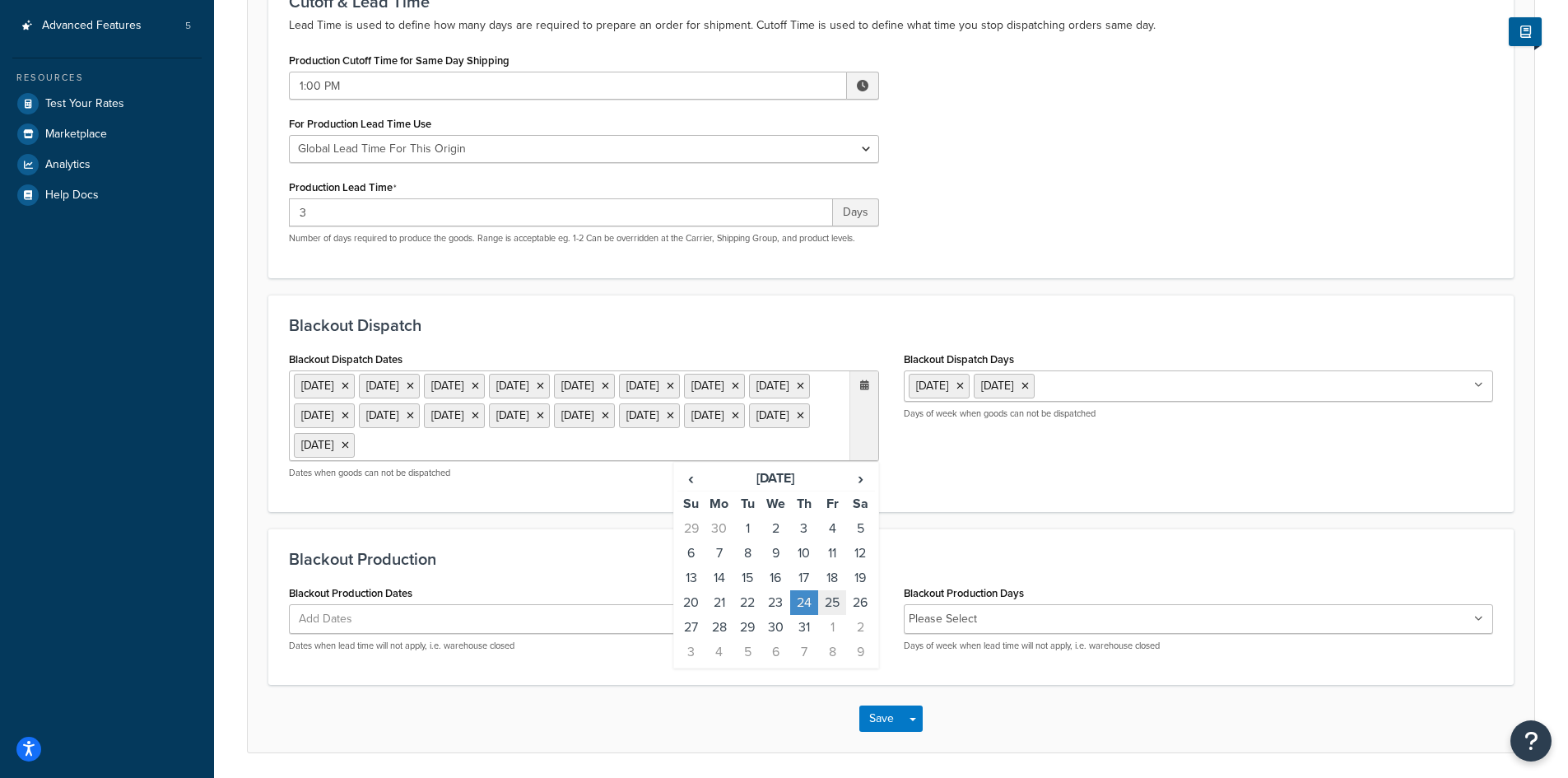
click at [833, 615] on td "25" at bounding box center [832, 601] width 28 height 24
click at [804, 639] on td "31" at bounding box center [803, 627] width 28 height 24
click at [829, 639] on td "1" at bounding box center [832, 627] width 28 height 24
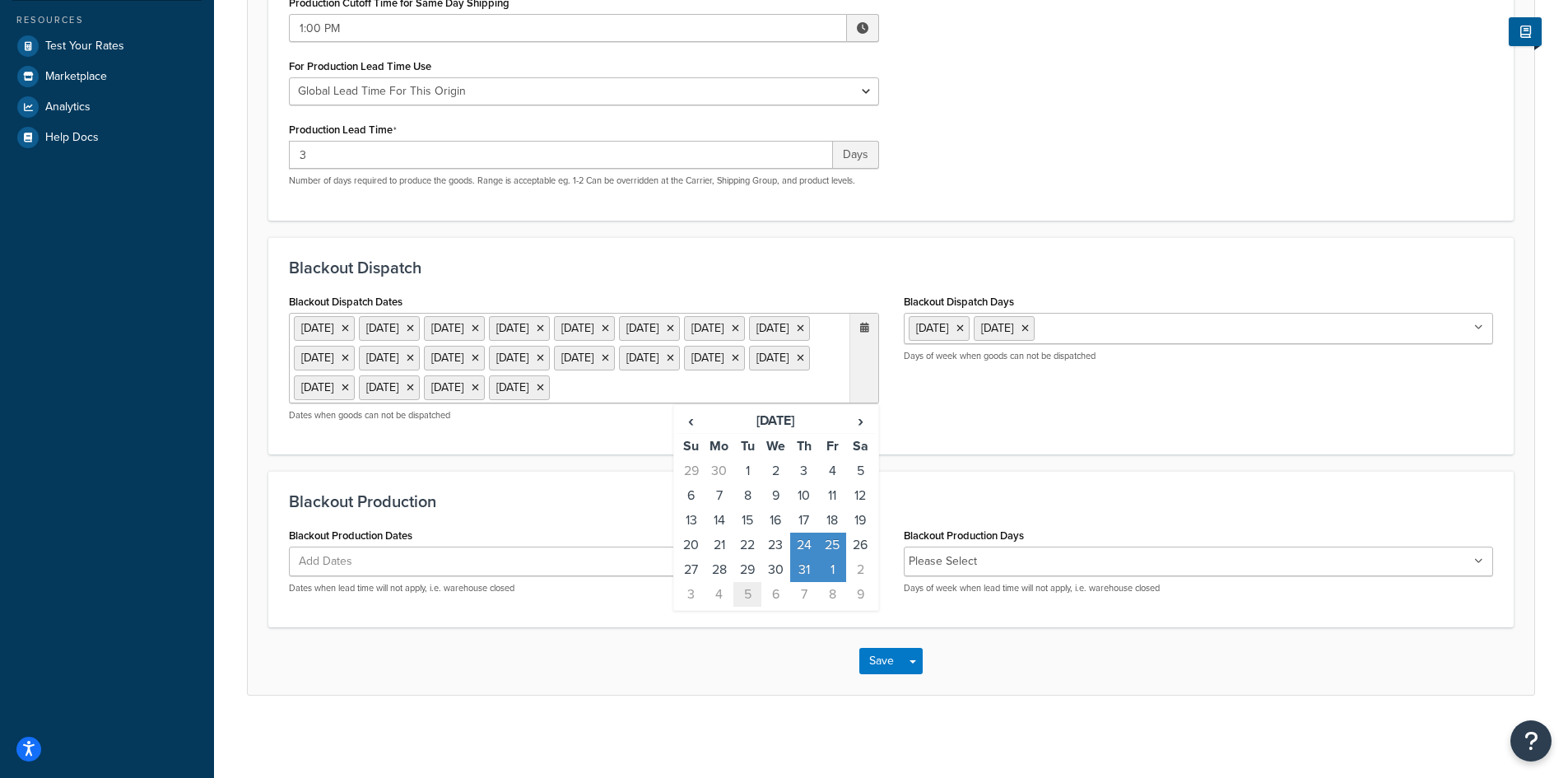
scroll to position [389, 0]
click at [566, 561] on ul "Add Dates" at bounding box center [584, 561] width 590 height 30
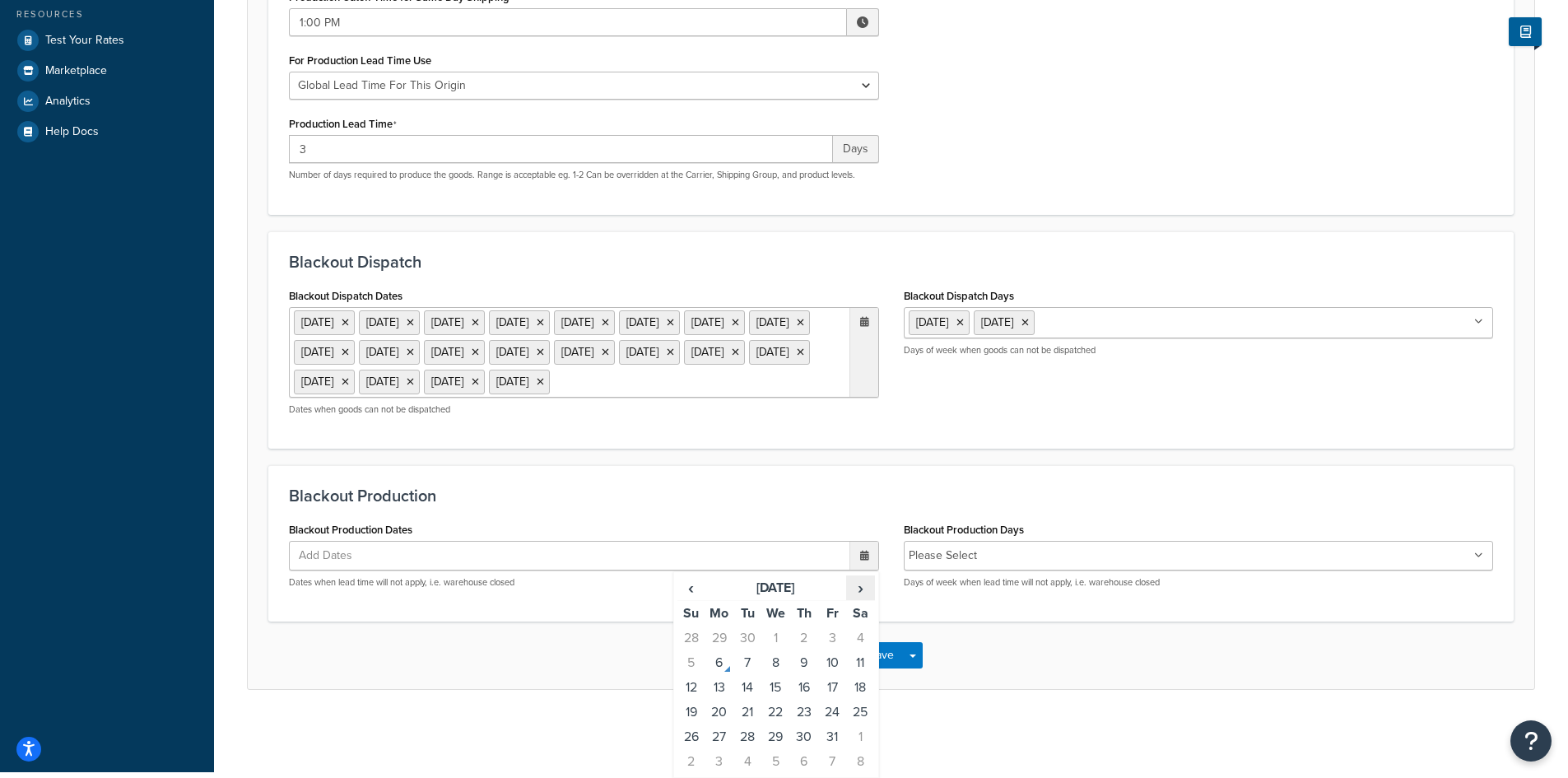
click at [859, 593] on span "›" at bounding box center [860, 588] width 26 height 23
click at [812, 732] on td "27" at bounding box center [803, 736] width 28 height 24
click at [832, 733] on td "28" at bounding box center [832, 736] width 28 height 24
click at [866, 597] on span "›" at bounding box center [860, 588] width 26 height 23
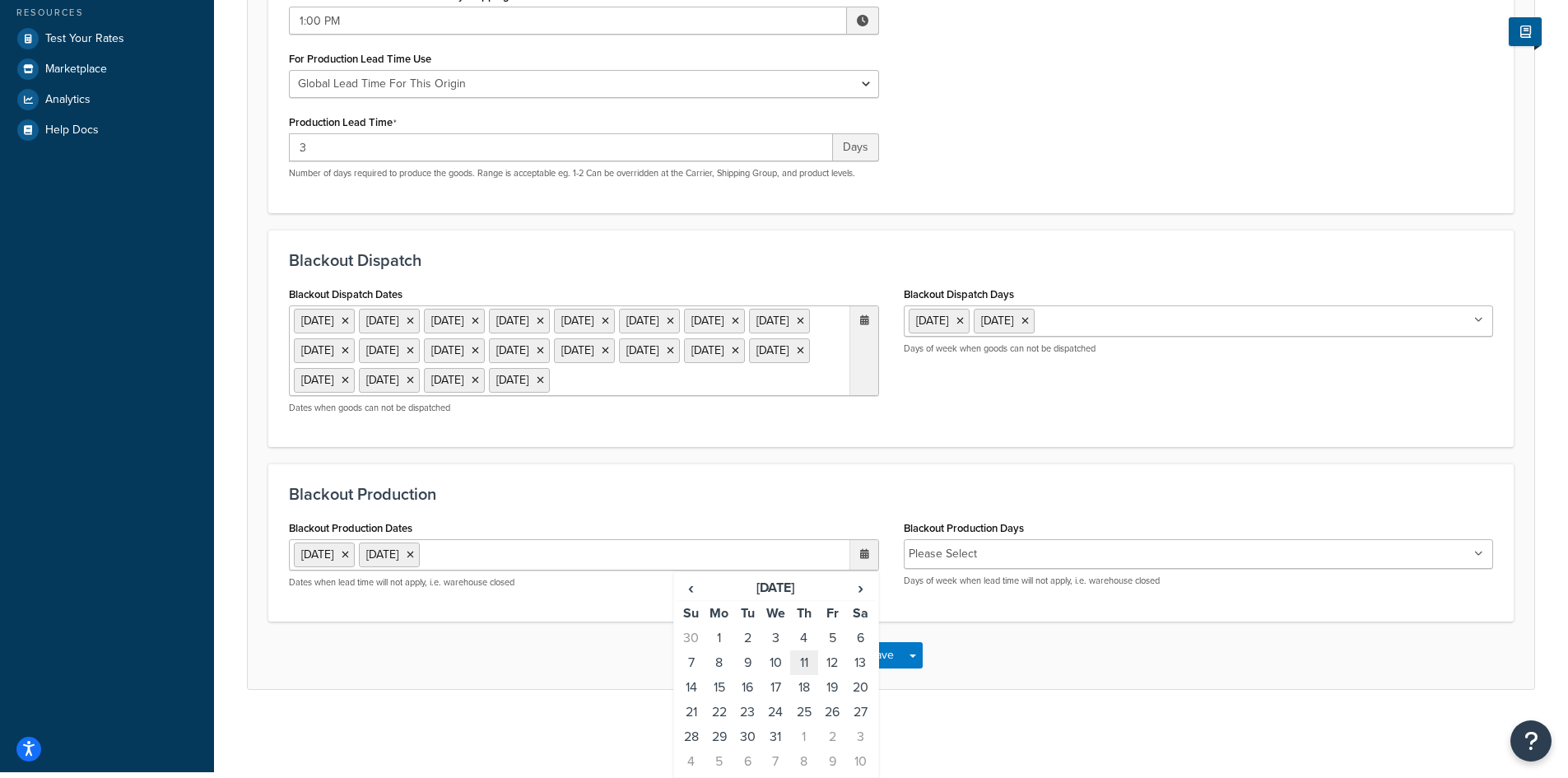
scroll to position [396, 0]
click at [779, 711] on td "24" at bounding box center [775, 711] width 28 height 24
click at [807, 710] on td "25" at bounding box center [803, 711] width 28 height 24
click at [833, 710] on td "26" at bounding box center [832, 711] width 28 height 24
click at [717, 739] on td "29" at bounding box center [719, 736] width 28 height 24
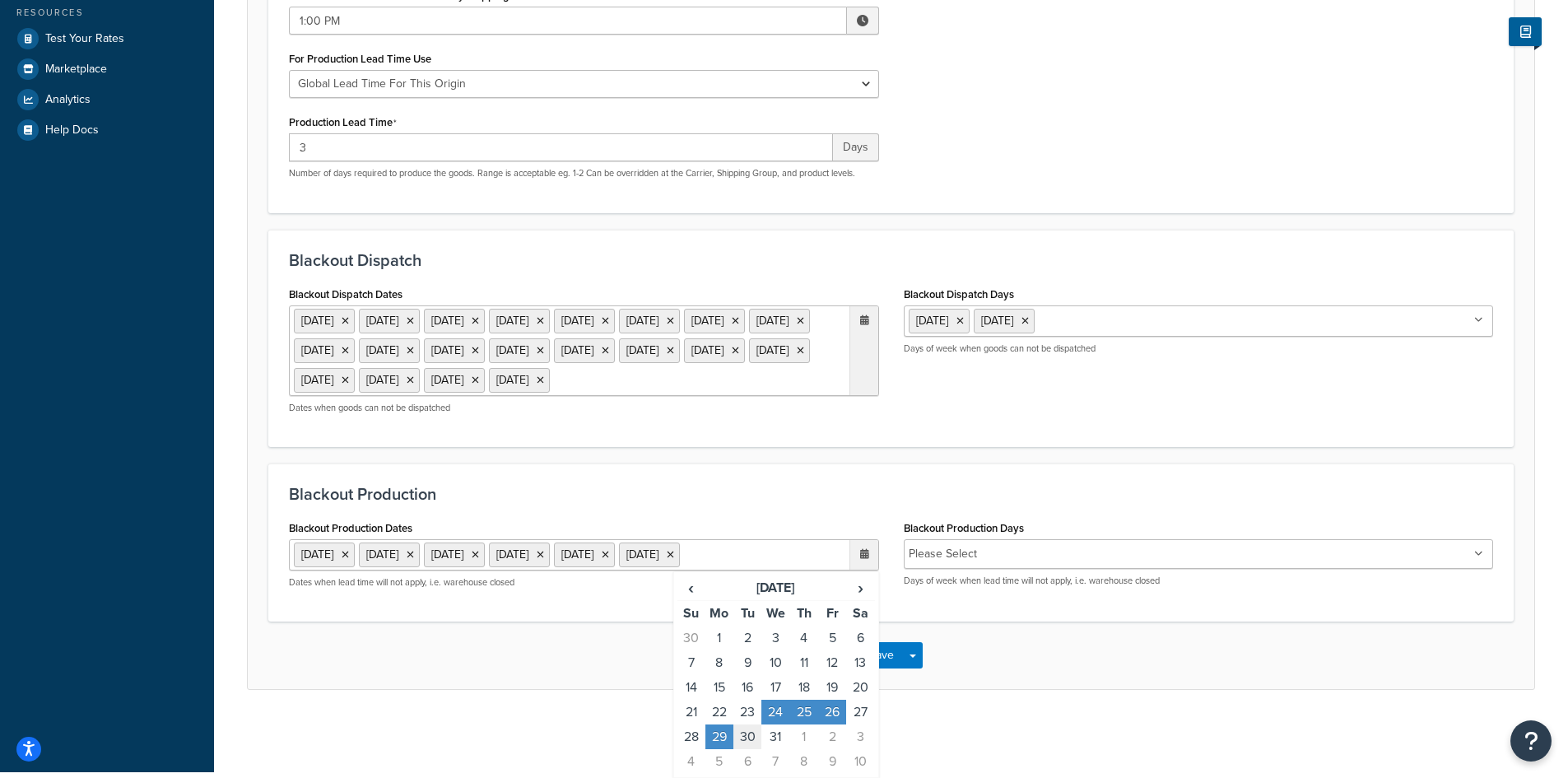
click at [751, 749] on td "30" at bounding box center [747, 736] width 28 height 24
click at [772, 749] on td "31" at bounding box center [775, 736] width 28 height 24
click at [795, 749] on td "1" at bounding box center [803, 736] width 28 height 24
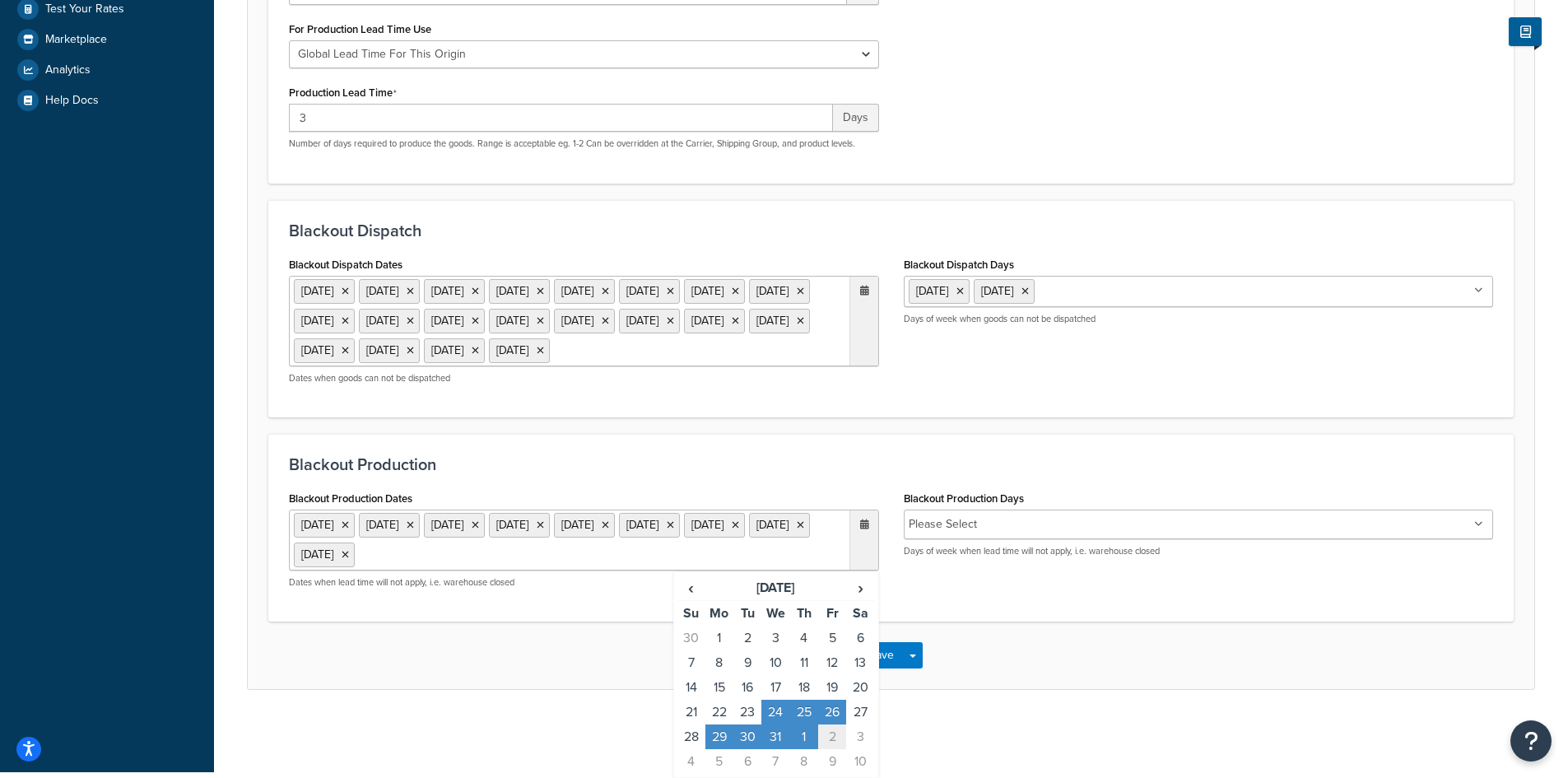
click at [828, 749] on td "2" at bounding box center [832, 736] width 28 height 24
click at [863, 600] on span "›" at bounding box center [860, 588] width 26 height 23
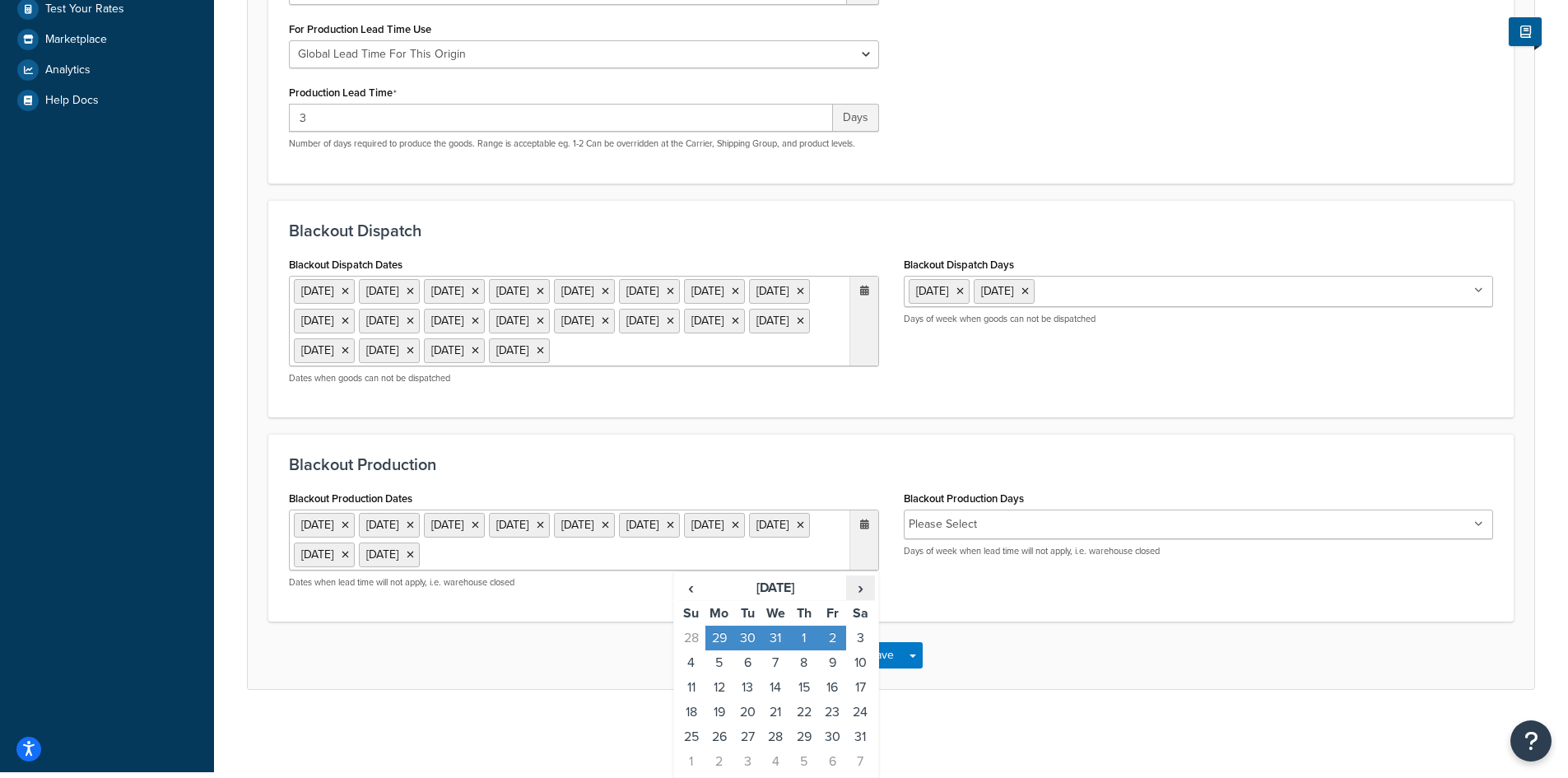
click at [863, 600] on span "›" at bounding box center [860, 588] width 26 height 23
click at [833, 650] on td "3" at bounding box center [832, 637] width 28 height 24
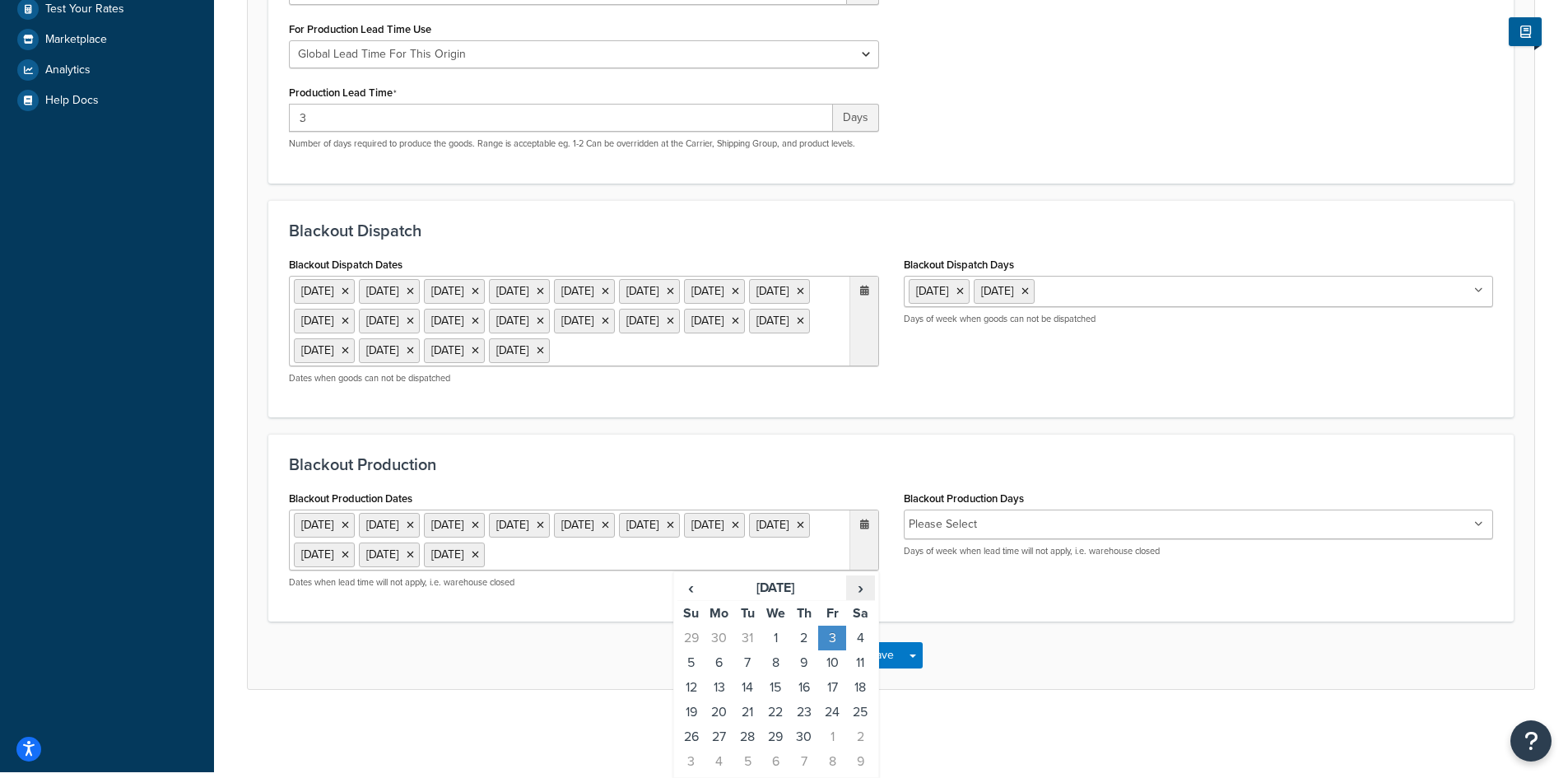
click at [868, 589] on span "›" at bounding box center [860, 588] width 26 height 23
click at [727, 733] on td "25" at bounding box center [719, 736] width 28 height 24
click at [864, 589] on span "›" at bounding box center [860, 588] width 26 height 23
click at [829, 637] on td "3" at bounding box center [832, 637] width 28 height 24
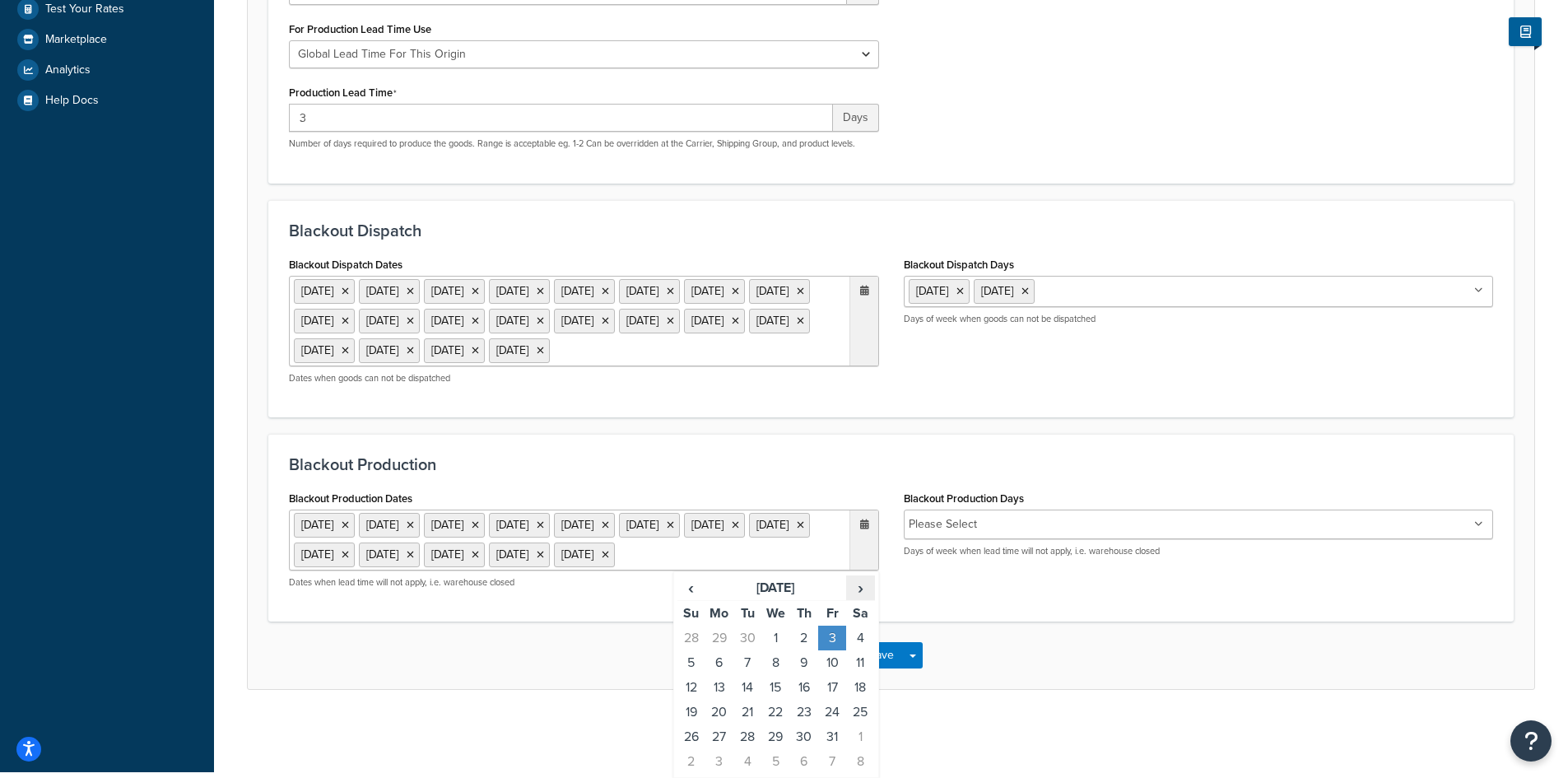
click at [864, 588] on span "›" at bounding box center [860, 588] width 26 height 23
click at [857, 591] on span "›" at bounding box center [860, 588] width 26 height 23
click at [725, 661] on td "7" at bounding box center [719, 662] width 28 height 24
click at [861, 588] on span "›" at bounding box center [860, 588] width 26 height 23
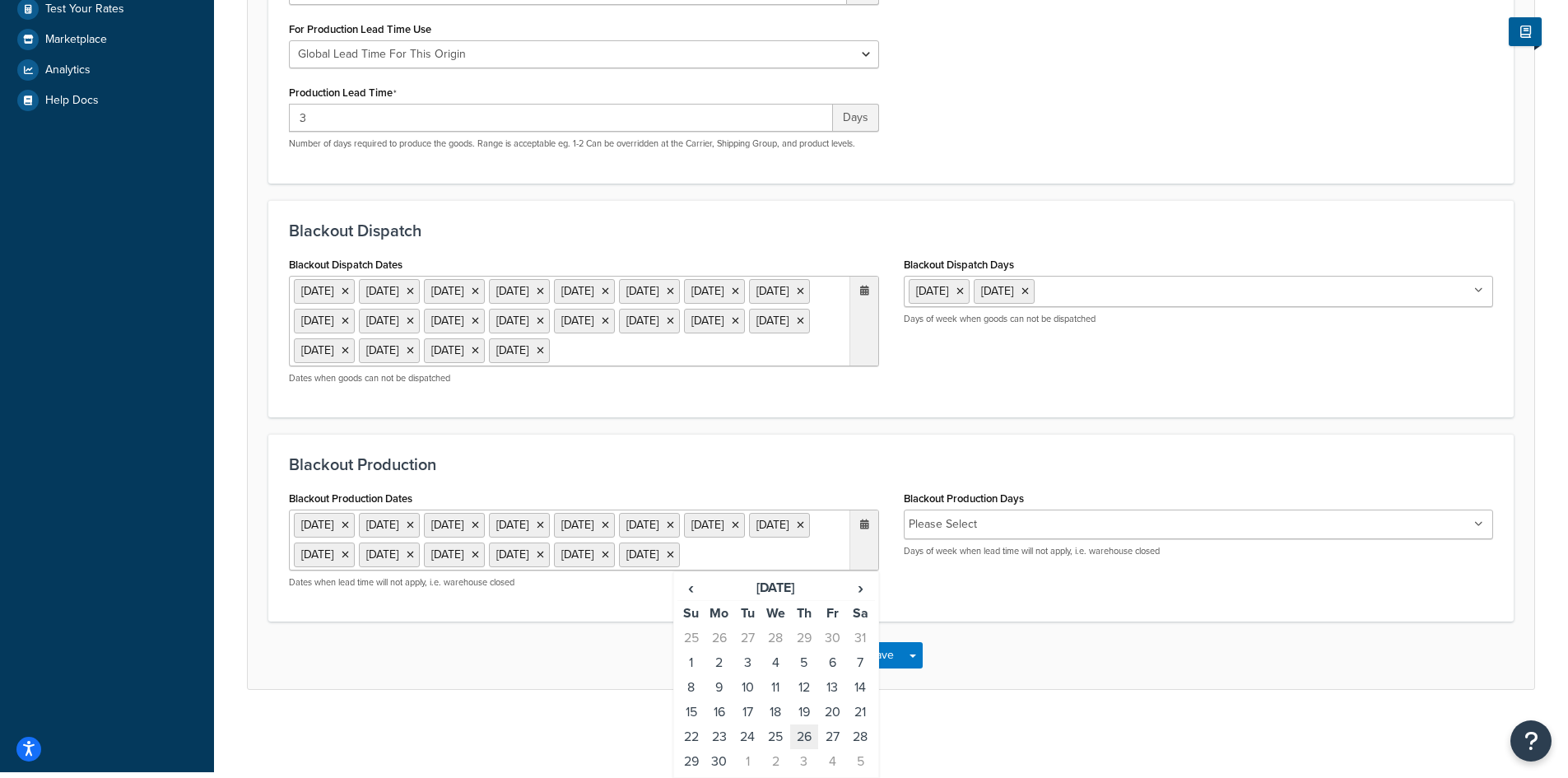
click at [803, 731] on td "26" at bounding box center [803, 736] width 28 height 24
click at [829, 735] on td "27" at bounding box center [832, 736] width 28 height 24
click at [861, 600] on span "›" at bounding box center [860, 588] width 26 height 23
click at [798, 717] on td "24" at bounding box center [803, 711] width 28 height 24
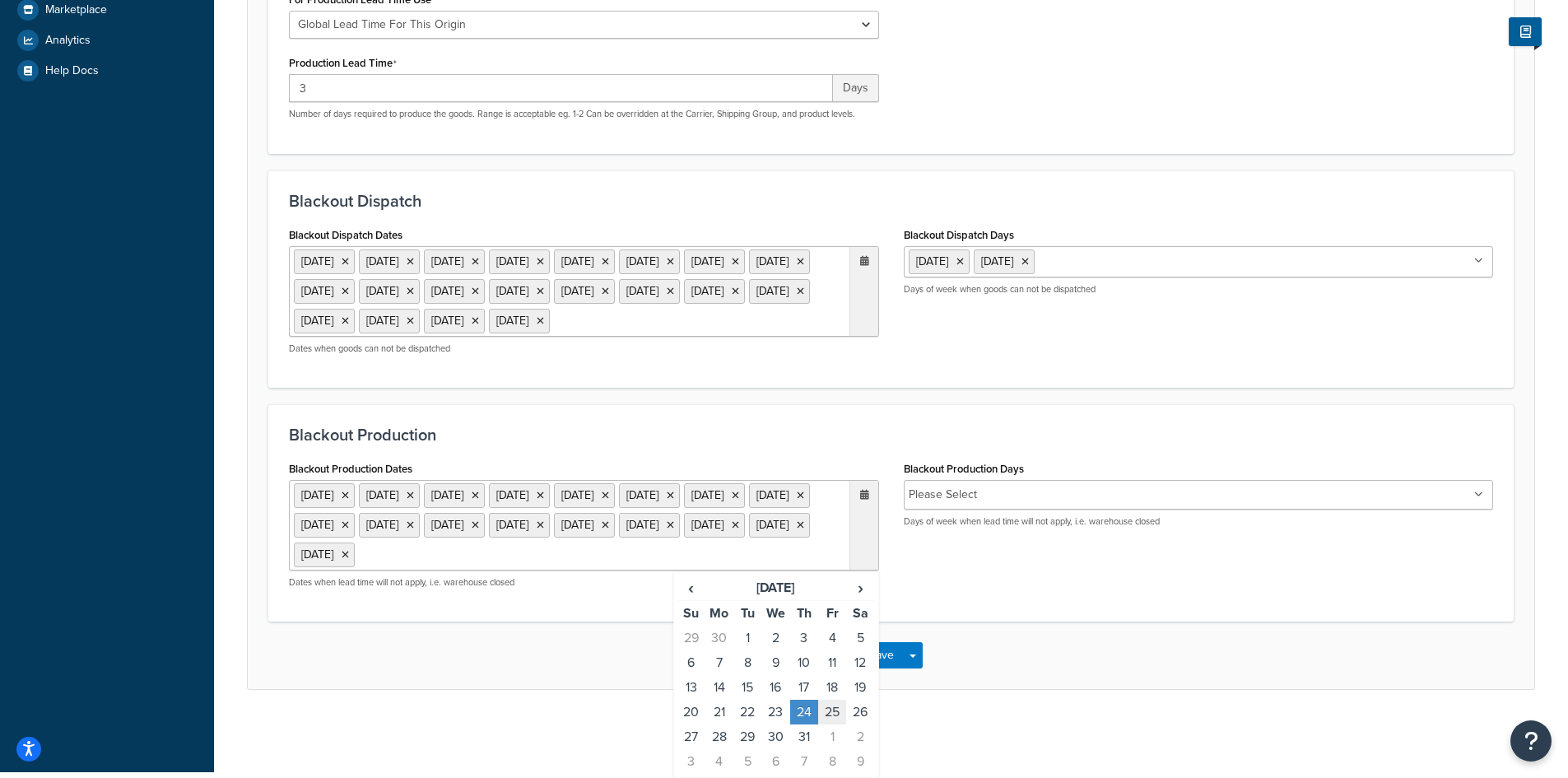
click at [834, 714] on td "25" at bounding box center [832, 711] width 28 height 24
click at [806, 739] on td "31" at bounding box center [803, 736] width 28 height 24
click at [825, 737] on td "1" at bounding box center [832, 736] width 28 height 24
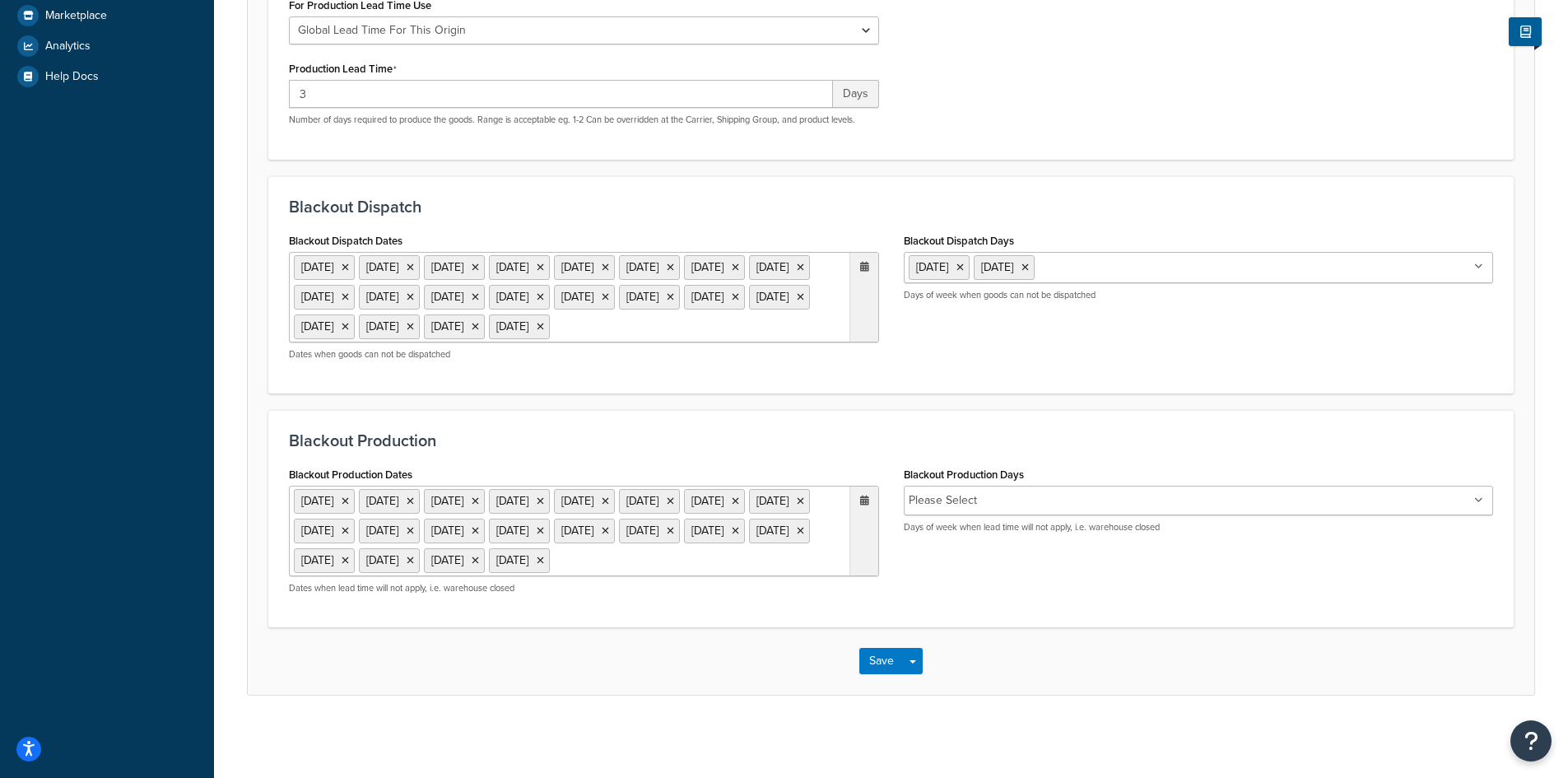
scroll to position [480, 0]
click at [974, 712] on div "Origin: Rancho Cucamonga Basic Date & Time Restrictions Advanced Specify the cr…" at bounding box center [892, 191] width 1355 height 1089
click at [869, 664] on button "Save" at bounding box center [882, 661] width 45 height 26
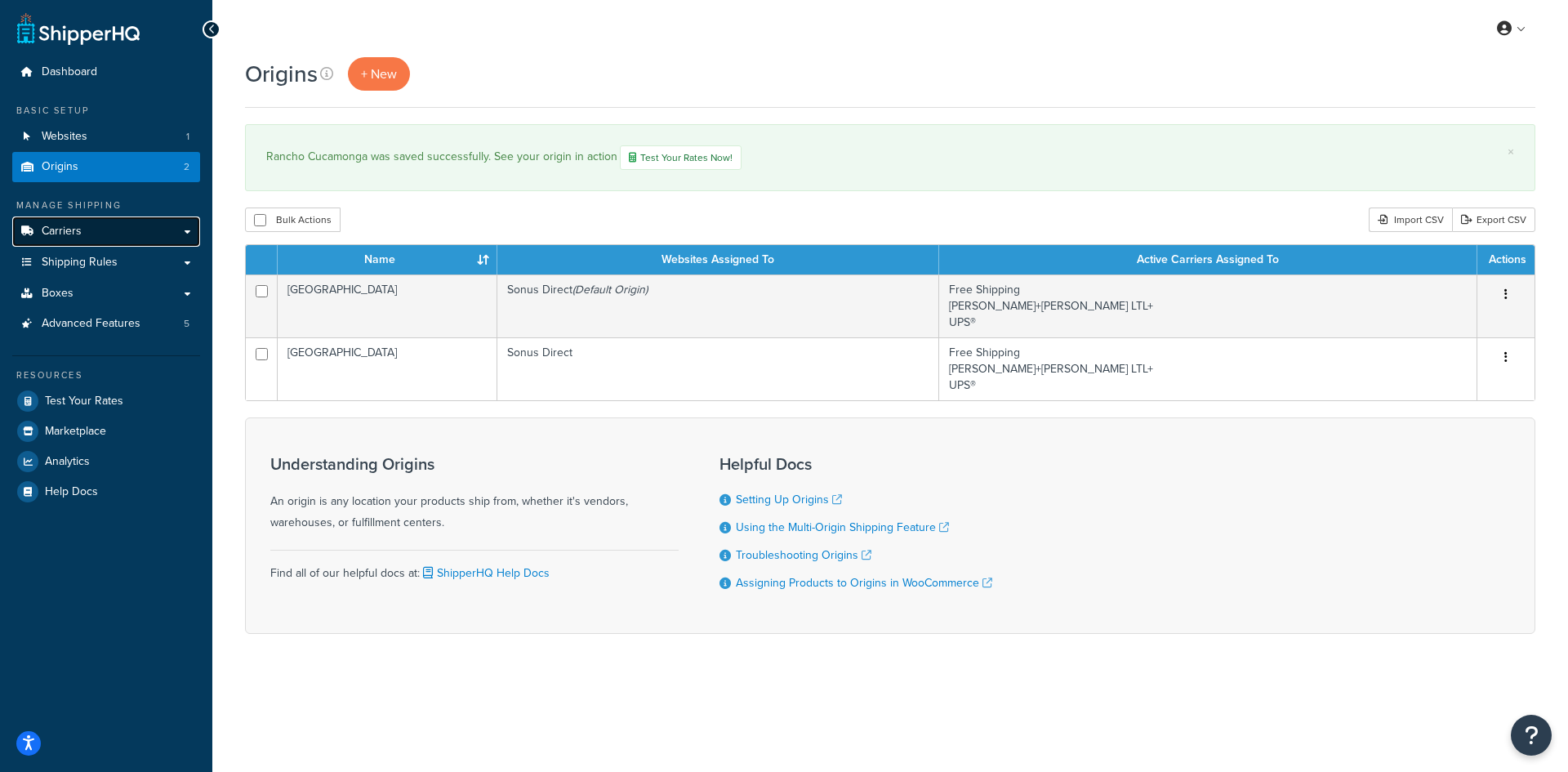
click at [70, 231] on span "Carriers" at bounding box center [62, 231] width 40 height 13
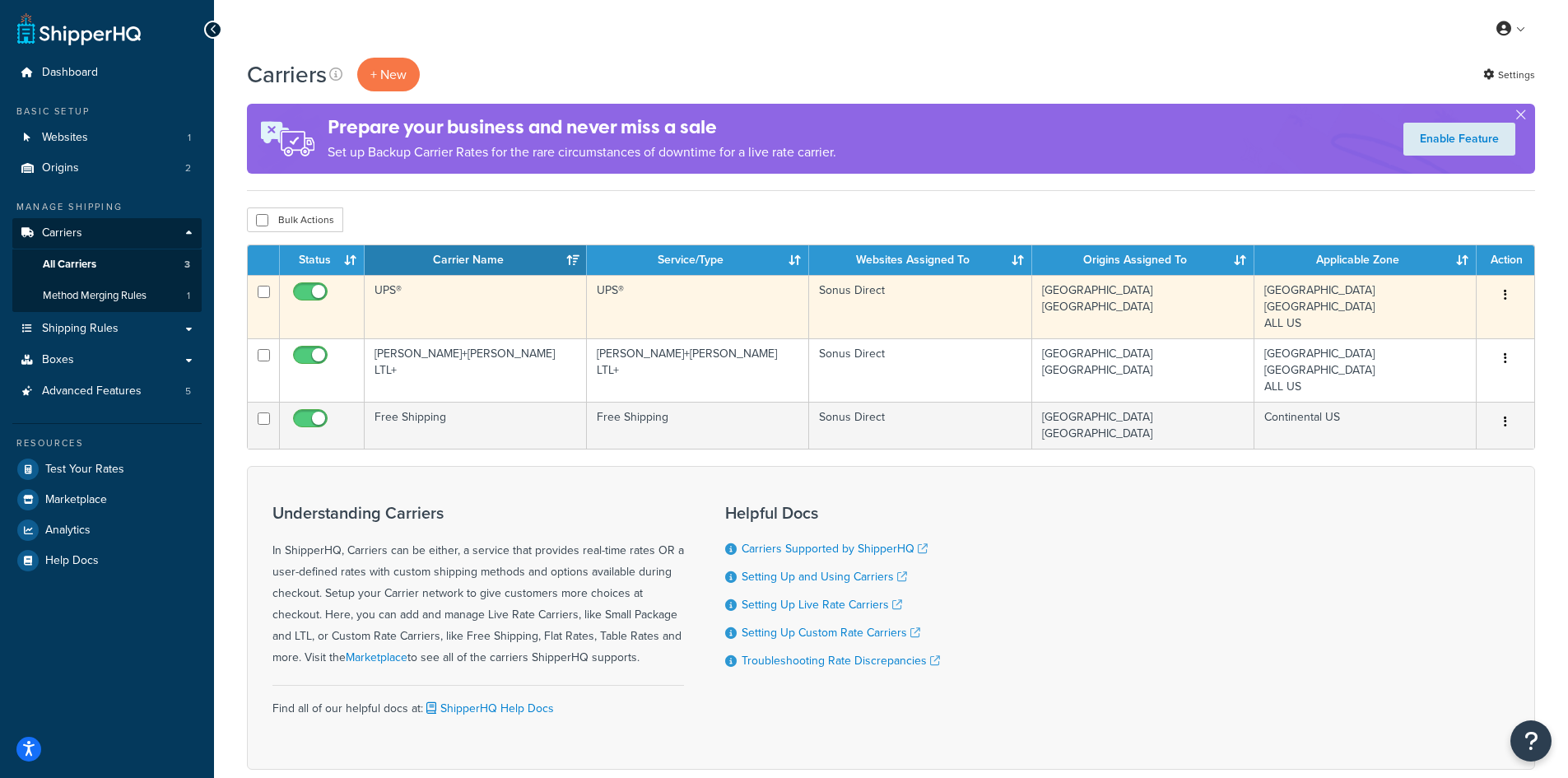
click at [483, 308] on td "UPS®" at bounding box center [475, 306] width 222 height 63
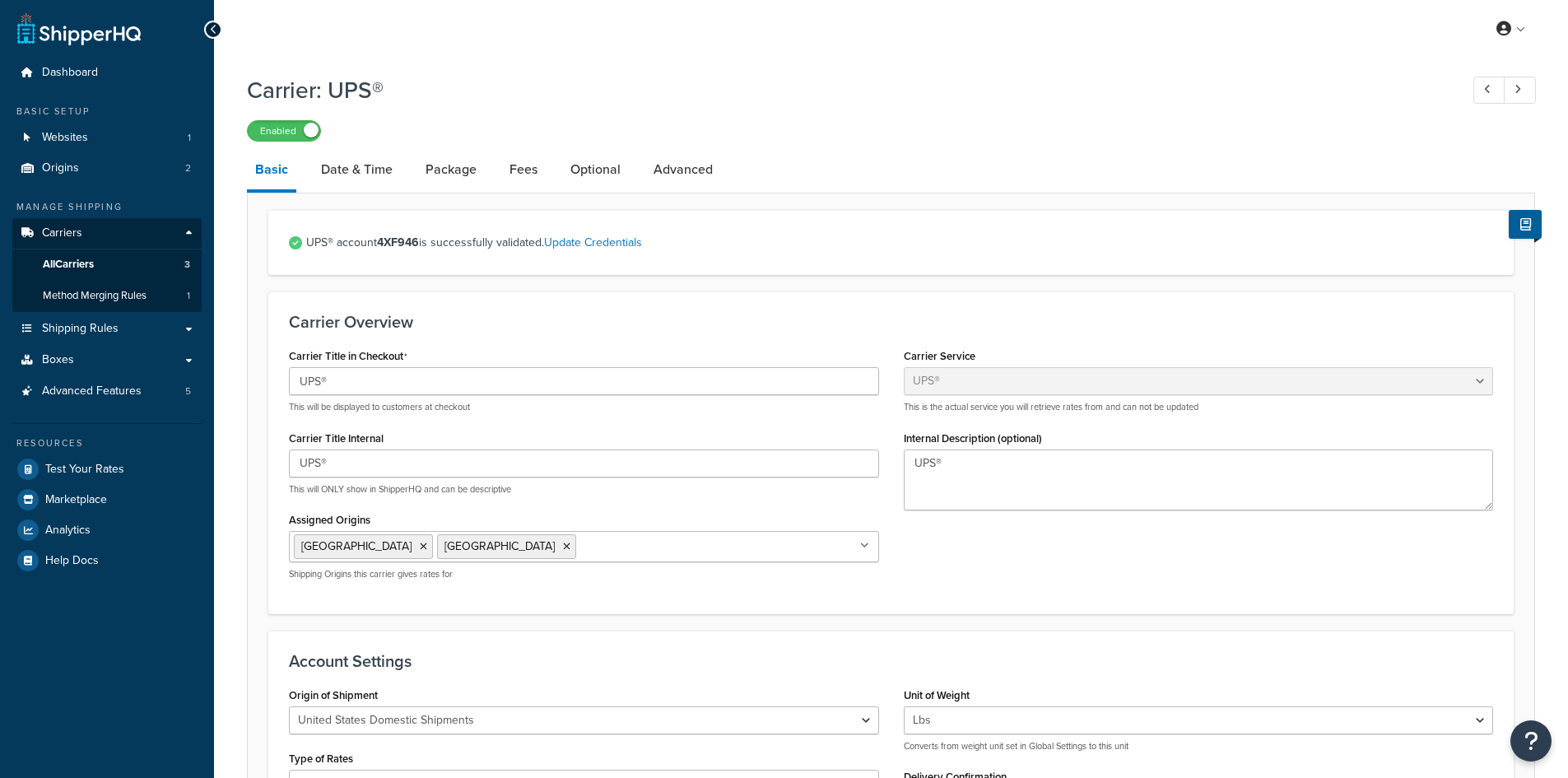
select select "ups"
click at [362, 171] on link "Date & Time" at bounding box center [356, 169] width 88 height 40
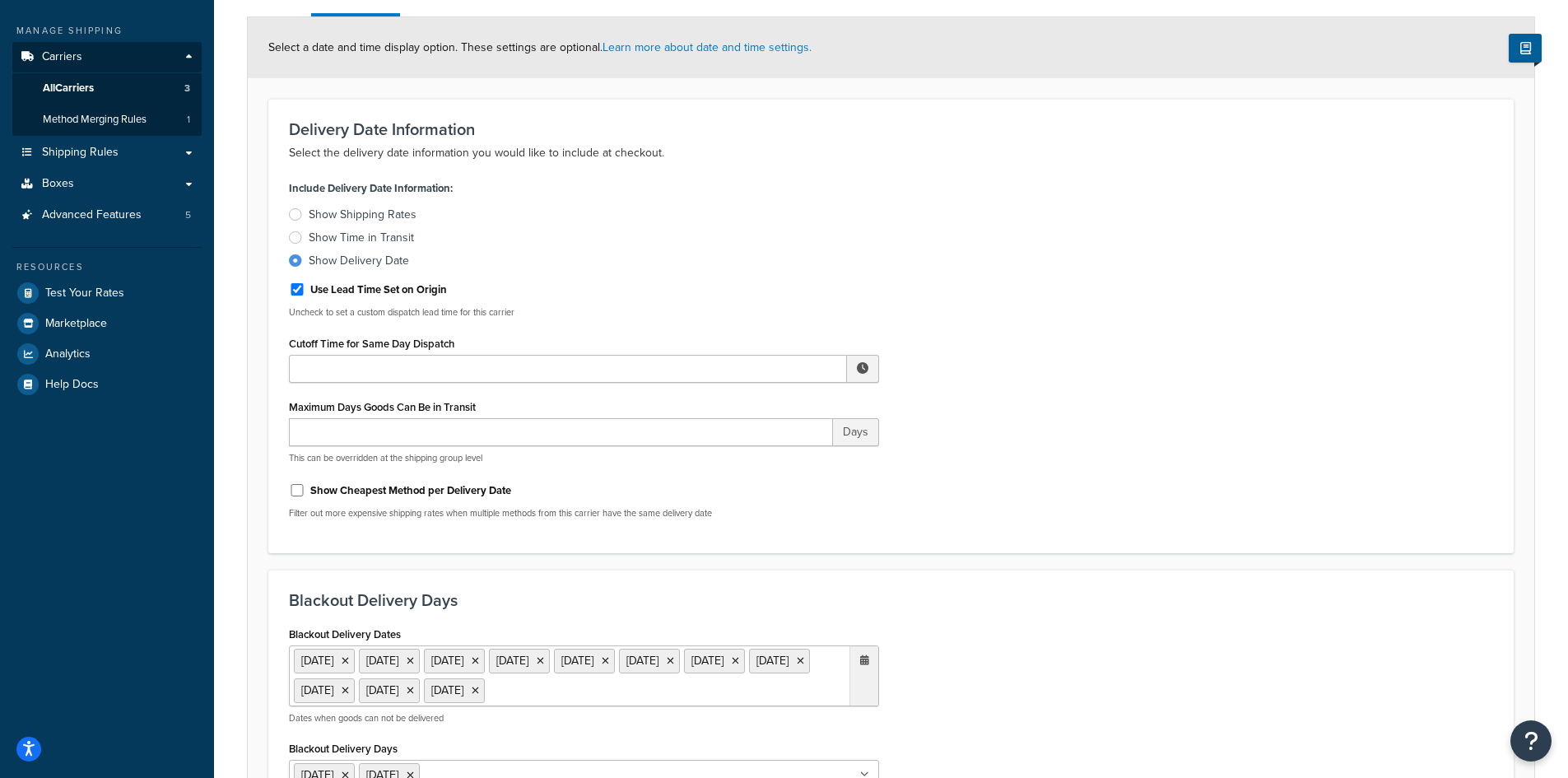
scroll to position [329, 0]
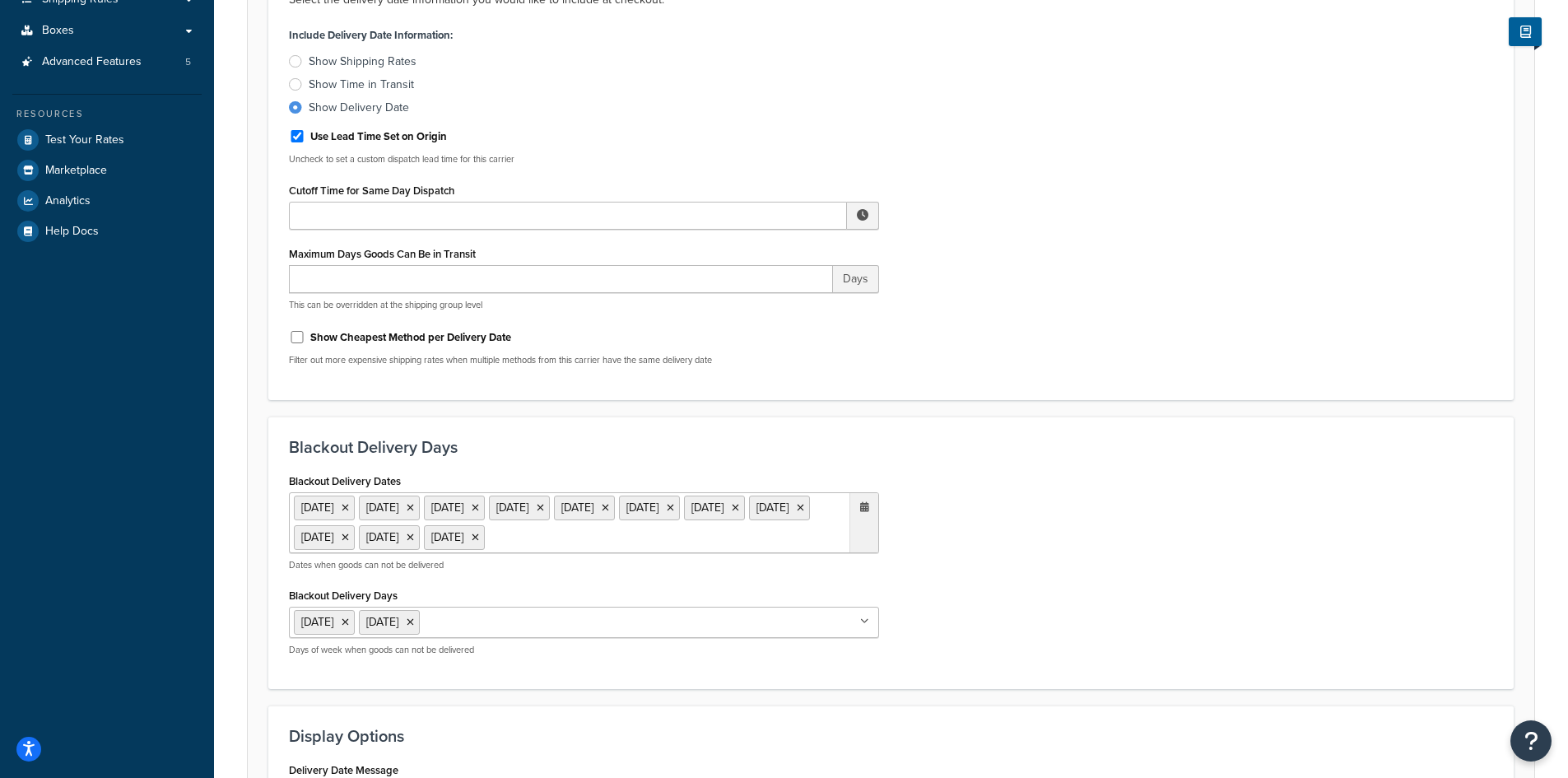
click at [403, 553] on ul "1 Sep 2025 27 Nov 2025 28 Nov 2025 24 Dec 2025 25 Dec 2025 26 Dec 2025 29 Dec 2…" at bounding box center [584, 522] width 590 height 61
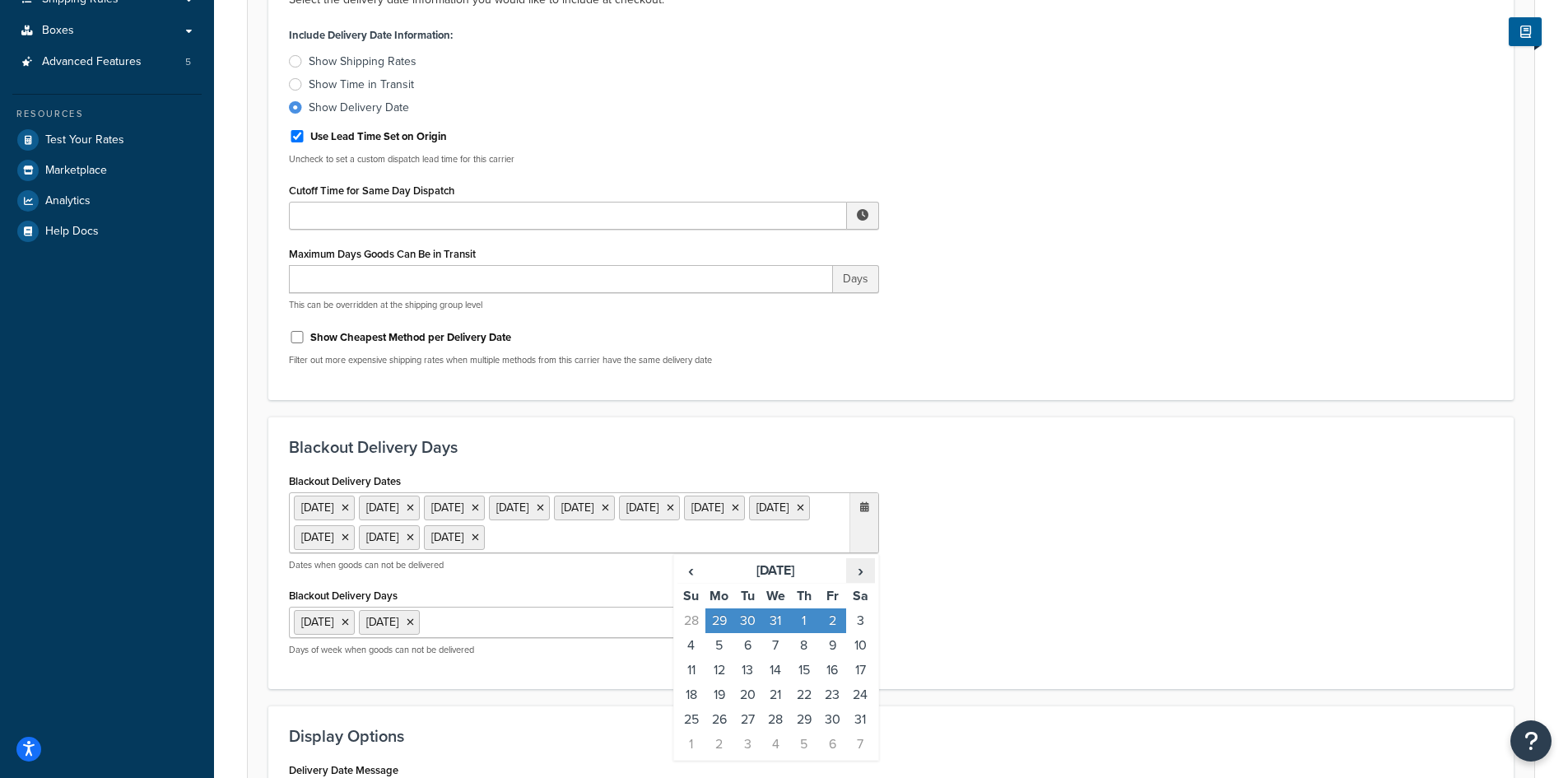
click at [859, 582] on span "›" at bounding box center [860, 570] width 26 height 23
click at [833, 632] on td "3" at bounding box center [832, 620] width 28 height 24
click at [863, 582] on span "›" at bounding box center [860, 570] width 26 height 23
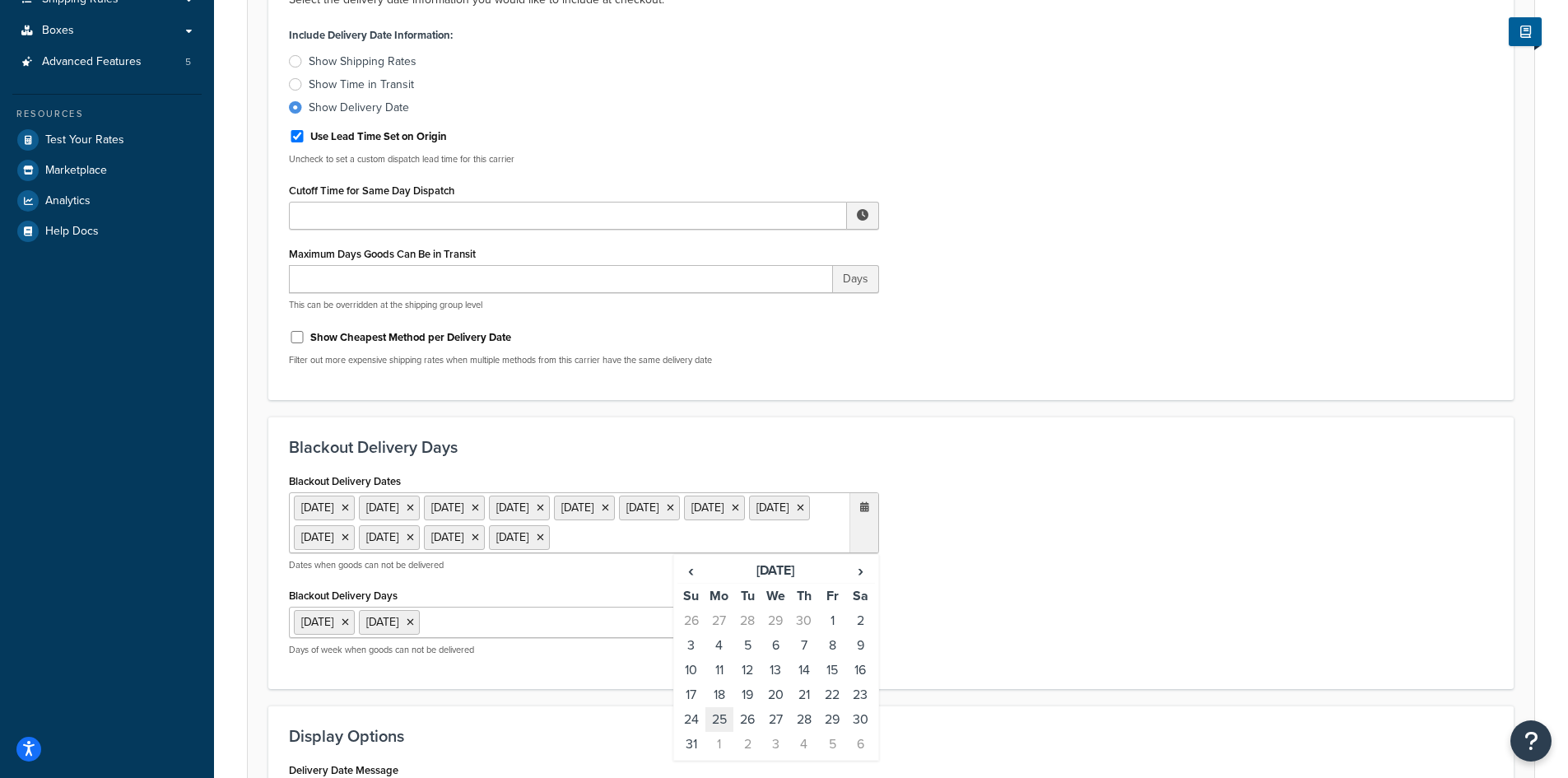
click at [719, 731] on td "25" at bounding box center [719, 719] width 28 height 24
click at [861, 582] on span "›" at bounding box center [860, 570] width 26 height 23
click at [862, 582] on span "›" at bounding box center [860, 570] width 26 height 23
click at [833, 632] on td "3" at bounding box center [832, 620] width 28 height 24
click at [860, 582] on span "›" at bounding box center [860, 570] width 26 height 23
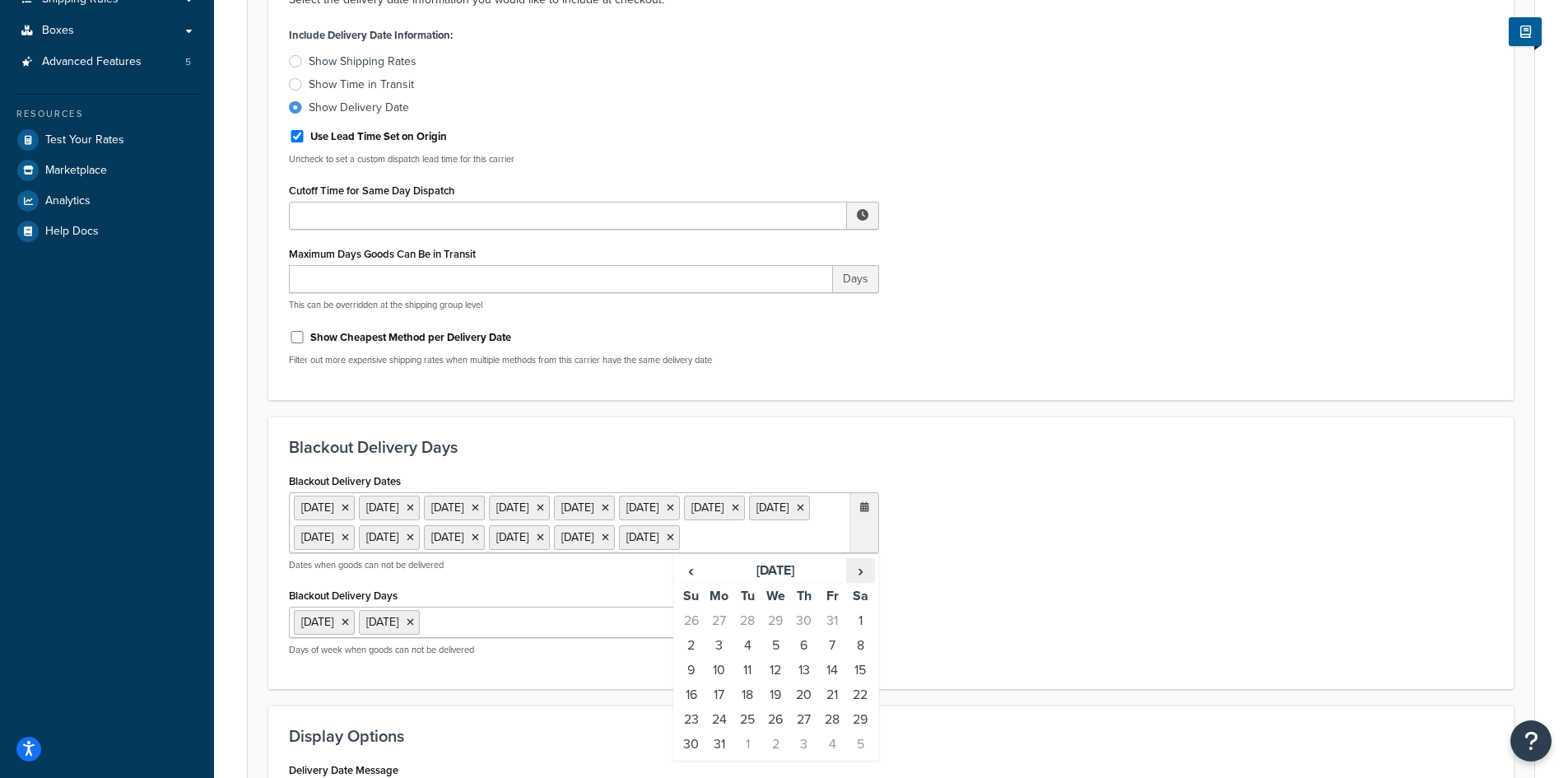
click at [860, 582] on span "›" at bounding box center [860, 570] width 26 height 23
click at [721, 658] on td "7" at bounding box center [719, 644] width 28 height 24
click at [861, 582] on span "›" at bounding box center [860, 570] width 26 height 23
click at [806, 731] on td "26" at bounding box center [803, 719] width 28 height 24
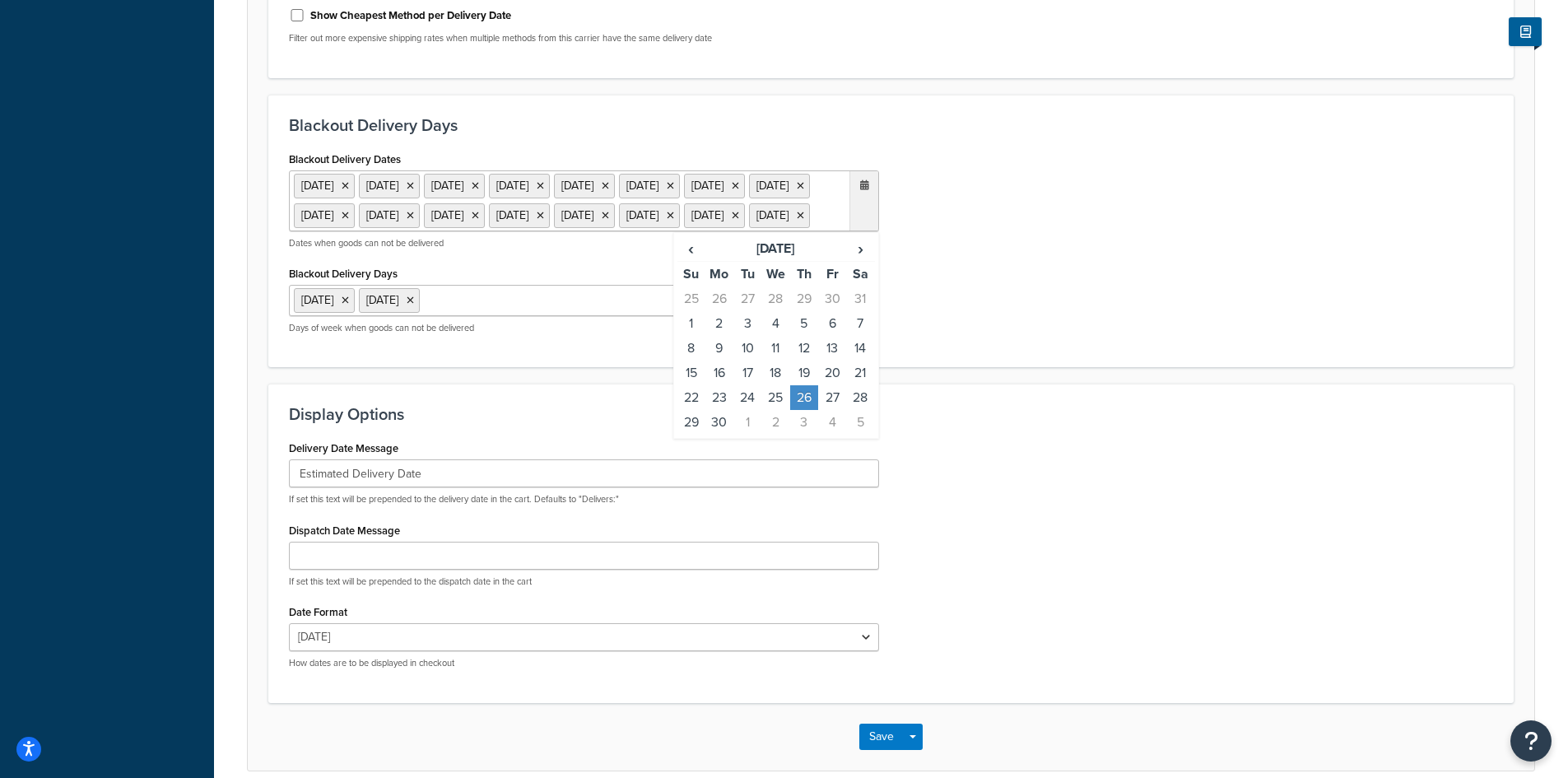
scroll to position [659, 0]
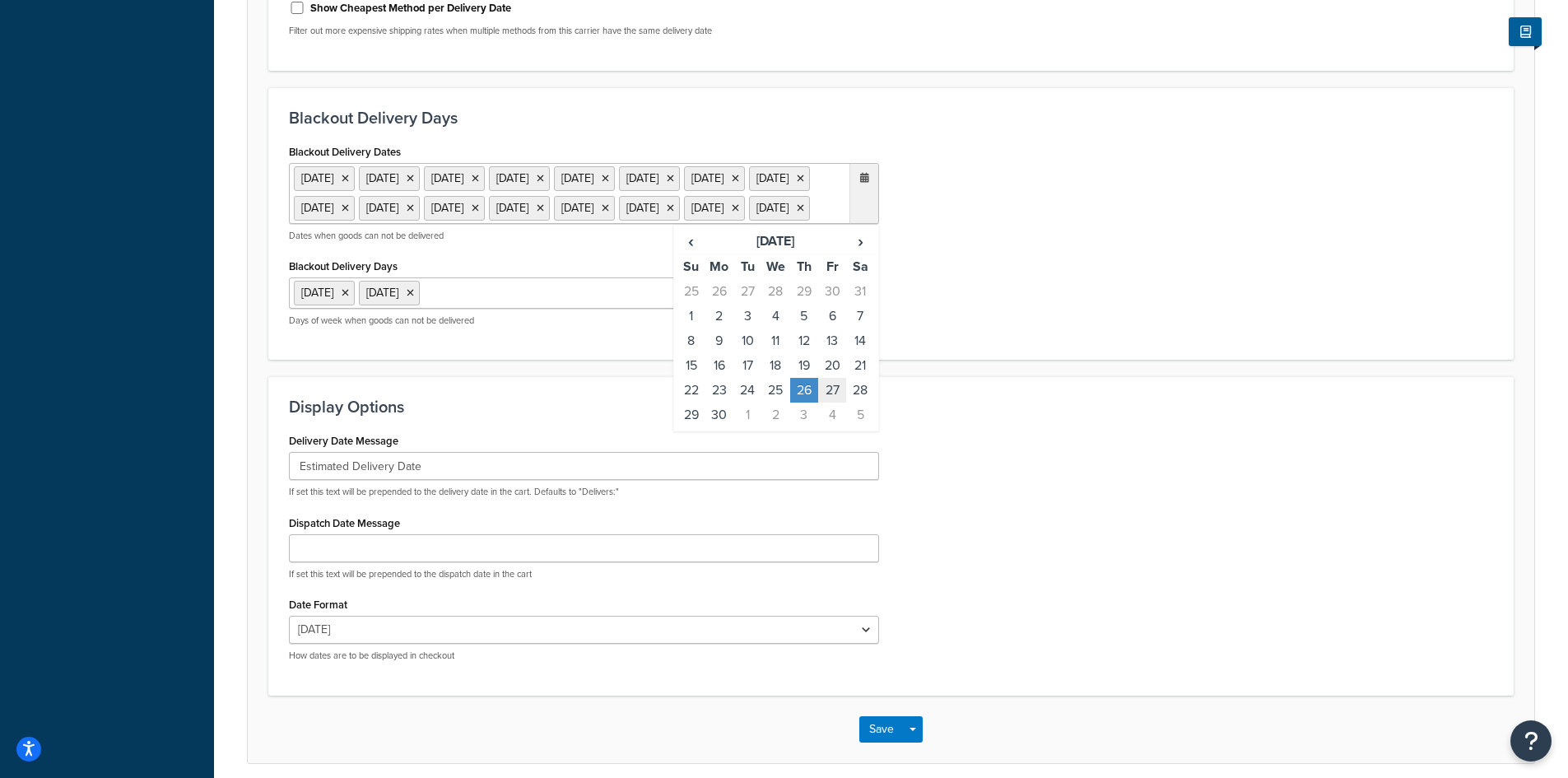
click at [832, 403] on td "27" at bounding box center [832, 389] width 28 height 24
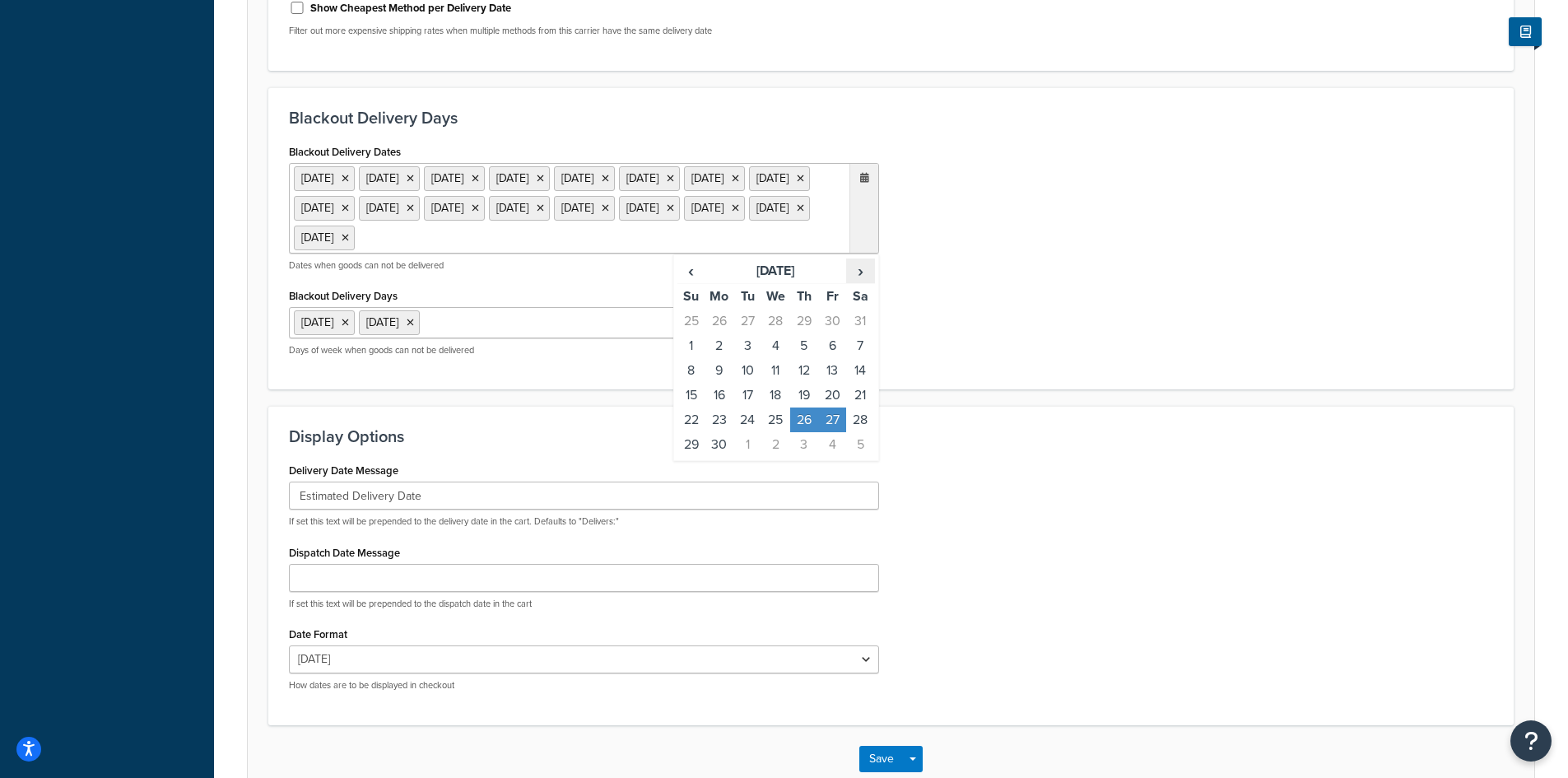
click at [864, 282] on span "›" at bounding box center [860, 271] width 26 height 23
click at [809, 407] on td "24" at bounding box center [803, 394] width 28 height 24
click at [825, 407] on td "25" at bounding box center [832, 394] width 28 height 24
click at [807, 432] on td "31" at bounding box center [803, 419] width 28 height 24
click at [829, 432] on td "1" at bounding box center [832, 419] width 28 height 24
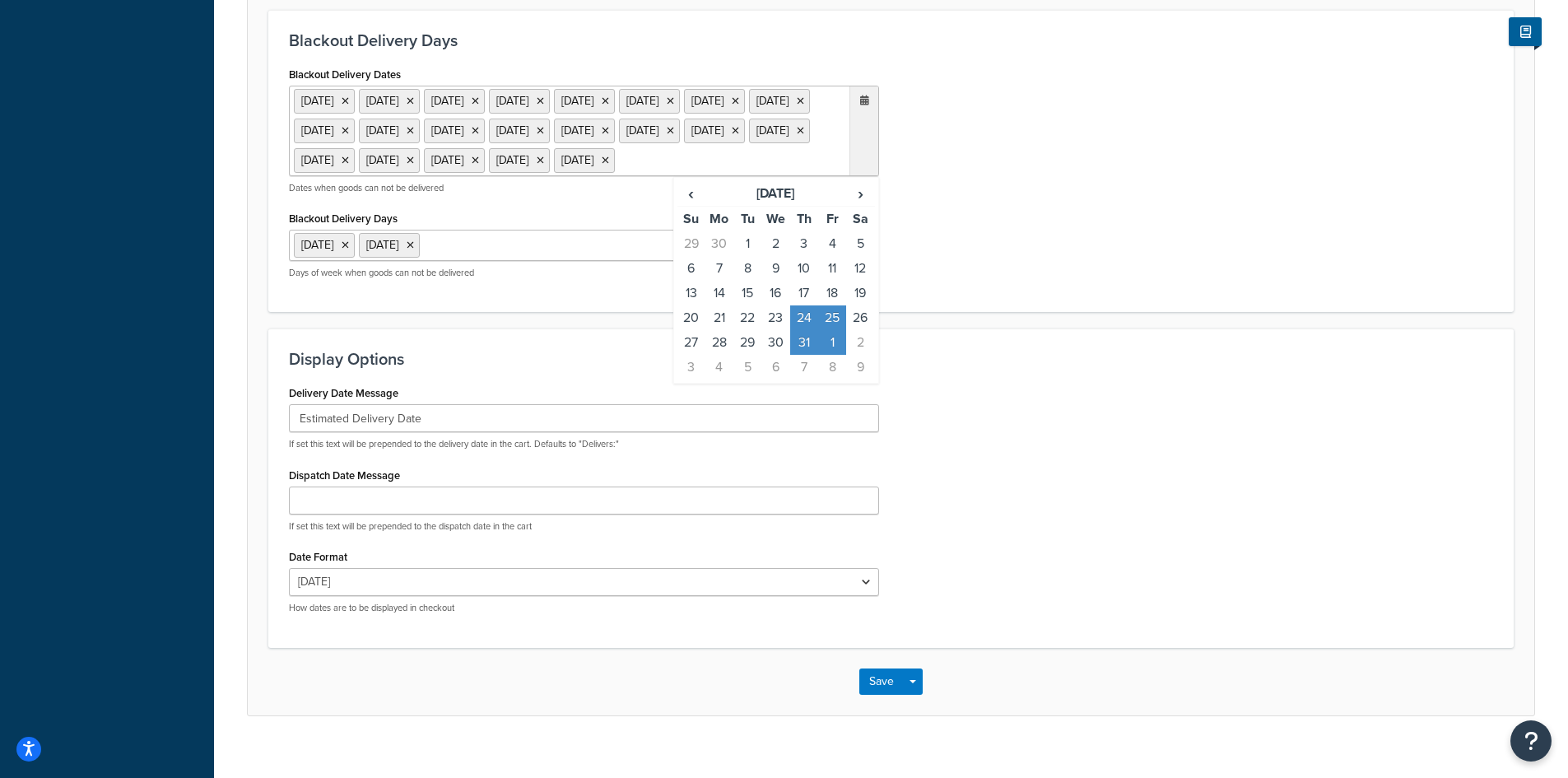
scroll to position [818, 0]
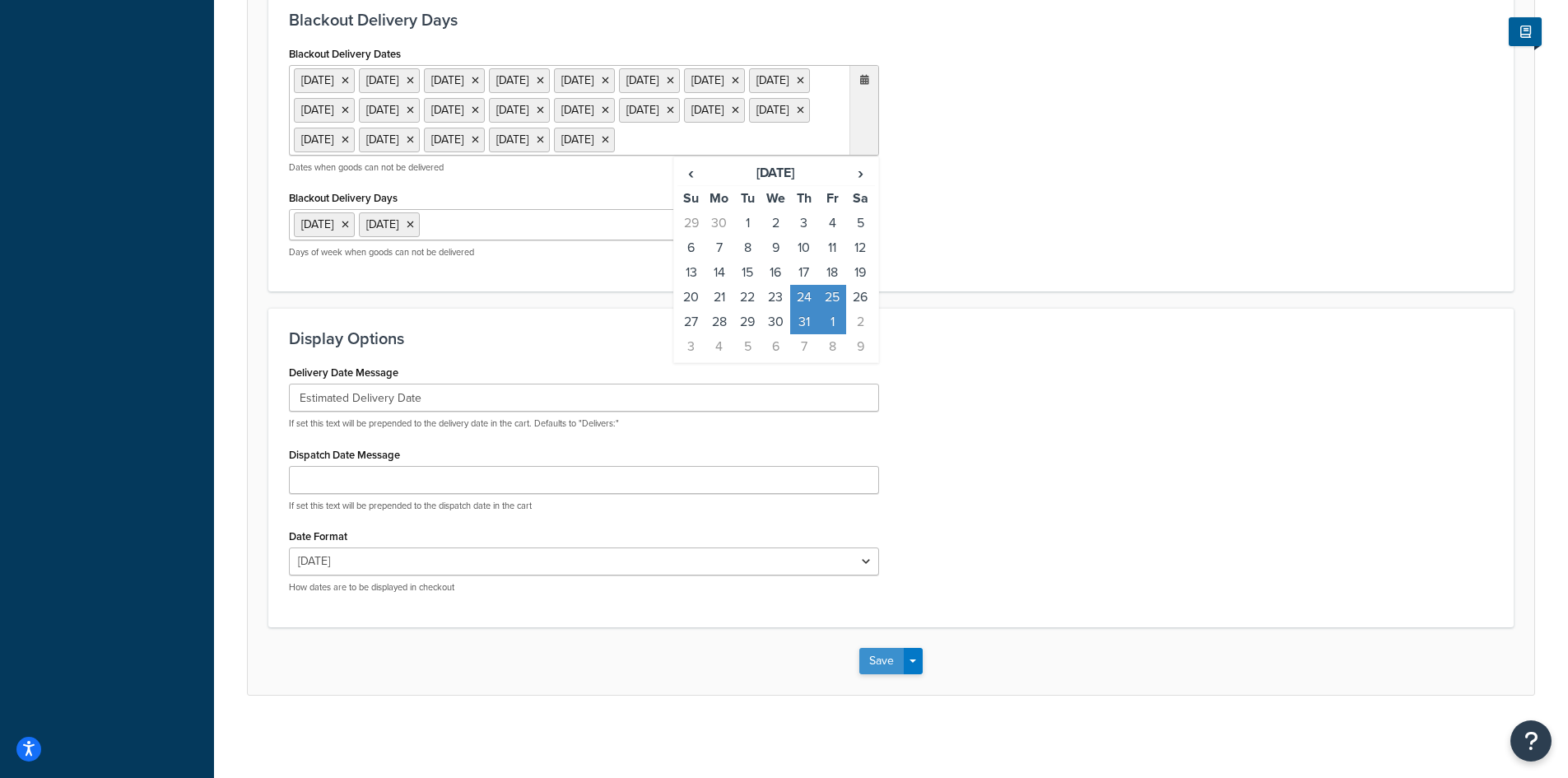
click at [866, 658] on button "Save" at bounding box center [882, 661] width 45 height 26
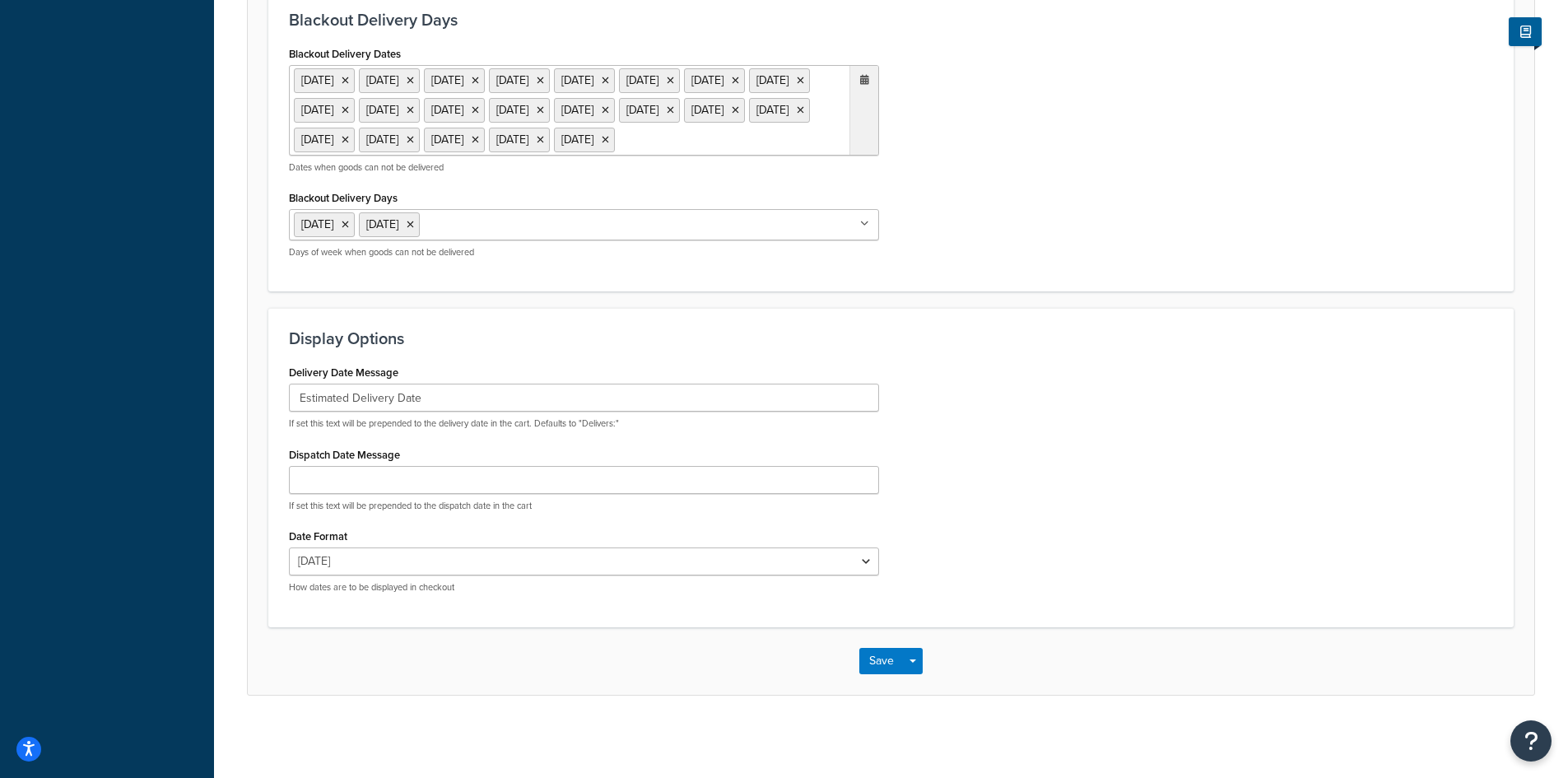
scroll to position [0, 0]
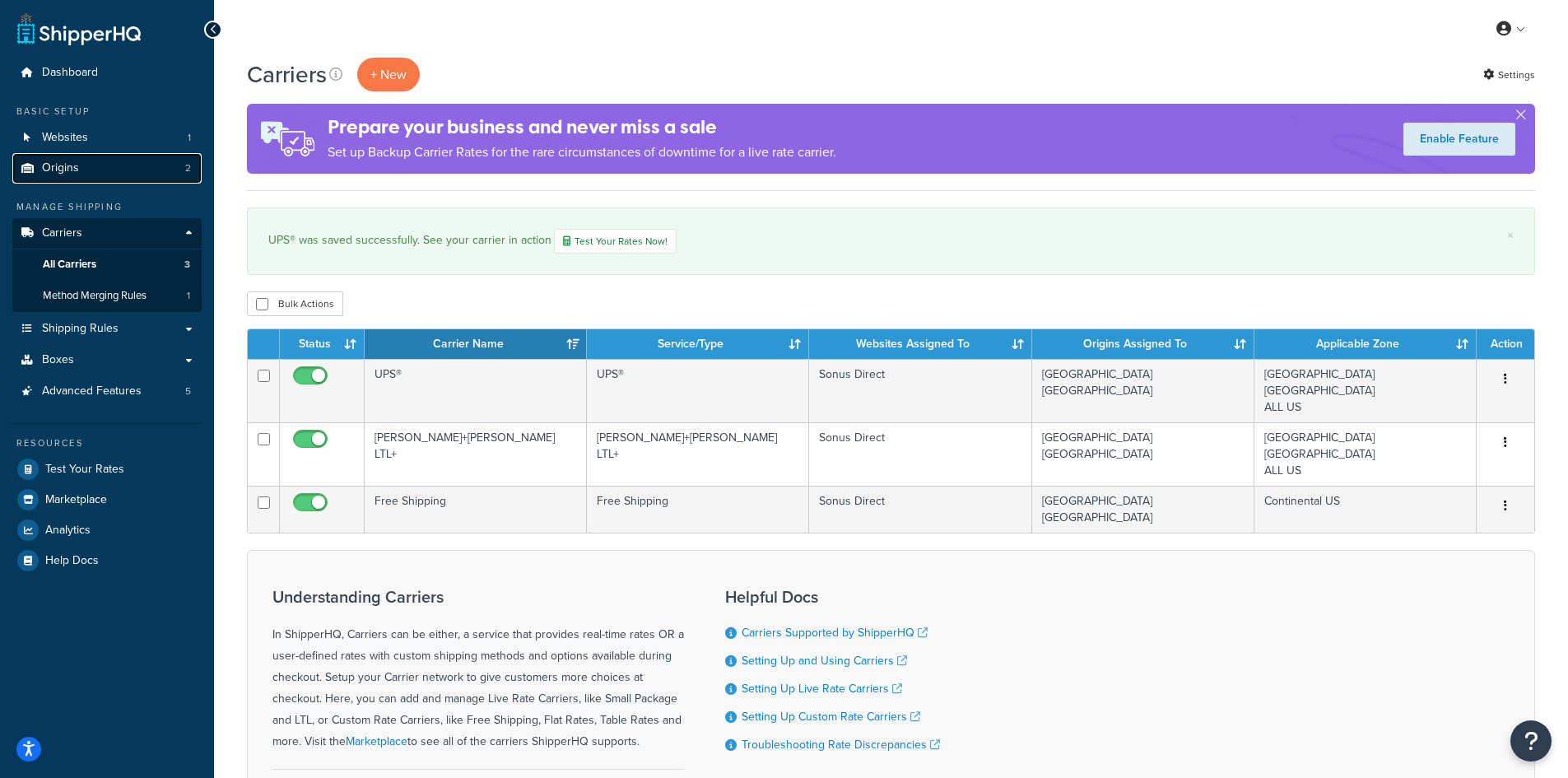
click at [53, 162] on span "Origins" at bounding box center [60, 168] width 37 height 14
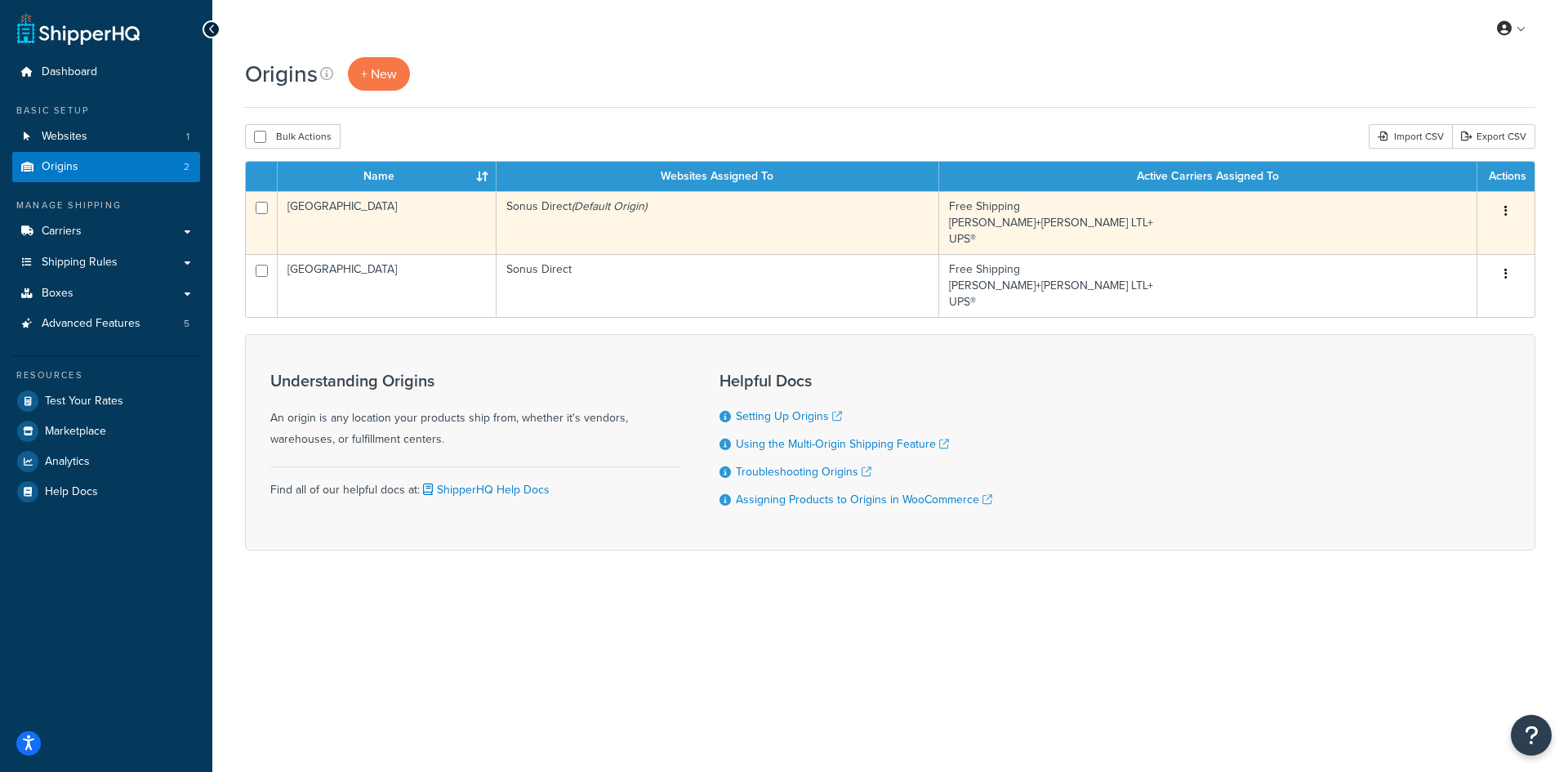
click at [646, 229] on td "Sonus Direct (Default Origin)" at bounding box center [718, 222] width 443 height 63
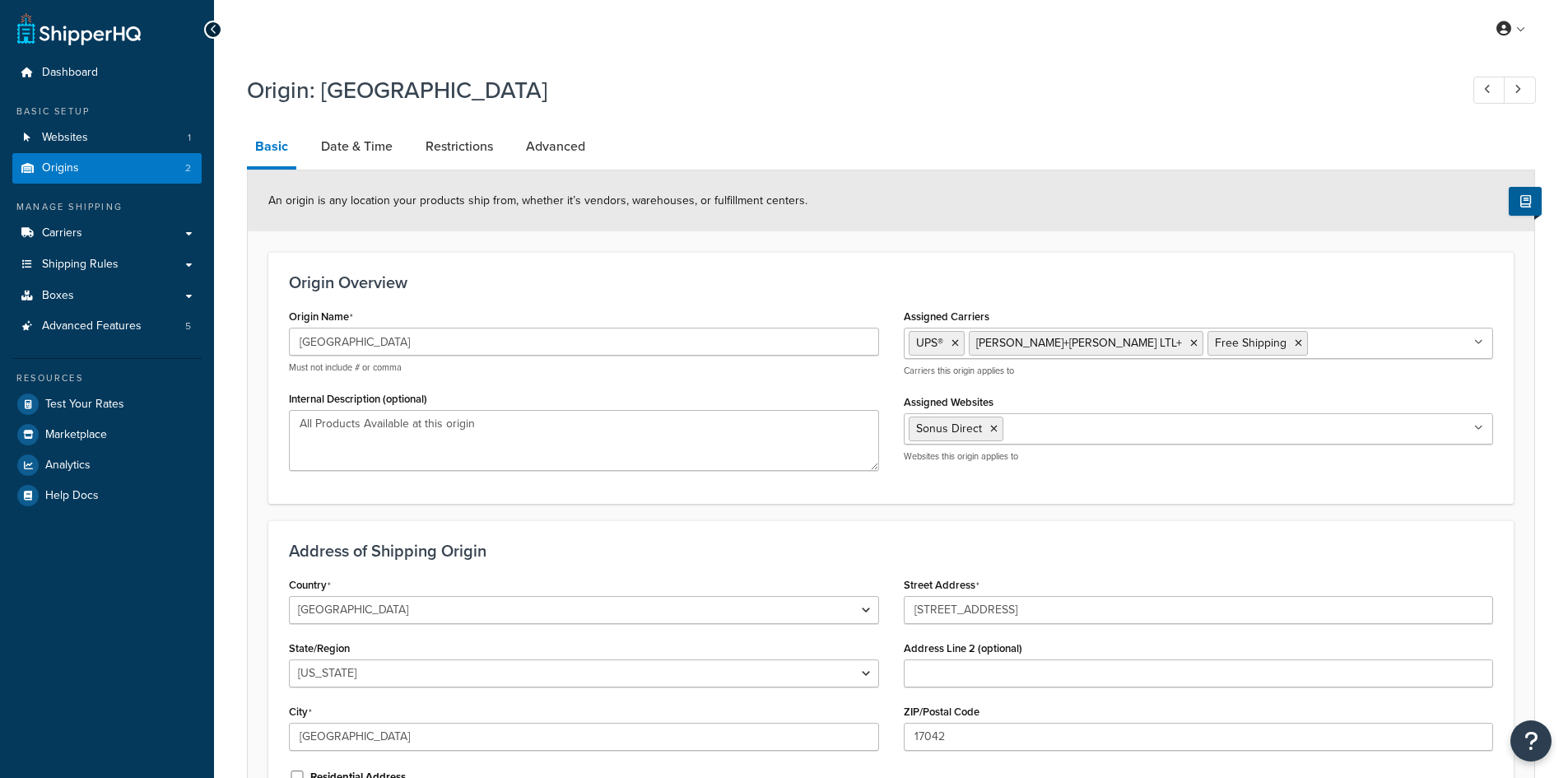
select select "38"
click at [361, 149] on link "Date & Time" at bounding box center [356, 146] width 88 height 40
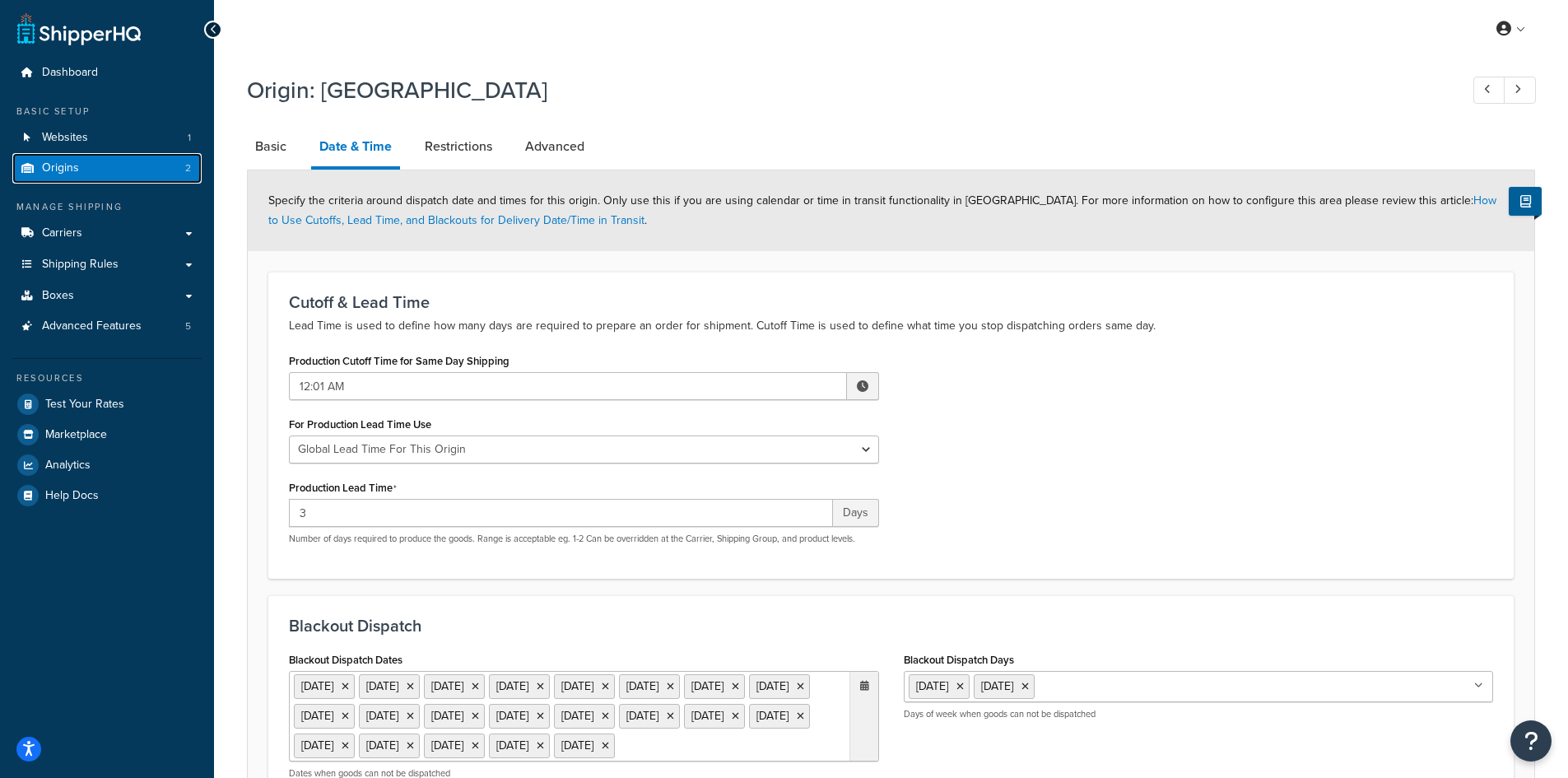
click at [63, 164] on span "Origins" at bounding box center [60, 168] width 37 height 14
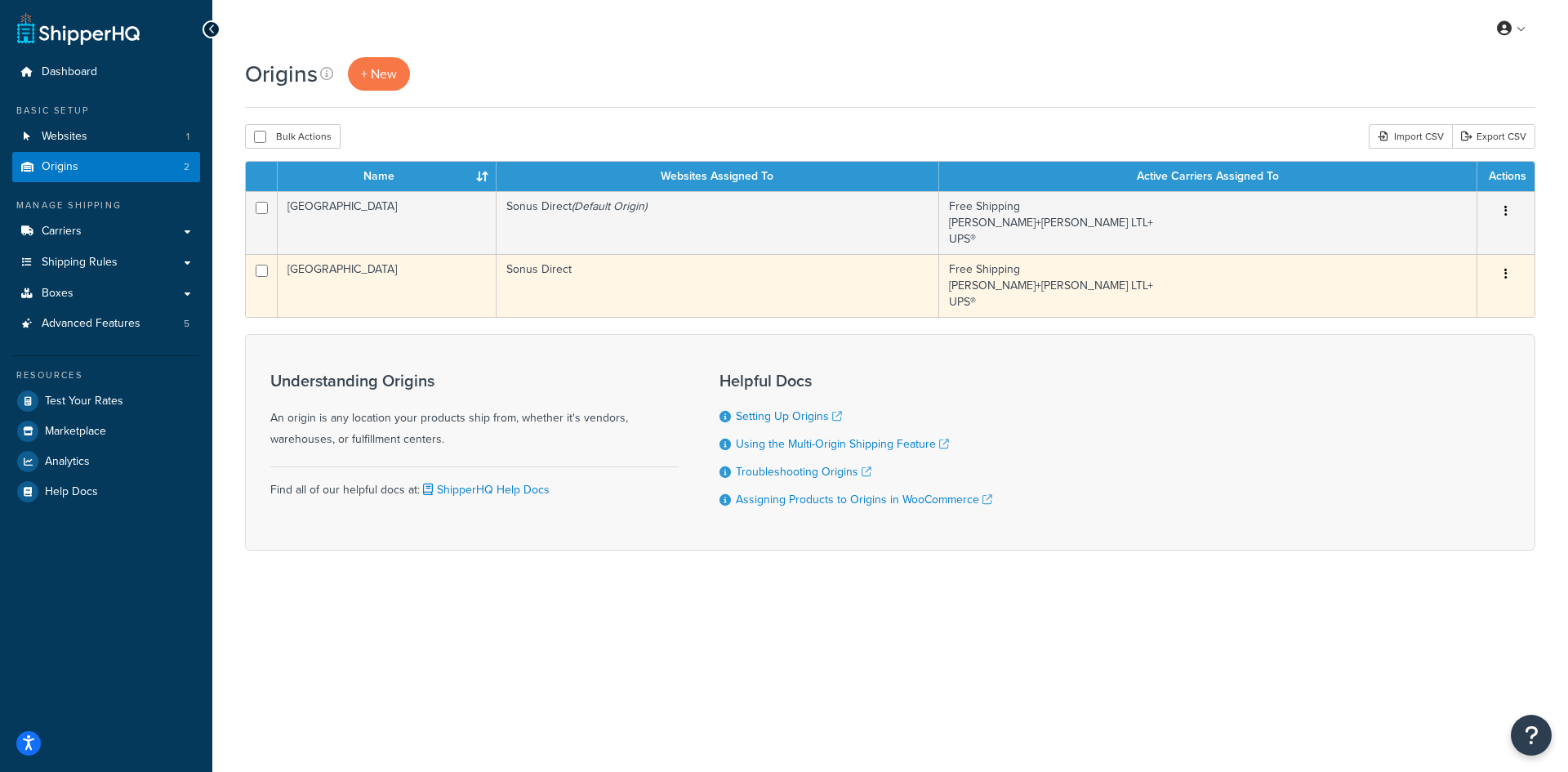
click at [625, 284] on td "Sonus Direct" at bounding box center [718, 285] width 443 height 63
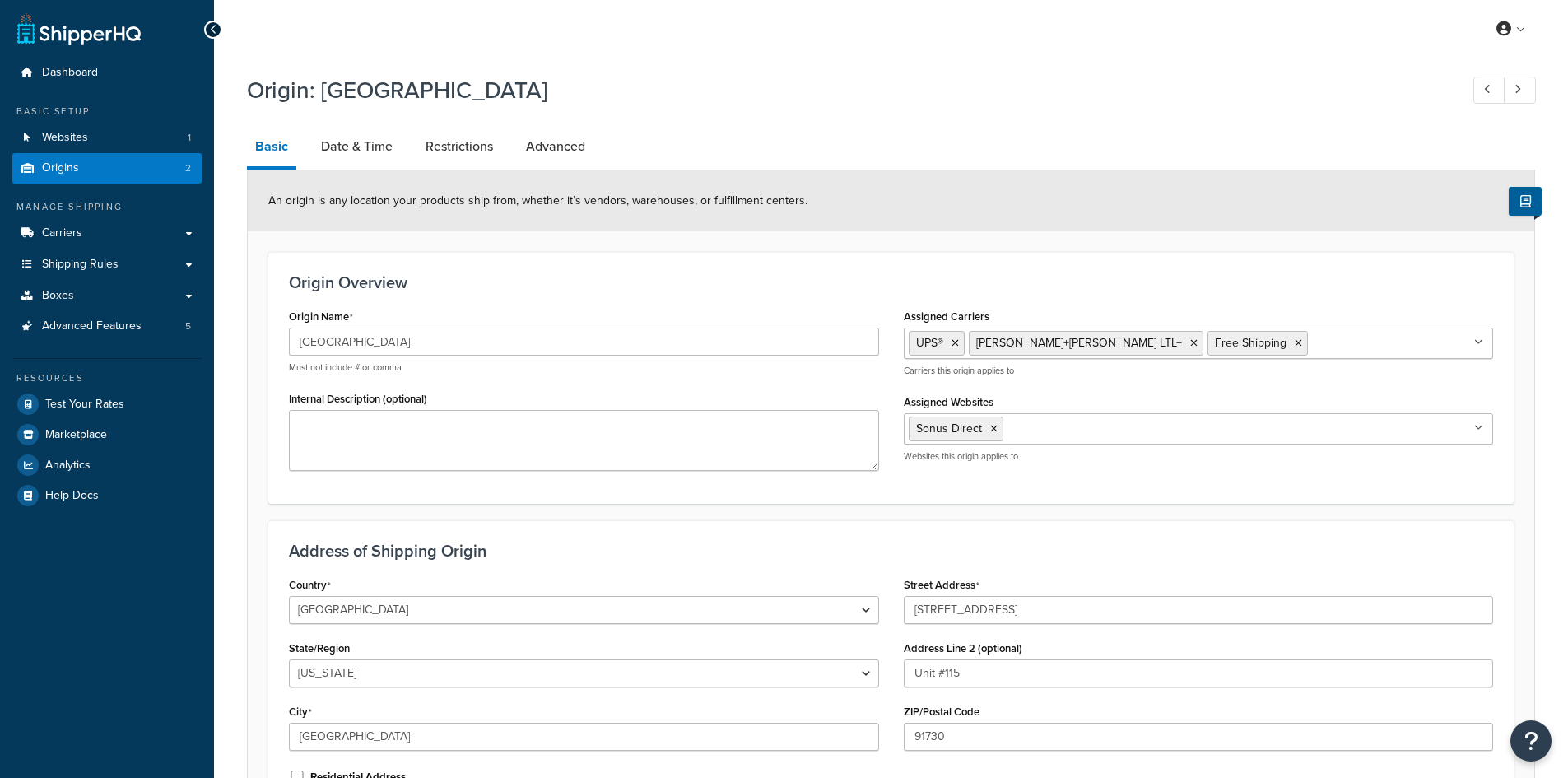
select select "5"
click at [370, 149] on link "Date & Time" at bounding box center [356, 146] width 88 height 40
